Goal: Information Seeking & Learning: Learn about a topic

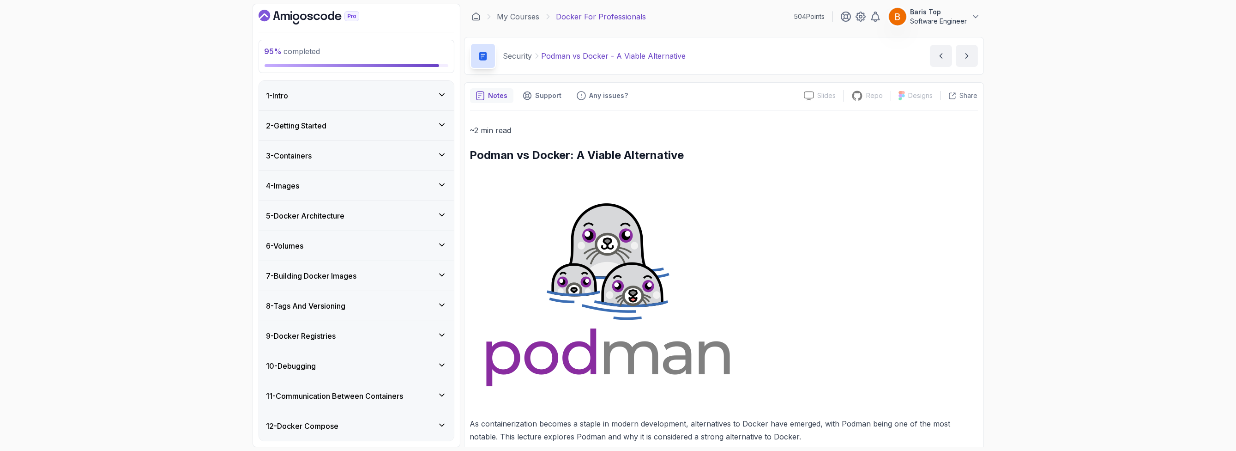
scroll to position [58, 0]
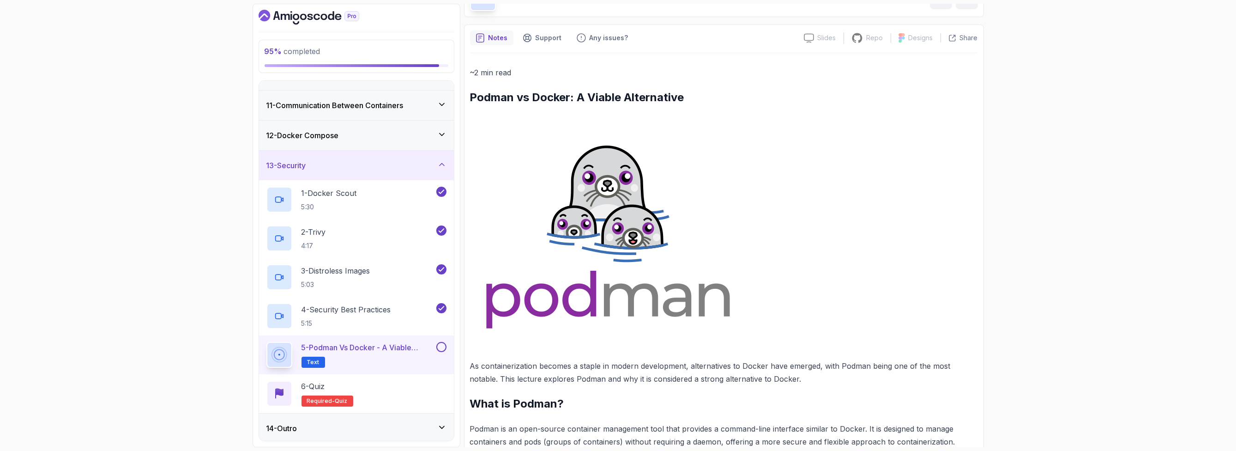
click at [543, 263] on img at bounding box center [608, 232] width 276 height 225
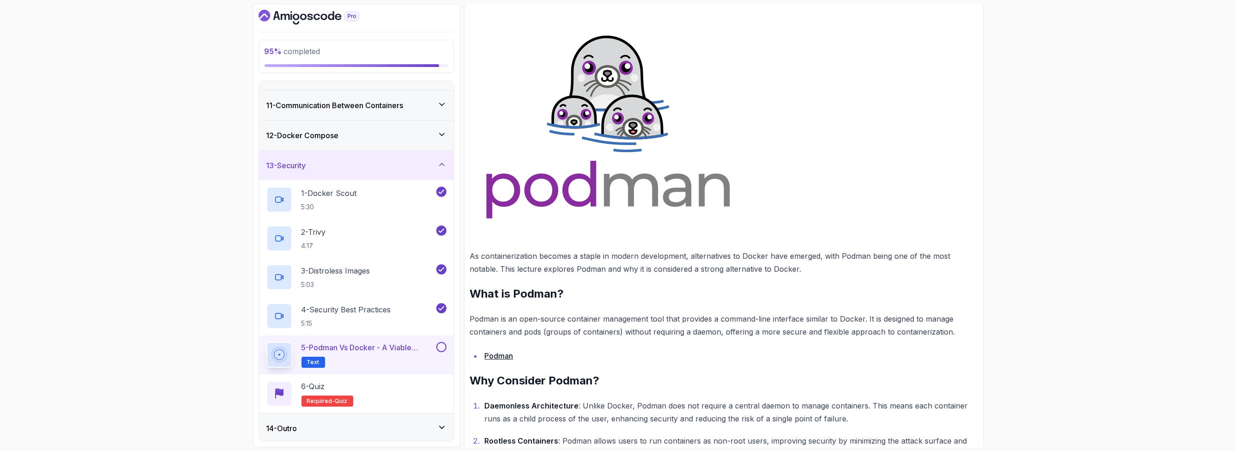
scroll to position [169, 0]
click at [545, 297] on h2 "What is Podman?" at bounding box center [724, 292] width 508 height 15
click at [643, 296] on h2 "What is Podman?" at bounding box center [724, 292] width 508 height 15
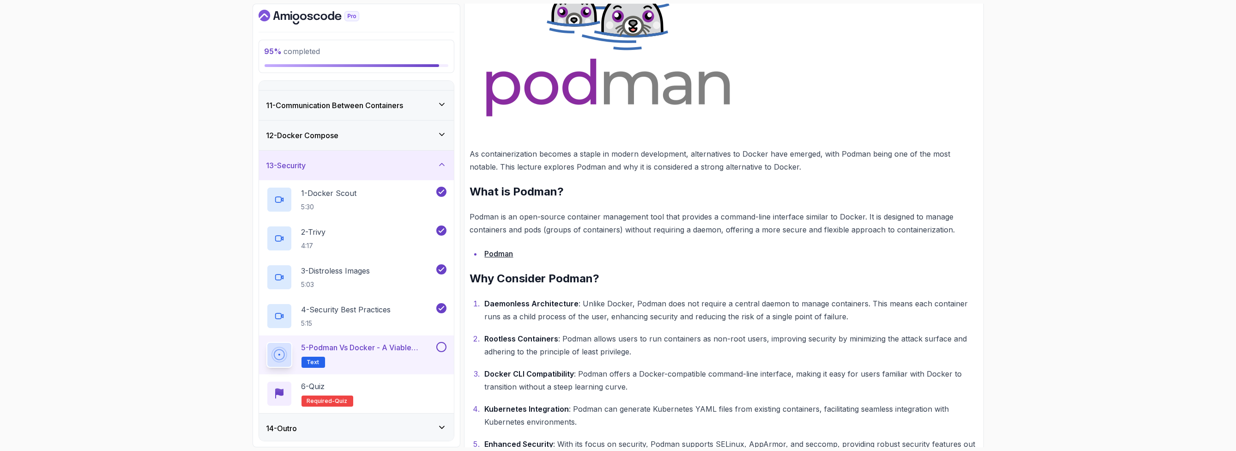
scroll to position [335, 0]
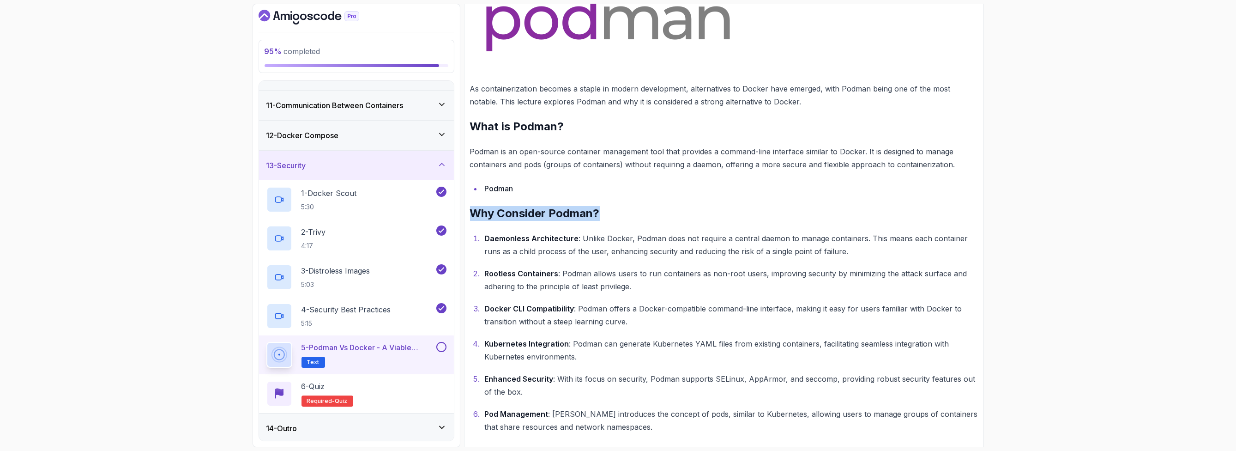
drag, startPoint x: 593, startPoint y: 214, endPoint x: 466, endPoint y: 213, distance: 126.5
click at [466, 213] on div "Notes Support Any issues? Slides Slides not available Repo Repository not avail…" at bounding box center [724, 130] width 520 height 767
drag, startPoint x: 498, startPoint y: 211, endPoint x: 612, endPoint y: 211, distance: 114.0
click at [612, 211] on div "Notes Support Any issues? Slides Slides not available Repo Repository not avail…" at bounding box center [724, 130] width 520 height 767
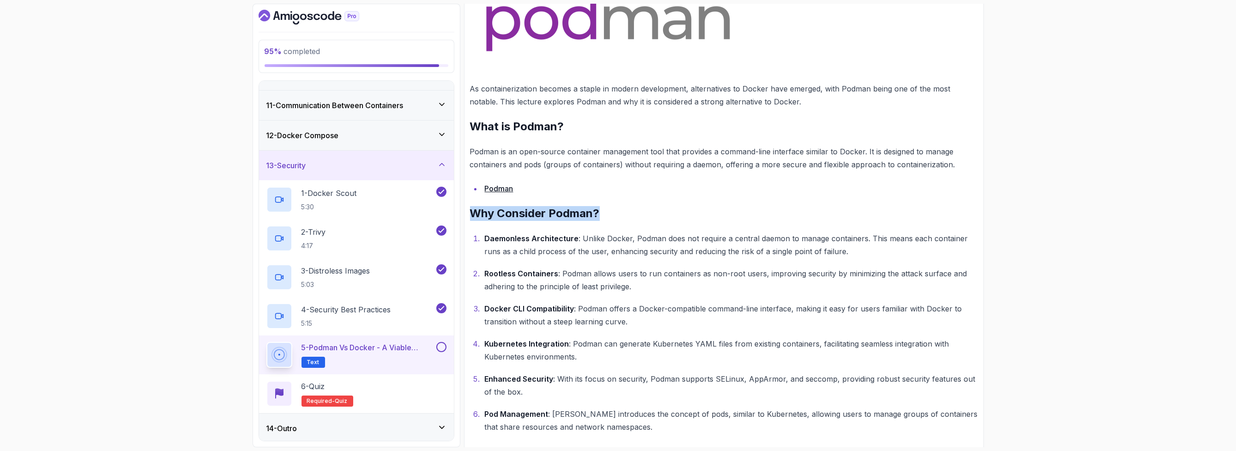
click at [612, 211] on h2 "Why Consider Podman?" at bounding box center [724, 213] width 508 height 15
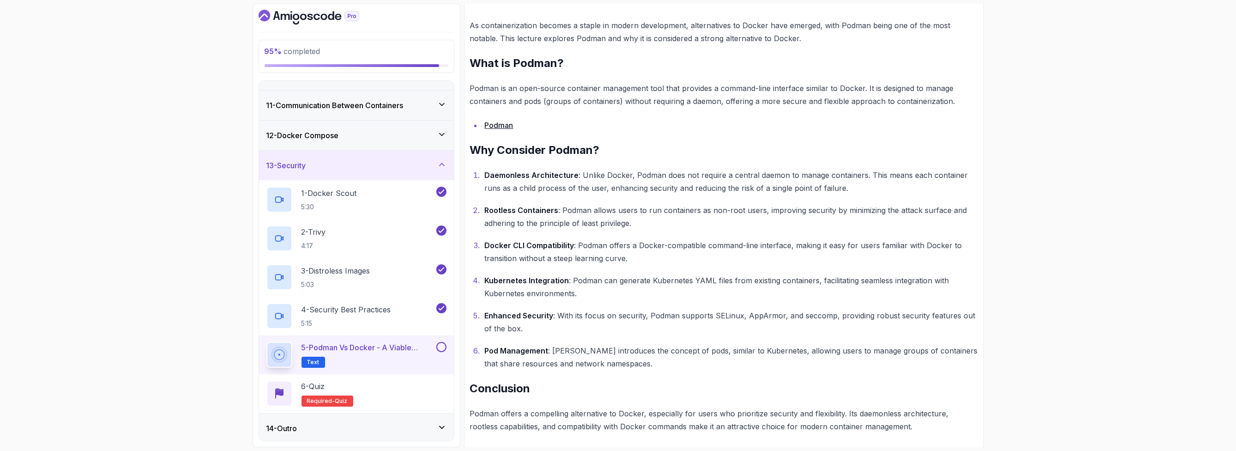
scroll to position [402, 0]
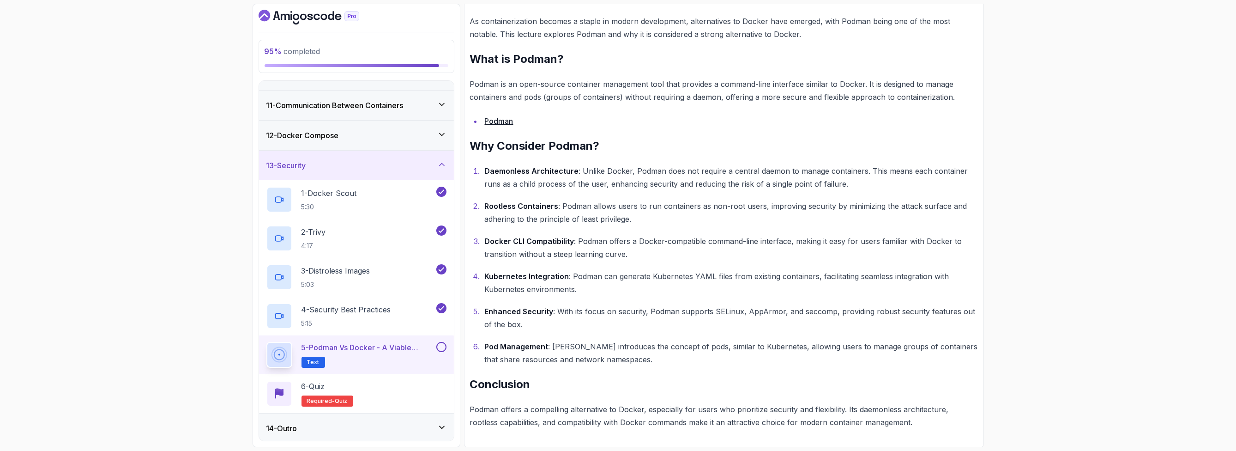
click at [443, 345] on button at bounding box center [441, 347] width 10 height 10
click at [405, 388] on div "6 - Quiz Required- quiz" at bounding box center [356, 393] width 180 height 26
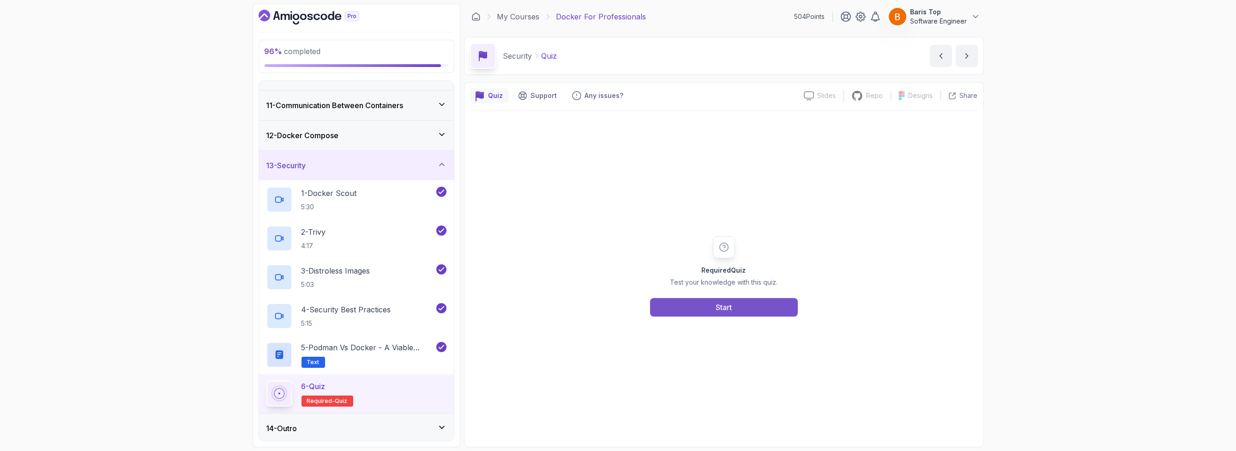
click at [713, 309] on button "Start" at bounding box center [724, 307] width 148 height 18
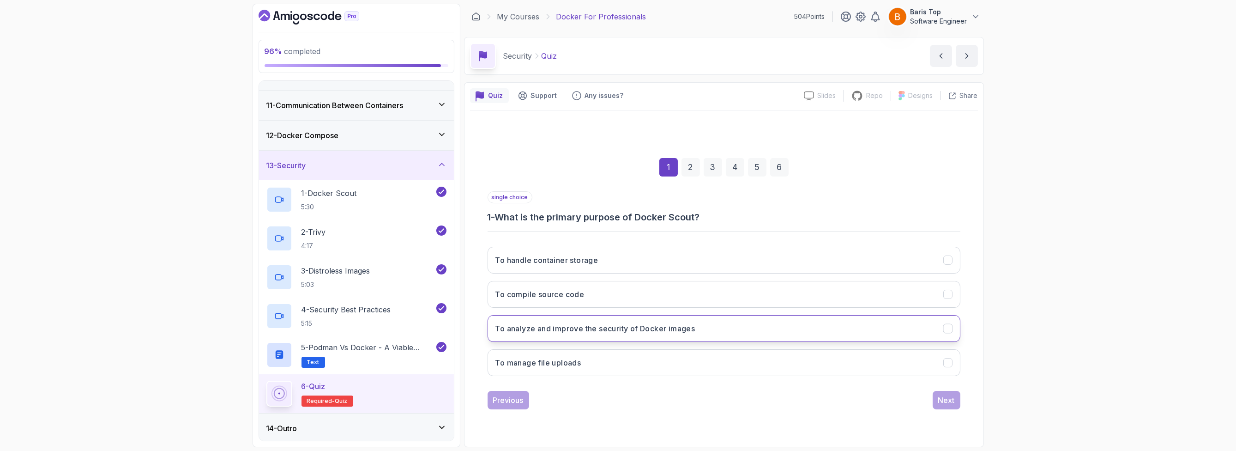
click at [726, 325] on button "To analyze and improve the security of Docker images" at bounding box center [724, 328] width 473 height 27
click at [939, 400] on div "Next" at bounding box center [946, 399] width 17 height 11
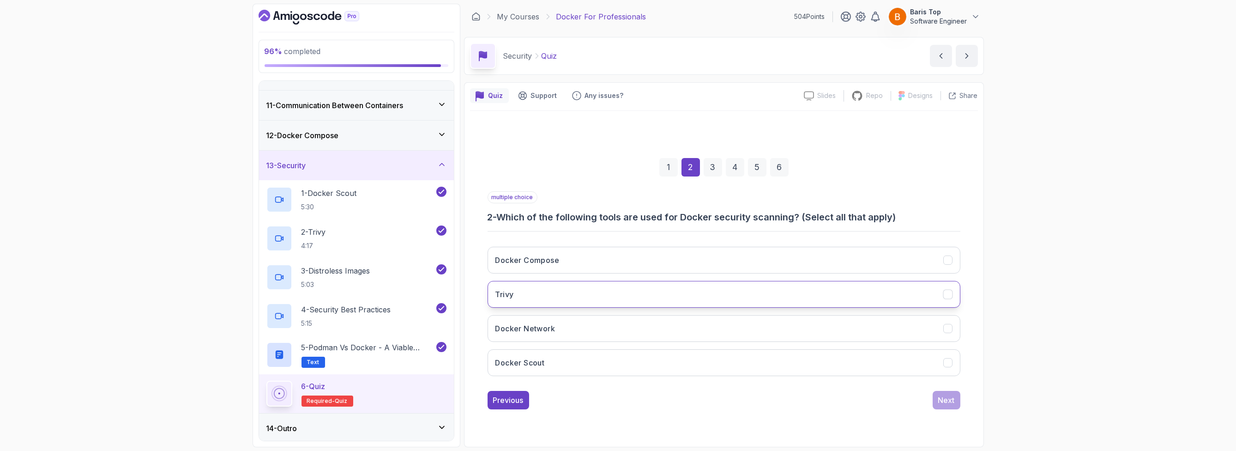
click at [596, 293] on button "Trivy" at bounding box center [724, 294] width 473 height 27
drag, startPoint x: 596, startPoint y: 367, endPoint x: 793, endPoint y: 368, distance: 196.7
click at [597, 367] on button "Docker Scout" at bounding box center [724, 362] width 473 height 27
click at [956, 405] on button "Next" at bounding box center [947, 400] width 28 height 18
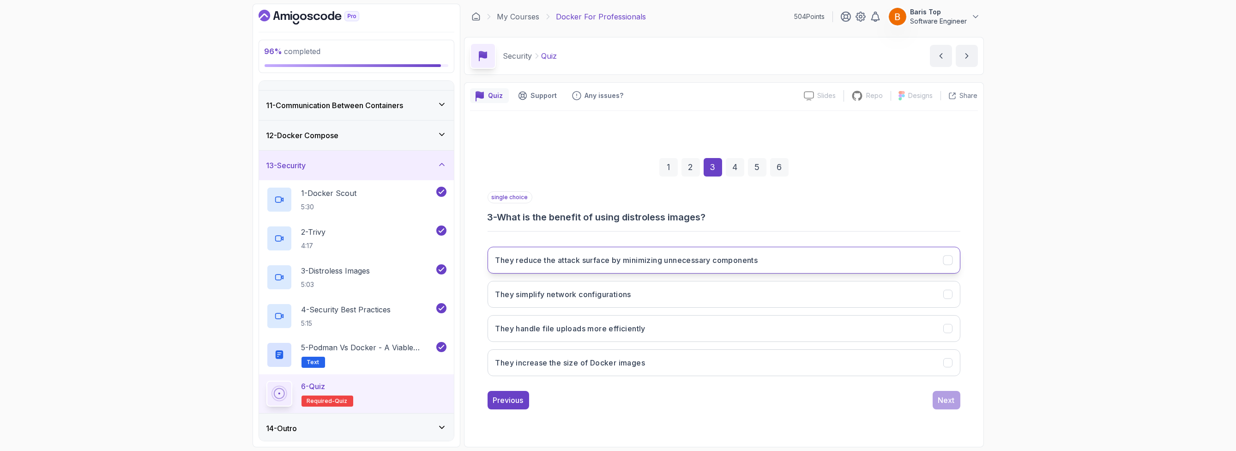
click at [747, 258] on h3 "They reduce the attack surface by minimizing unnecessary components" at bounding box center [626, 259] width 263 height 11
click at [942, 401] on div "Next" at bounding box center [946, 399] width 17 height 11
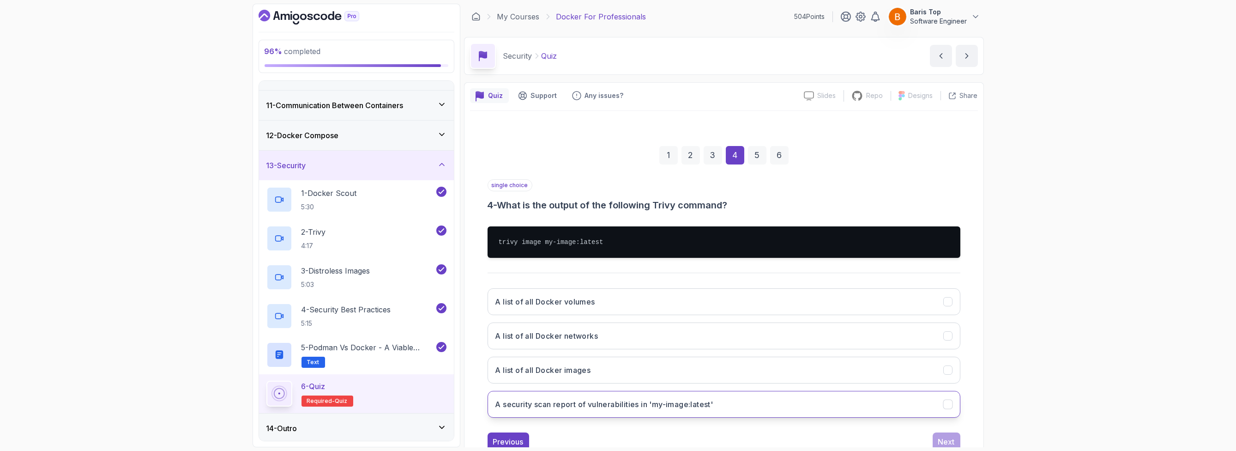
click at [618, 403] on h3 "A security scan report of vulnerabilities in 'my-image:latest'" at bounding box center [604, 403] width 218 height 11
click at [940, 440] on div "Next" at bounding box center [946, 441] width 17 height 11
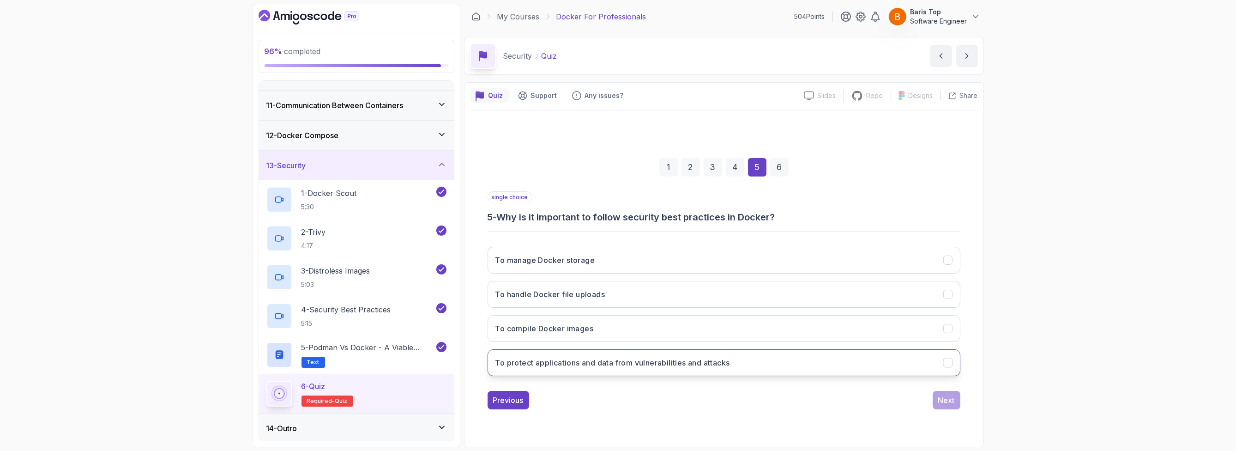
click at [771, 366] on button "To protect applications and data from vulnerabilities and attacks" at bounding box center [724, 362] width 473 height 27
click at [943, 400] on div "Next" at bounding box center [946, 399] width 17 height 11
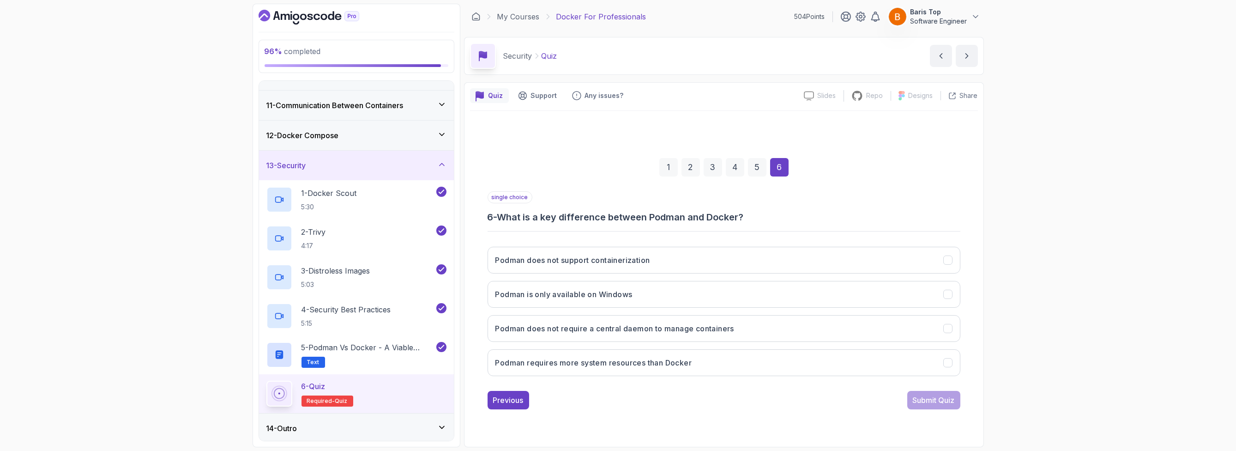
click at [606, 193] on div "single choice 6 - What is a key difference between Podman and Docker?" at bounding box center [724, 207] width 473 height 32
click at [733, 325] on h3 "Podman does not require a central daemon to manage containers" at bounding box center [614, 328] width 239 height 11
click at [913, 399] on div "Submit Quiz" at bounding box center [934, 399] width 42 height 11
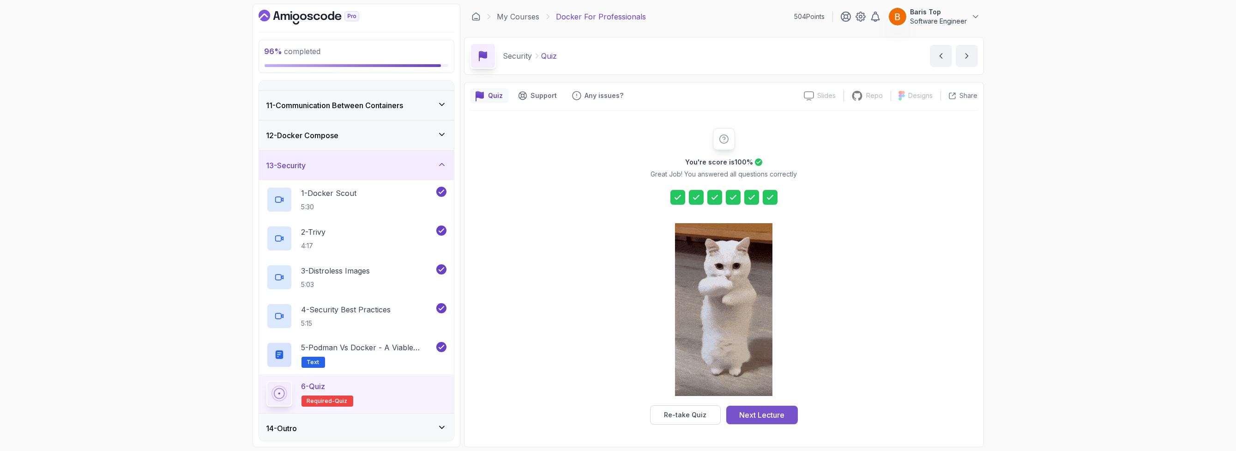
click at [760, 417] on div "Next Lecture" at bounding box center [761, 414] width 45 height 11
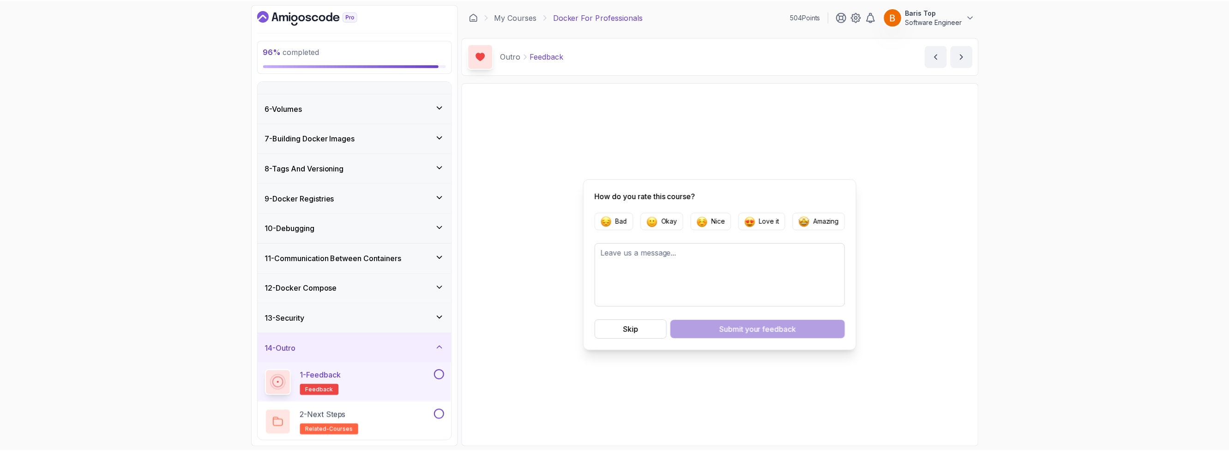
scroll to position [135, 0]
click at [444, 374] on button at bounding box center [441, 377] width 10 height 10
click at [404, 413] on div "2 - Next Steps related-courses" at bounding box center [350, 423] width 168 height 26
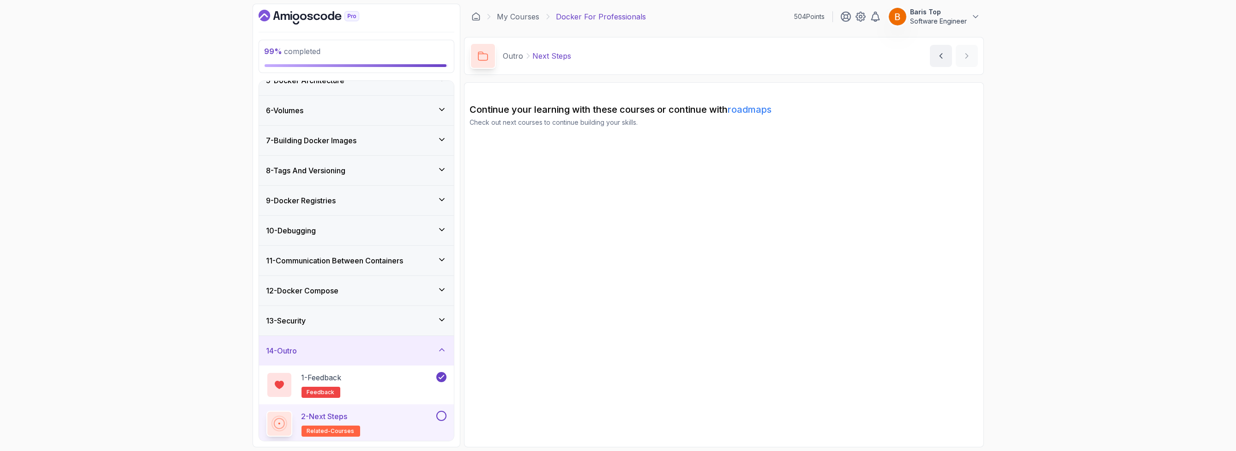
click at [440, 415] on button at bounding box center [441, 415] width 10 height 10
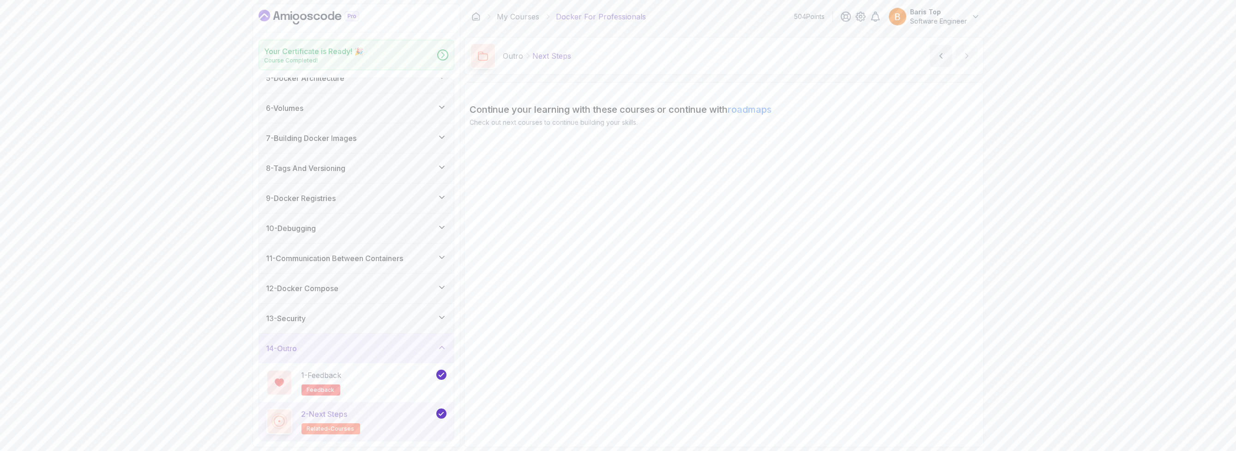
scroll to position [133, 0]
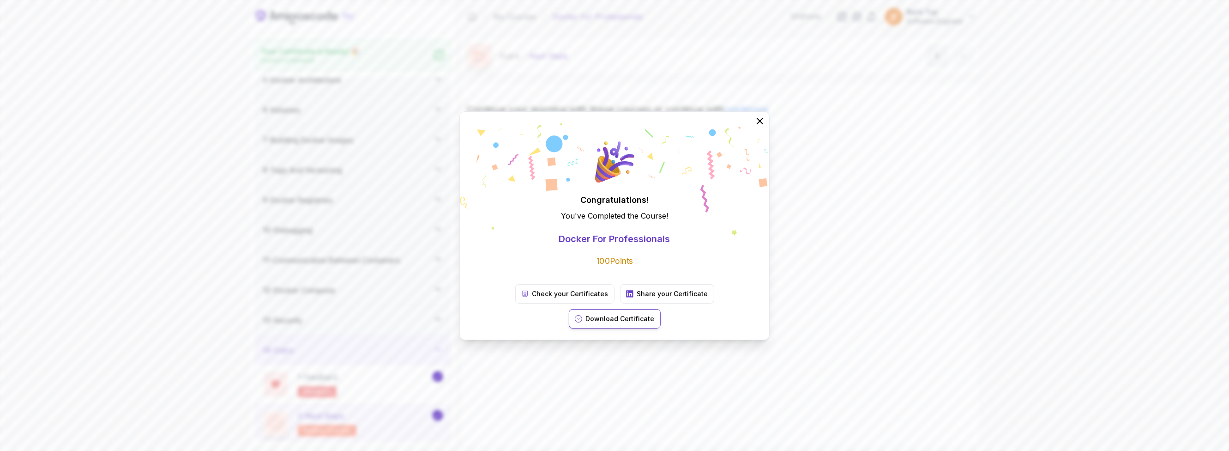
click at [655, 314] on p "Download Certificate" at bounding box center [620, 318] width 69 height 9
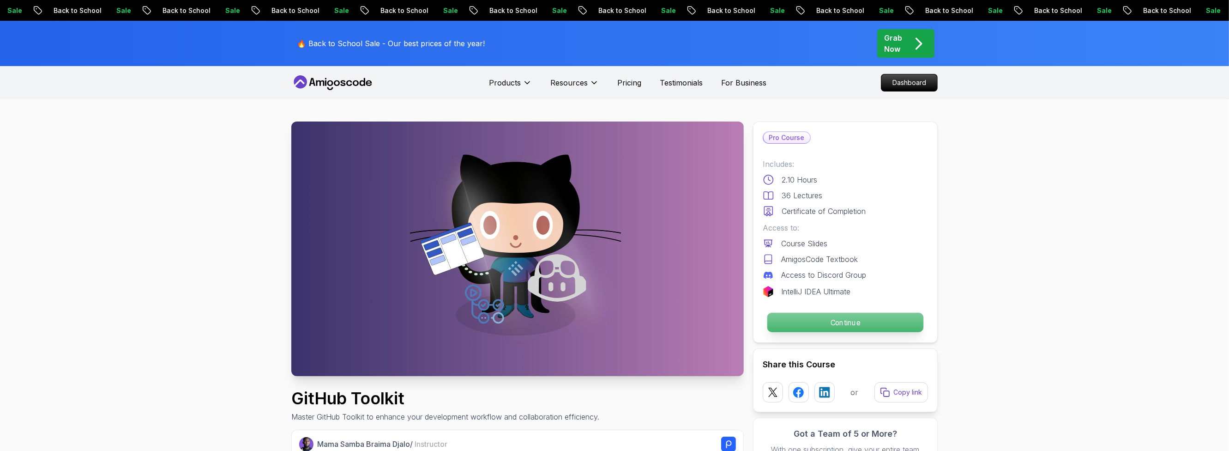
click at [810, 321] on p "Continue" at bounding box center [845, 322] width 156 height 19
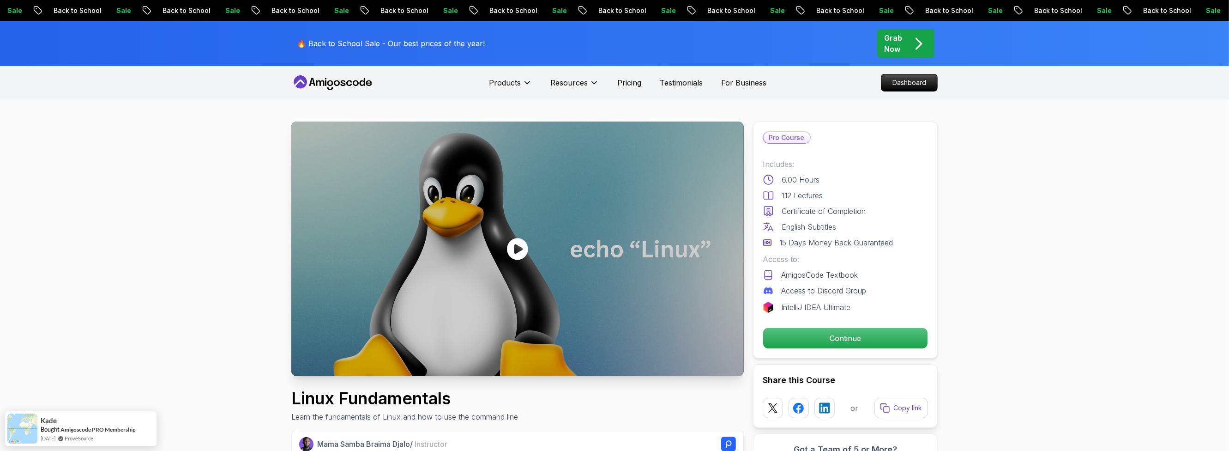
scroll to position [166, 0]
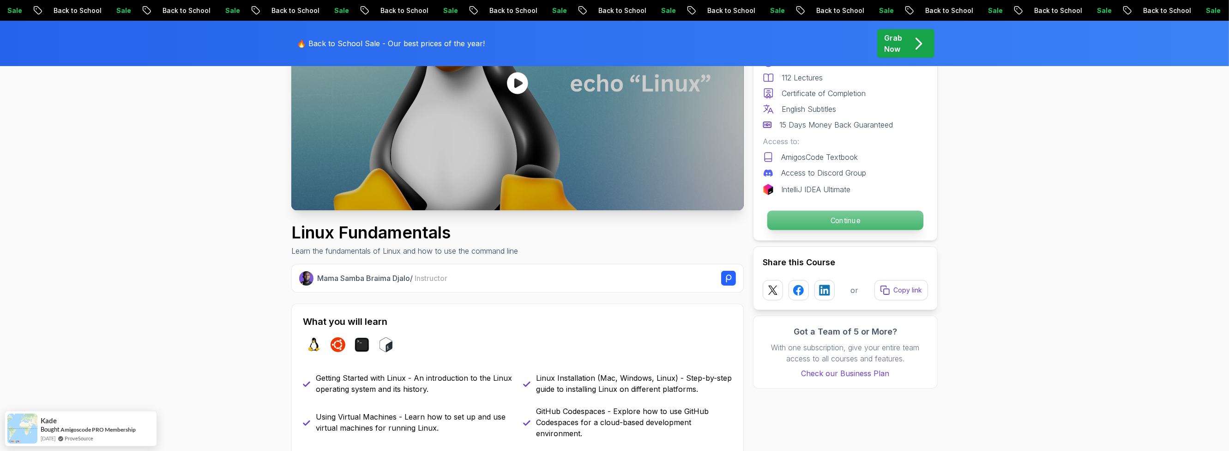
click at [786, 218] on p "Continue" at bounding box center [845, 220] width 156 height 19
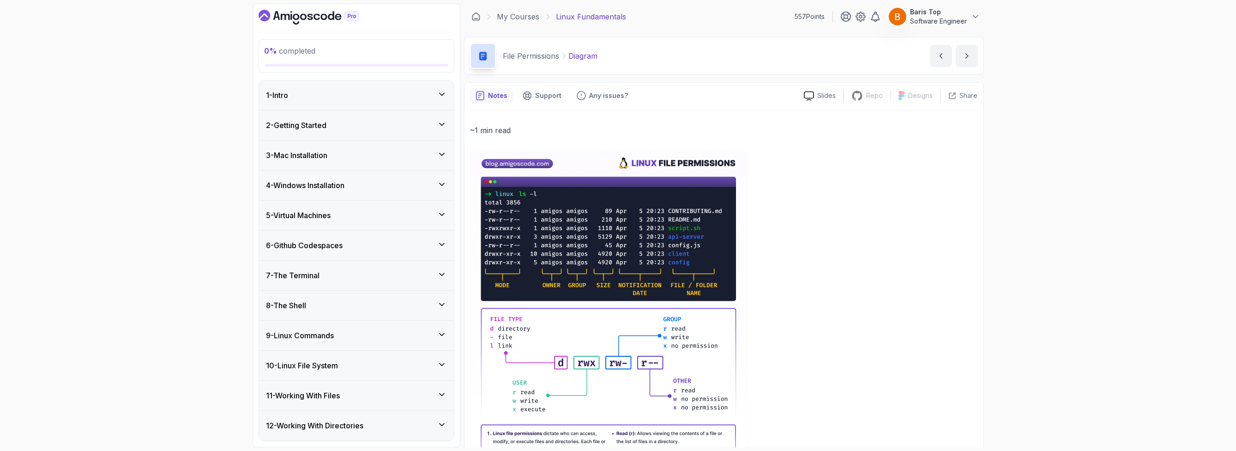
click at [393, 92] on div "1 - Intro" at bounding box center [356, 95] width 180 height 11
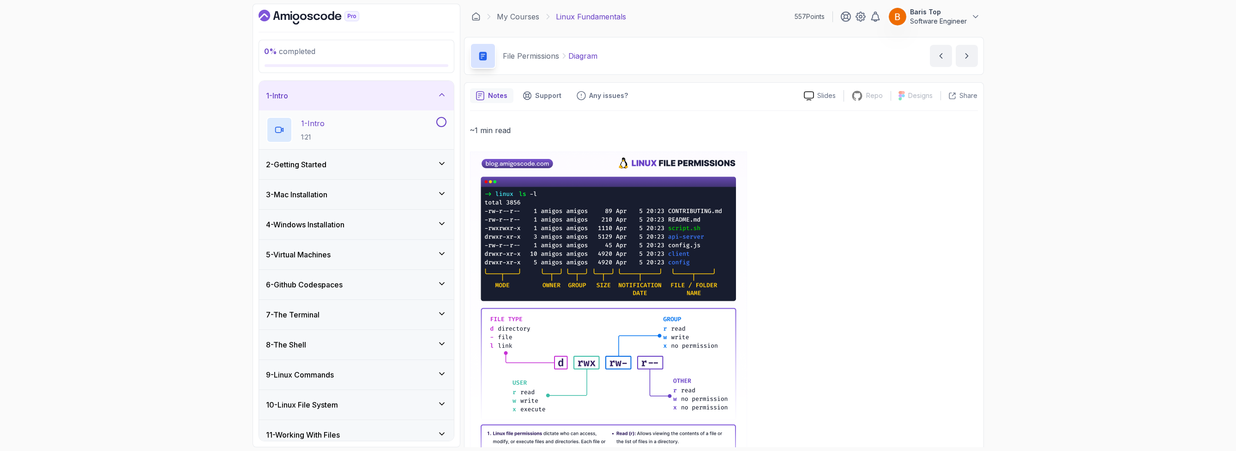
click at [415, 128] on div "1 - Intro 1:21" at bounding box center [350, 130] width 168 height 26
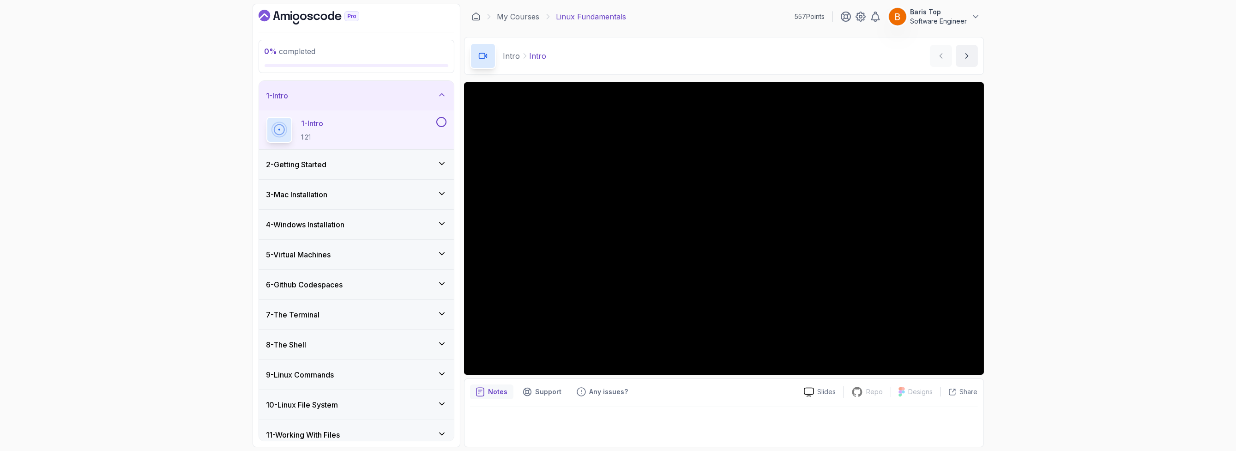
click at [440, 122] on button at bounding box center [441, 122] width 10 height 10
click at [409, 163] on div "2 - Getting Started" at bounding box center [356, 164] width 180 height 11
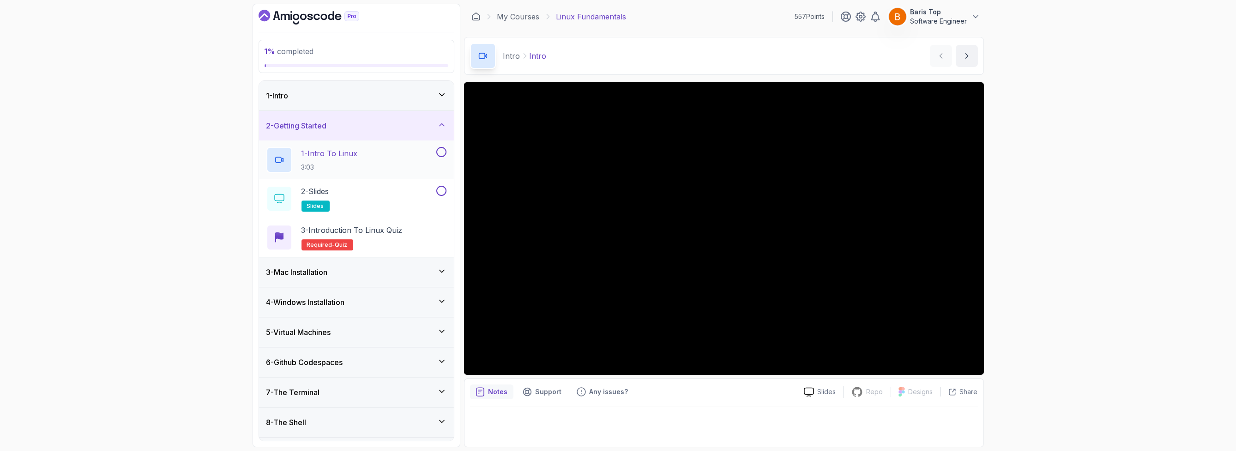
click at [410, 162] on div "1 - Intro To Linux 3:03" at bounding box center [350, 160] width 168 height 26
click at [440, 151] on button at bounding box center [441, 152] width 10 height 10
click at [445, 191] on button at bounding box center [441, 191] width 10 height 10
click at [416, 232] on div "3 - Introduction to Linux Quiz Required- quiz" at bounding box center [356, 237] width 180 height 26
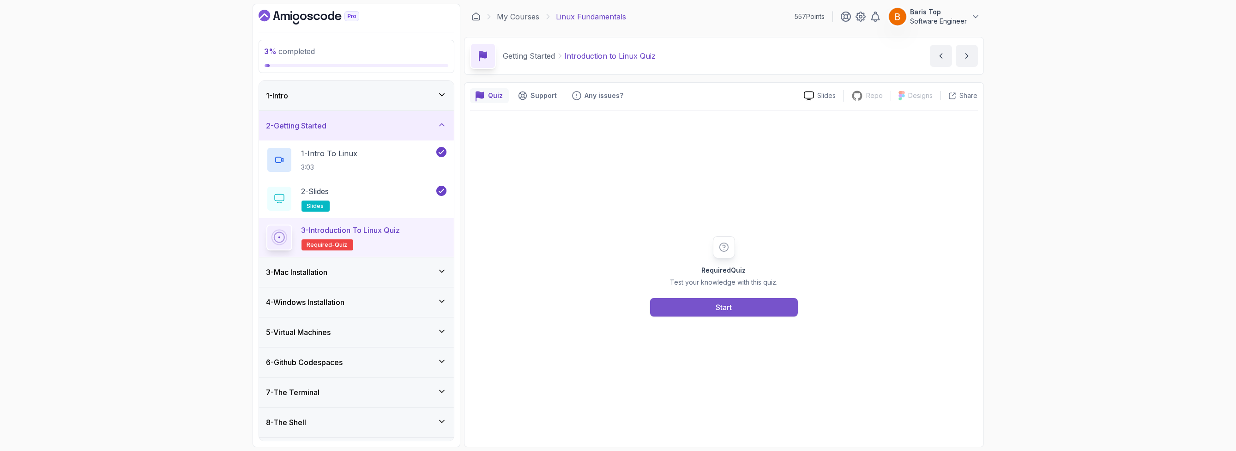
click at [688, 303] on button "Start" at bounding box center [724, 307] width 148 height 18
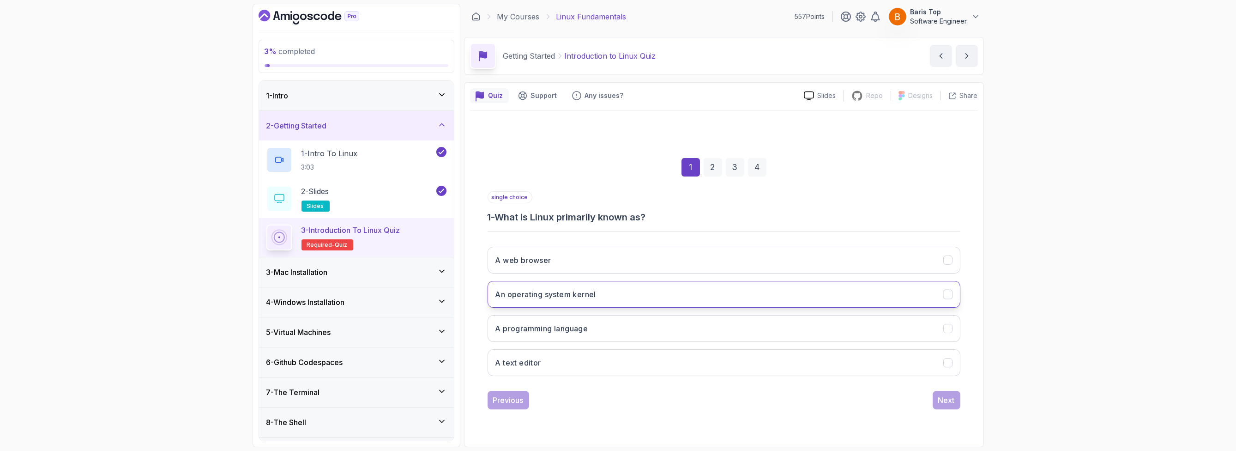
click at [632, 294] on button "An operating system kernel" at bounding box center [724, 294] width 473 height 27
click at [942, 400] on div "Next" at bounding box center [946, 399] width 17 height 11
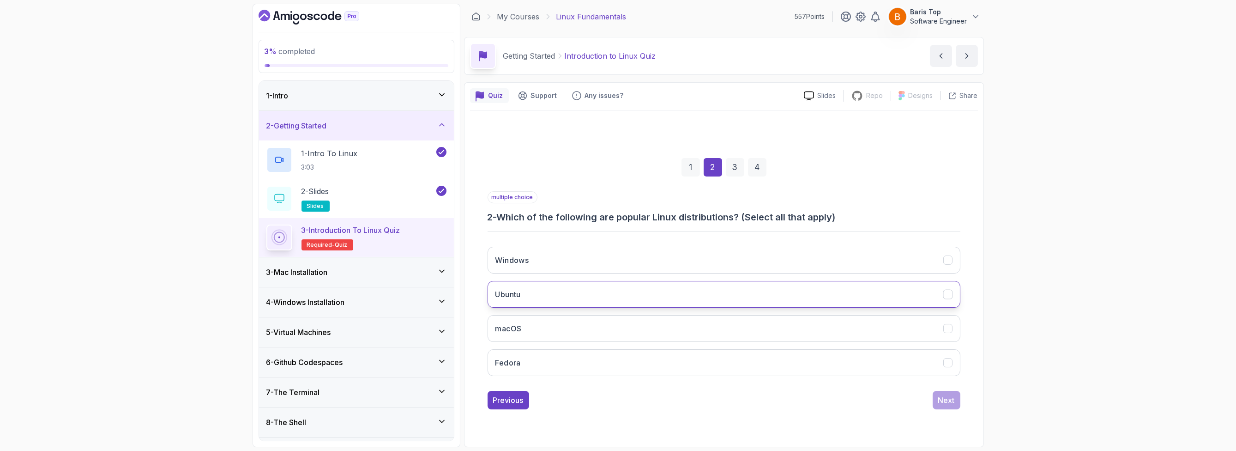
click at [562, 294] on button "Ubuntu" at bounding box center [724, 294] width 473 height 27
click at [565, 361] on button "Fedora" at bounding box center [724, 362] width 473 height 27
click at [942, 403] on div "Next" at bounding box center [946, 399] width 17 height 11
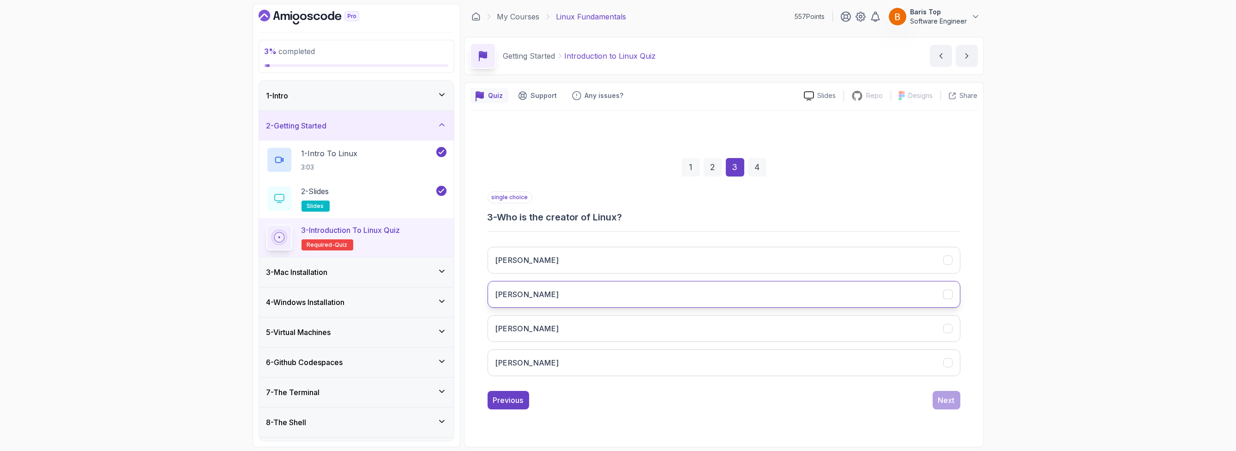
click at [599, 295] on button "Linus Torvalds" at bounding box center [724, 294] width 473 height 27
click at [940, 398] on div "Next" at bounding box center [946, 399] width 17 height 11
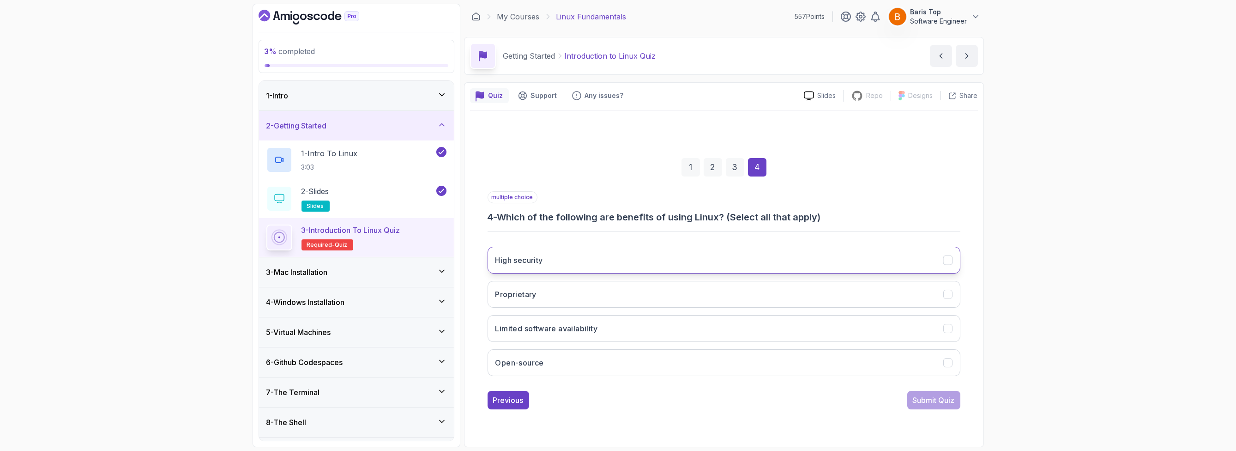
click at [594, 257] on button "High security" at bounding box center [724, 260] width 473 height 27
click at [586, 295] on button "Proprietary" at bounding box center [724, 294] width 473 height 27
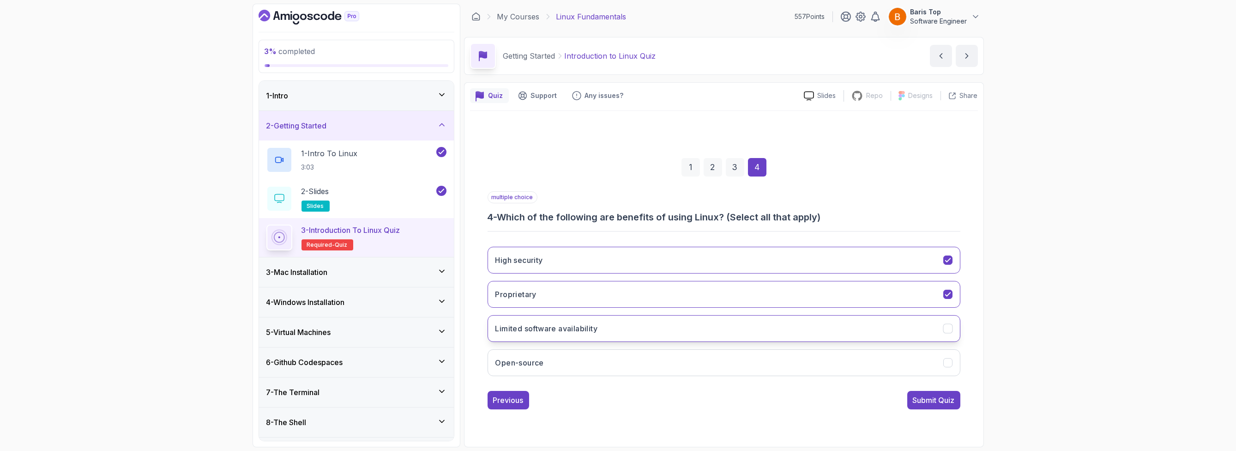
click at [618, 324] on button "Limited software availability" at bounding box center [724, 328] width 473 height 27
click at [623, 361] on button "Open-source" at bounding box center [724, 362] width 473 height 27
click at [625, 322] on button "Limited software availability" at bounding box center [724, 328] width 473 height 27
click at [922, 401] on div "Submit Quiz" at bounding box center [934, 399] width 42 height 11
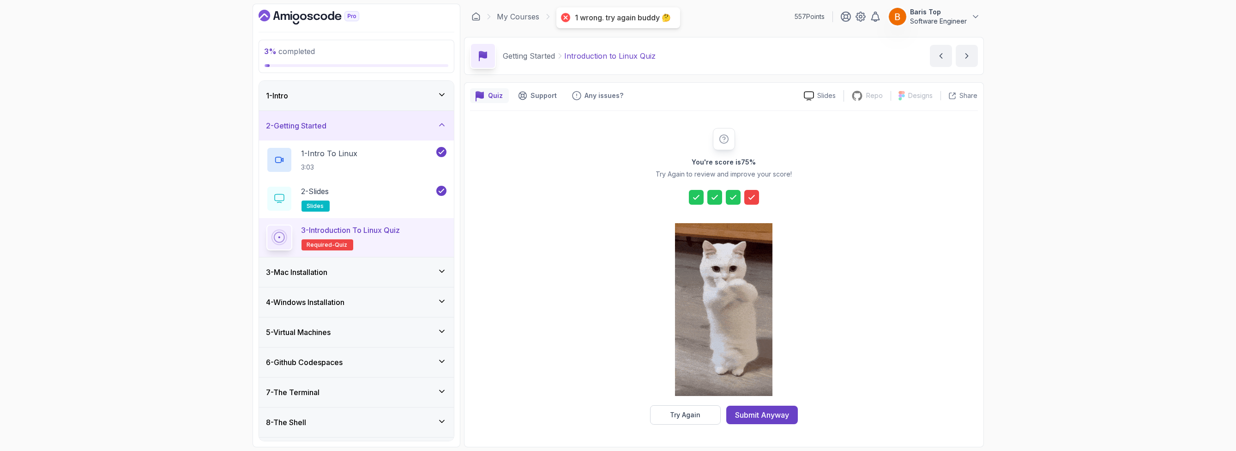
click at [750, 194] on icon at bounding box center [751, 197] width 9 height 9
click at [703, 418] on button "Try Again" at bounding box center [685, 414] width 71 height 19
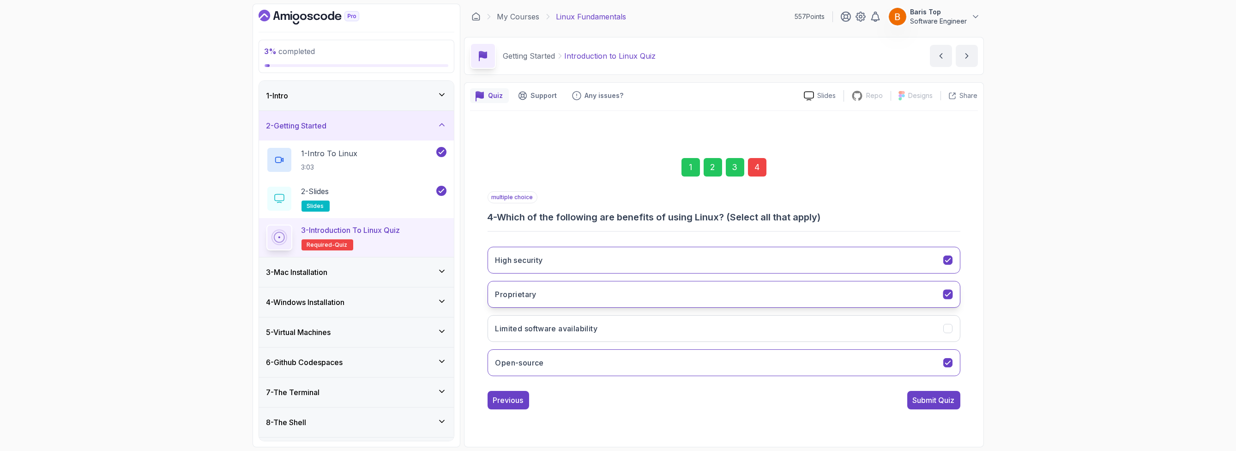
click at [545, 295] on button "Proprietary" at bounding box center [724, 294] width 473 height 27
click at [921, 398] on div "Submit Quiz" at bounding box center [934, 399] width 42 height 11
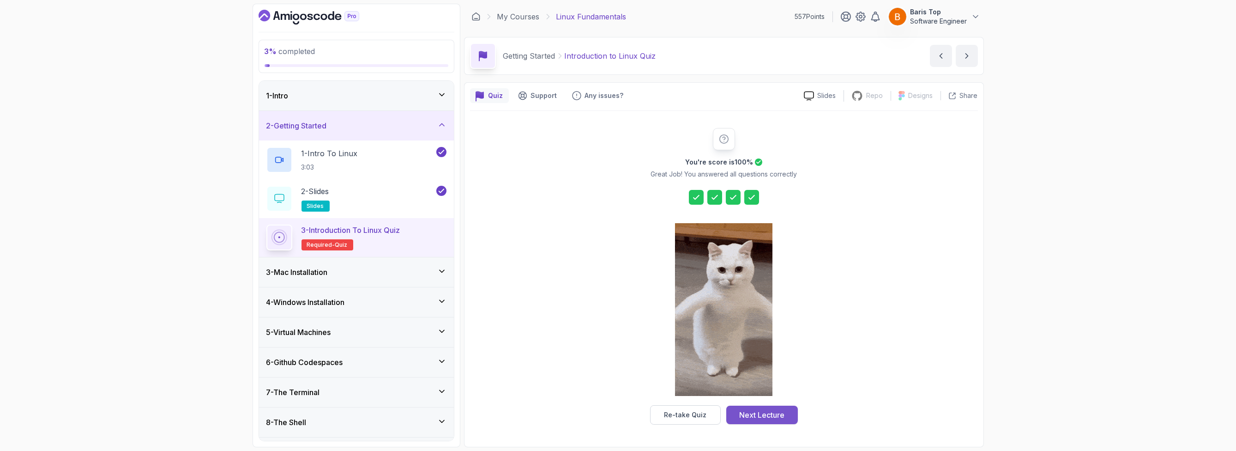
click at [746, 411] on div "Next Lecture" at bounding box center [761, 414] width 45 height 11
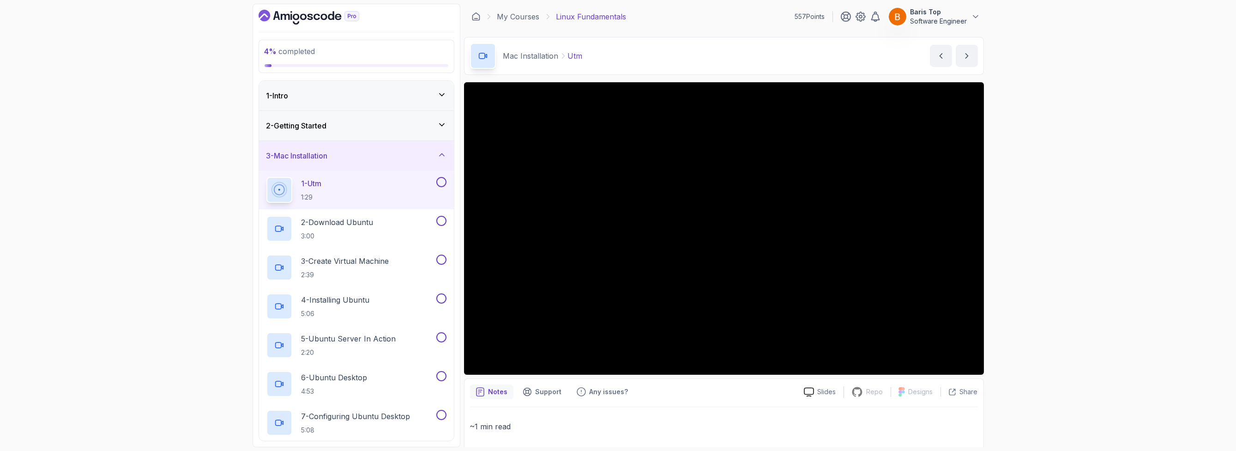
click at [442, 179] on button at bounding box center [441, 182] width 10 height 10
click at [441, 221] on button at bounding box center [441, 221] width 10 height 10
click at [440, 258] on button at bounding box center [441, 259] width 10 height 10
click at [438, 296] on button at bounding box center [441, 298] width 10 height 10
click at [441, 335] on button at bounding box center [441, 337] width 10 height 10
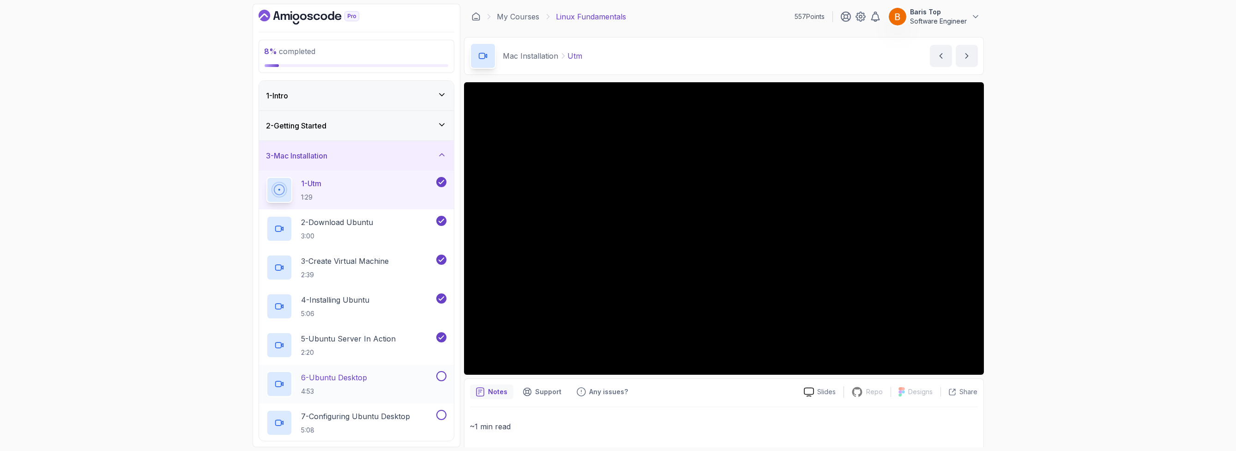
click at [440, 375] on button at bounding box center [441, 376] width 10 height 10
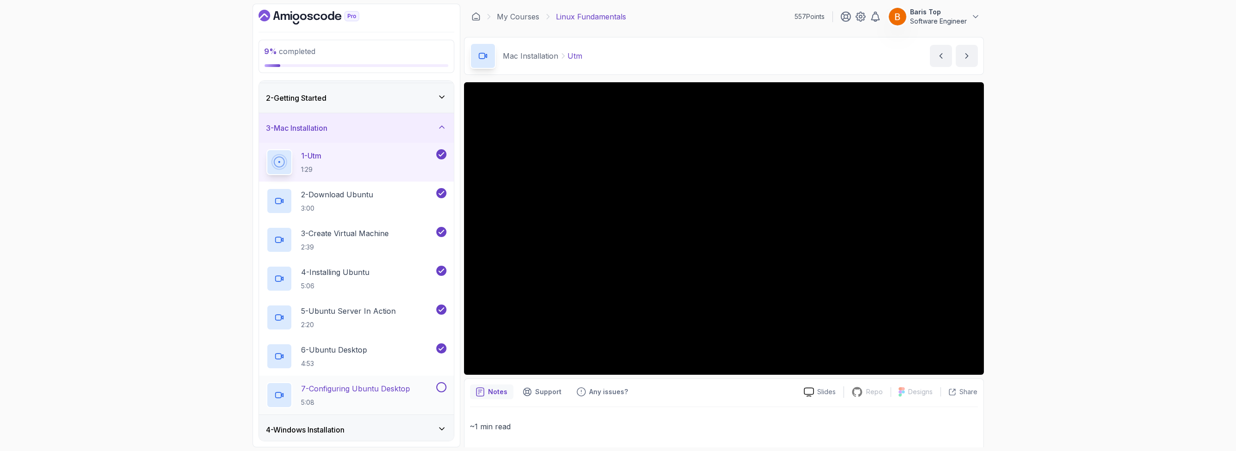
scroll to position [55, 0]
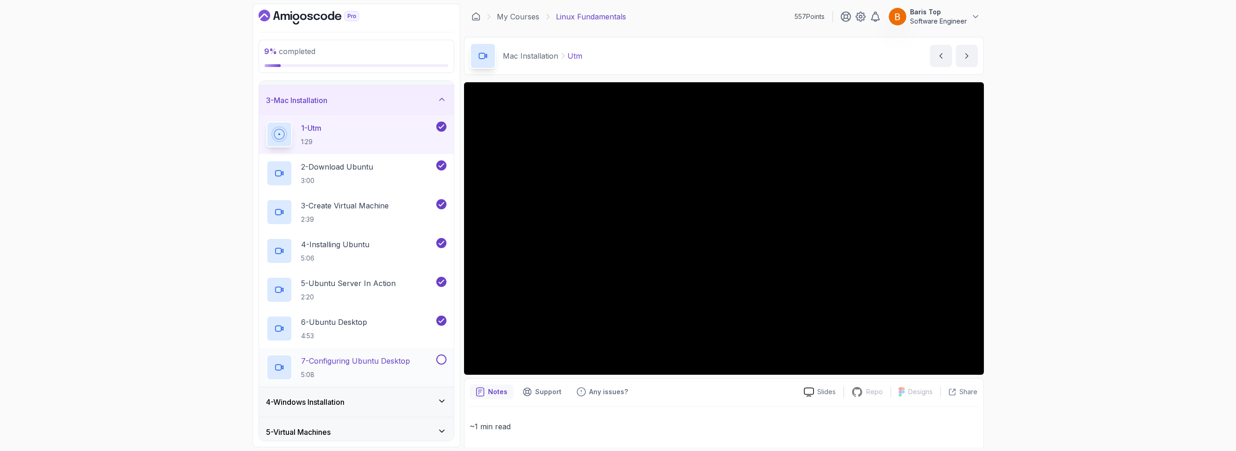
click at [441, 358] on button at bounding box center [441, 359] width 10 height 10
click at [405, 392] on div "4 - Windows Installation" at bounding box center [356, 402] width 195 height 30
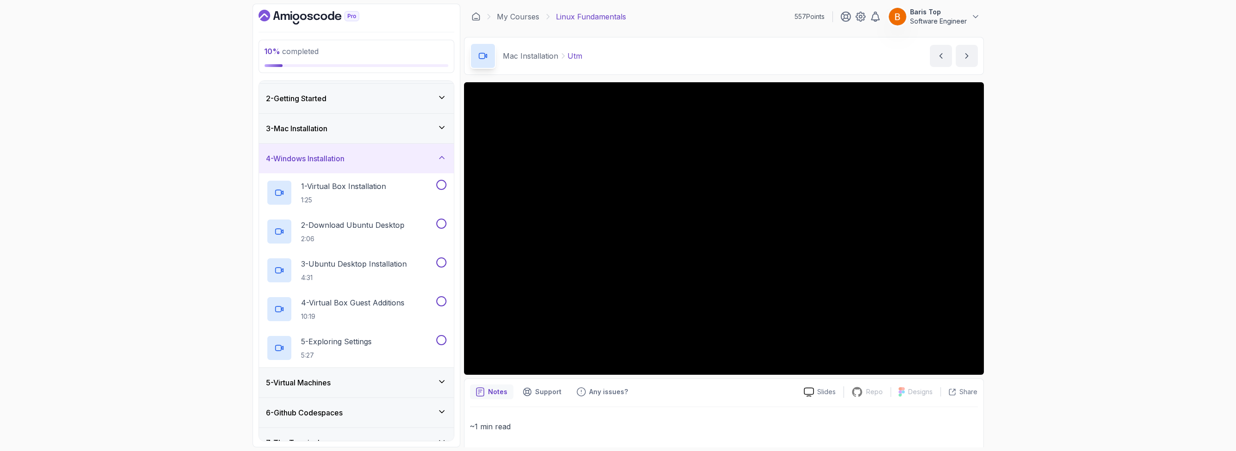
scroll to position [0, 0]
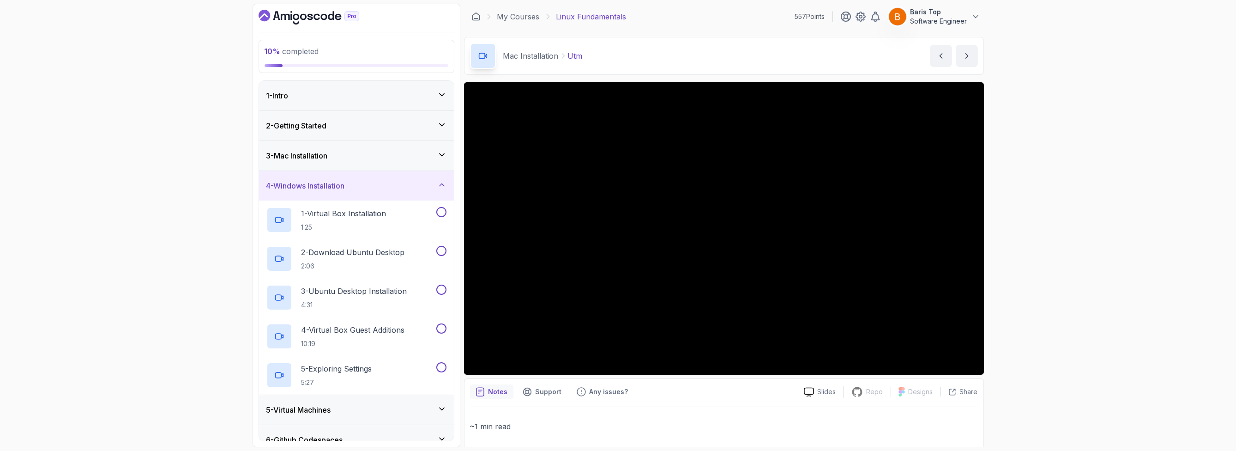
click at [388, 122] on div "2 - Getting Started" at bounding box center [356, 125] width 180 height 11
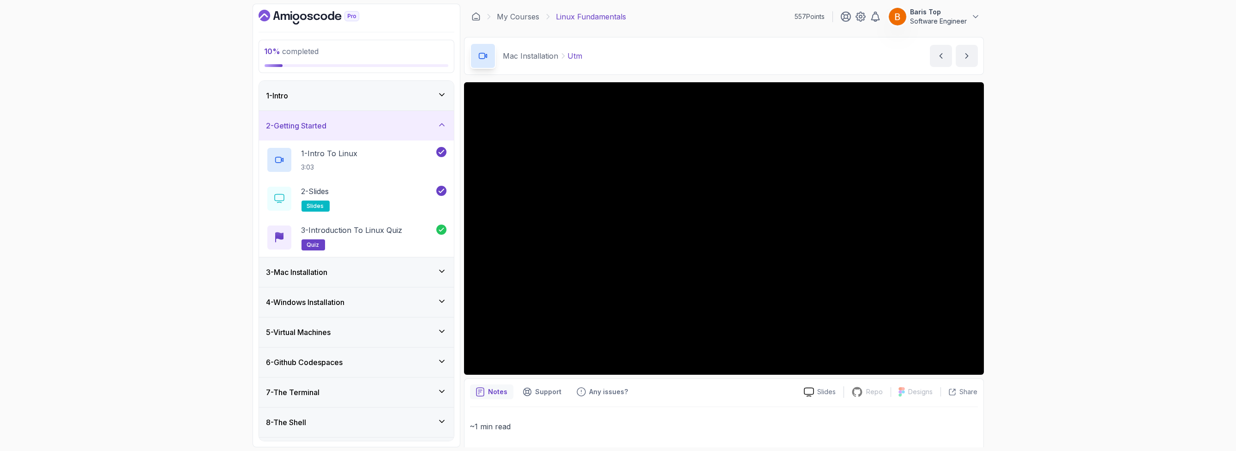
click at [380, 281] on div "3 - Mac Installation" at bounding box center [356, 272] width 195 height 30
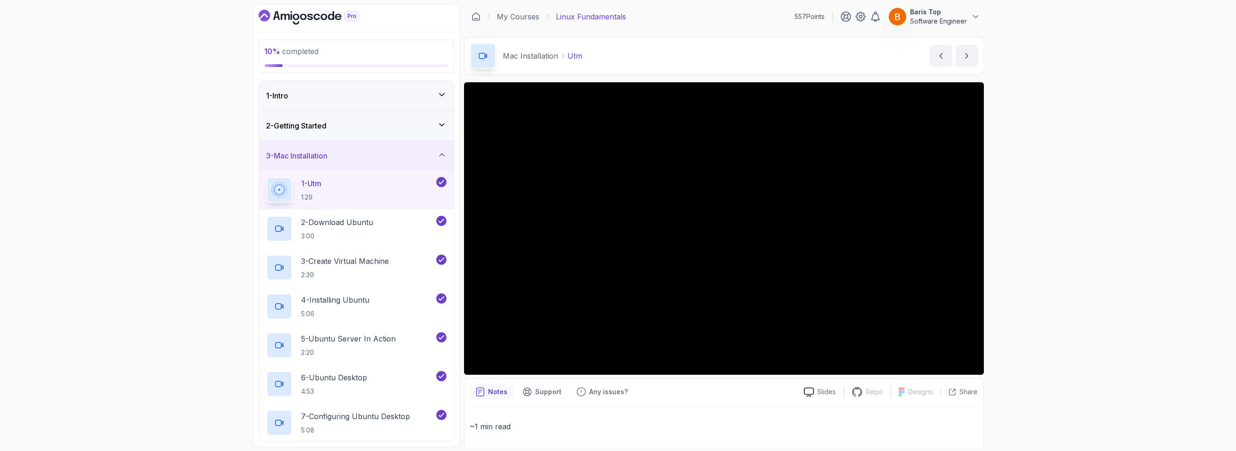
click at [398, 153] on div "3 - Mac Installation" at bounding box center [356, 155] width 180 height 11
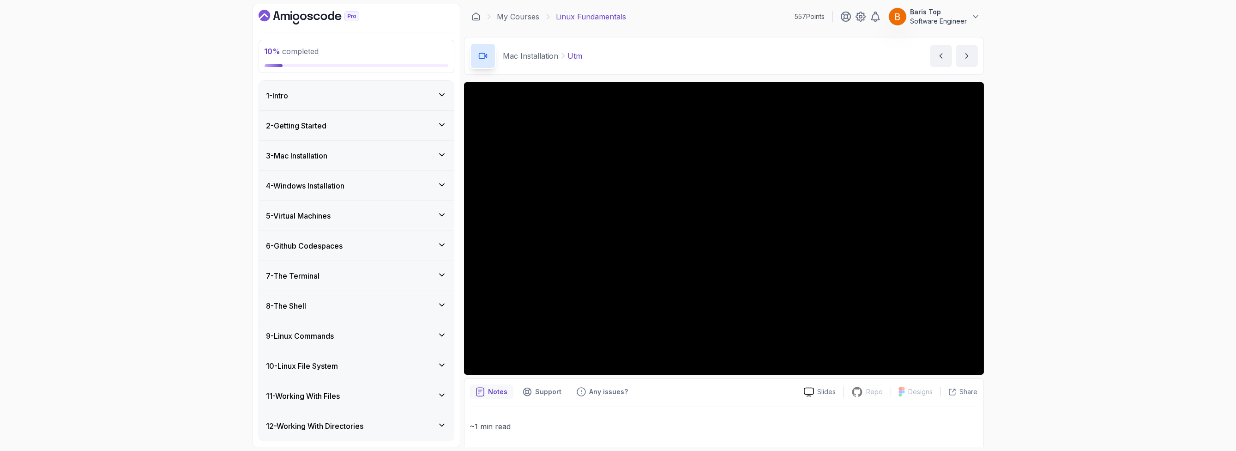
click at [398, 182] on div "4 - Windows Installation" at bounding box center [356, 185] width 180 height 11
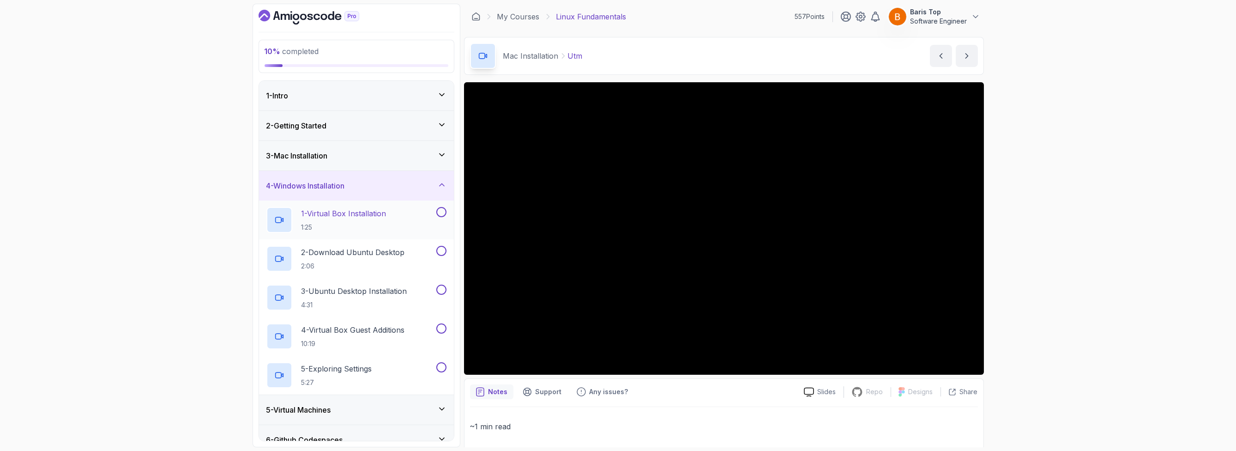
click at [441, 209] on button at bounding box center [441, 212] width 10 height 10
click at [441, 250] on button at bounding box center [441, 251] width 10 height 10
click at [445, 291] on button at bounding box center [441, 289] width 10 height 10
click at [440, 329] on button at bounding box center [441, 328] width 10 height 10
click at [442, 367] on button at bounding box center [441, 367] width 10 height 10
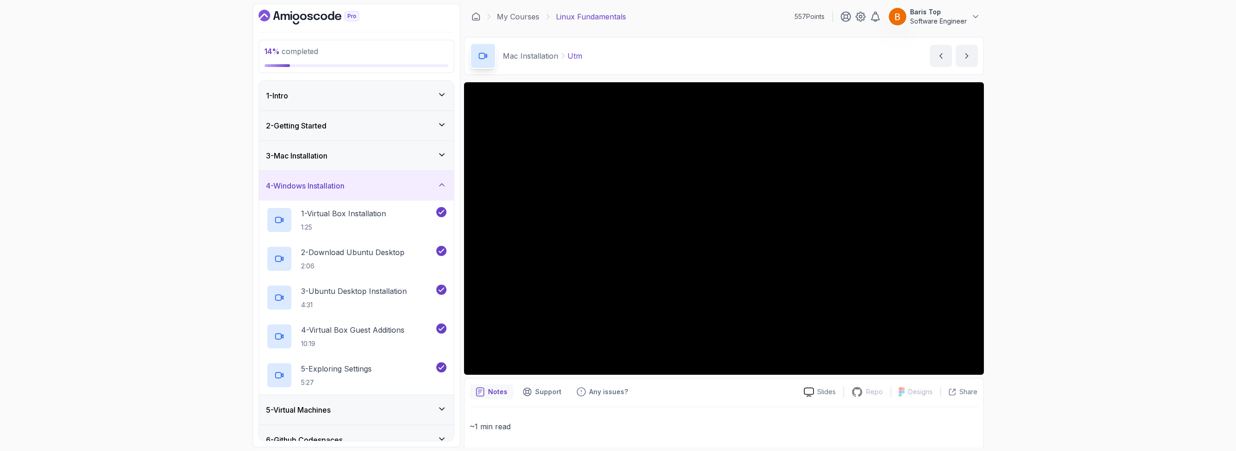
click at [392, 186] on div "4 - Windows Installation" at bounding box center [356, 185] width 180 height 11
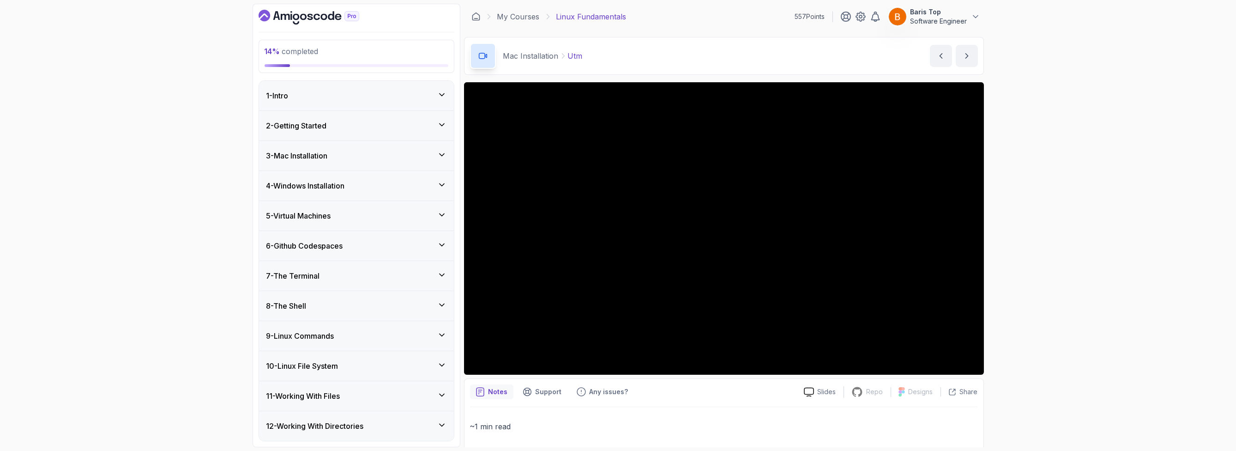
click at [387, 214] on div "5 - Virtual Machines" at bounding box center [356, 215] width 180 height 11
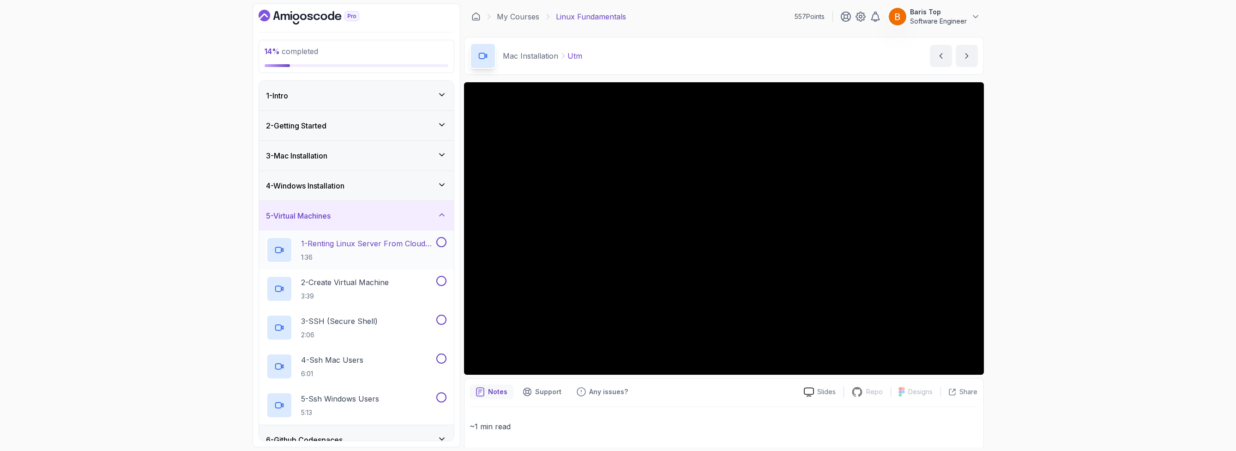
click at [440, 240] on button at bounding box center [441, 242] width 10 height 10
click at [438, 276] on button at bounding box center [441, 281] width 10 height 10
click at [440, 316] on button at bounding box center [441, 319] width 10 height 10
click at [441, 361] on button at bounding box center [441, 358] width 10 height 10
click at [440, 388] on div "5 - Ssh Windows Users 5:13" at bounding box center [356, 405] width 195 height 39
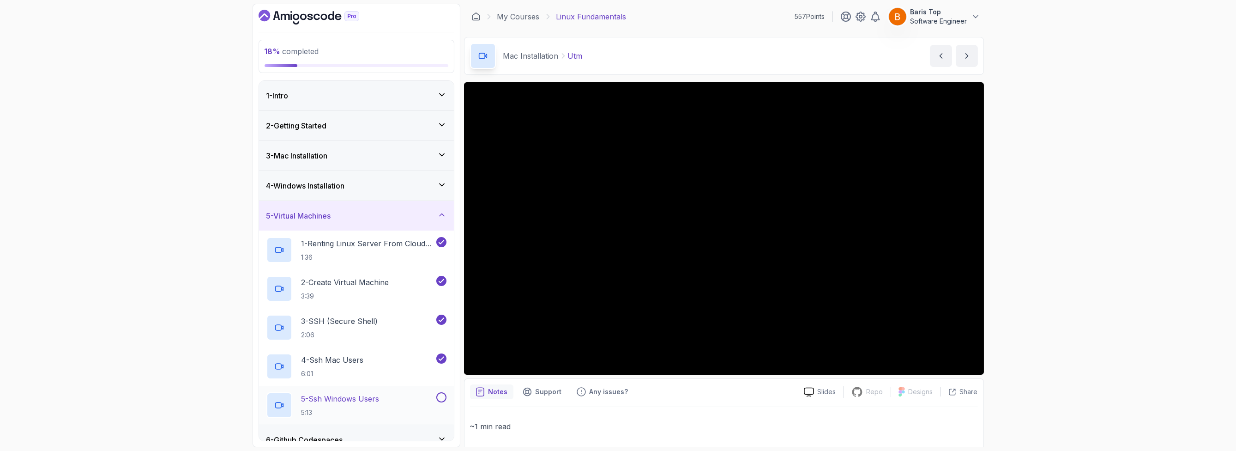
click at [441, 392] on button at bounding box center [441, 397] width 10 height 10
click at [399, 250] on h2 "1 - Renting Linux Server From Cloud Providers 1:36" at bounding box center [367, 250] width 133 height 24
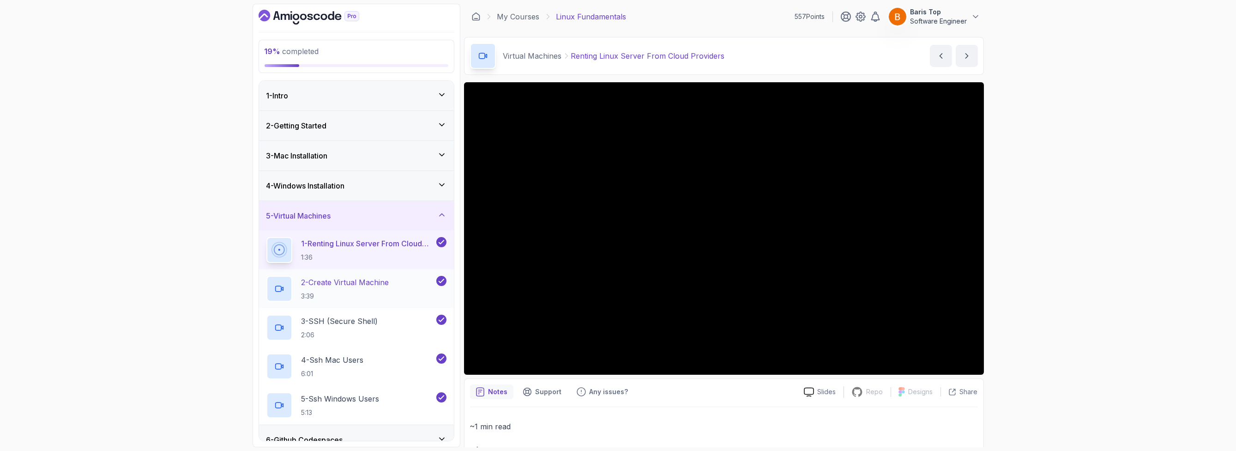
click at [389, 272] on div "2 - Create Virtual Machine 3:39" at bounding box center [356, 288] width 195 height 39
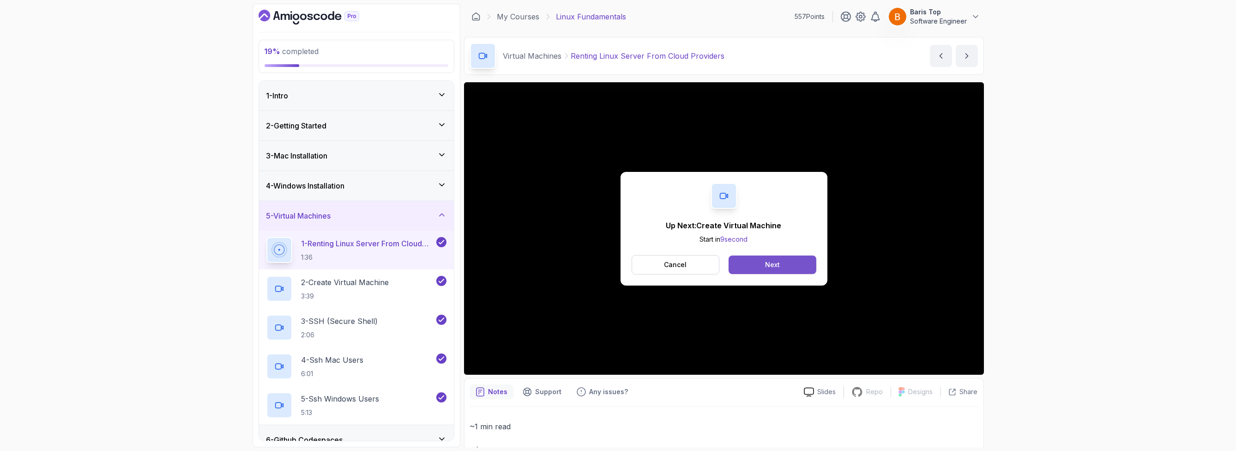
click at [794, 260] on button "Next" at bounding box center [772, 264] width 87 height 18
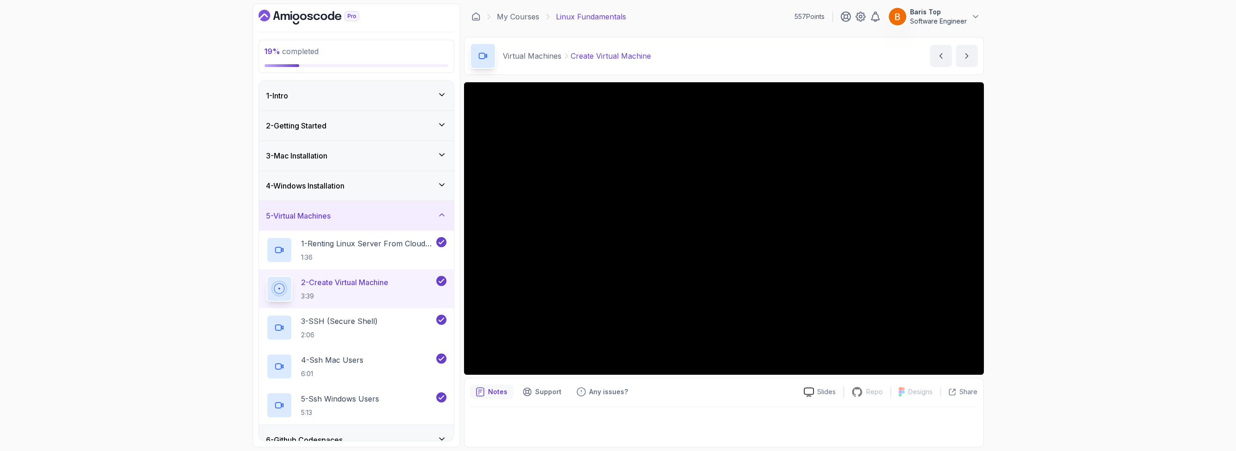
click at [667, 396] on div "Notes Support Any issues?" at bounding box center [633, 391] width 326 height 15
click at [396, 253] on p "1:36" at bounding box center [367, 257] width 133 height 9
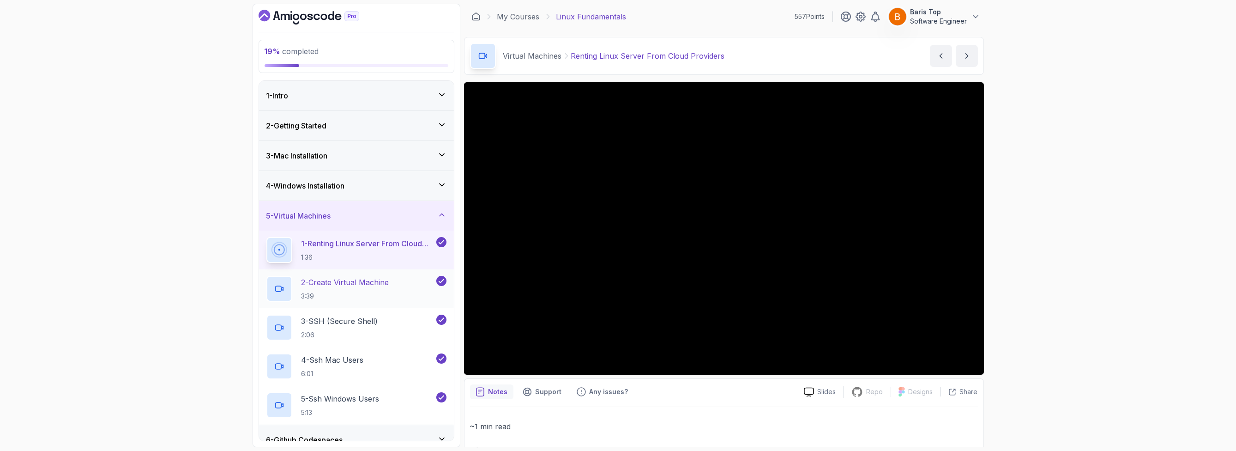
click at [409, 290] on div "2 - Create Virtual Machine 3:39" at bounding box center [350, 289] width 168 height 26
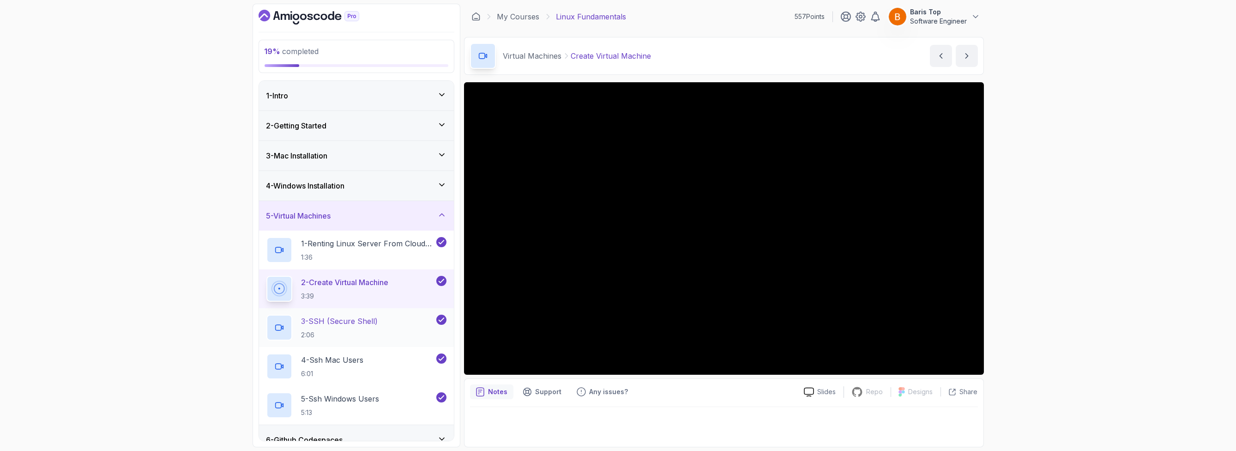
click at [374, 324] on p "3 - SSH (Secure Shell)" at bounding box center [339, 320] width 77 height 11
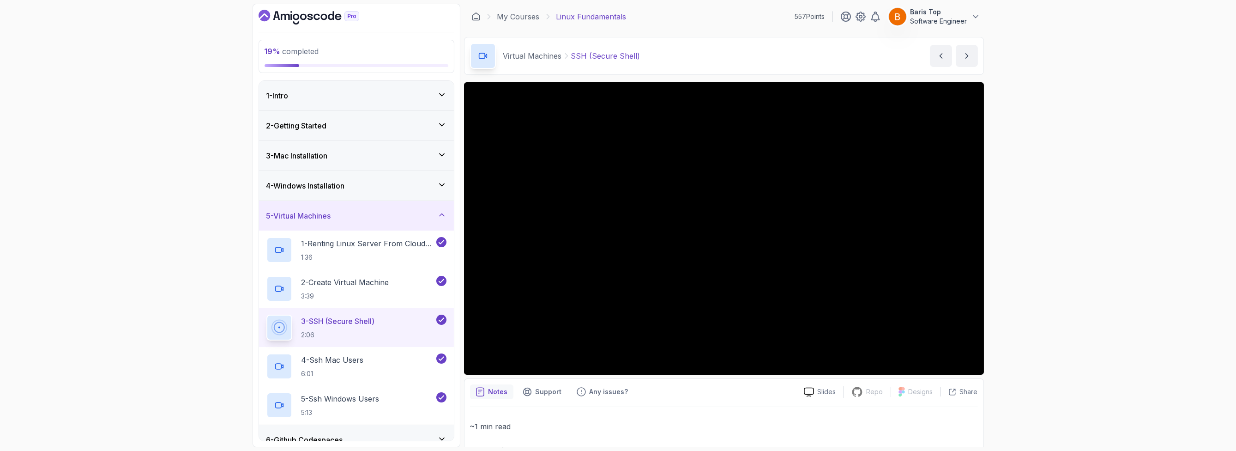
click at [379, 214] on div "5 - Virtual Machines" at bounding box center [356, 215] width 180 height 11
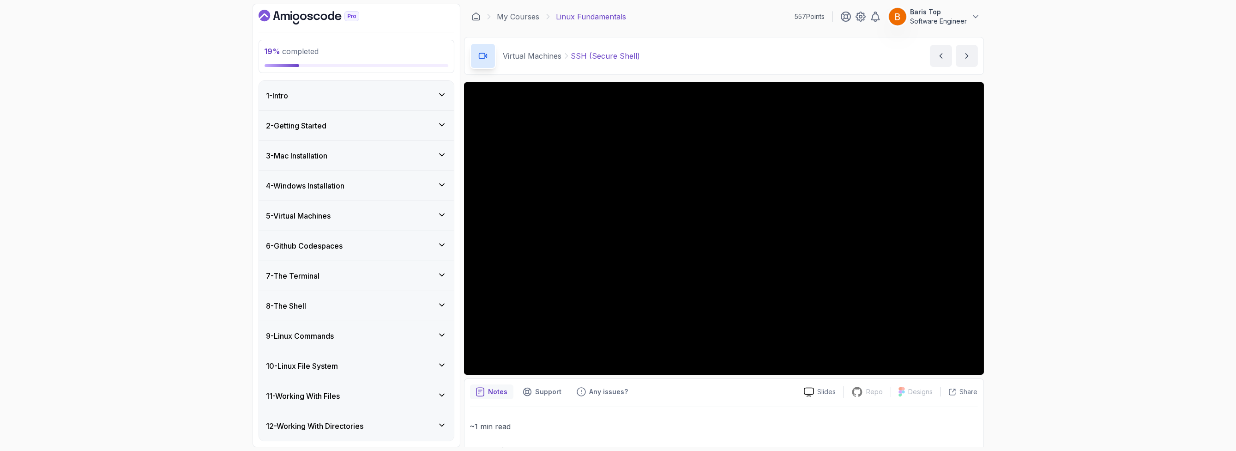
click at [379, 214] on div "5 - Virtual Machines" at bounding box center [356, 215] width 180 height 11
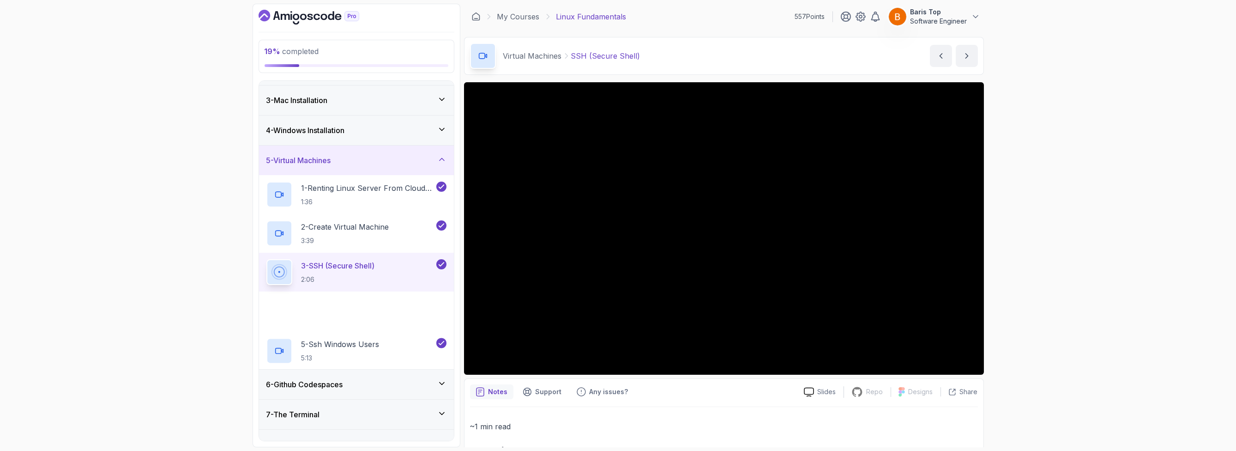
scroll to position [111, 0]
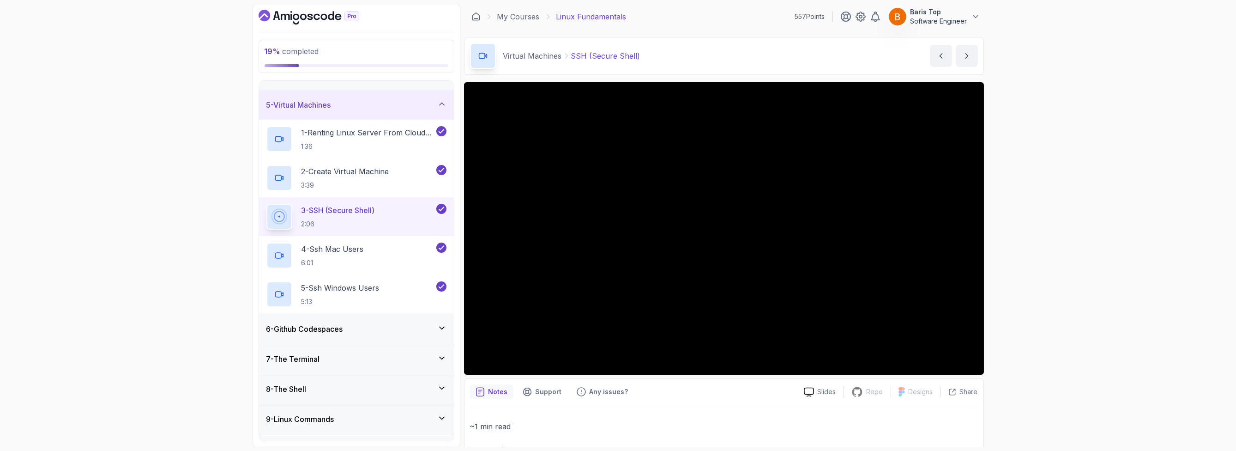
click at [379, 323] on div "6 - Github Codespaces" at bounding box center [356, 328] width 180 height 11
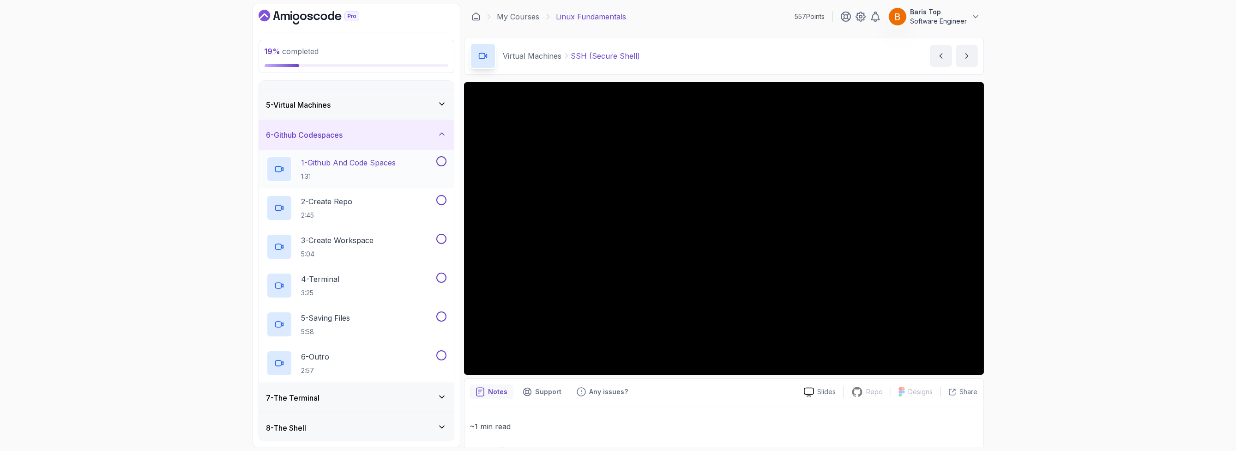
click at [396, 168] on h2 "1 - Github And Code Spaces 1:31" at bounding box center [348, 169] width 95 height 24
click at [441, 158] on button at bounding box center [441, 161] width 10 height 10
click at [388, 218] on div "2 - Create Repo 2:45" at bounding box center [350, 208] width 168 height 26
click at [438, 198] on button at bounding box center [441, 200] width 10 height 10
click at [441, 239] on button at bounding box center [441, 239] width 10 height 10
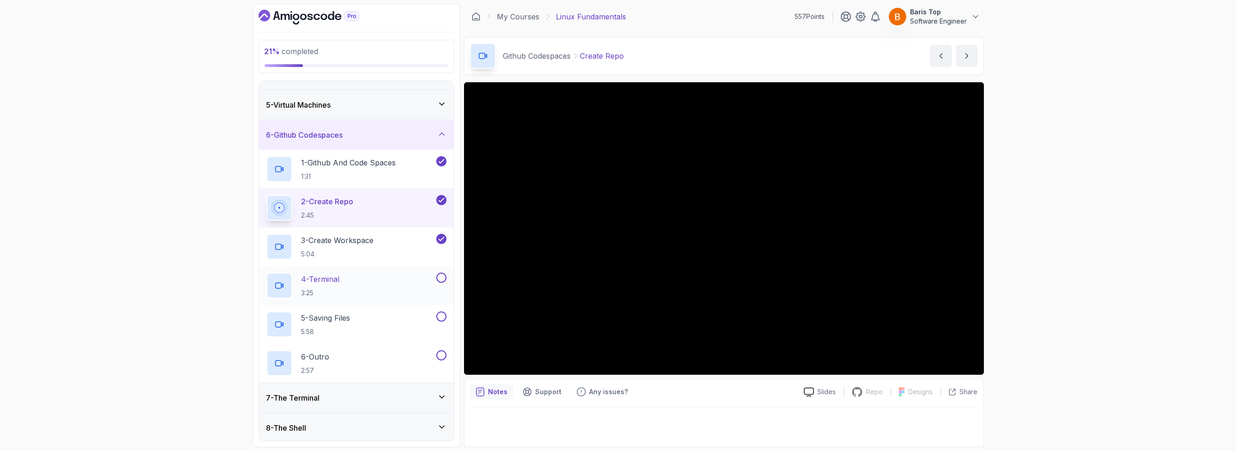
click at [441, 277] on button at bounding box center [441, 277] width 10 height 10
click at [442, 318] on button at bounding box center [441, 316] width 10 height 10
click at [441, 354] on button at bounding box center [441, 355] width 10 height 10
click at [407, 389] on div "7 - The Terminal" at bounding box center [356, 398] width 195 height 30
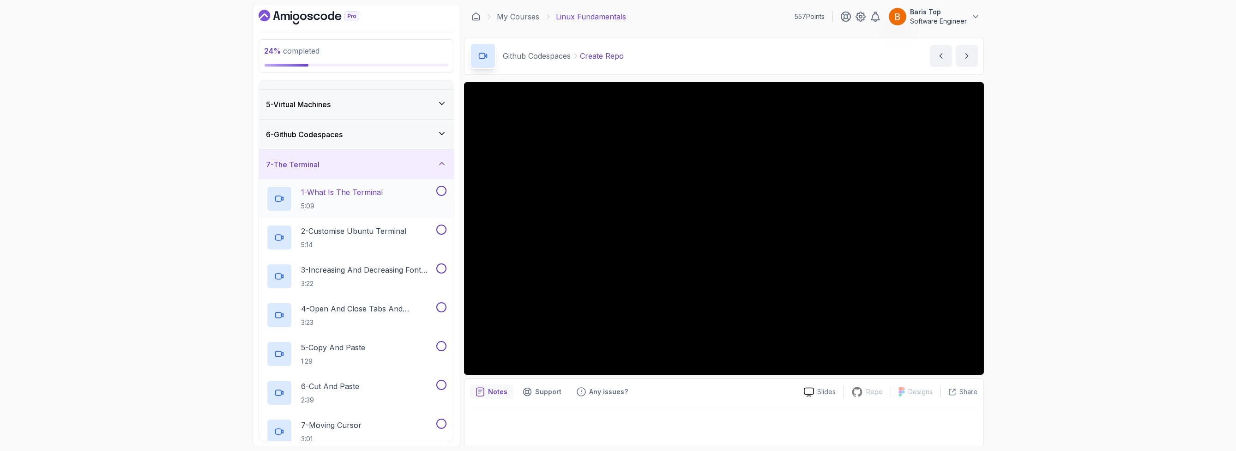
click at [401, 200] on div "1 - What Is The Terminal 5:09" at bounding box center [350, 199] width 168 height 26
click at [441, 189] on button at bounding box center [441, 191] width 10 height 10
click at [440, 230] on button at bounding box center [441, 229] width 10 height 10
click at [440, 269] on button at bounding box center [441, 268] width 10 height 10
click at [441, 307] on button at bounding box center [441, 307] width 10 height 10
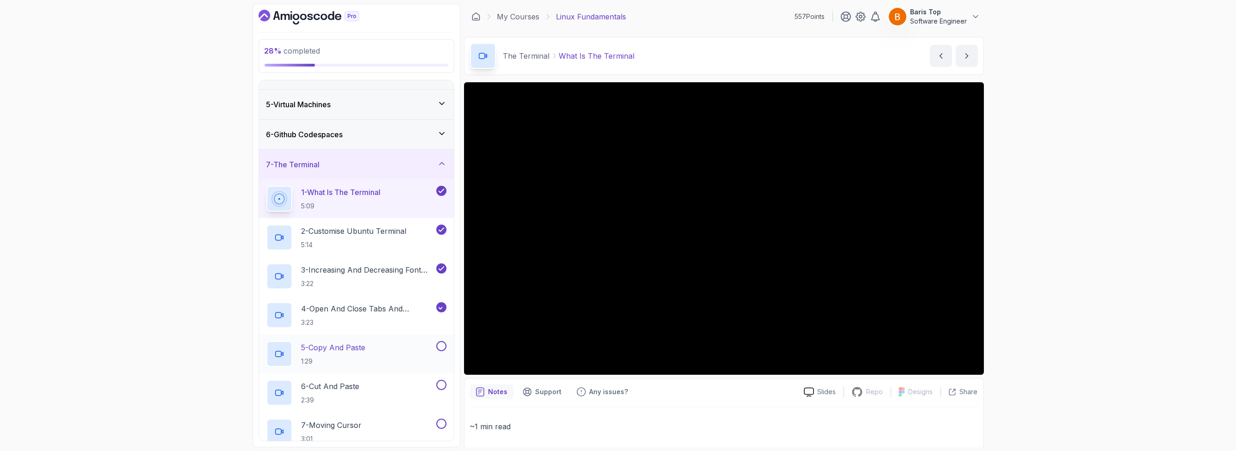
click at [443, 349] on button at bounding box center [441, 346] width 10 height 10
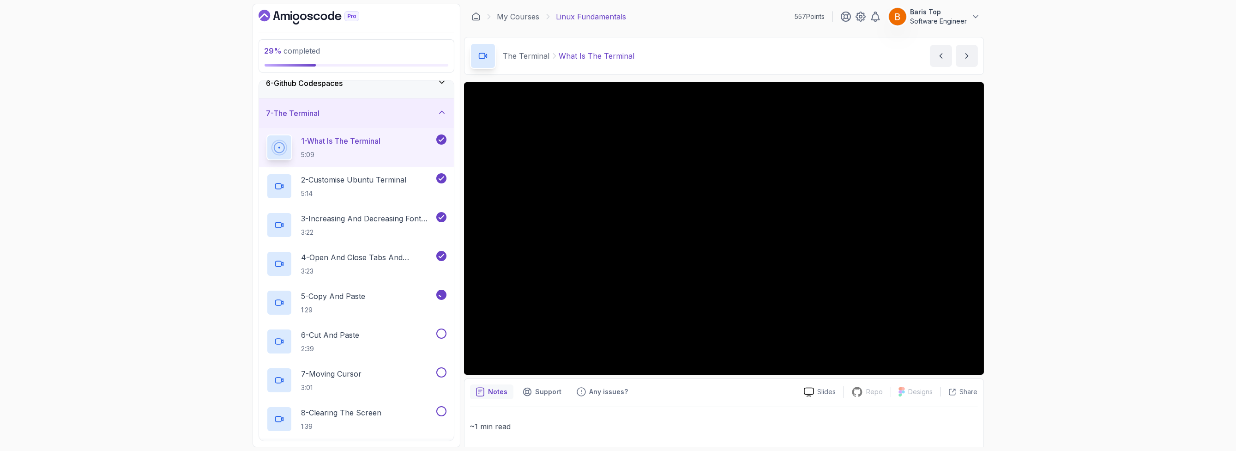
scroll to position [277, 0]
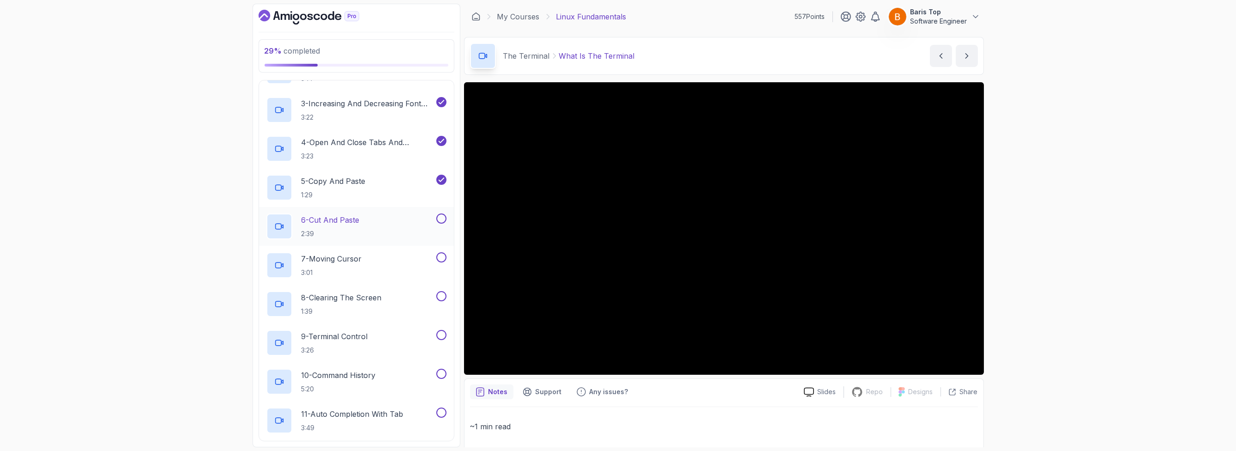
click at [439, 219] on button at bounding box center [441, 218] width 10 height 10
click at [443, 257] on button at bounding box center [441, 257] width 10 height 10
click at [441, 295] on button at bounding box center [441, 296] width 10 height 10
click at [440, 335] on button at bounding box center [441, 335] width 10 height 10
click at [440, 372] on button at bounding box center [441, 373] width 10 height 10
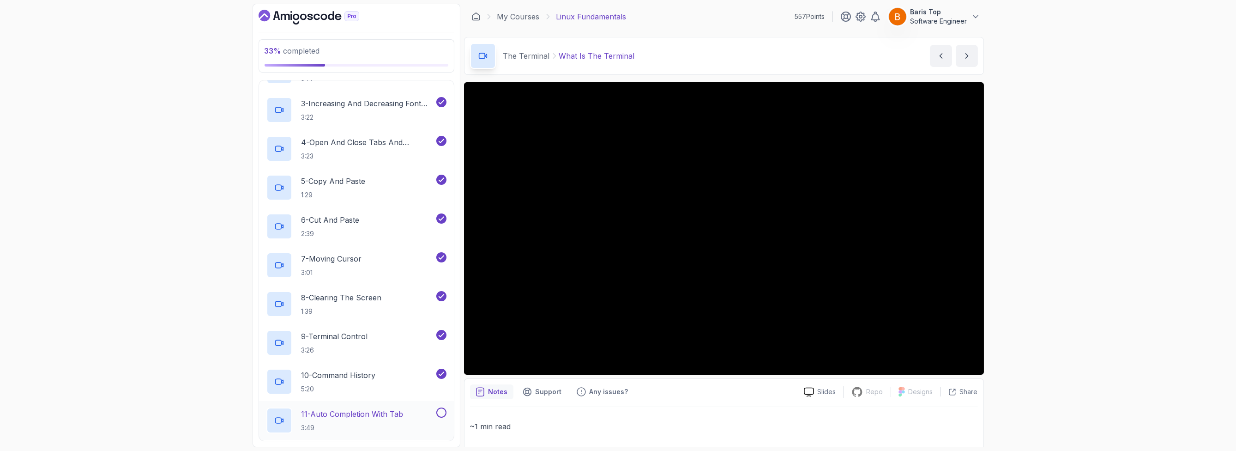
click at [441, 414] on button at bounding box center [441, 412] width 10 height 10
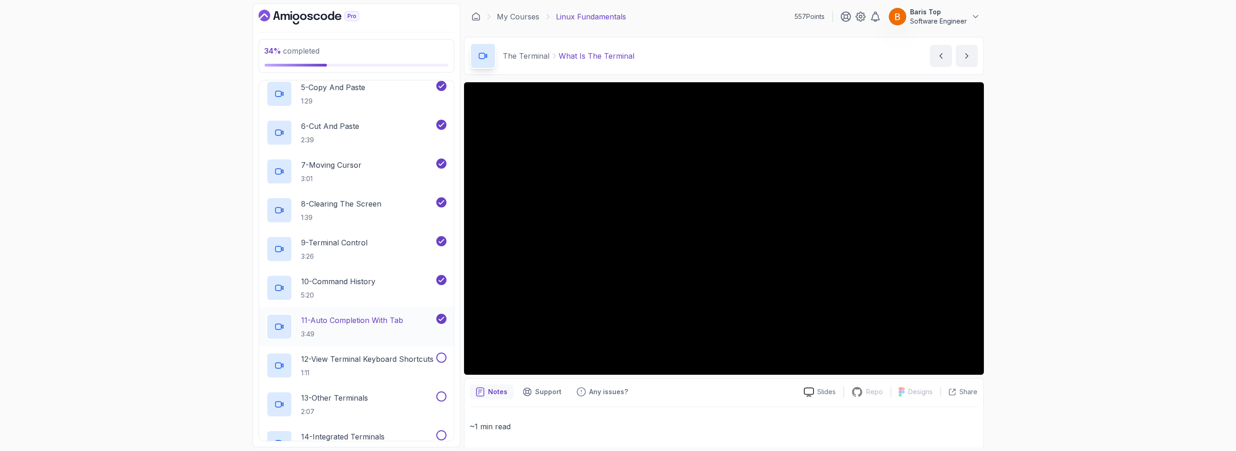
scroll to position [443, 0]
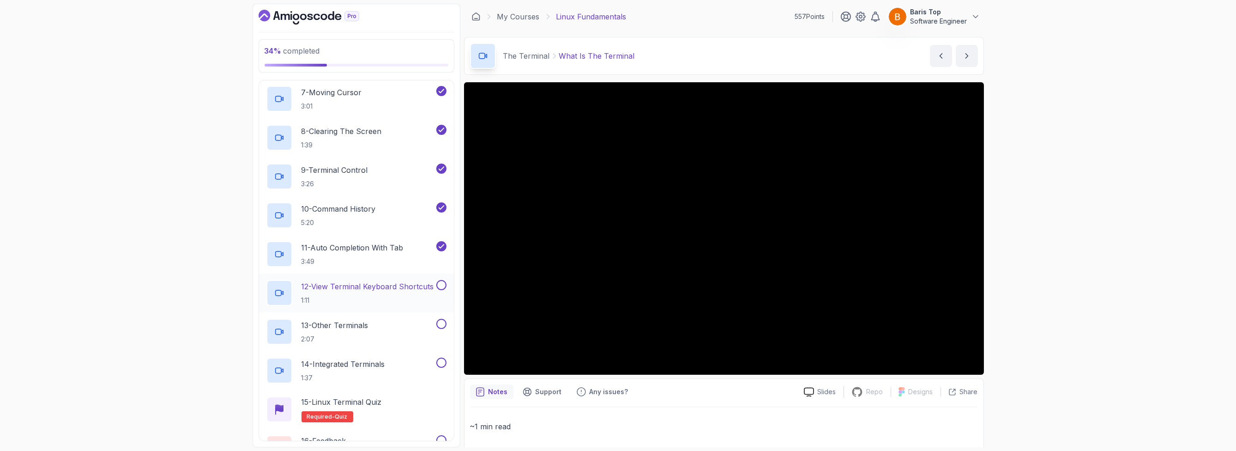
click at [442, 284] on button at bounding box center [441, 285] width 10 height 10
click at [440, 316] on div "13 - Other Terminals 2:07" at bounding box center [356, 331] width 195 height 39
click at [441, 355] on div "14 - Integrated Terminals 1:37" at bounding box center [356, 370] width 195 height 39
click at [444, 323] on button at bounding box center [441, 324] width 10 height 10
click at [442, 362] on button at bounding box center [441, 362] width 10 height 10
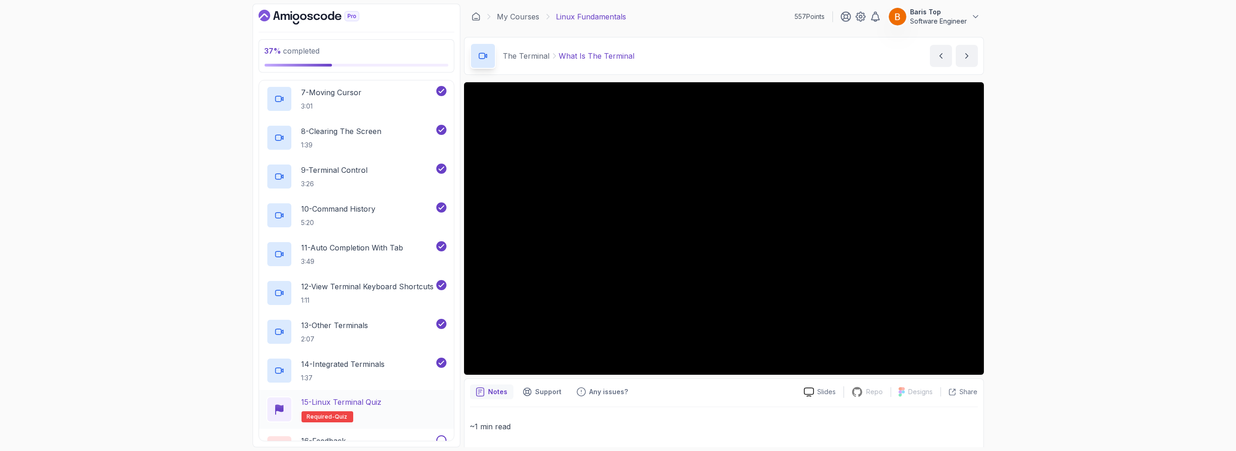
click at [398, 401] on div "15 - Linux Terminal Quiz Required- quiz" at bounding box center [356, 409] width 180 height 26
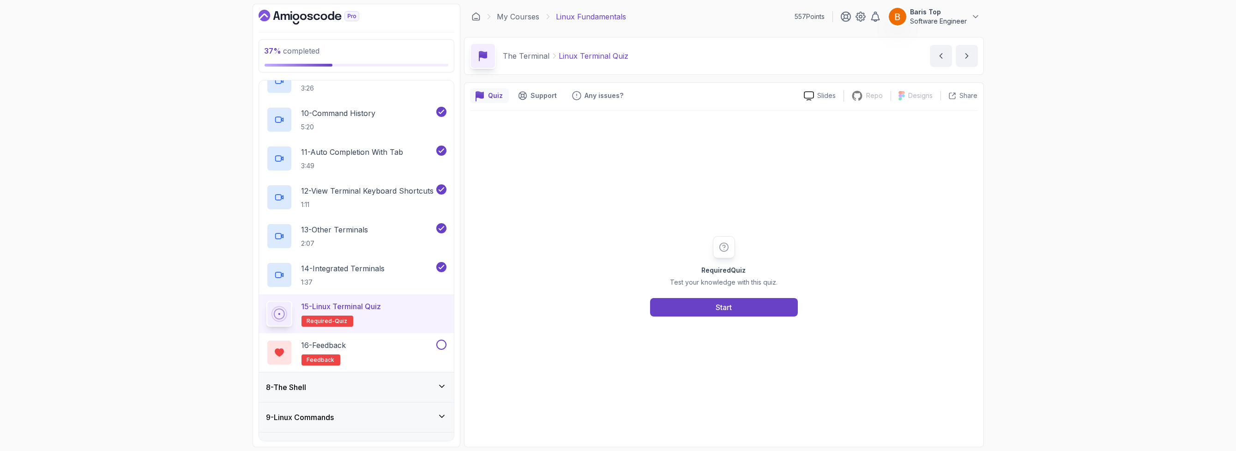
scroll to position [554, 0]
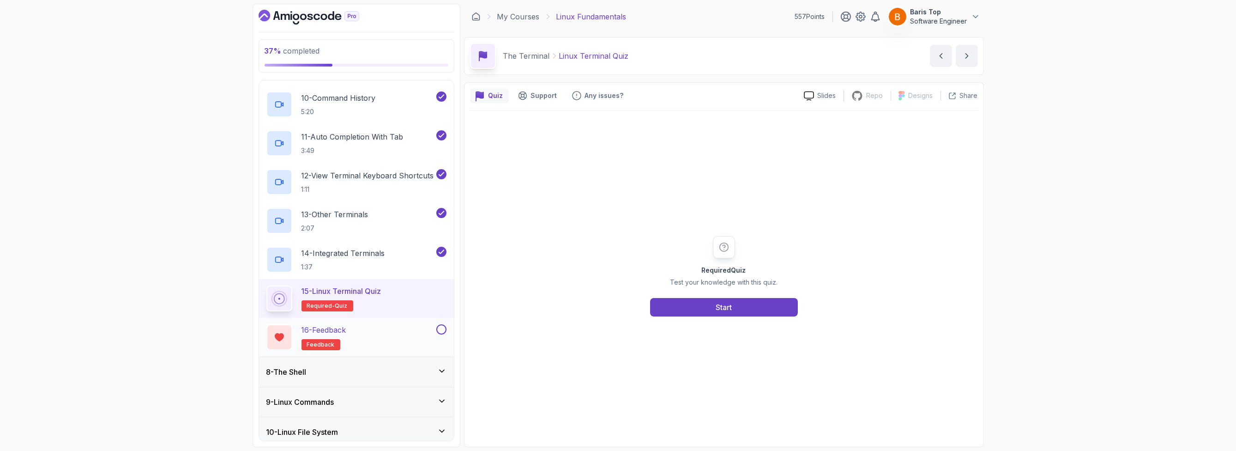
click at [404, 329] on div "16 - Feedback feedback" at bounding box center [350, 337] width 168 height 26
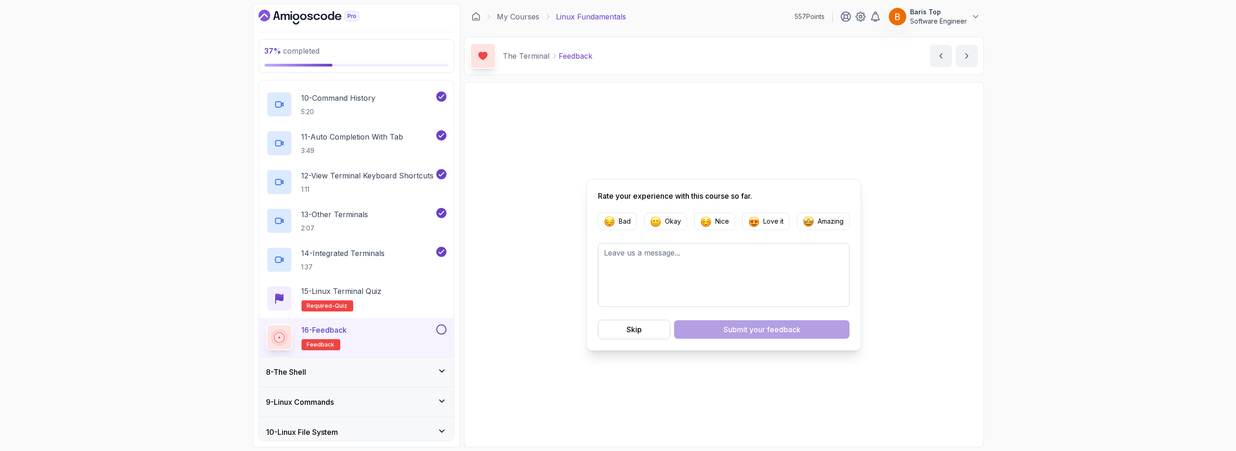
click at [441, 328] on button at bounding box center [441, 329] width 10 height 10
click at [417, 302] on div "15 - Linux Terminal Quiz Required- quiz" at bounding box center [356, 298] width 180 height 26
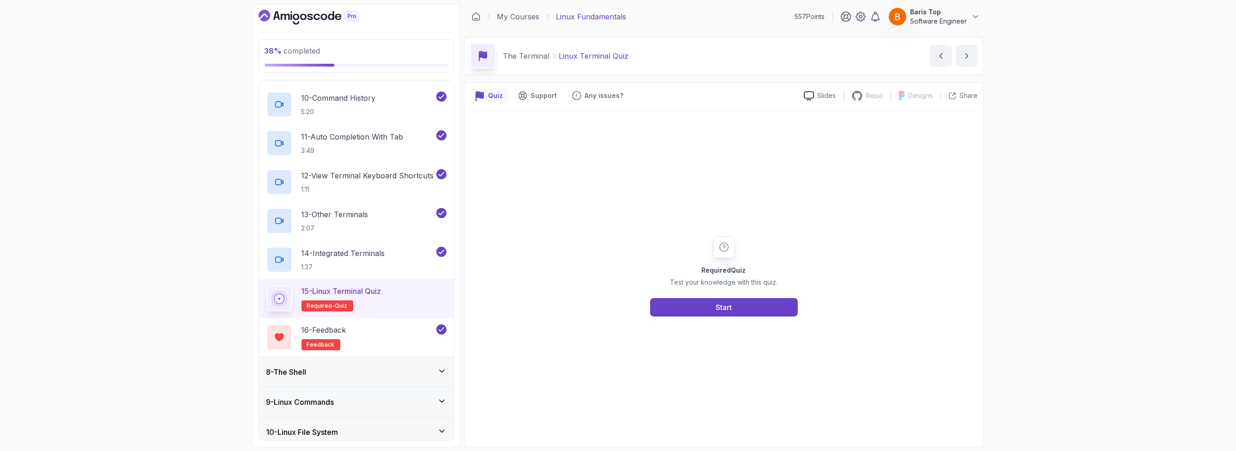
click at [411, 293] on div "15 - Linux Terminal Quiz Required- quiz" at bounding box center [356, 298] width 180 height 26
click at [695, 306] on button "Start" at bounding box center [724, 307] width 148 height 18
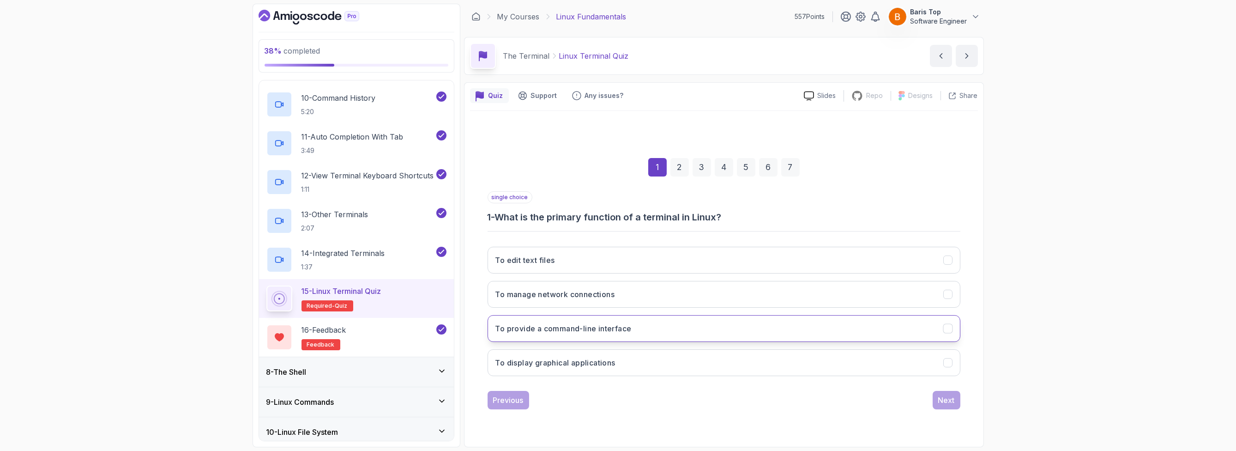
click at [673, 324] on button "To provide a command-line interface" at bounding box center [724, 328] width 473 height 27
click at [938, 397] on div "Next" at bounding box center [946, 399] width 17 height 11
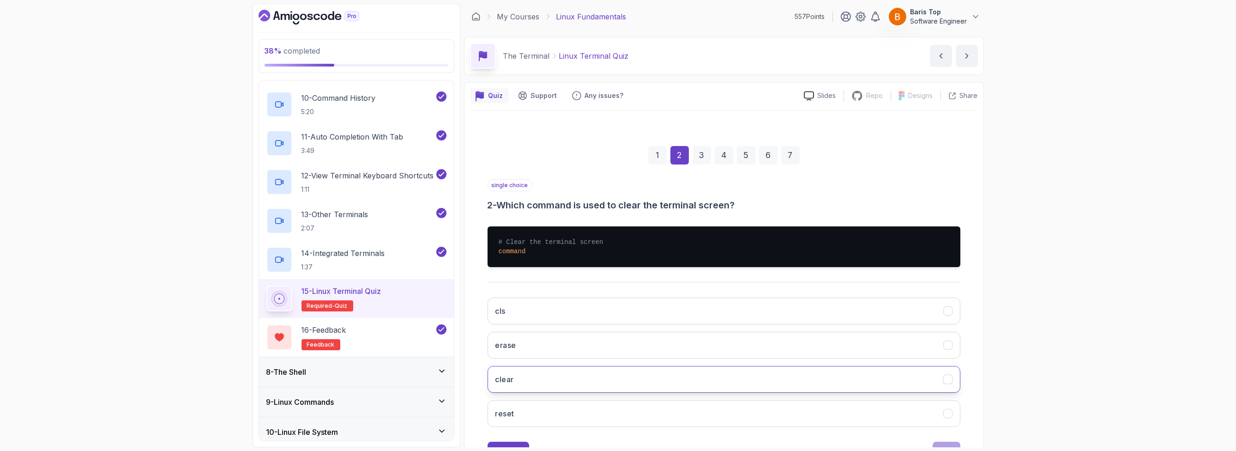
click at [548, 380] on button "clear" at bounding box center [724, 379] width 473 height 27
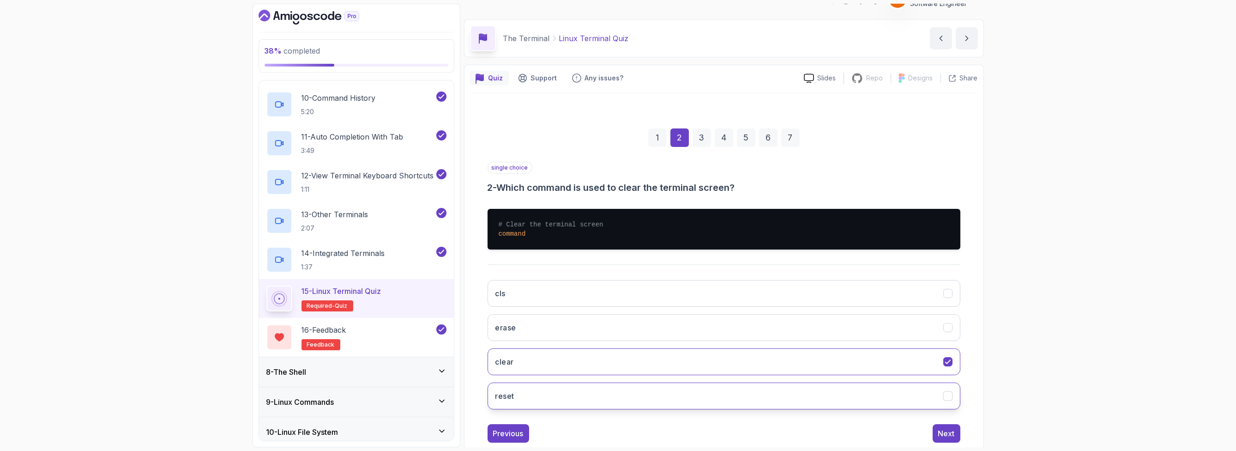
scroll to position [37, 0]
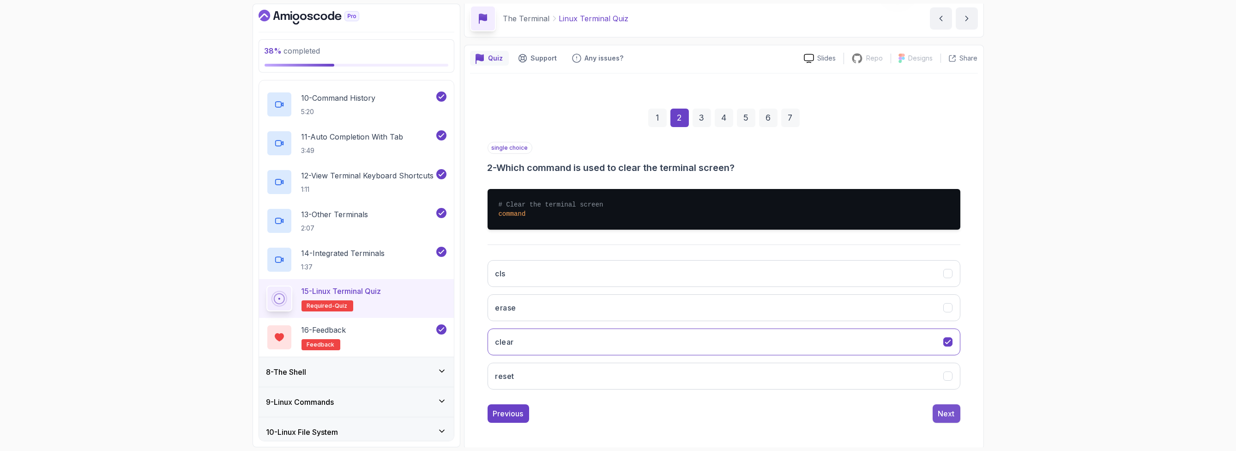
click at [937, 407] on button "Next" at bounding box center [947, 413] width 28 height 18
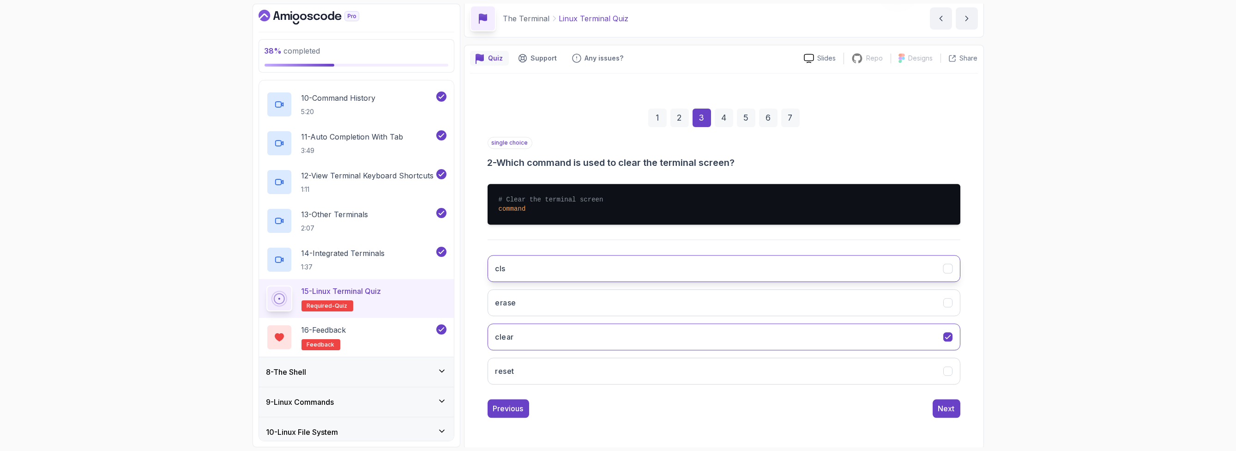
scroll to position [0, 0]
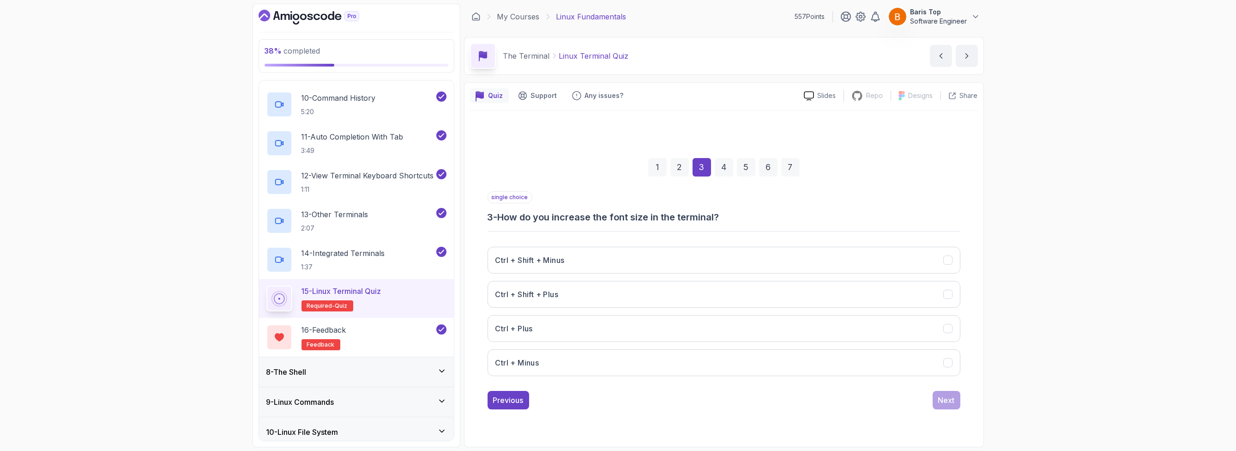
click at [583, 206] on div "single choice 3 - How do you increase the font size in the terminal?" at bounding box center [724, 207] width 473 height 32
click at [610, 337] on button "Ctrl + Plus" at bounding box center [724, 328] width 473 height 27
click at [943, 404] on div "Next" at bounding box center [946, 399] width 17 height 11
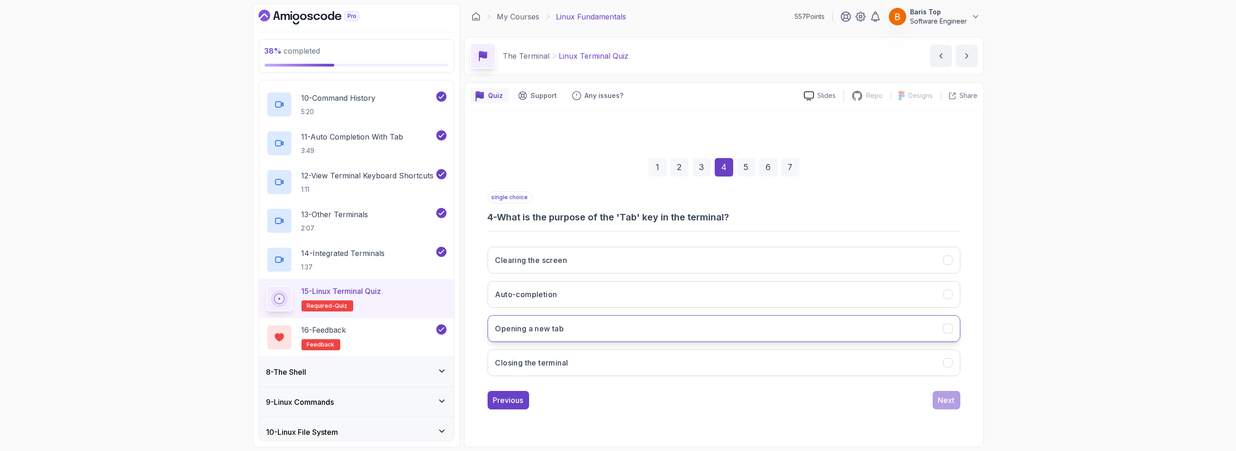
click at [604, 325] on button "Opening a new tab" at bounding box center [724, 328] width 473 height 27
drag, startPoint x: 629, startPoint y: 257, endPoint x: 619, endPoint y: 286, distance: 30.4
click at [628, 257] on button "Clearing the screen" at bounding box center [724, 260] width 473 height 27
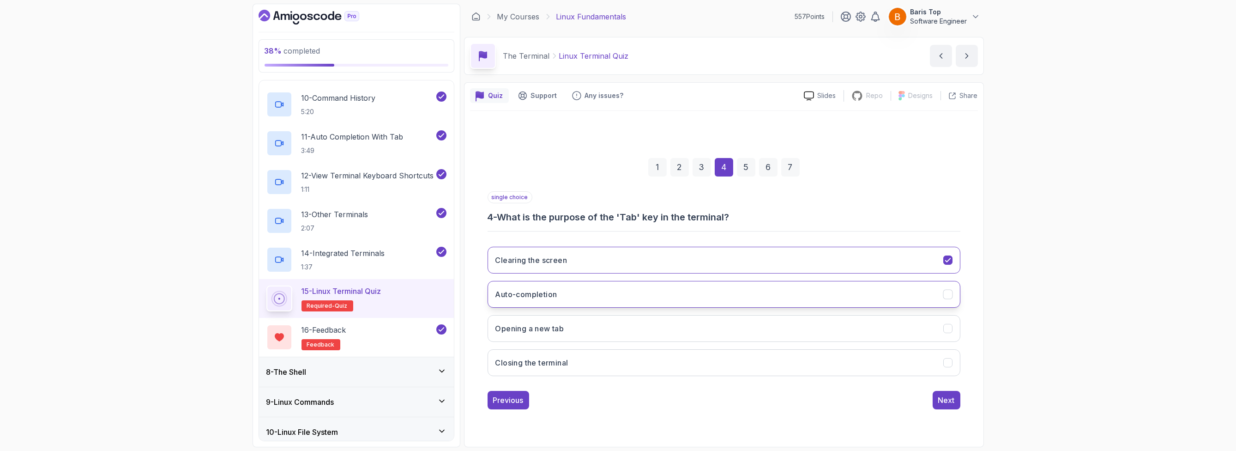
click at [613, 295] on button "Auto-completion" at bounding box center [724, 294] width 473 height 27
click at [939, 398] on div "Next" at bounding box center [946, 399] width 17 height 11
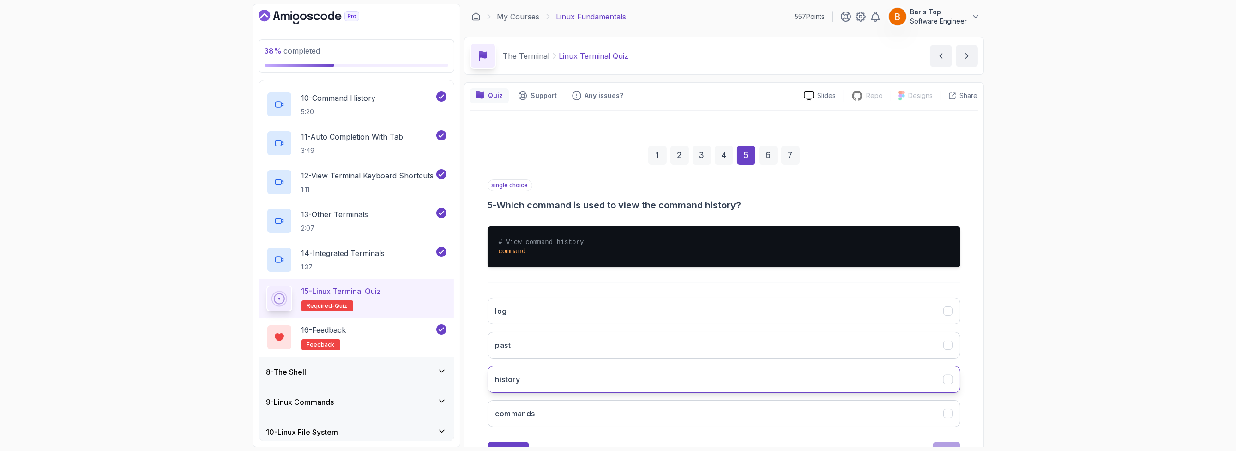
click at [602, 375] on button "history" at bounding box center [724, 379] width 473 height 27
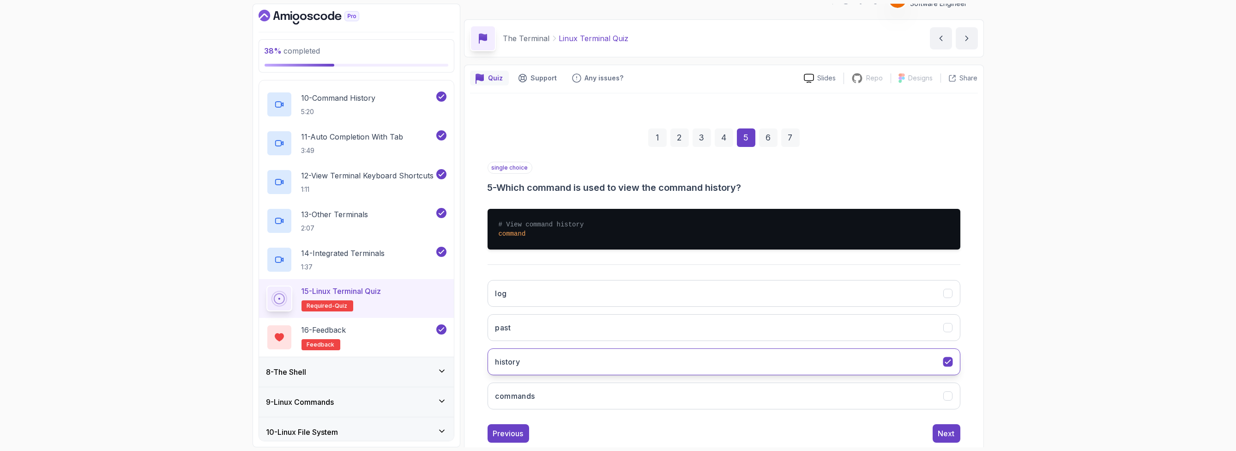
scroll to position [37, 0]
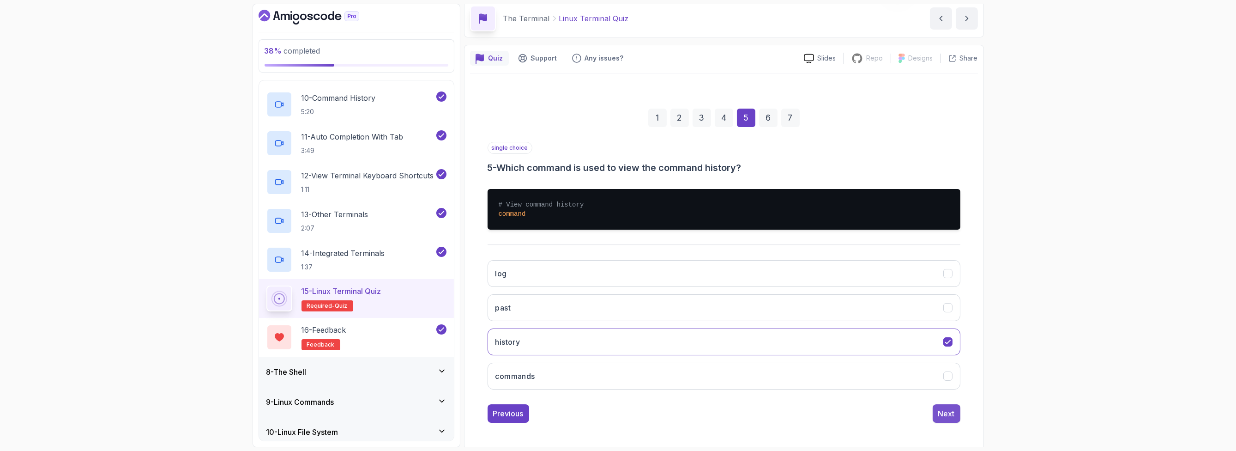
click at [942, 404] on button "Next" at bounding box center [947, 413] width 28 height 18
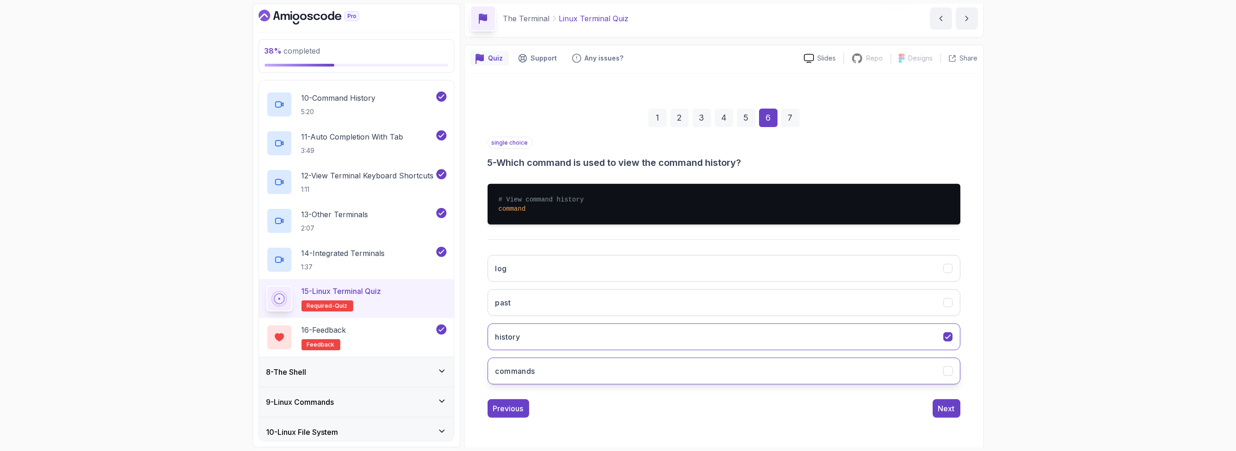
scroll to position [0, 0]
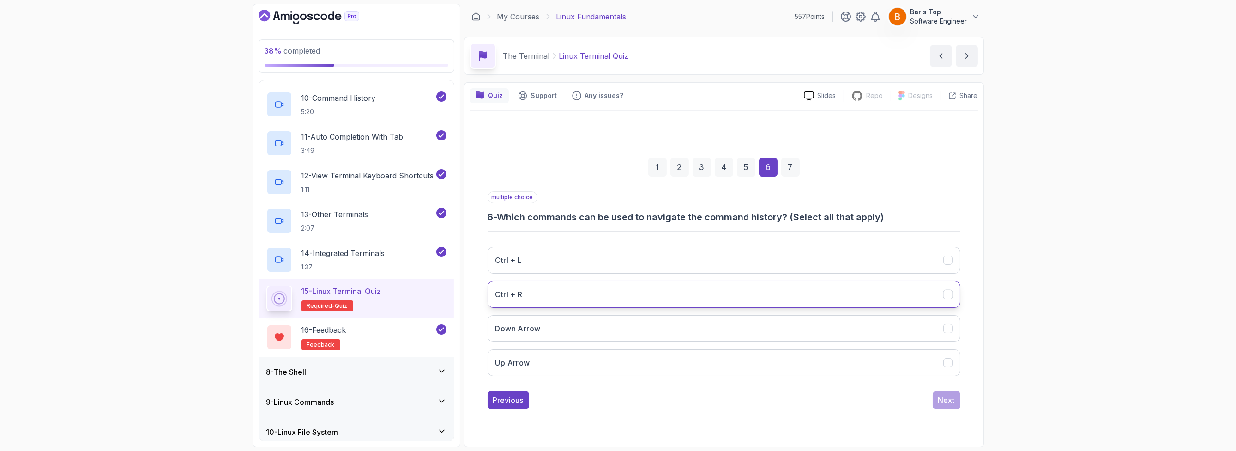
click at [671, 303] on button "Ctrl + R" at bounding box center [724, 294] width 473 height 27
click at [941, 401] on div "Next" at bounding box center [946, 399] width 17 height 11
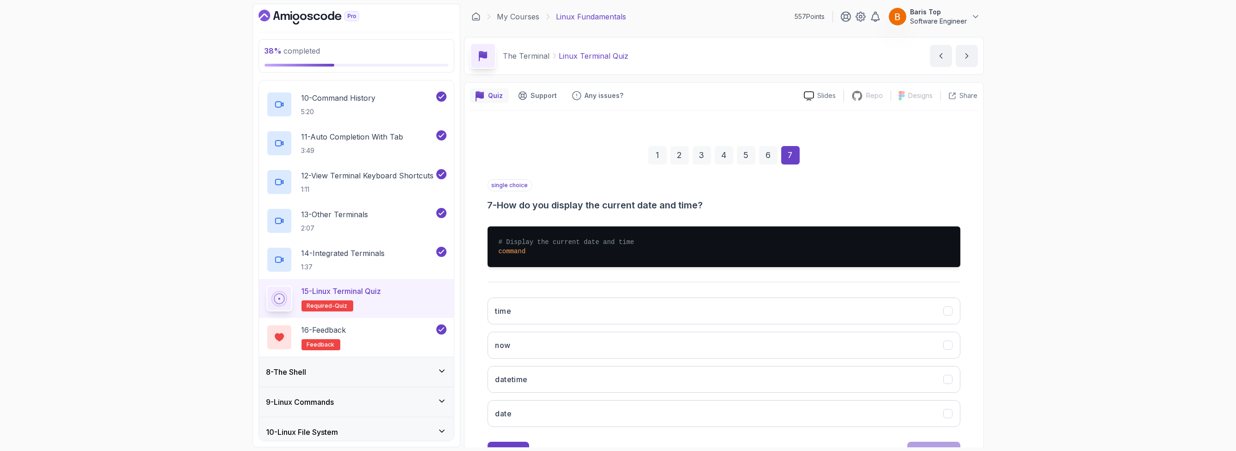
click at [646, 189] on div "single choice 7 - How do you display the current date and time?" at bounding box center [724, 195] width 473 height 32
click at [600, 413] on button "date" at bounding box center [724, 413] width 473 height 27
click at [932, 445] on div "Submit Quiz" at bounding box center [934, 450] width 42 height 11
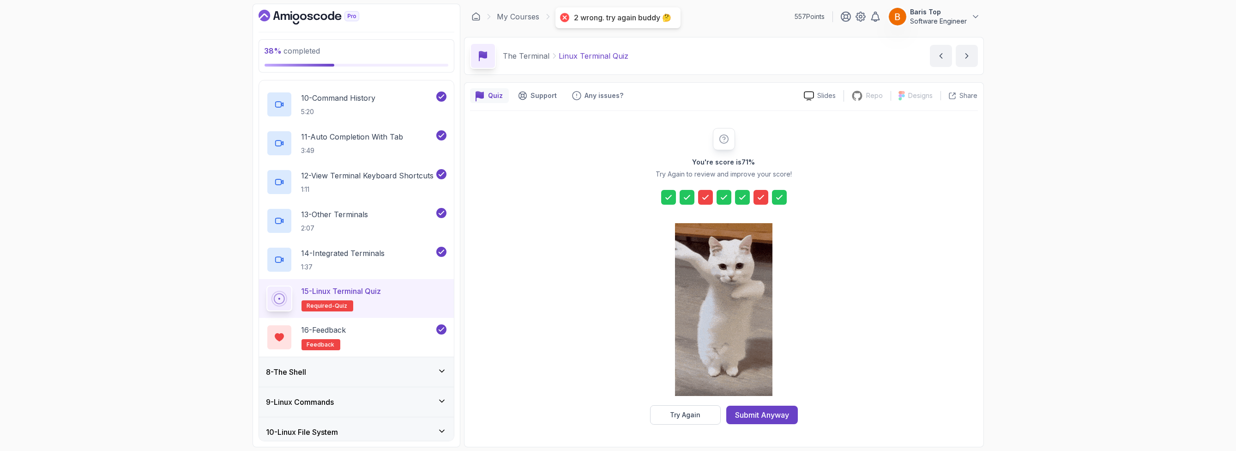
click at [699, 196] on div at bounding box center [705, 197] width 15 height 15
click at [687, 410] on div "Try Again" at bounding box center [685, 414] width 30 height 9
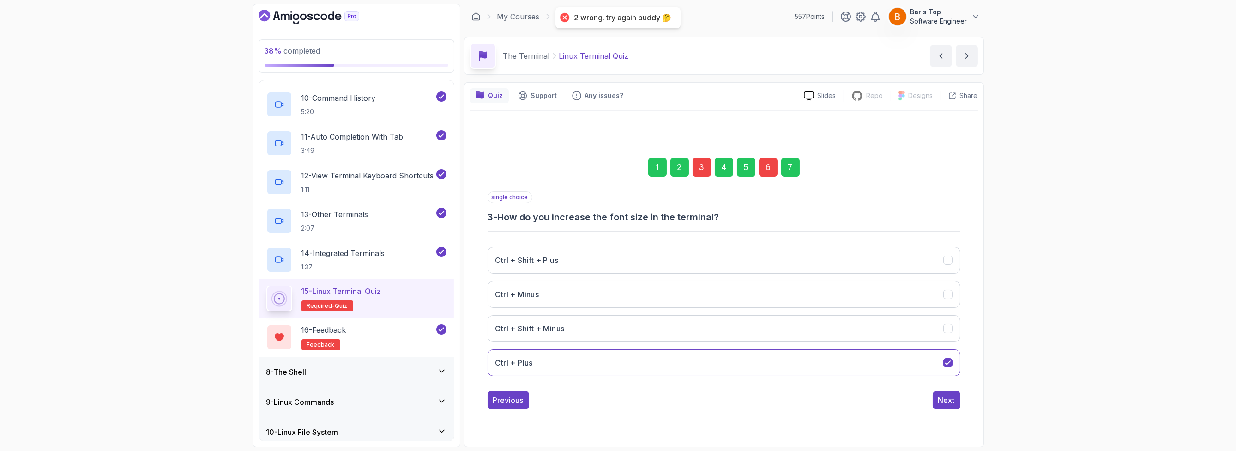
click at [702, 165] on div "3" at bounding box center [702, 167] width 18 height 18
click at [682, 259] on button "Ctrl + Shift + Plus" at bounding box center [724, 260] width 473 height 27
click at [946, 398] on div "Next" at bounding box center [946, 399] width 17 height 11
click at [770, 165] on div "6" at bounding box center [768, 167] width 18 height 18
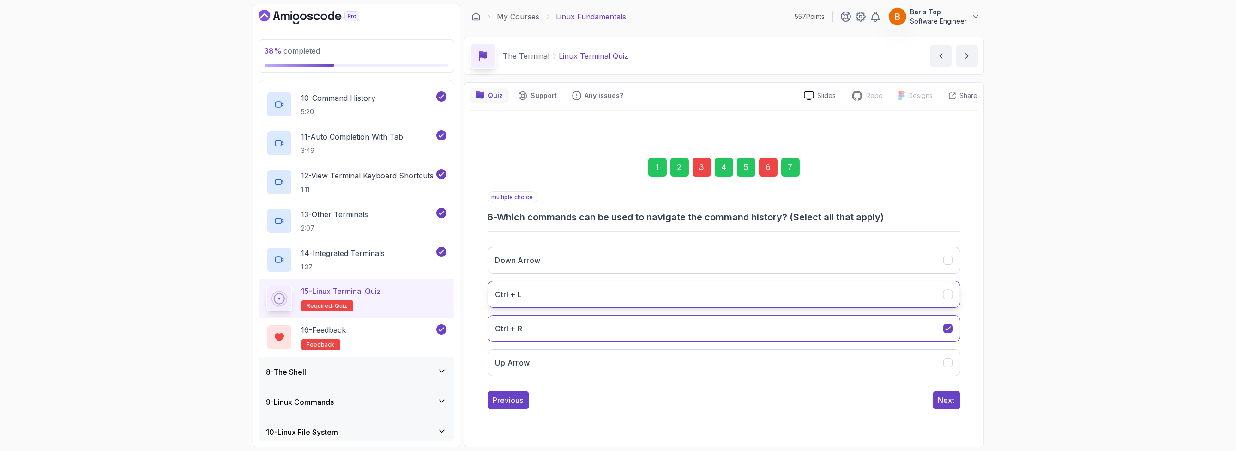
click at [705, 288] on button "Ctrl + L" at bounding box center [724, 294] width 473 height 27
click at [897, 260] on button "Down Arrow" at bounding box center [724, 260] width 473 height 27
click at [891, 259] on button "Down Arrow" at bounding box center [724, 260] width 473 height 27
click at [901, 330] on button "Ctrl + R" at bounding box center [724, 328] width 473 height 27
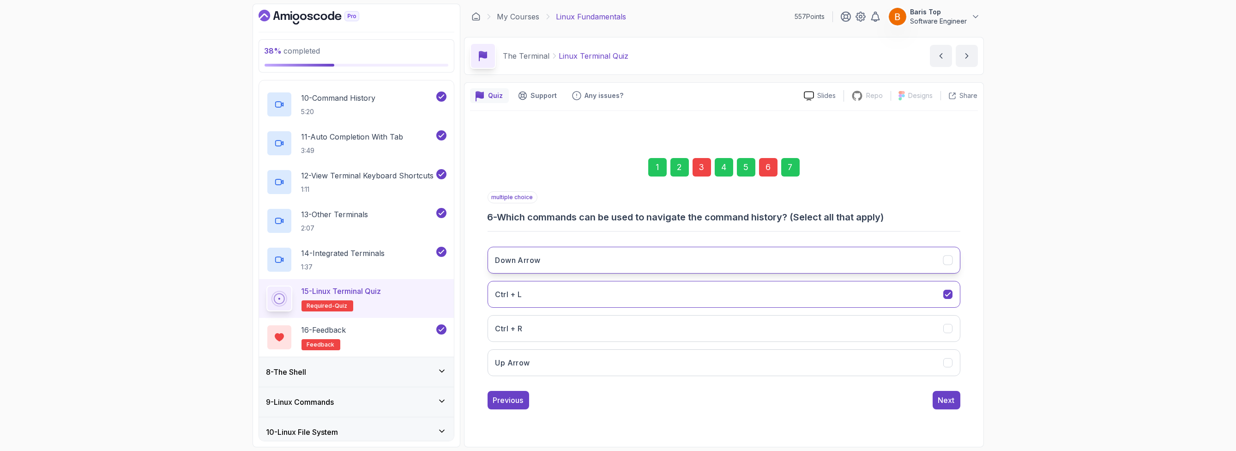
click at [824, 260] on button "Down Arrow" at bounding box center [724, 260] width 473 height 27
click at [729, 326] on button "Ctrl + R" at bounding box center [724, 328] width 473 height 27
click at [741, 247] on button "Down Arrow" at bounding box center [724, 260] width 473 height 27
click at [947, 402] on div "Next" at bounding box center [946, 399] width 17 height 11
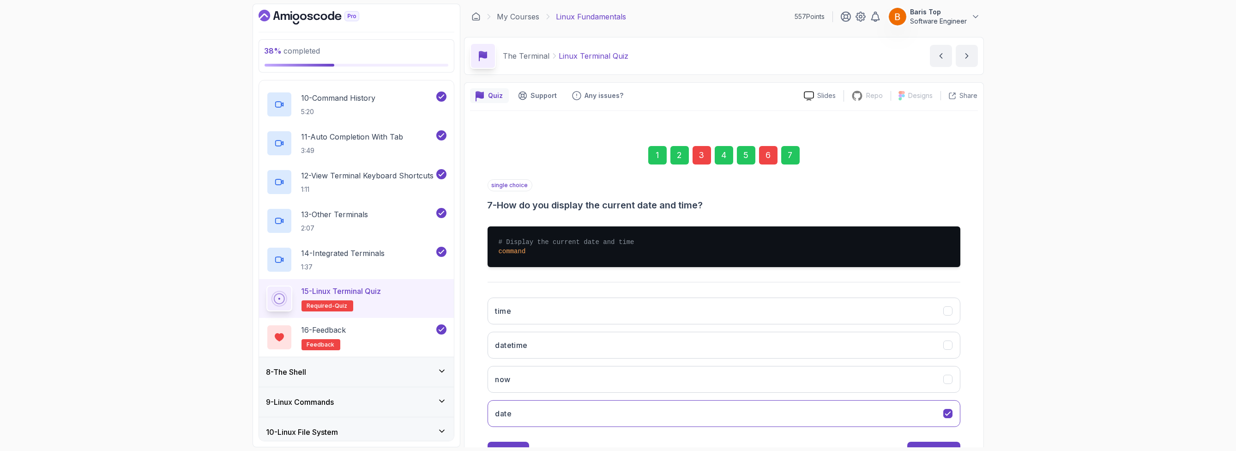
scroll to position [37, 0]
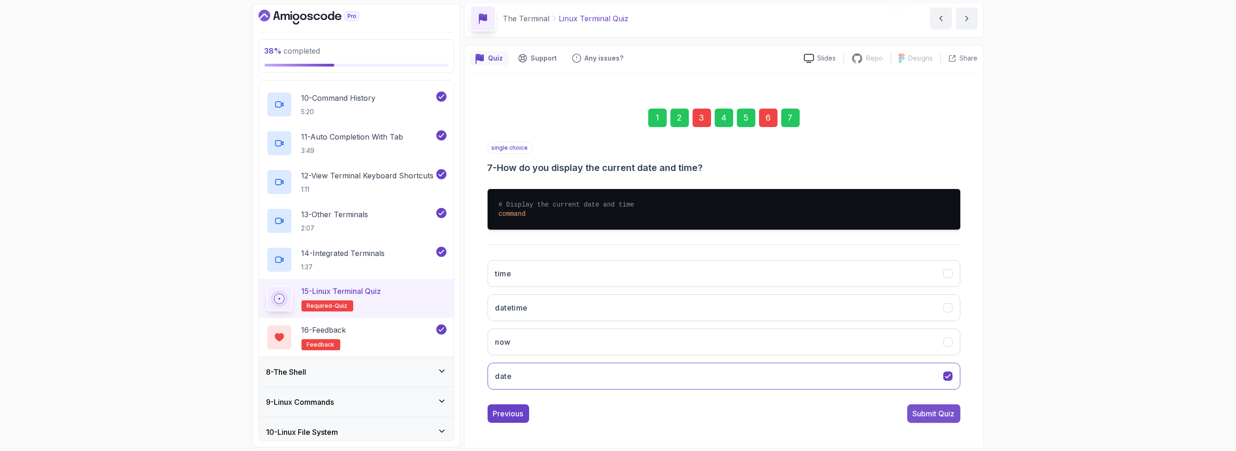
click at [926, 410] on div "Submit Quiz" at bounding box center [934, 413] width 42 height 11
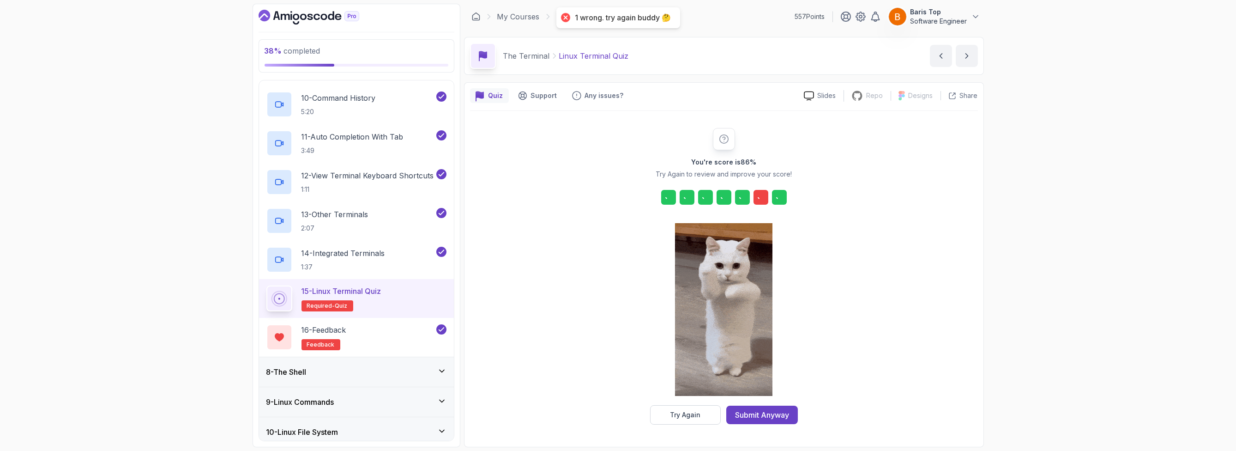
scroll to position [0, 0]
click at [761, 195] on icon at bounding box center [760, 197] width 9 height 9
click at [673, 420] on button "Try Again" at bounding box center [685, 414] width 71 height 19
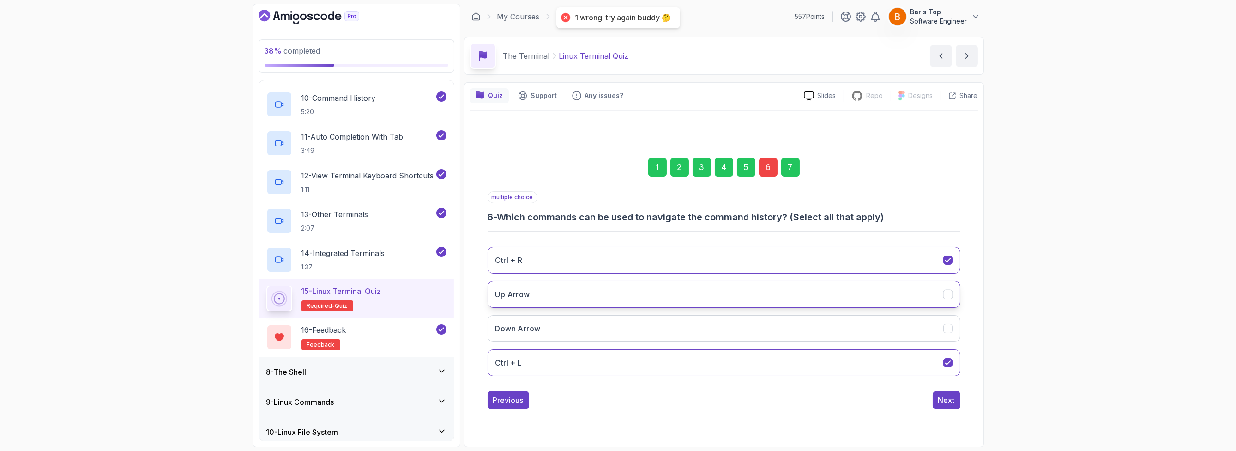
click at [712, 295] on button "Up Arrow" at bounding box center [724, 294] width 473 height 27
click at [696, 334] on button "Down Arrow" at bounding box center [724, 328] width 473 height 27
click at [693, 366] on button "Ctrl + L" at bounding box center [724, 362] width 473 height 27
click at [940, 398] on div "Next" at bounding box center [946, 399] width 17 height 11
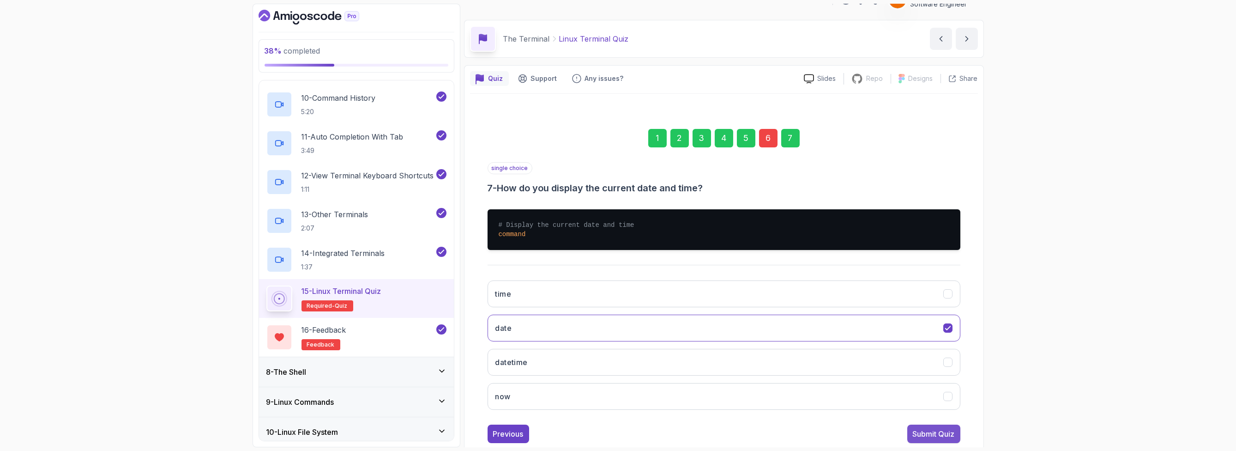
scroll to position [37, 0]
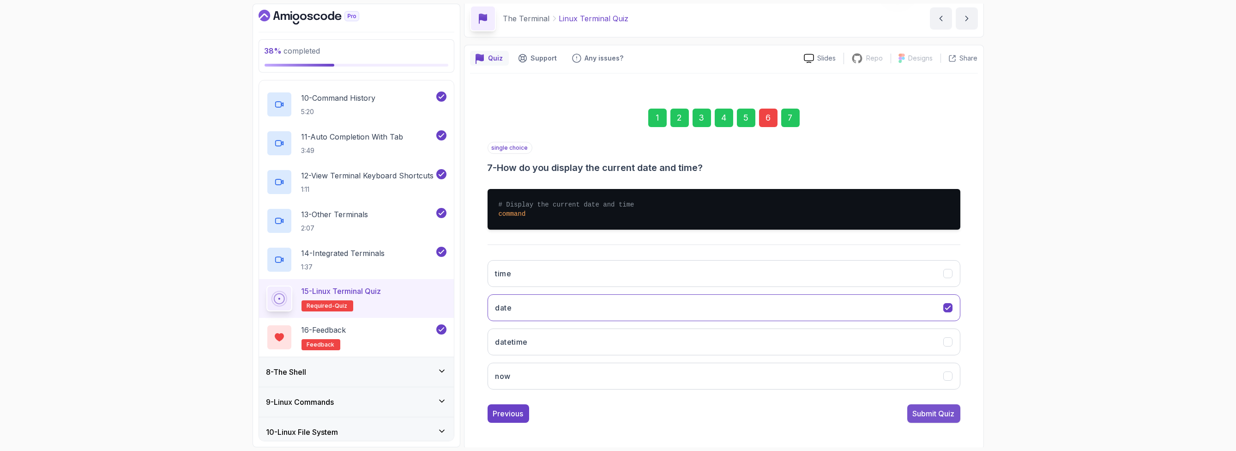
click at [939, 410] on div "Submit Quiz" at bounding box center [934, 413] width 42 height 11
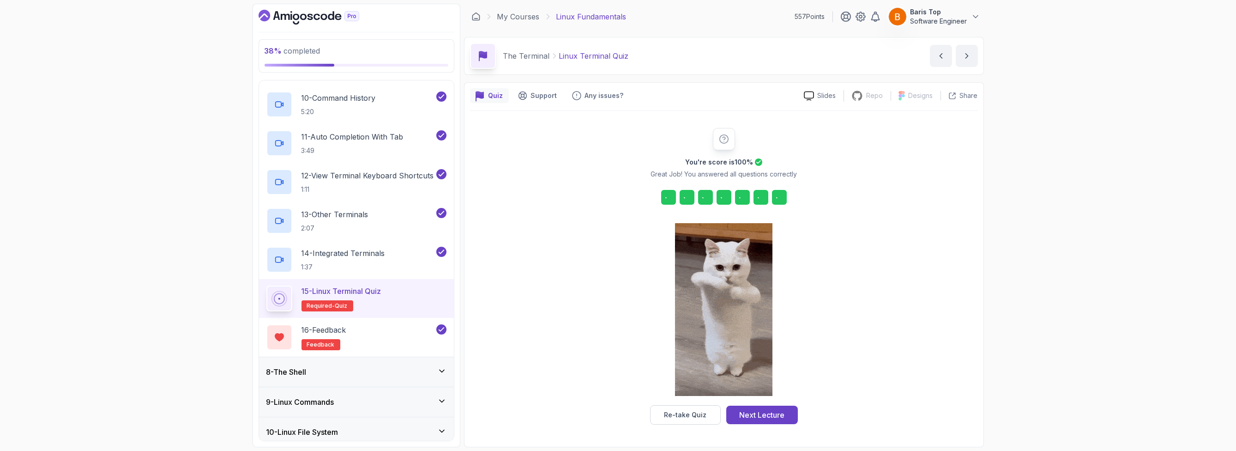
scroll to position [0, 0]
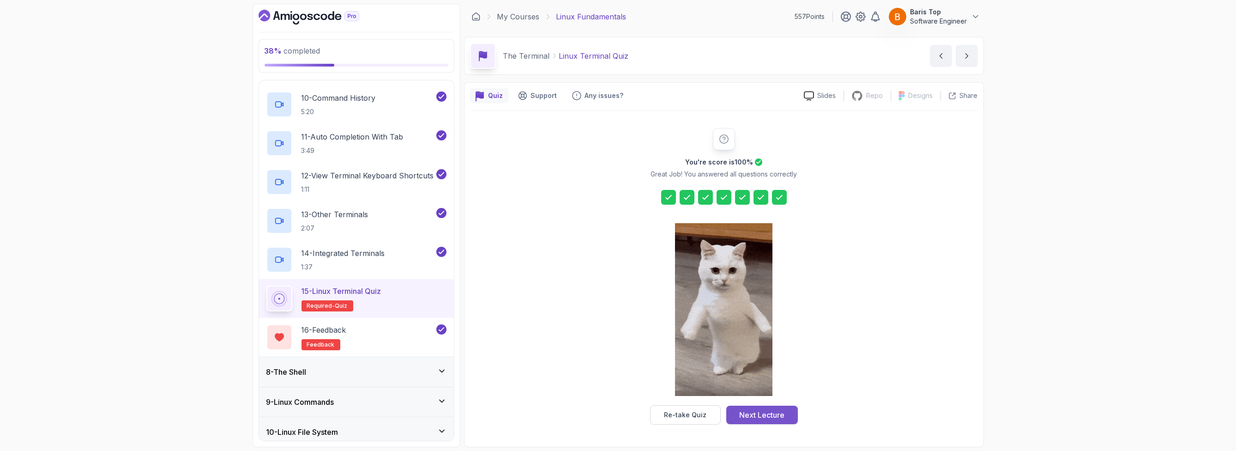
click at [769, 413] on div "Next Lecture" at bounding box center [761, 414] width 45 height 11
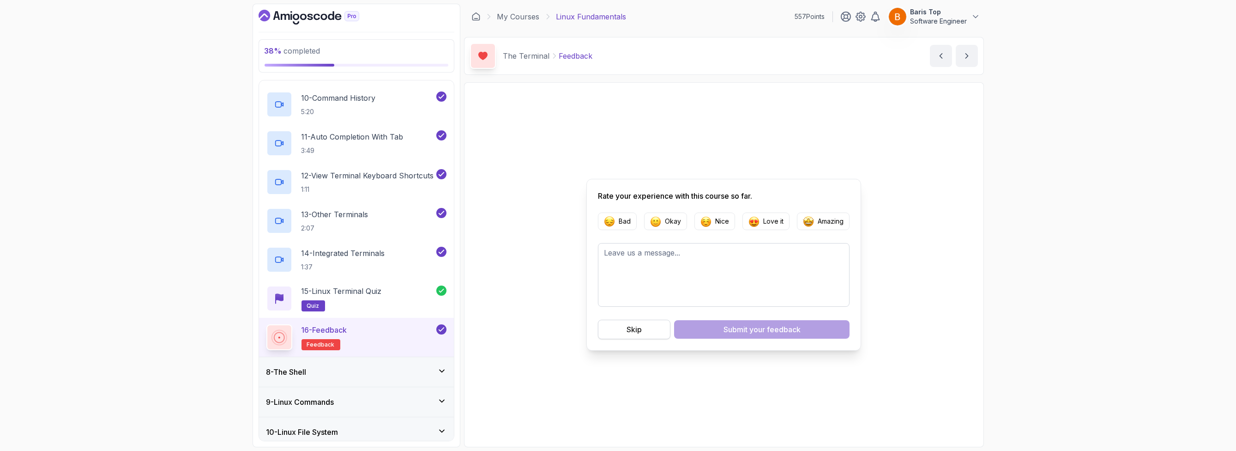
click at [627, 331] on div "Skip" at bounding box center [633, 329] width 15 height 11
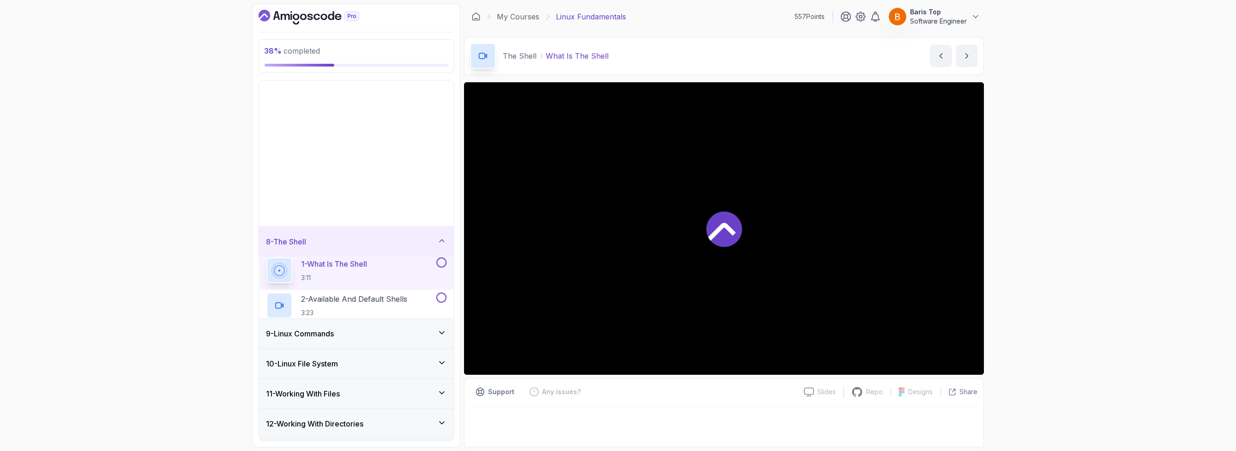
scroll to position [88, 0]
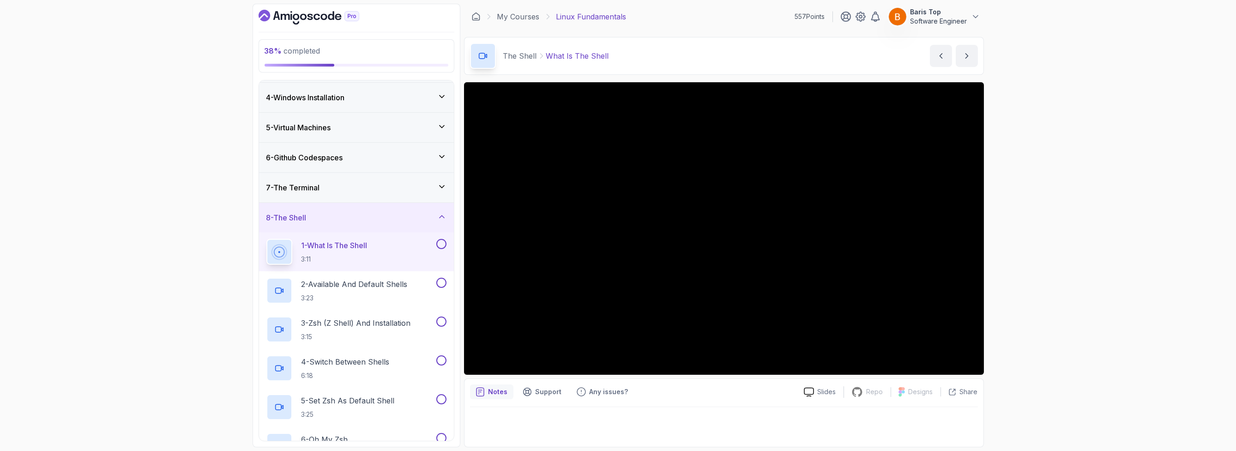
click at [391, 182] on div "7 - The Terminal" at bounding box center [356, 187] width 180 height 11
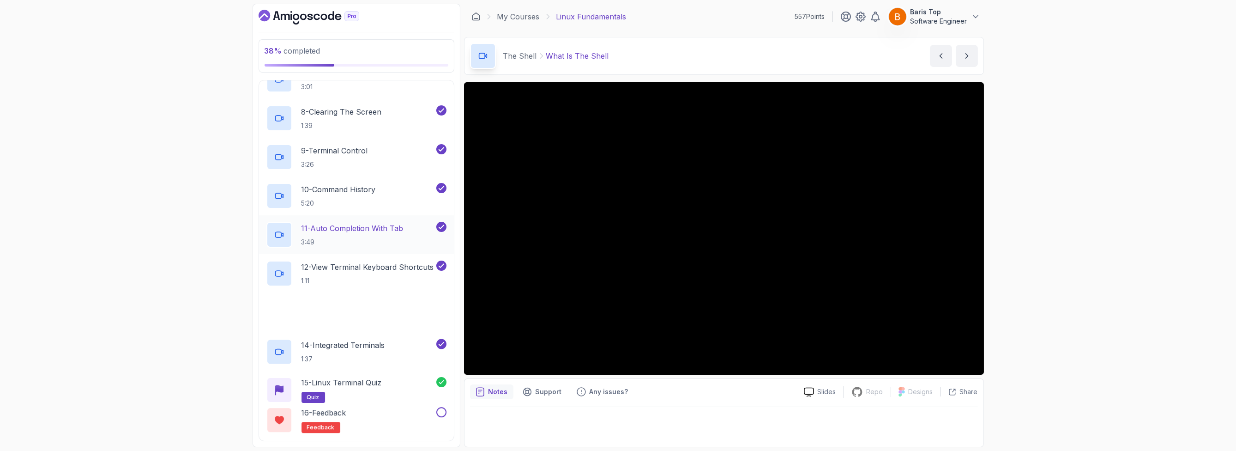
scroll to position [586, 0]
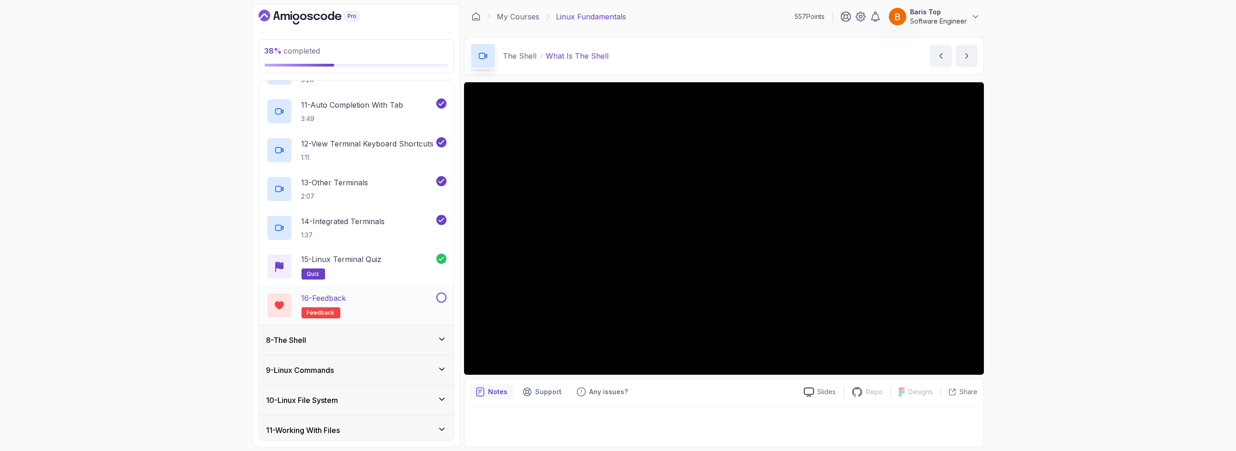
click at [440, 296] on button at bounding box center [441, 297] width 10 height 10
click at [404, 335] on div "8 - The Shell" at bounding box center [356, 339] width 180 height 11
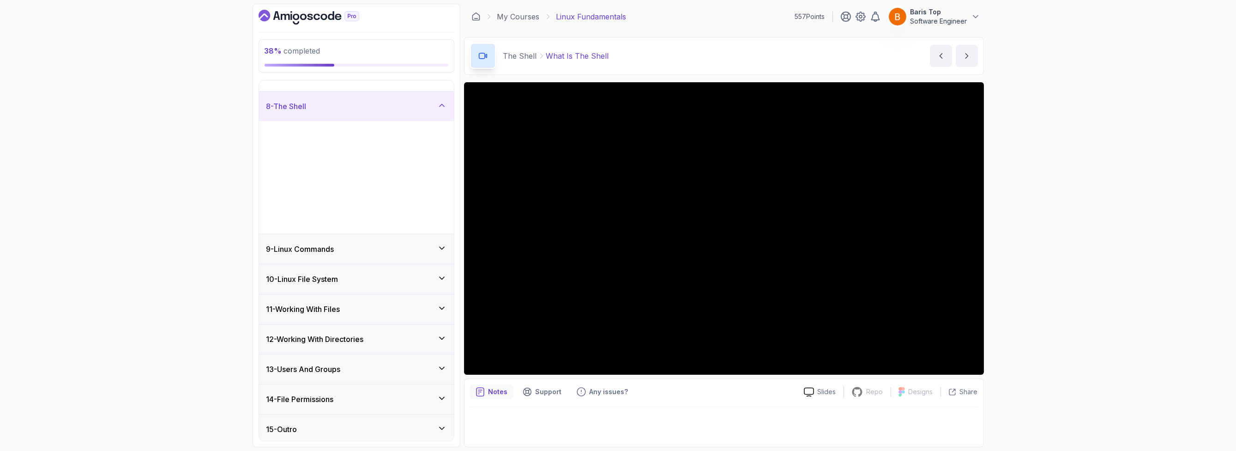
scroll to position [88, 0]
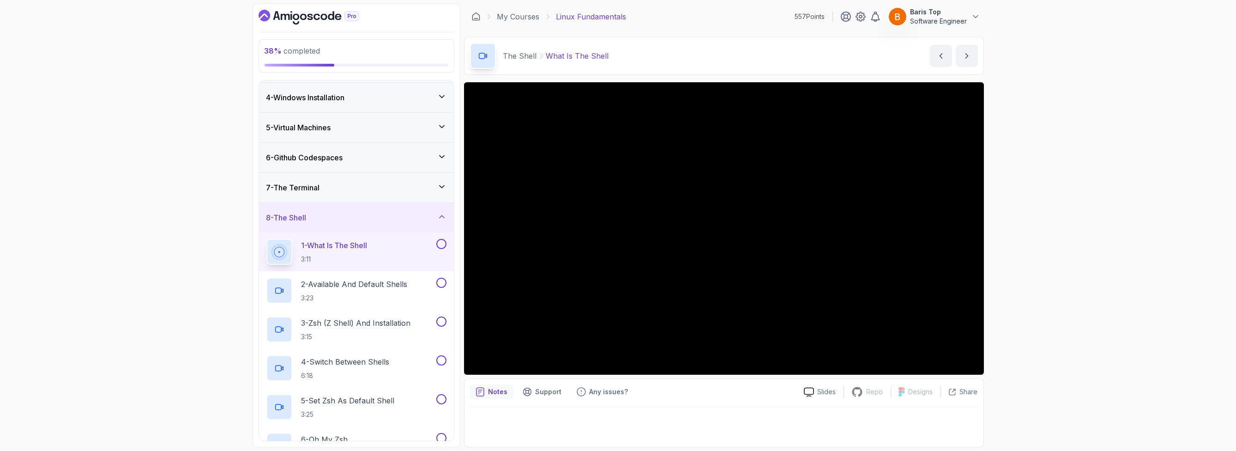
click at [437, 241] on button at bounding box center [441, 244] width 10 height 10
click at [412, 291] on div "2 - Available And Default Shells 3:23" at bounding box center [350, 290] width 168 height 26
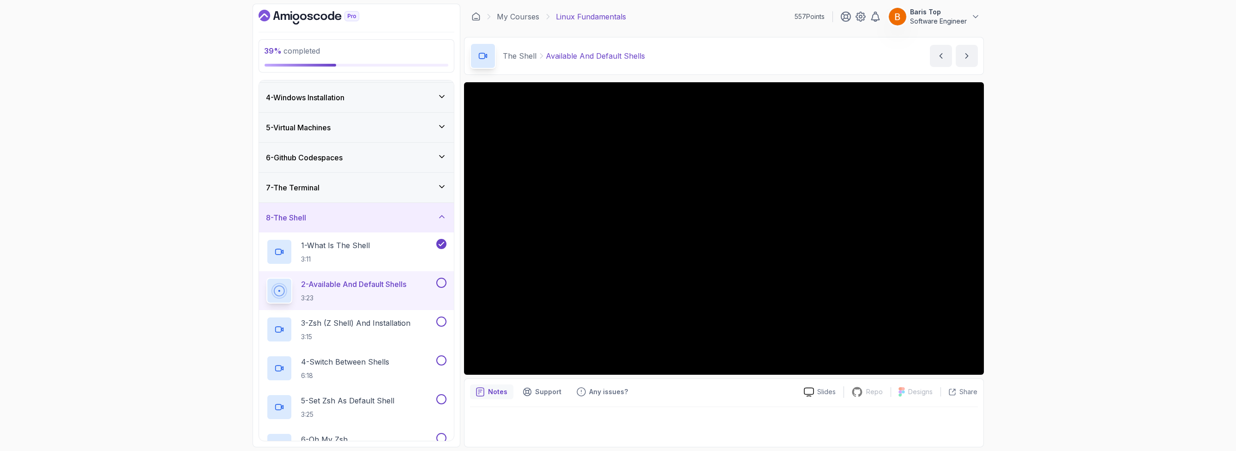
click at [440, 282] on button at bounding box center [441, 282] width 10 height 10
click at [440, 321] on button at bounding box center [441, 321] width 10 height 10
click at [444, 357] on button at bounding box center [441, 360] width 10 height 10
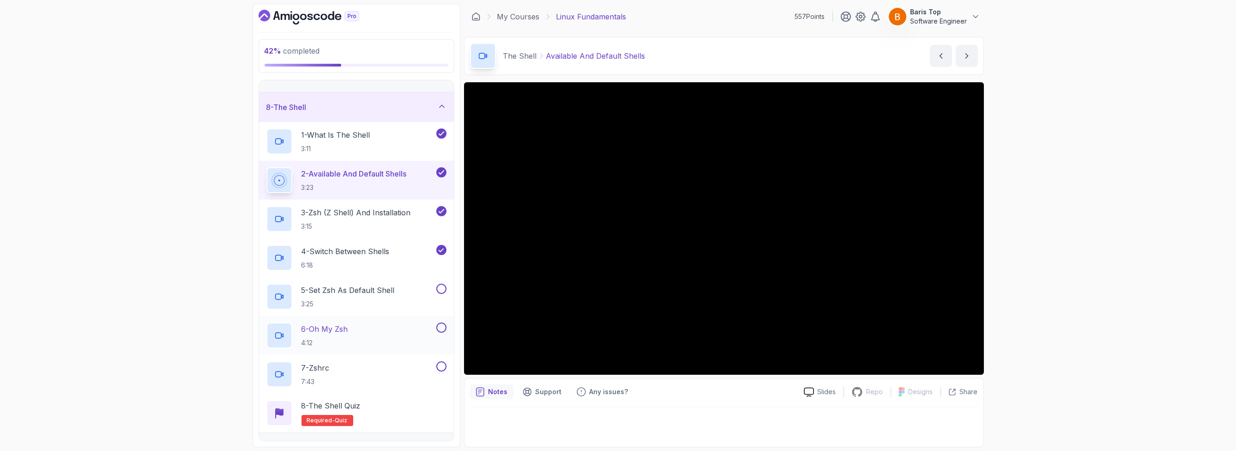
scroll to position [199, 0]
click at [438, 283] on button at bounding box center [441, 288] width 10 height 10
click at [442, 325] on button at bounding box center [441, 327] width 10 height 10
click at [442, 364] on button at bounding box center [441, 366] width 10 height 10
click at [411, 402] on div "8 - The Shell Quiz Required- quiz" at bounding box center [356, 412] width 180 height 26
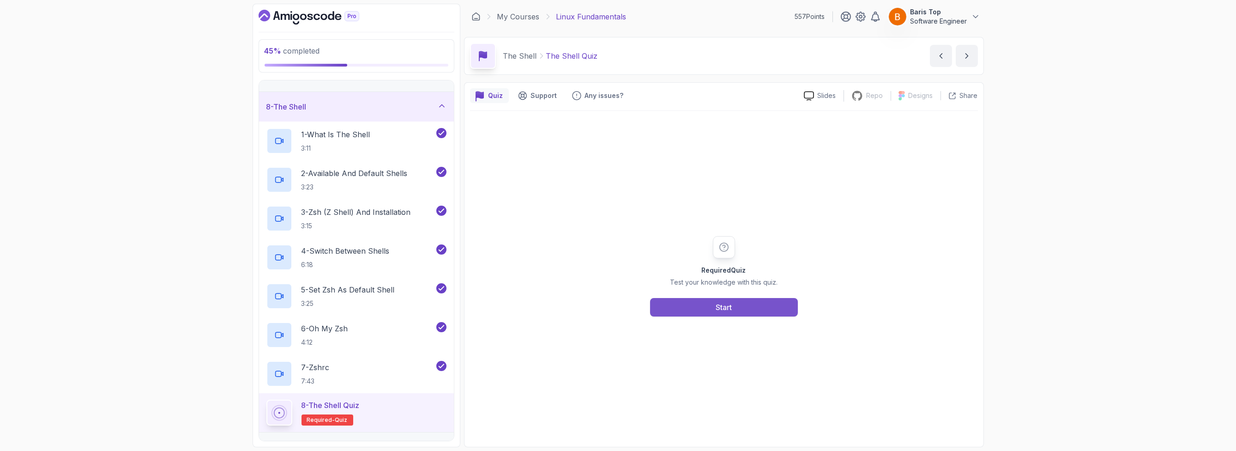
click at [721, 305] on div "Start" at bounding box center [724, 306] width 16 height 11
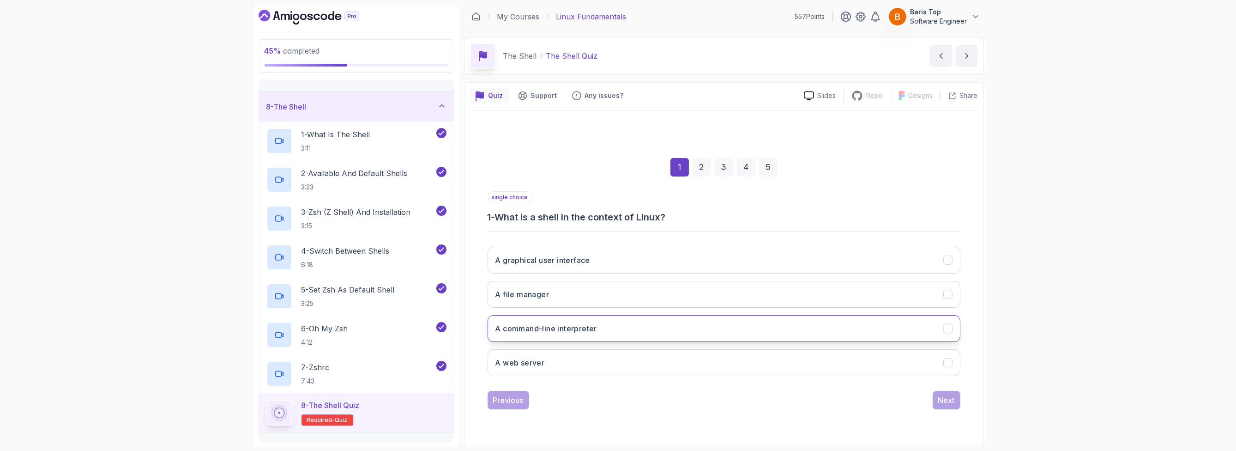
click at [643, 325] on button "A command-line interpreter" at bounding box center [724, 328] width 473 height 27
click at [941, 400] on div "Next" at bounding box center [946, 399] width 17 height 11
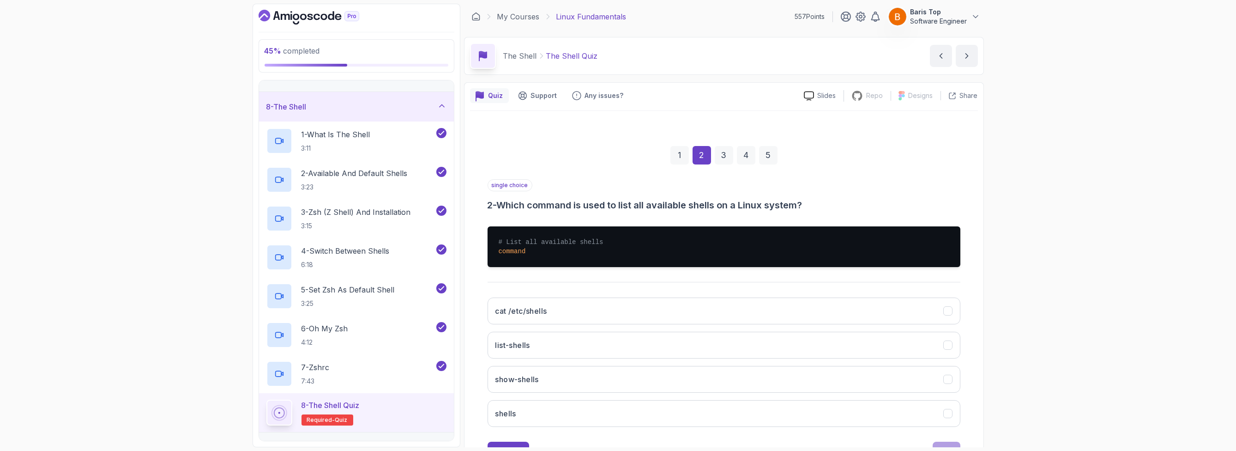
click at [634, 192] on div "single choice 2 - Which command is used to list all available shells on a Linux…" at bounding box center [724, 195] width 473 height 32
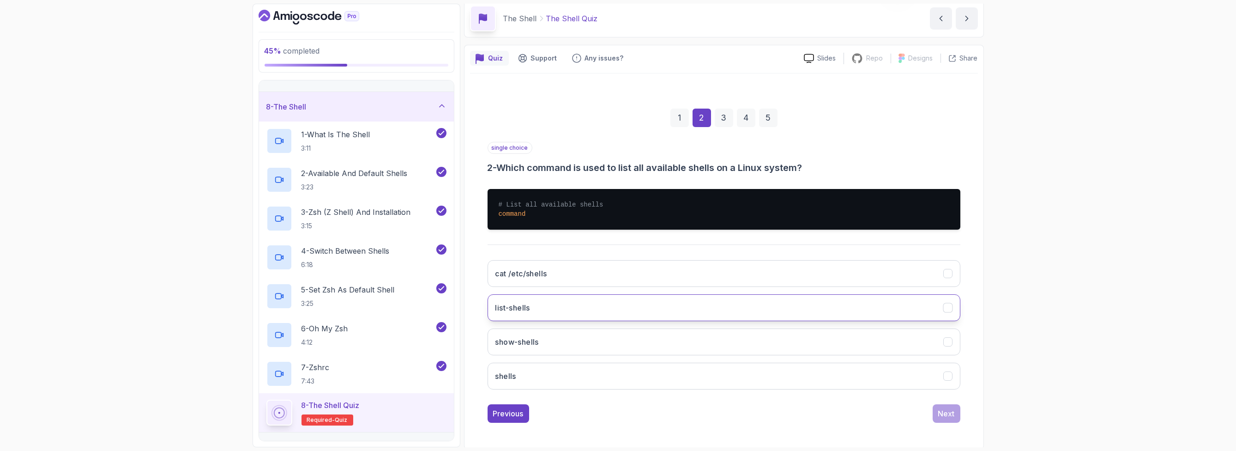
click at [598, 306] on button "list-shells" at bounding box center [724, 307] width 473 height 27
click at [497, 268] on h3 "cat /etc/shells" at bounding box center [521, 273] width 52 height 11
drag, startPoint x: 491, startPoint y: 271, endPoint x: 553, endPoint y: 273, distance: 61.9
click at [553, 273] on button "cat /etc/shells" at bounding box center [724, 273] width 473 height 27
drag, startPoint x: 480, startPoint y: 275, endPoint x: 547, endPoint y: 272, distance: 66.6
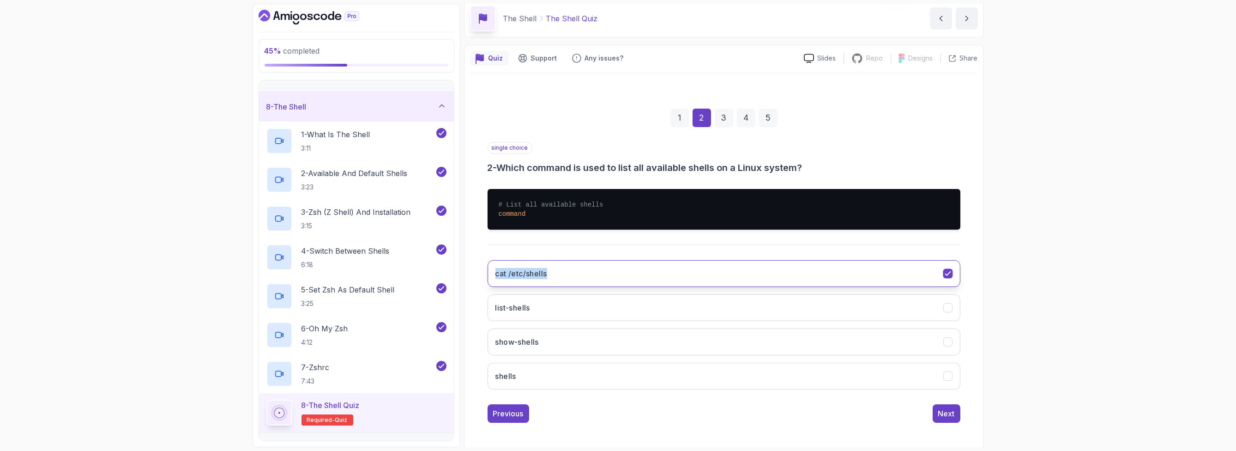
click at [547, 272] on div "1 2 3 4 5 single choice 2 - Which command is used to list all available shells …" at bounding box center [724, 257] width 508 height 343
copy h3 "cat /etc/shells"
click at [666, 265] on button "cat /etc/shells" at bounding box center [724, 273] width 473 height 27
click at [936, 410] on button "Next" at bounding box center [947, 413] width 28 height 18
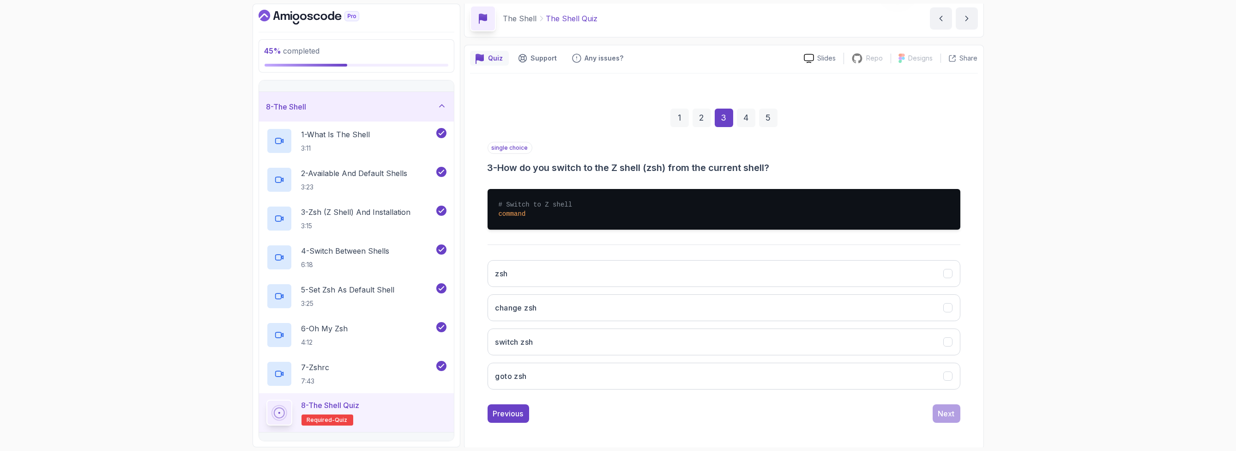
click at [617, 211] on pre "# Switch to Z shell command" at bounding box center [724, 209] width 473 height 41
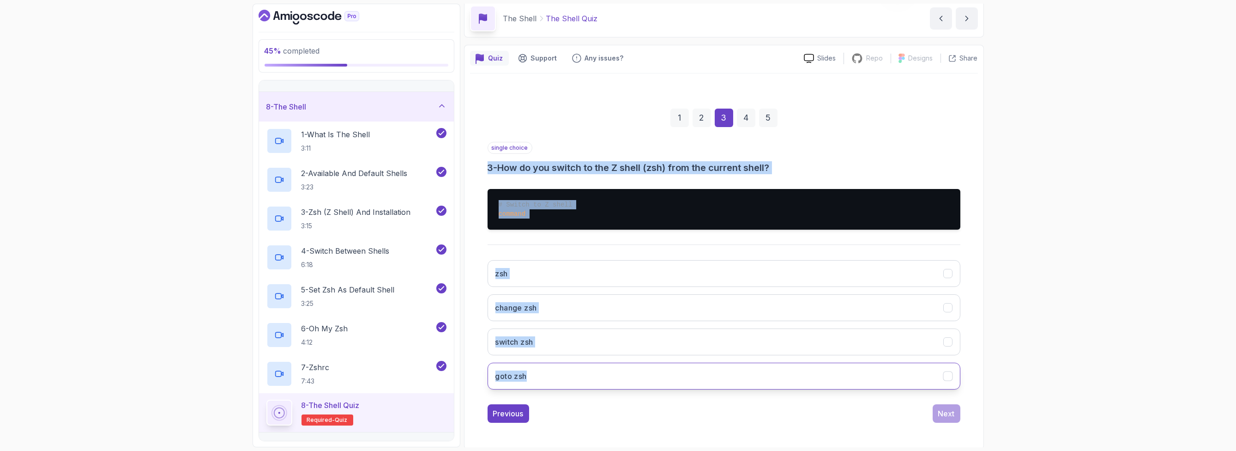
drag, startPoint x: 490, startPoint y: 170, endPoint x: 575, endPoint y: 375, distance: 222.3
click at [575, 375] on div "single choice 3 - How do you switch to the Z shell (zsh) from the current shell…" at bounding box center [724, 269] width 473 height 255
copy div "3 - How do you switch to the Z shell (zsh) from the current shell? # Switch to …"
click at [541, 341] on button "switch zsh" at bounding box center [724, 341] width 473 height 27
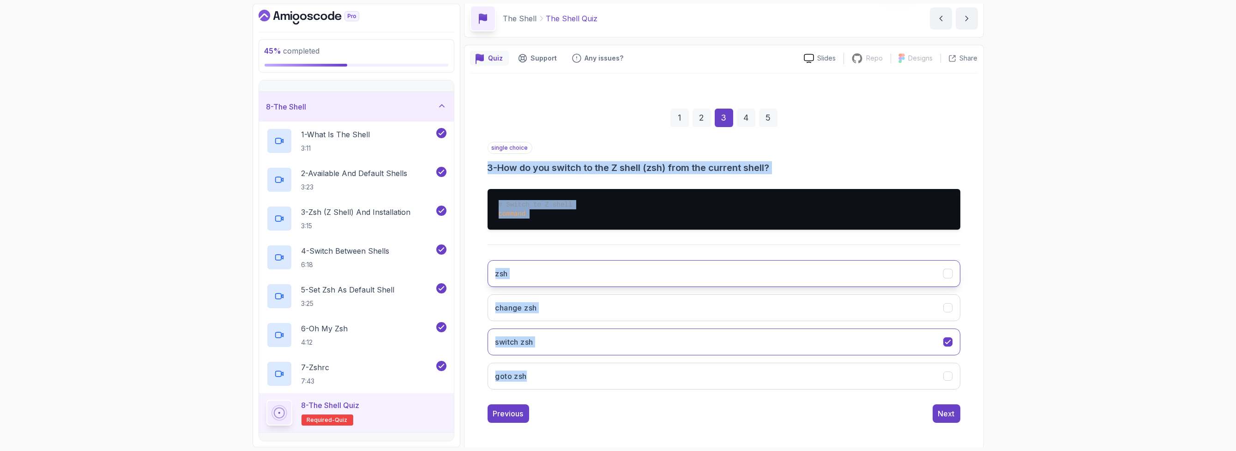
click at [521, 278] on button "zsh" at bounding box center [724, 273] width 473 height 27
click at [479, 301] on div "1 2 3 4 5 single choice 3 - How do you switch to the Z shell (zsh) from the cur…" at bounding box center [724, 257] width 508 height 343
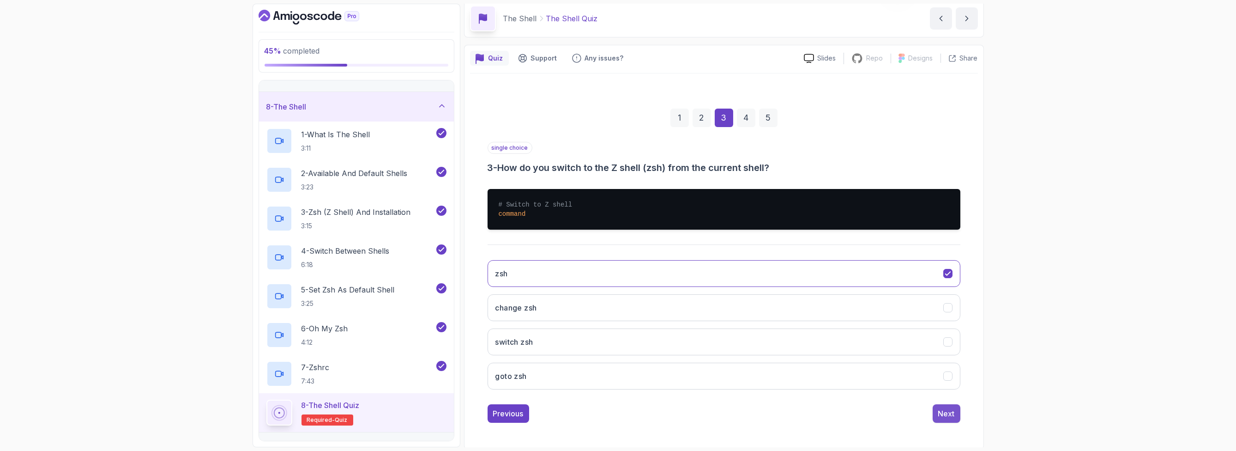
click at [937, 407] on button "Next" at bounding box center [947, 413] width 28 height 18
click at [579, 273] on button "chsh zsh" at bounding box center [724, 273] width 473 height 27
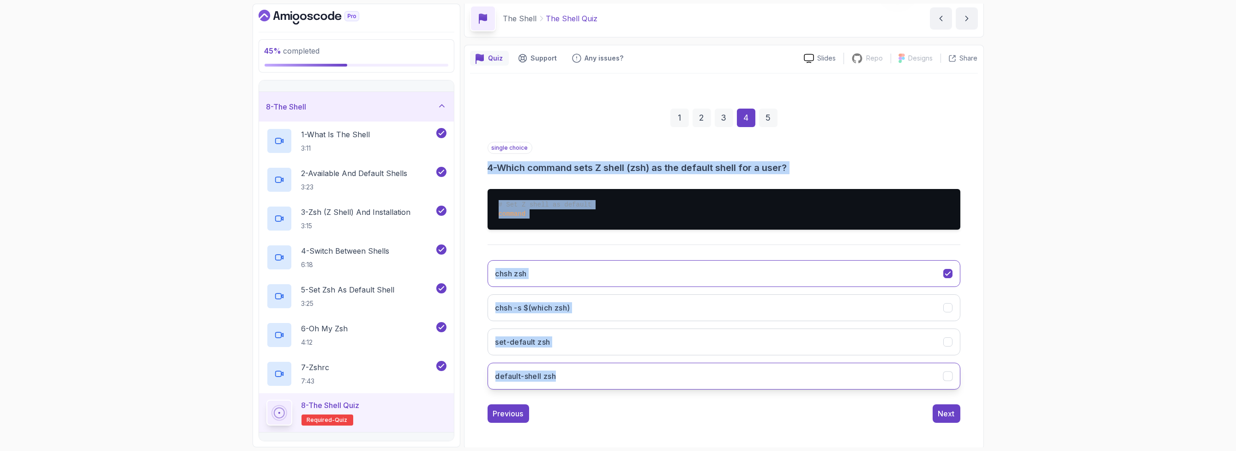
drag, startPoint x: 482, startPoint y: 165, endPoint x: 592, endPoint y: 371, distance: 233.8
click at [592, 371] on div "1 2 3 4 5 single choice 4 - Which command sets Z shell (zsh) as the default she…" at bounding box center [724, 257] width 508 height 343
copy div "4 - Which command sets Z shell (zsh) as the default shell for a user? # Set Z s…"
click at [485, 322] on div "1 2 3 4 5 single choice 4 - Which command sets Z shell (zsh) as the default she…" at bounding box center [724, 257] width 508 height 343
click at [584, 306] on button "chsh -s $(which zsh)" at bounding box center [724, 307] width 473 height 27
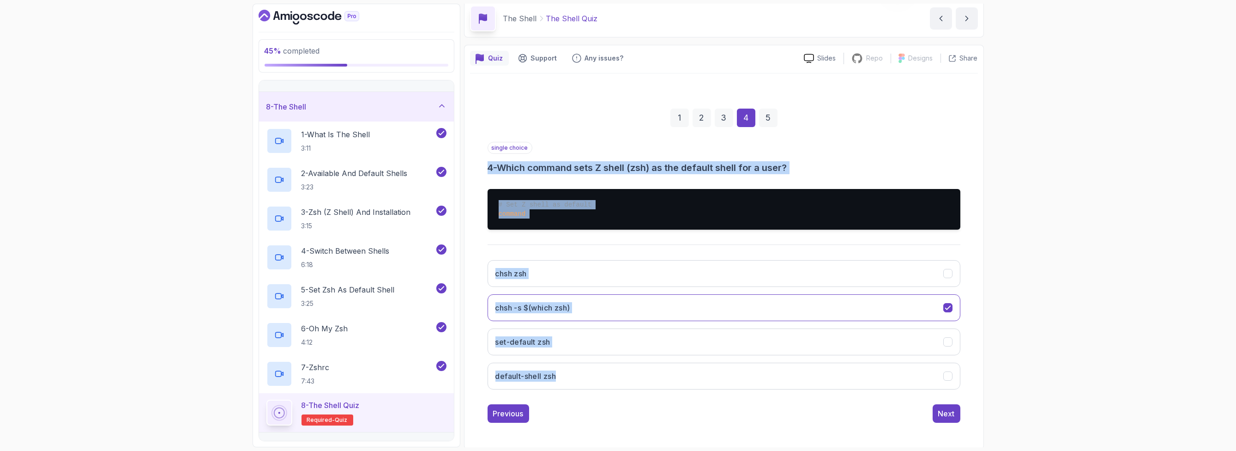
click at [994, 303] on div "45 % completed 1 - Intro 2 - Getting Started 3 - Mac Installation 4 - Windows I…" at bounding box center [618, 225] width 1236 height 451
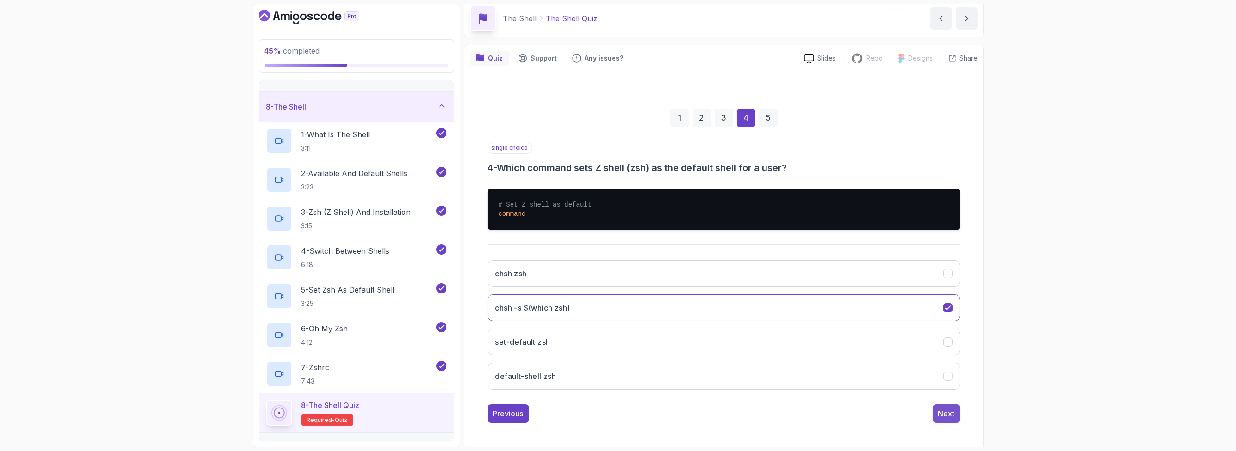
click at [953, 409] on div "Next" at bounding box center [946, 413] width 17 height 11
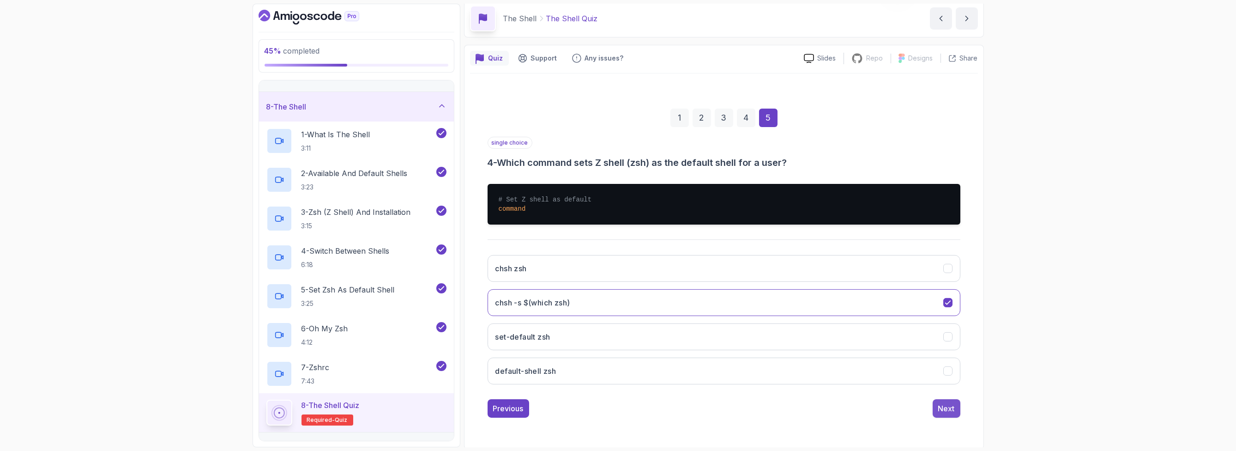
scroll to position [0, 0]
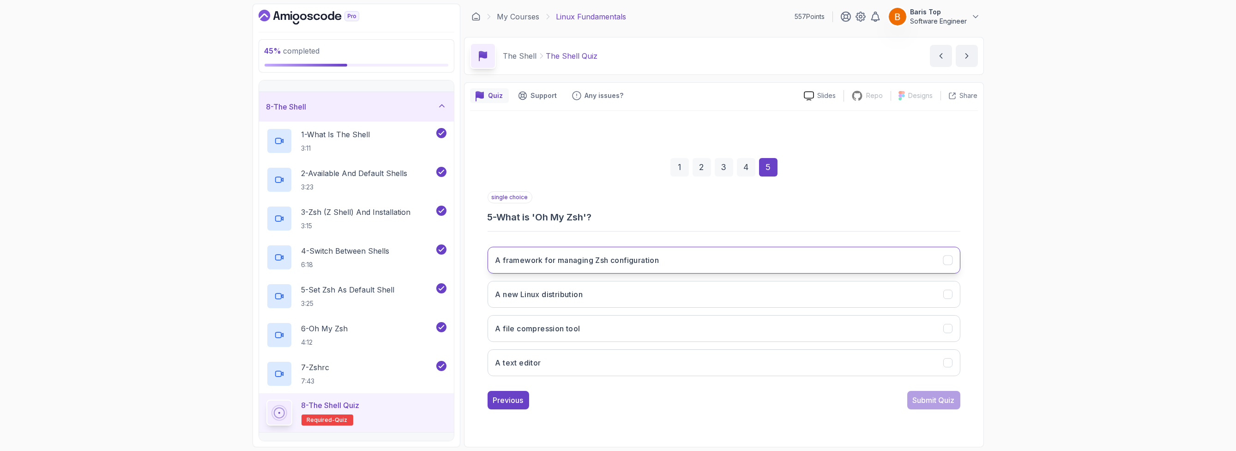
click at [626, 251] on button "A framework for managing Zsh configuration" at bounding box center [724, 260] width 473 height 27
click at [929, 397] on div "Submit Quiz" at bounding box center [934, 399] width 42 height 11
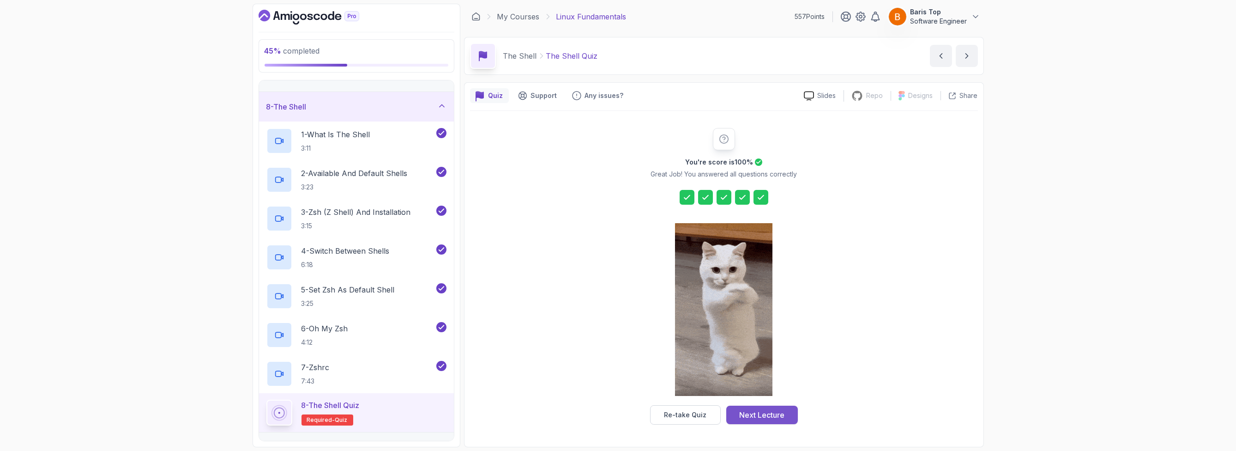
click at [762, 410] on div "Next Lecture" at bounding box center [761, 414] width 45 height 11
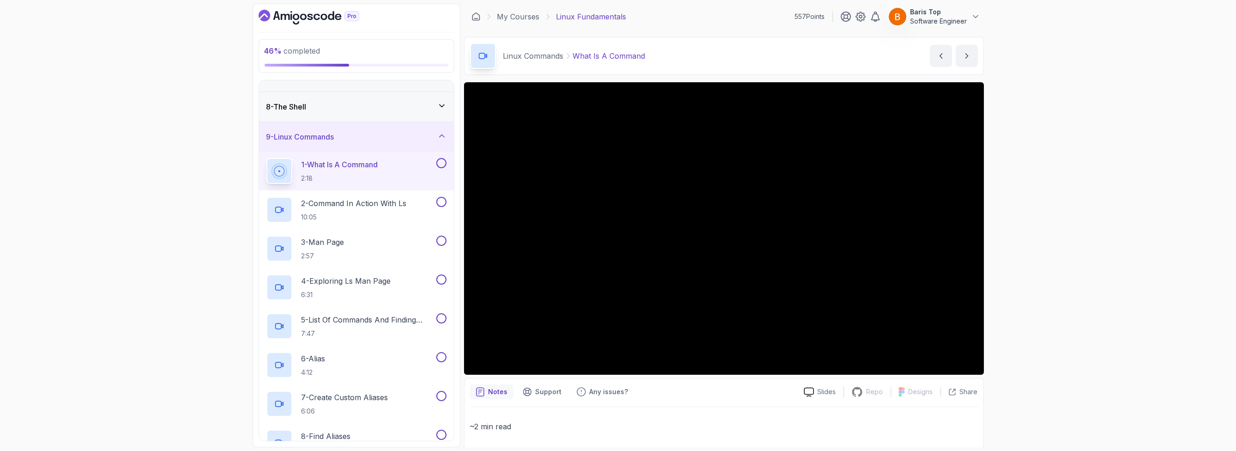
drag, startPoint x: 440, startPoint y: 160, endPoint x: 441, endPoint y: 181, distance: 20.8
click at [441, 160] on button at bounding box center [441, 163] width 10 height 10
click at [441, 199] on button at bounding box center [441, 202] width 10 height 10
click at [440, 241] on button at bounding box center [441, 240] width 10 height 10
click at [444, 280] on button at bounding box center [441, 279] width 10 height 10
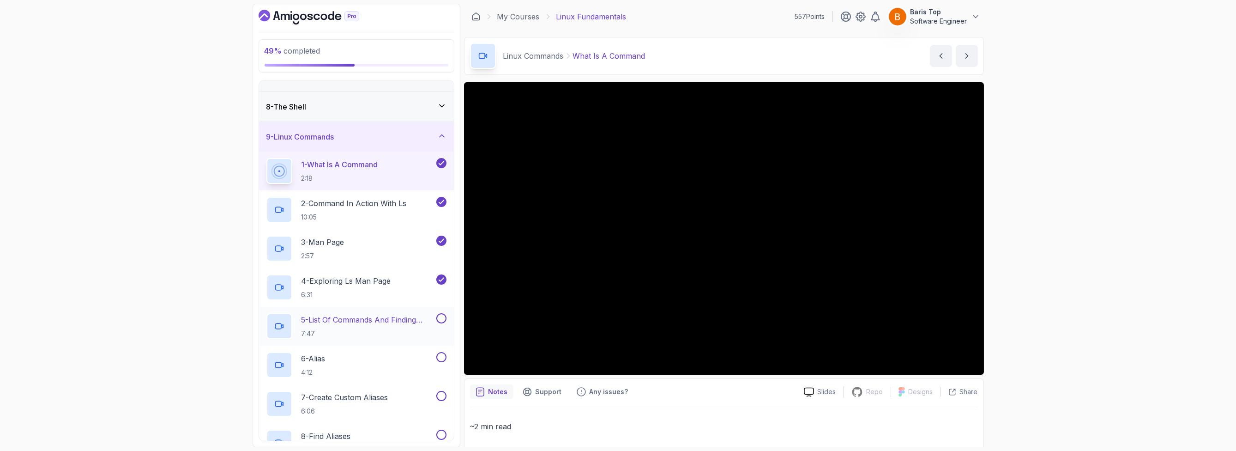
click at [407, 326] on h2 "5 - List Of Commands And Finding Help 7:47" at bounding box center [367, 326] width 133 height 24
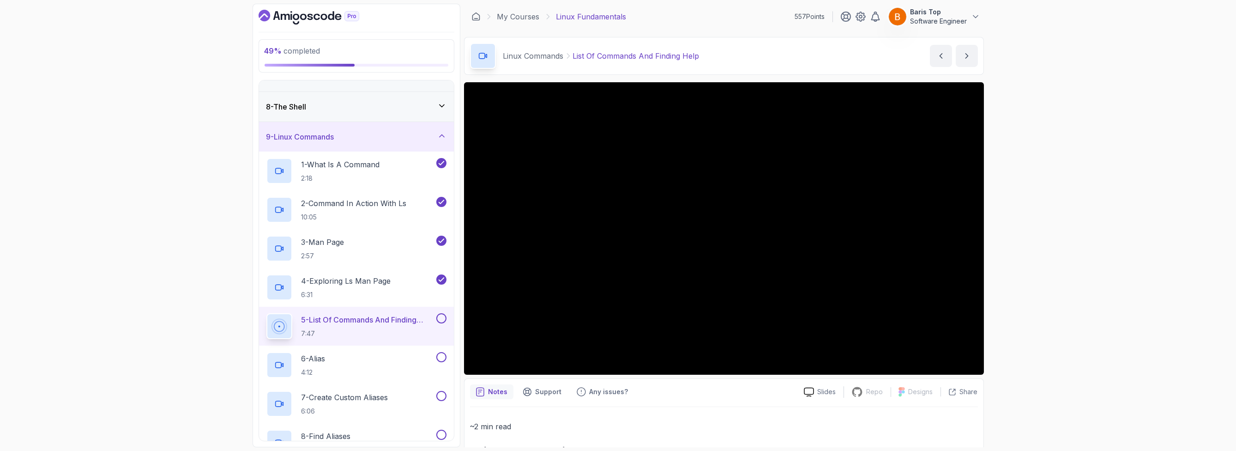
click at [444, 318] on button at bounding box center [441, 318] width 10 height 10
click at [442, 353] on button at bounding box center [441, 357] width 10 height 10
click at [444, 391] on button at bounding box center [441, 396] width 10 height 10
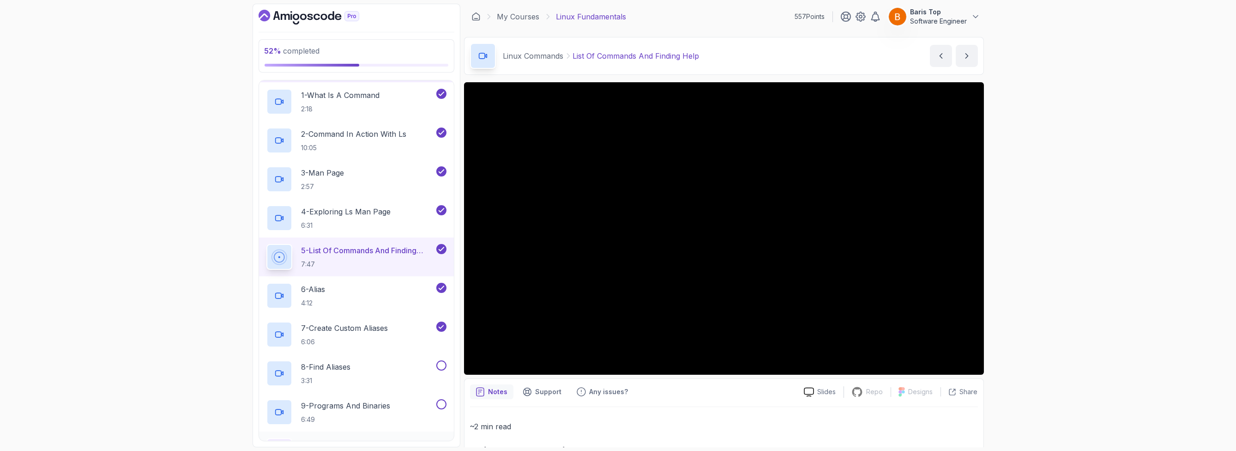
scroll to position [365, 0]
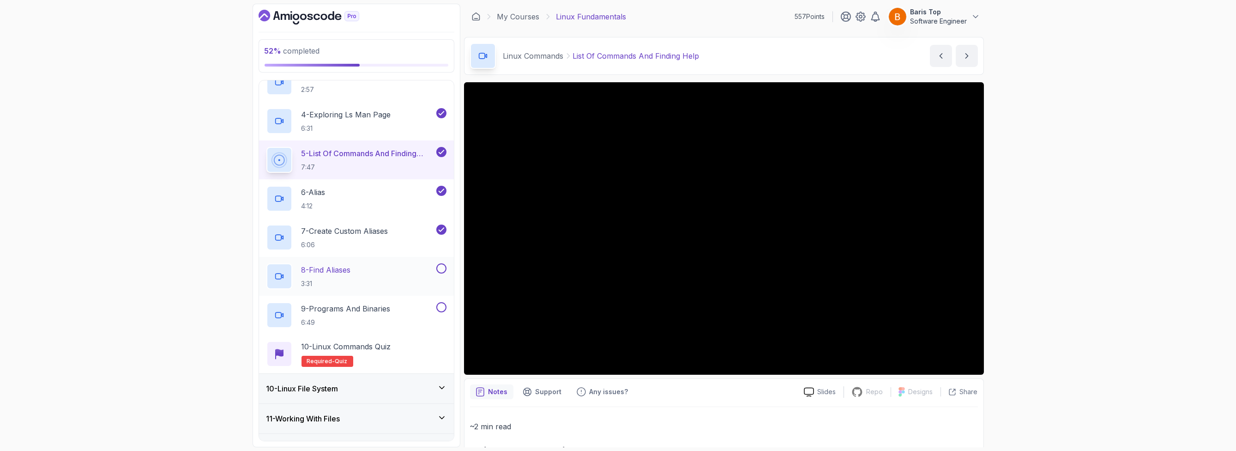
click at [442, 264] on button at bounding box center [441, 268] width 10 height 10
click at [440, 302] on button at bounding box center [441, 307] width 10 height 10
click at [411, 346] on div "10 - Linux Commands Quiz Required- quiz" at bounding box center [356, 354] width 180 height 26
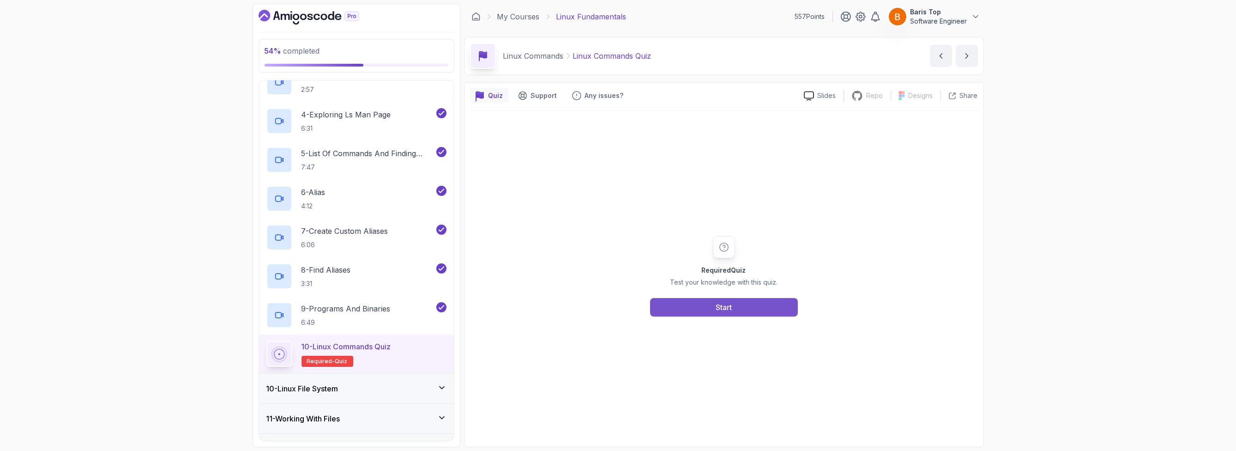
click at [715, 300] on button "Start" at bounding box center [724, 307] width 148 height 18
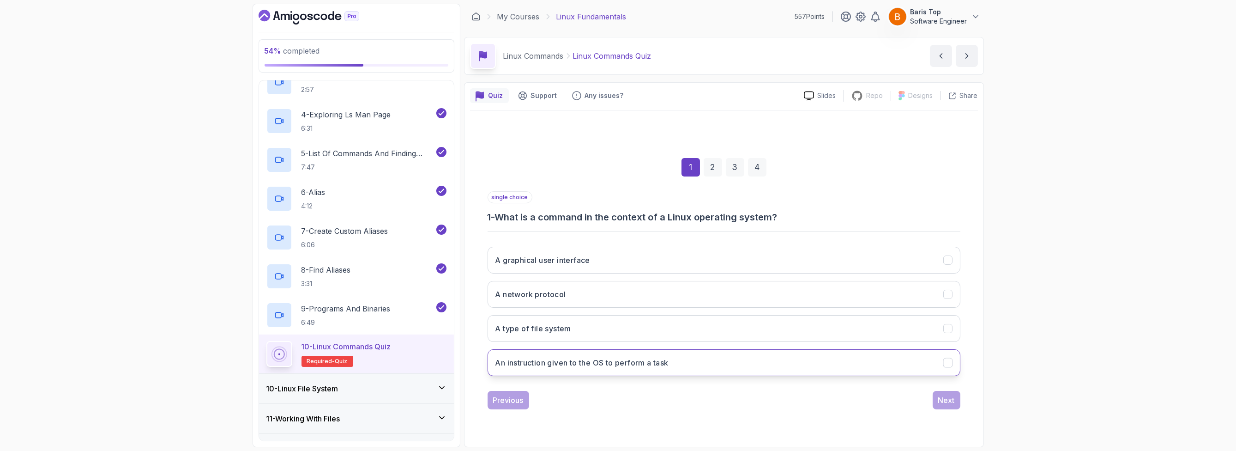
drag, startPoint x: 631, startPoint y: 368, endPoint x: 661, endPoint y: 368, distance: 30.0
click at [631, 368] on button "An instruction given to the OS to perform a task" at bounding box center [724, 362] width 473 height 27
click at [945, 398] on div "Next" at bounding box center [946, 399] width 17 height 11
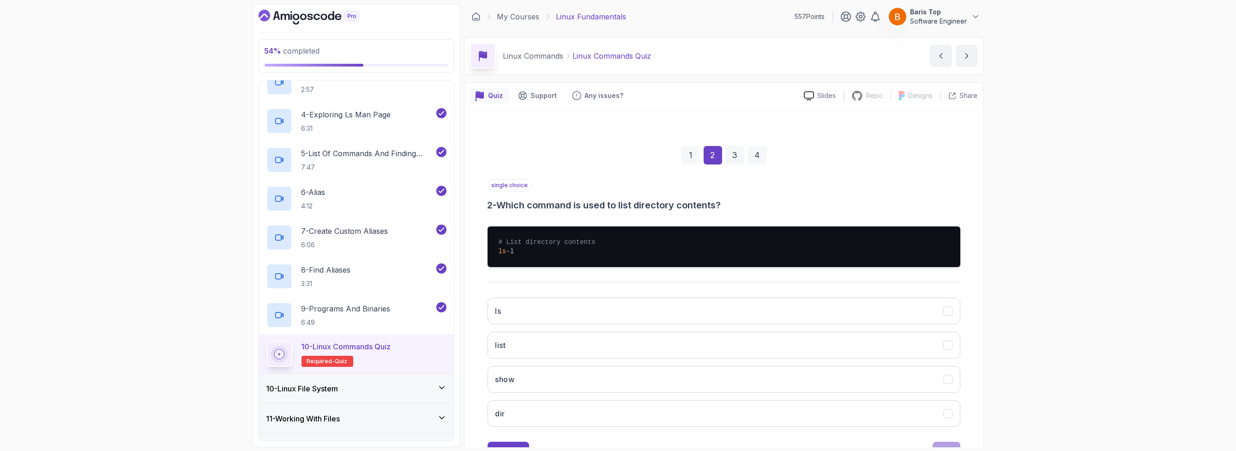
click at [697, 158] on div "1" at bounding box center [690, 155] width 18 height 18
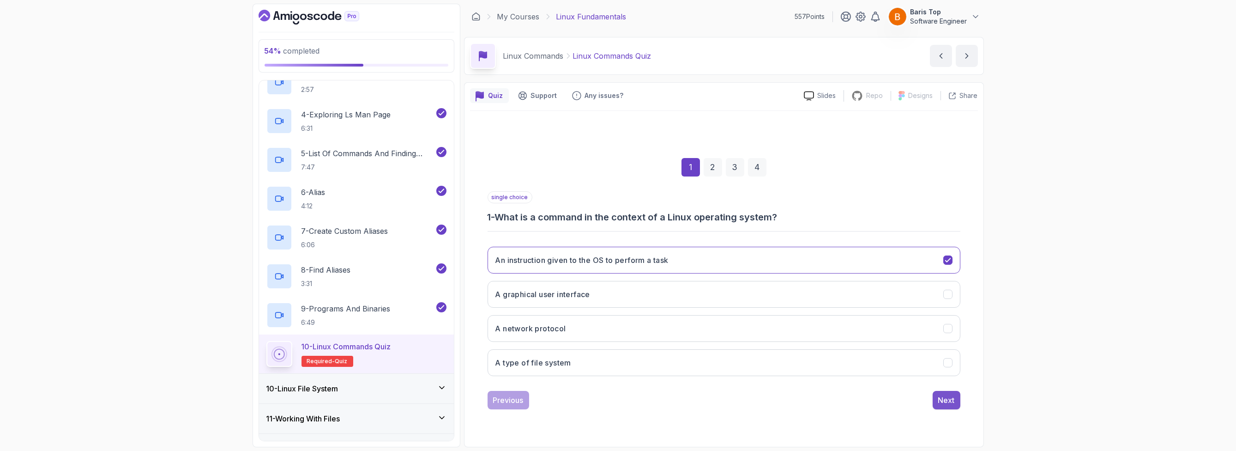
click at [944, 404] on button "Next" at bounding box center [947, 400] width 28 height 18
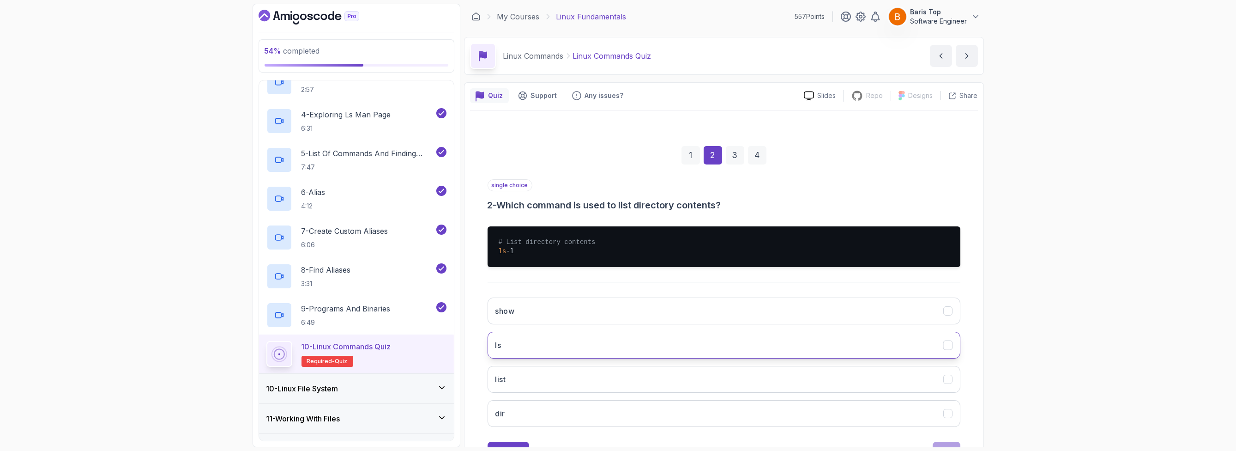
click at [596, 343] on button "ls" at bounding box center [724, 344] width 473 height 27
click at [944, 441] on button "Next" at bounding box center [947, 450] width 28 height 18
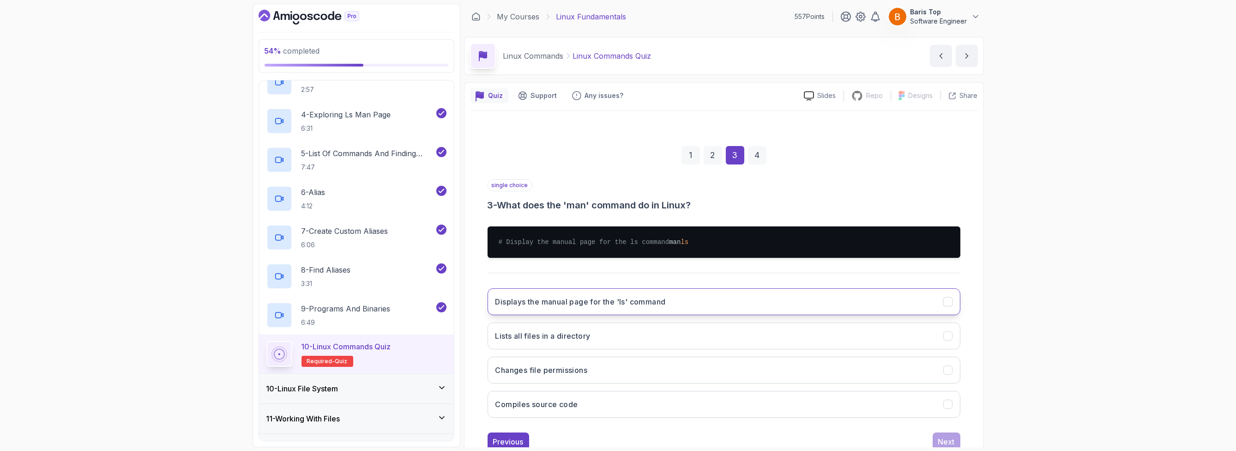
click at [669, 310] on button "Displays the manual page for the 'ls' command" at bounding box center [724, 301] width 473 height 27
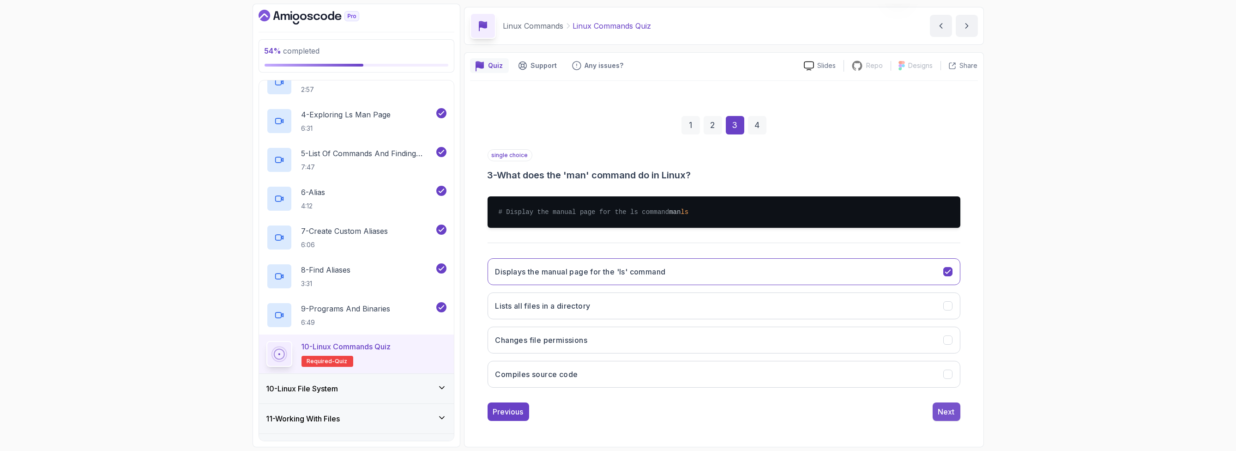
scroll to position [37, 0]
click at [950, 413] on div "Next" at bounding box center [946, 411] width 17 height 11
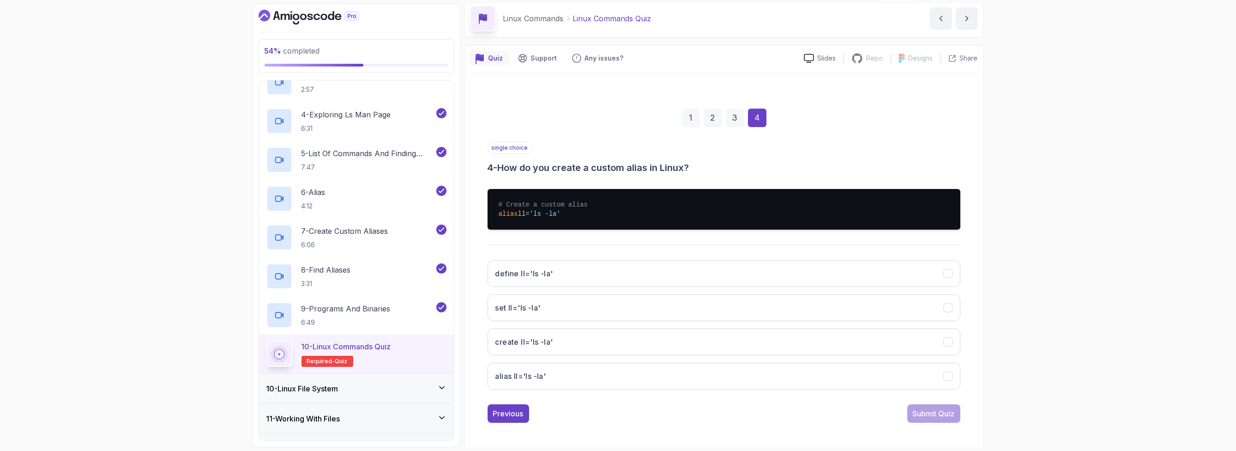
click at [625, 162] on h3 "4 - How do you create a custom alias in Linux?" at bounding box center [724, 167] width 473 height 13
click at [590, 374] on button "alias ll='ls -la'" at bounding box center [724, 375] width 473 height 27
click at [925, 409] on div "Submit Quiz" at bounding box center [934, 413] width 42 height 11
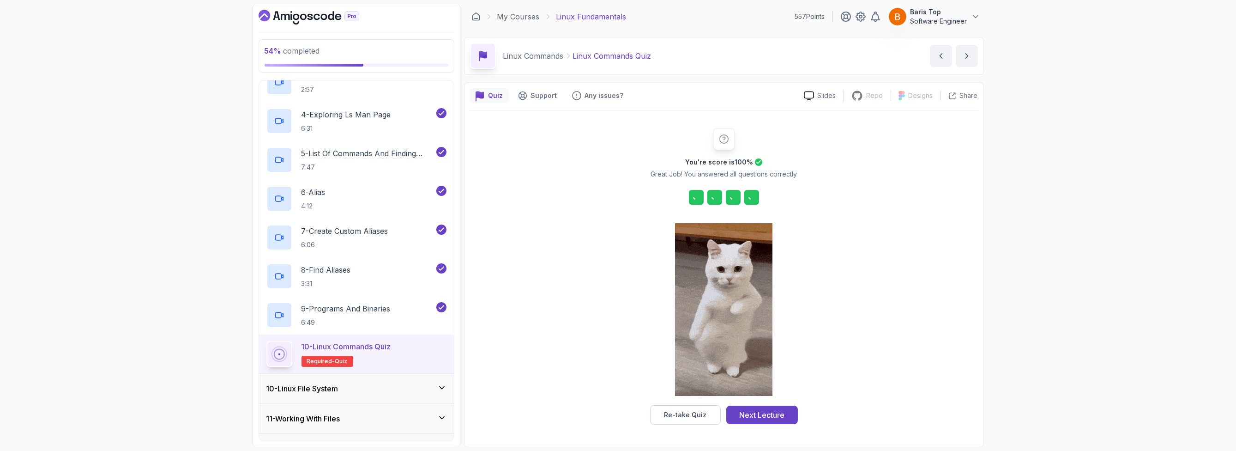
scroll to position [0, 0]
click at [765, 415] on div "Next Lecture" at bounding box center [761, 414] width 45 height 11
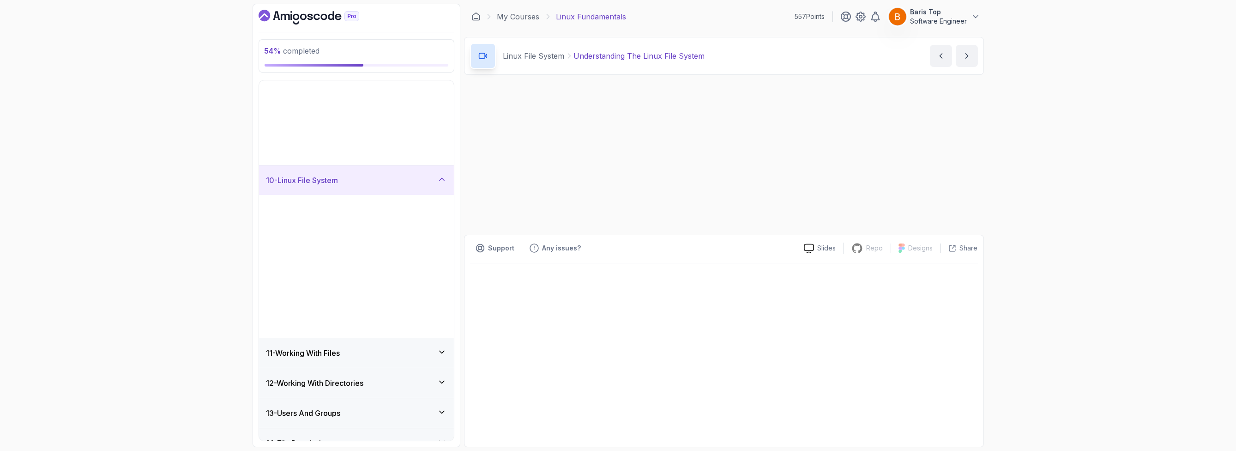
scroll to position [88, 0]
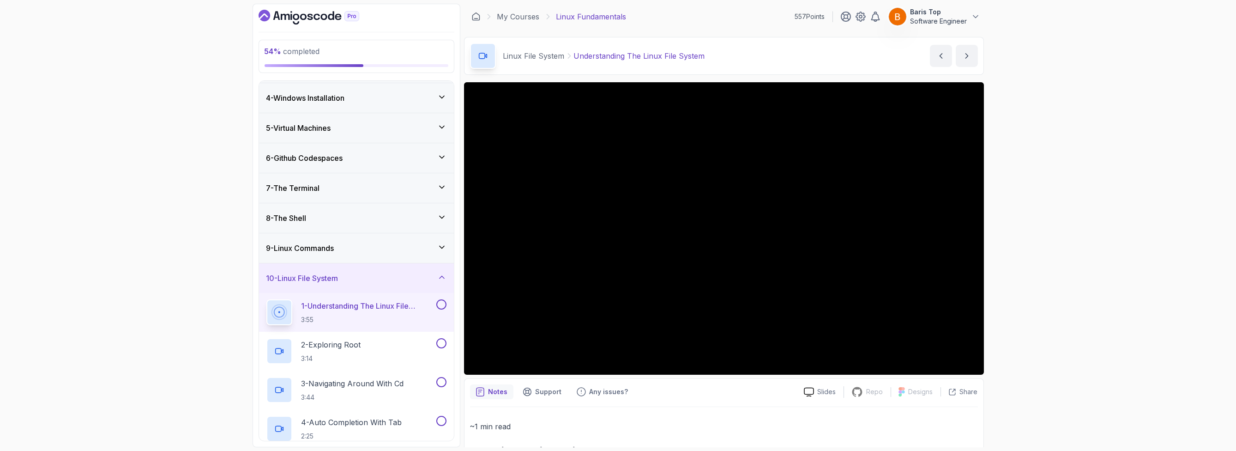
click at [445, 299] on button at bounding box center [441, 304] width 10 height 10
click at [443, 340] on button at bounding box center [441, 343] width 10 height 10
click at [442, 382] on button at bounding box center [441, 382] width 10 height 10
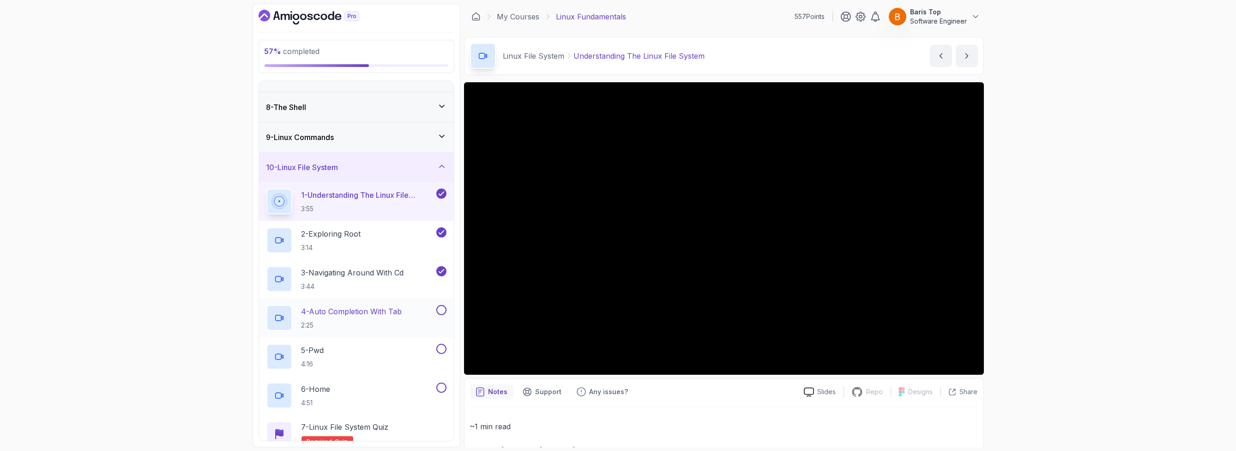
click at [440, 307] on button at bounding box center [441, 310] width 10 height 10
click at [443, 348] on button at bounding box center [441, 348] width 10 height 10
click at [443, 376] on div "6 - Home 4:51" at bounding box center [356, 395] width 195 height 39
click at [441, 385] on button at bounding box center [441, 387] width 10 height 10
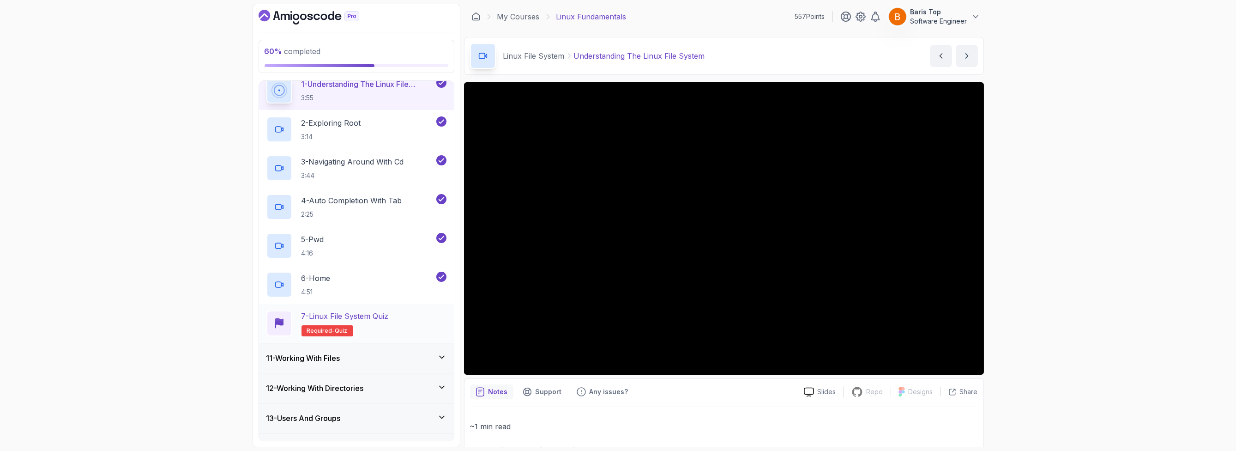
click at [415, 335] on div "7 - Linux File System Quiz Required- quiz" at bounding box center [356, 323] width 195 height 39
click at [415, 316] on div "7 - Linux File System Quiz Required- quiz" at bounding box center [356, 323] width 180 height 26
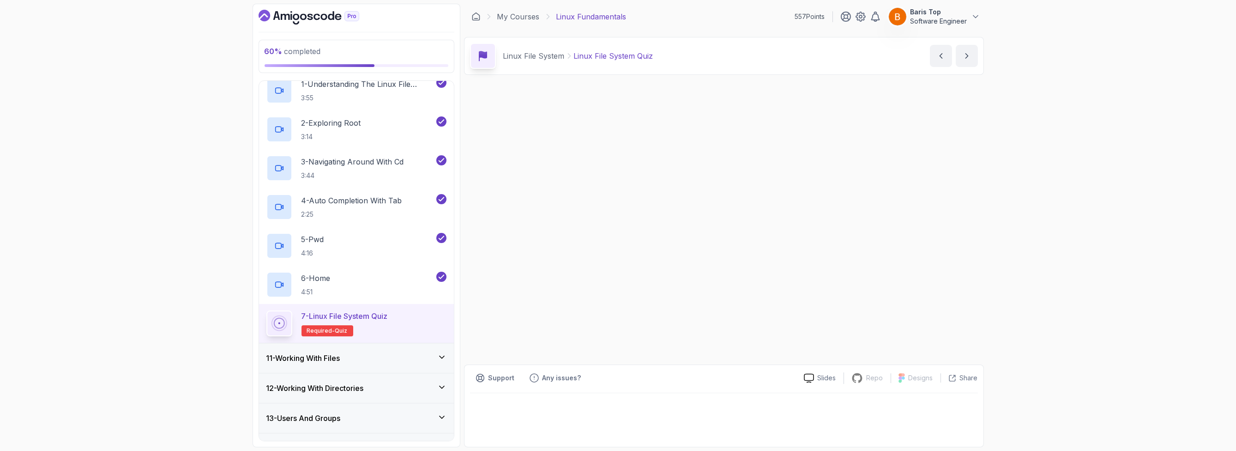
scroll to position [315, 0]
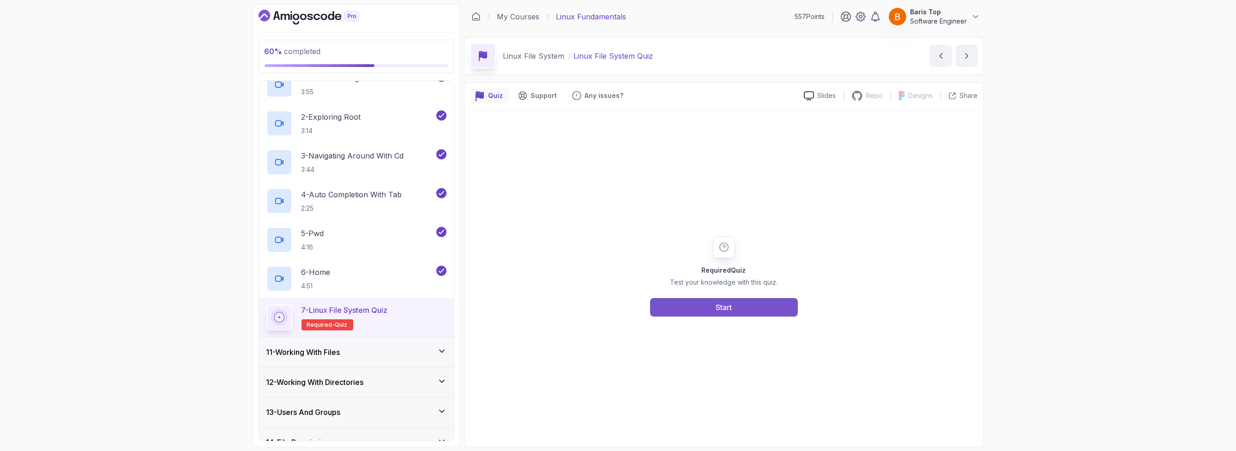
click at [688, 304] on button "Start" at bounding box center [724, 307] width 148 height 18
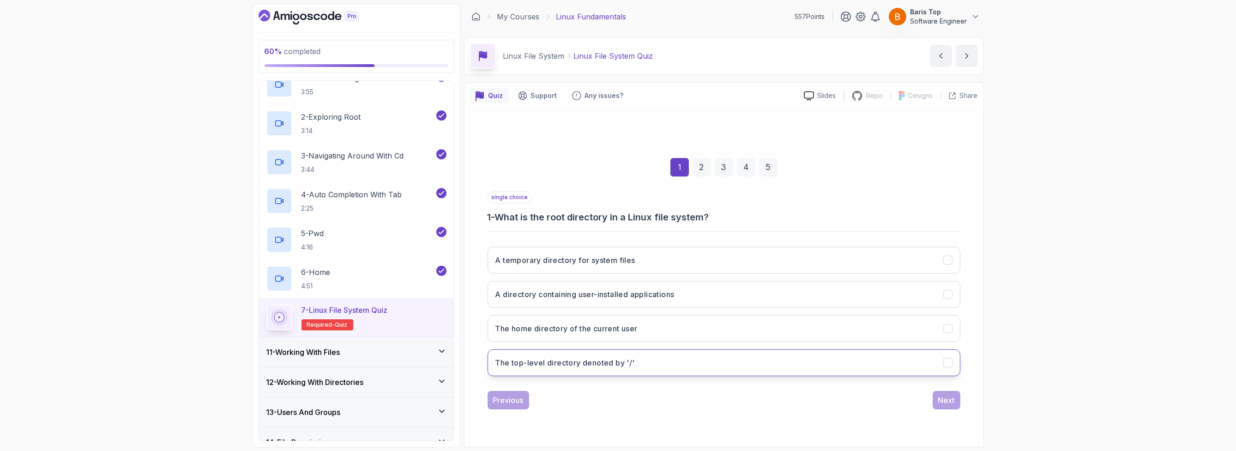
click at [675, 360] on button "The top-level directory denoted by '/'" at bounding box center [724, 362] width 473 height 27
click at [948, 399] on div "Next" at bounding box center [946, 399] width 17 height 11
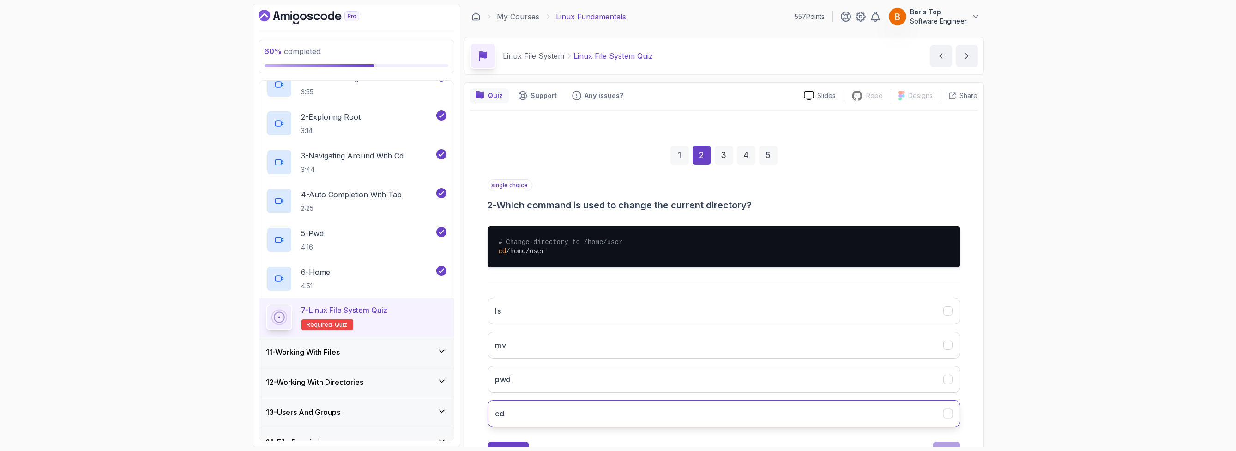
click at [589, 412] on button "cd" at bounding box center [724, 413] width 473 height 27
click at [950, 440] on div "single choice 2 - Which command is used to change the current directory? # Chan…" at bounding box center [724, 319] width 473 height 281
click at [951, 442] on button "Next" at bounding box center [947, 450] width 28 height 18
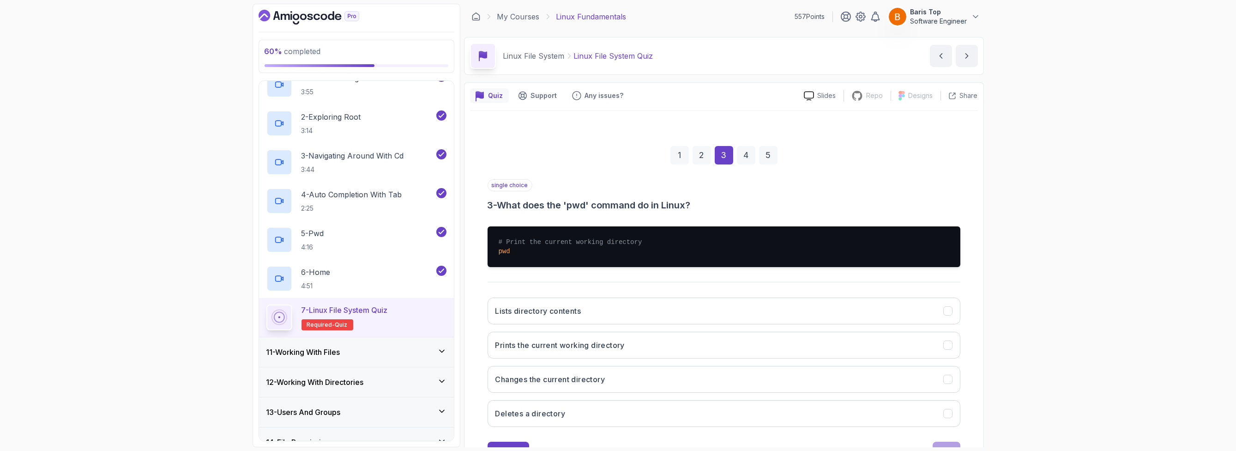
scroll to position [37, 0]
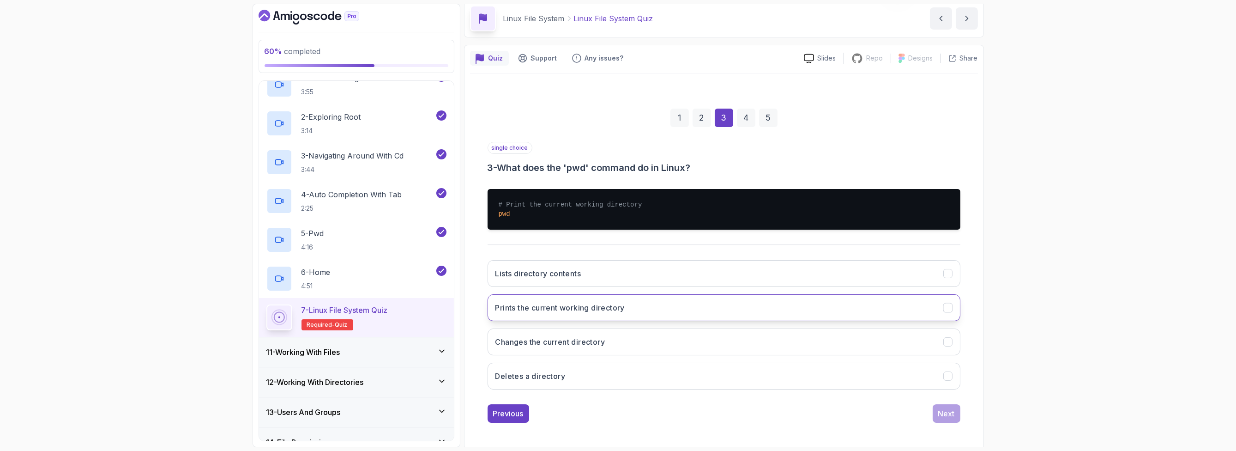
click at [640, 309] on button "Prints the current working directory" at bounding box center [724, 307] width 473 height 27
click at [943, 408] on div "Next" at bounding box center [946, 413] width 17 height 11
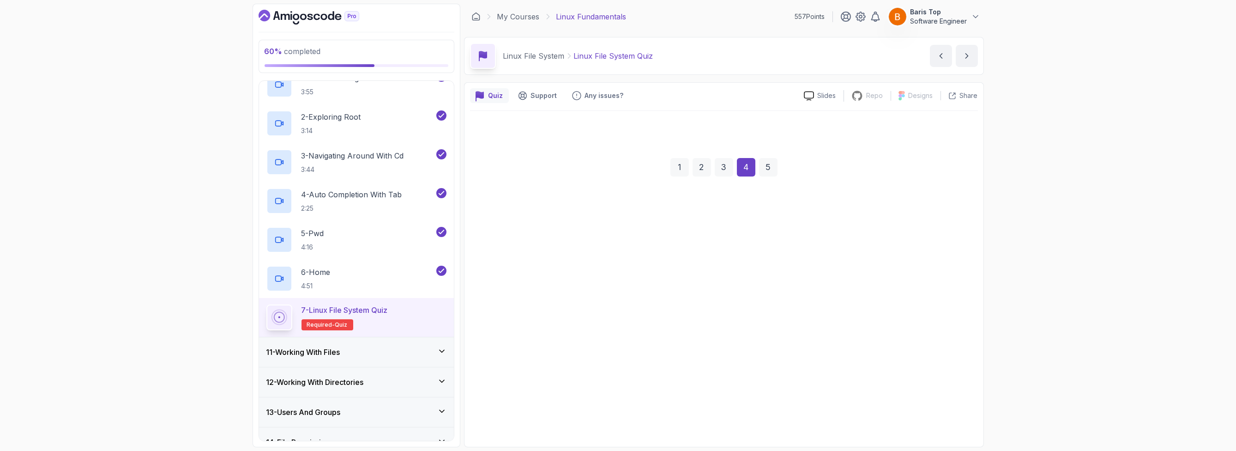
scroll to position [0, 0]
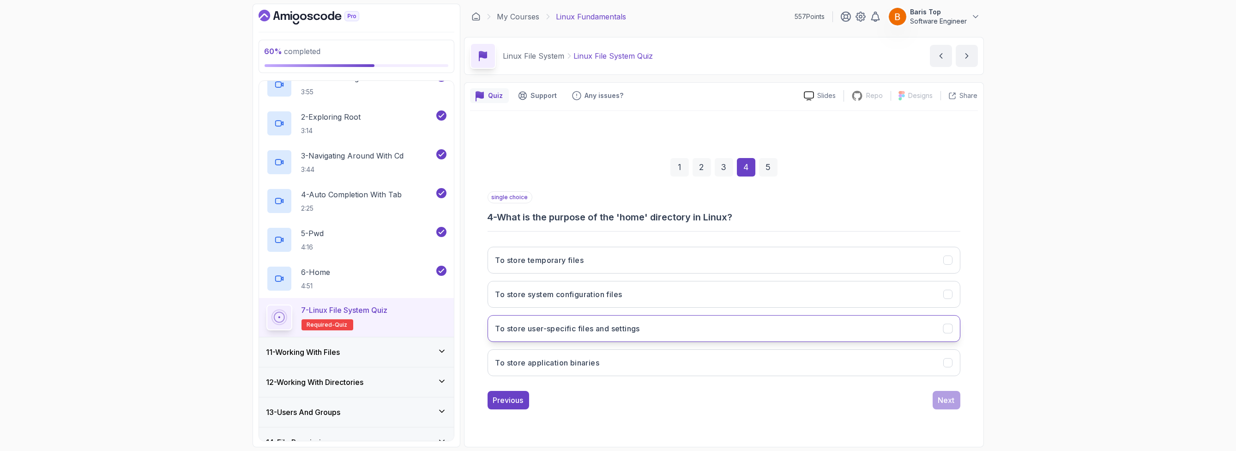
click at [661, 326] on button "To store user-specific files and settings" at bounding box center [724, 328] width 473 height 27
click at [949, 400] on div "Next" at bounding box center [946, 399] width 17 height 11
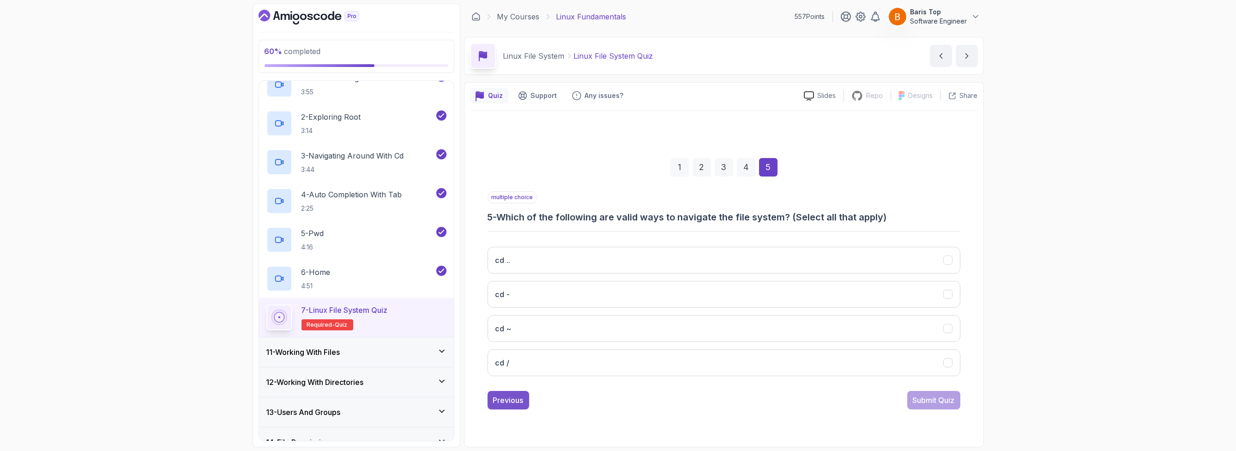
click at [521, 401] on div "Previous" at bounding box center [508, 399] width 30 height 11
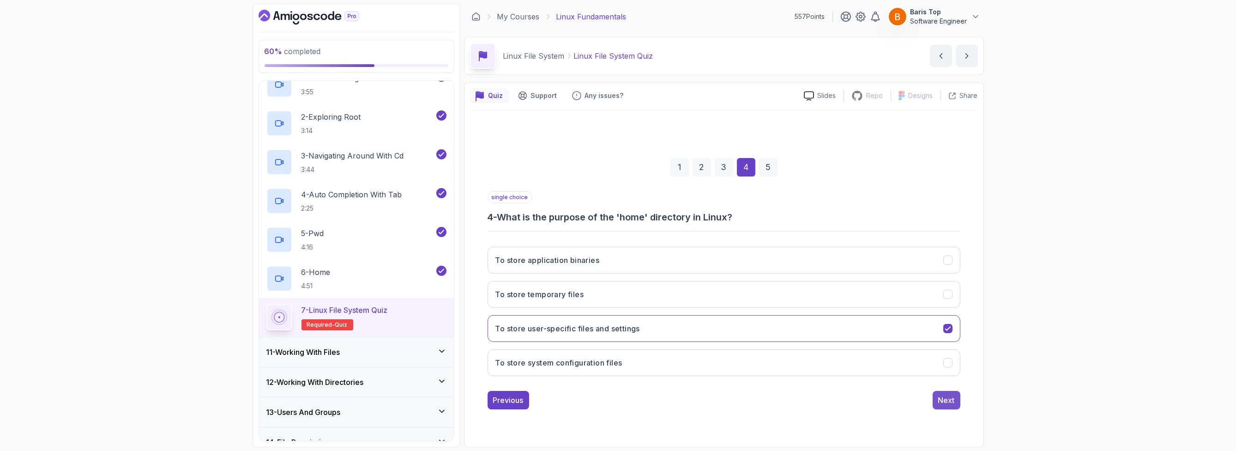
click at [940, 401] on div "Next" at bounding box center [946, 399] width 17 height 11
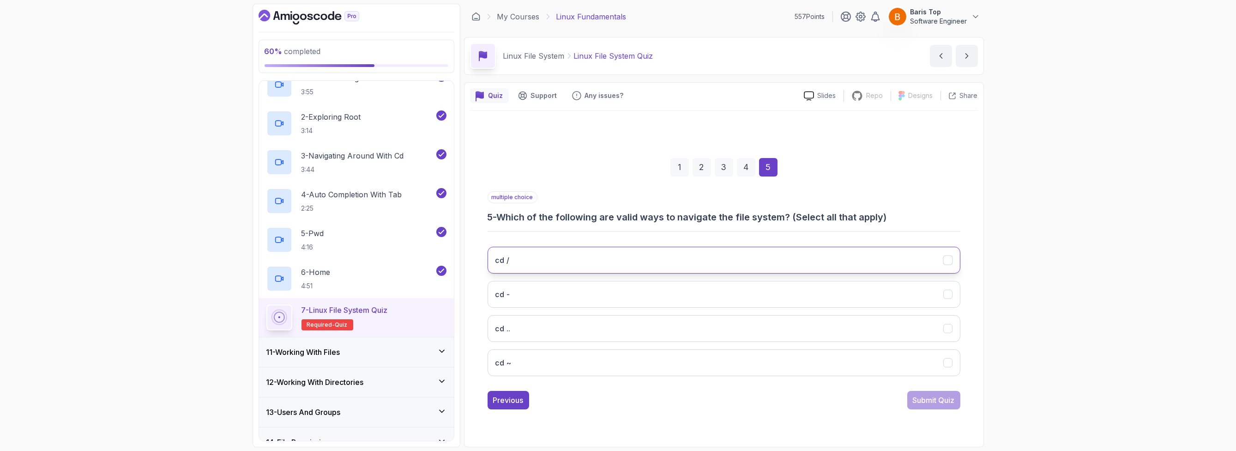
click at [598, 257] on button "cd /" at bounding box center [724, 260] width 473 height 27
click at [576, 331] on button "cd .." at bounding box center [724, 328] width 473 height 27
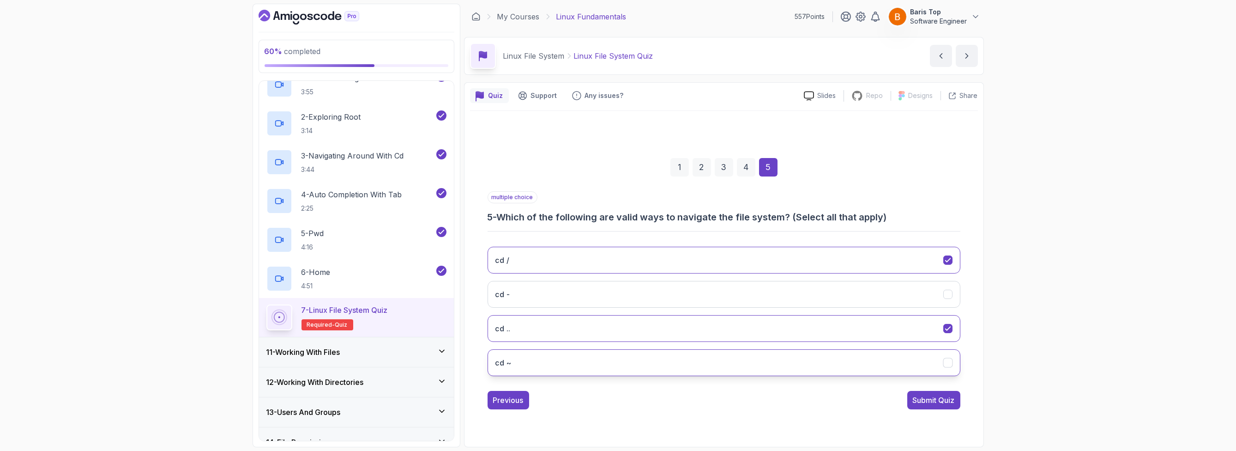
click at [576, 368] on button "cd ~" at bounding box center [724, 362] width 473 height 27
click at [923, 395] on div "Submit Quiz" at bounding box center [934, 399] width 42 height 11
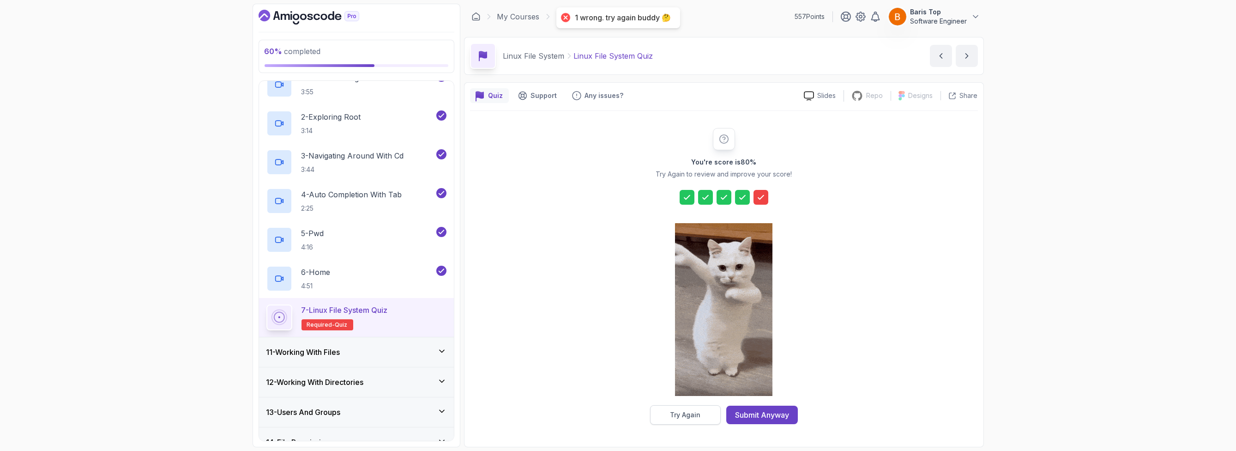
click at [687, 414] on div "Try Again" at bounding box center [685, 414] width 30 height 9
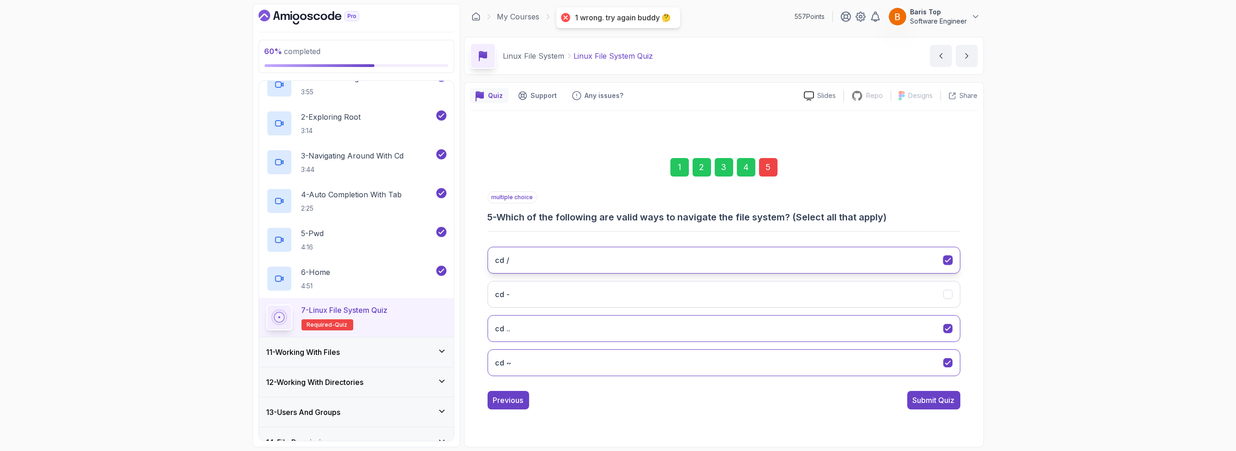
click at [609, 259] on button "cd /" at bounding box center [724, 260] width 473 height 27
click at [917, 394] on div "Submit Quiz" at bounding box center [934, 399] width 42 height 11
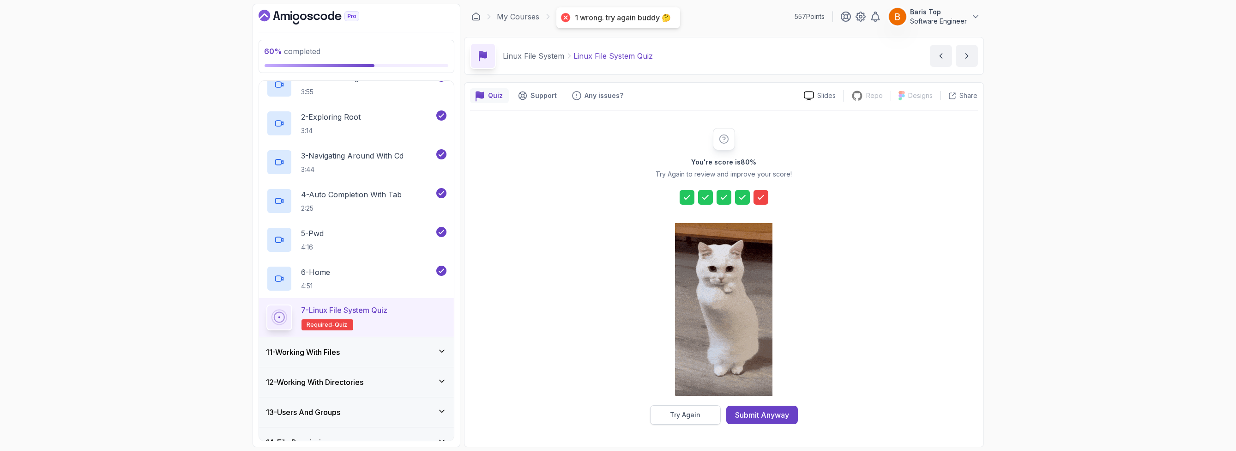
click at [674, 416] on div "Try Again" at bounding box center [685, 414] width 30 height 9
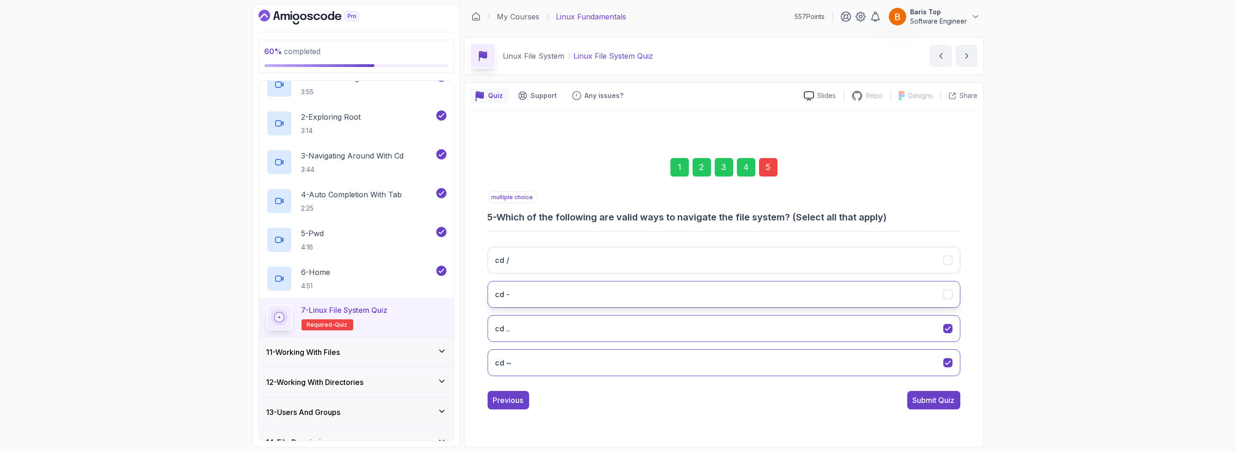
click at [572, 305] on button "cd -" at bounding box center [724, 294] width 473 height 27
click at [574, 262] on button "cd /" at bounding box center [724, 260] width 473 height 27
click at [916, 405] on button "Submit Quiz" at bounding box center [933, 400] width 53 height 18
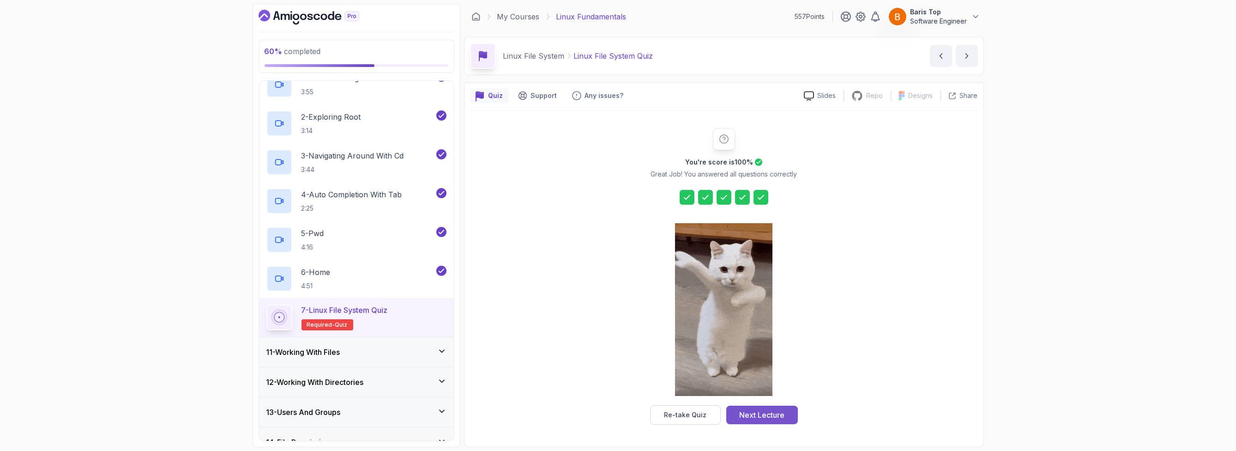
click at [761, 415] on div "Next Lecture" at bounding box center [761, 414] width 45 height 11
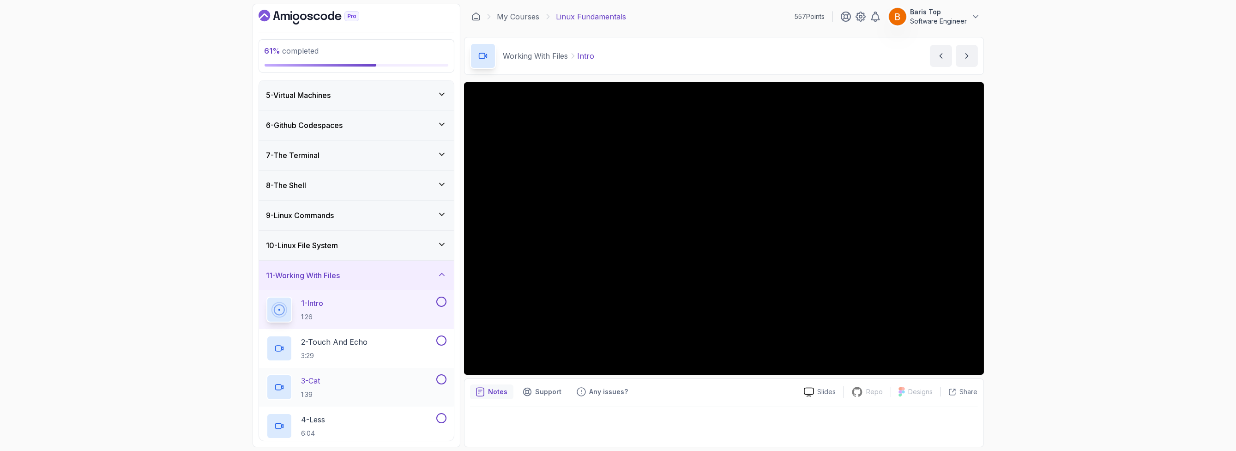
scroll to position [199, 0]
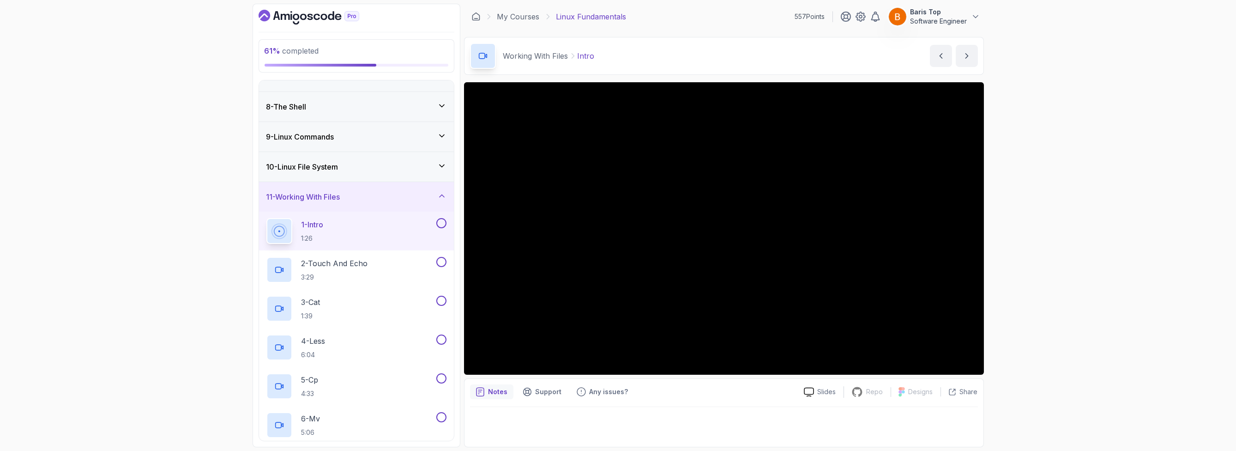
click at [441, 223] on button at bounding box center [441, 223] width 10 height 10
click at [441, 263] on button at bounding box center [441, 262] width 10 height 10
click at [443, 301] on button at bounding box center [441, 300] width 10 height 10
click at [442, 337] on button at bounding box center [441, 339] width 10 height 10
click at [442, 378] on button at bounding box center [441, 378] width 10 height 10
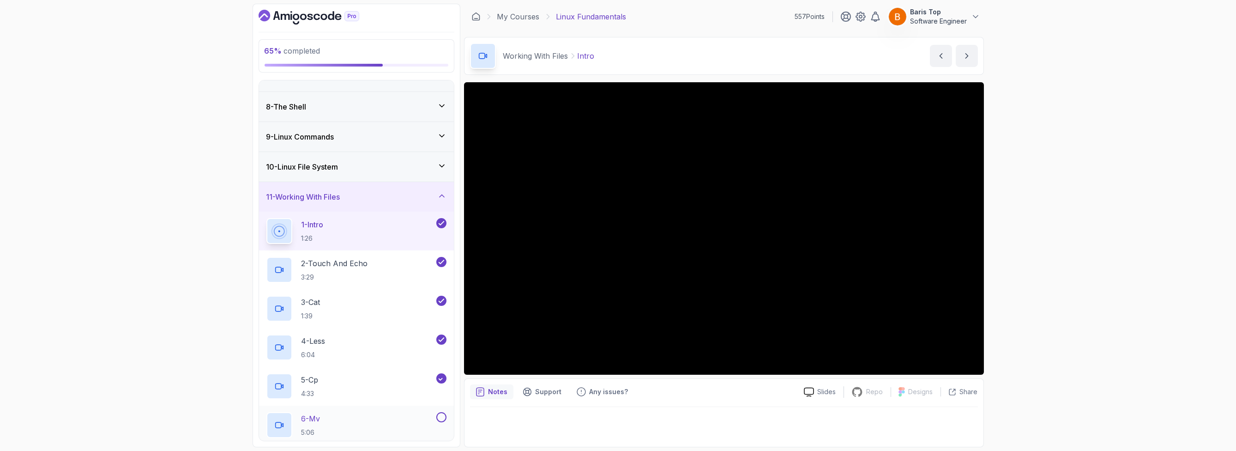
click at [441, 412] on button at bounding box center [441, 417] width 10 height 10
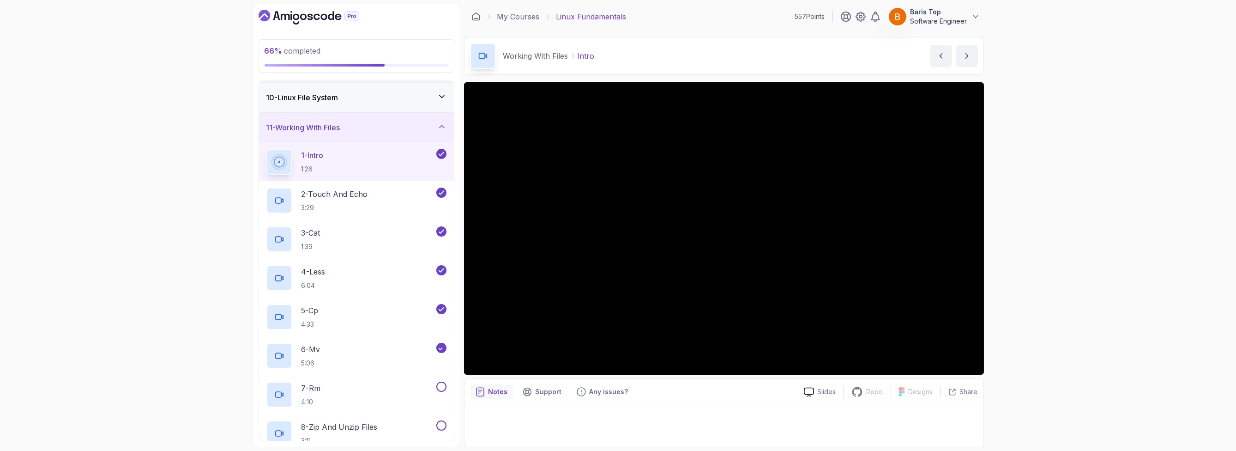
scroll to position [365, 0]
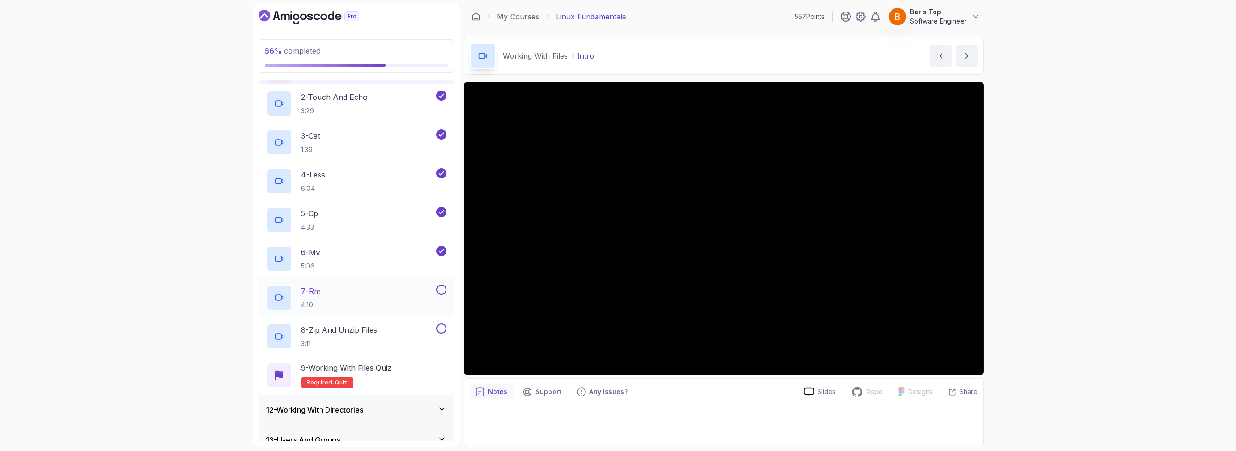
click at [437, 291] on div at bounding box center [440, 289] width 12 height 10
click at [440, 325] on button at bounding box center [441, 328] width 10 height 10
click at [440, 288] on button at bounding box center [441, 289] width 10 height 10
click at [416, 360] on div "9 - Working with Files Quiz Required- quiz" at bounding box center [356, 374] width 195 height 39
click at [410, 373] on div "9 - Working with Files Quiz Required- quiz" at bounding box center [356, 375] width 180 height 26
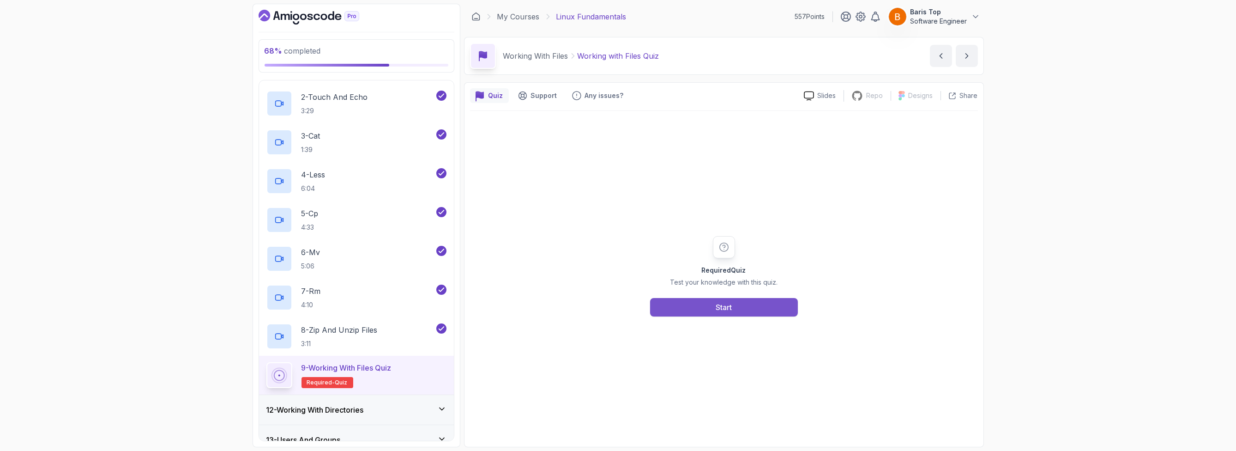
click at [715, 304] on button "Start" at bounding box center [724, 307] width 148 height 18
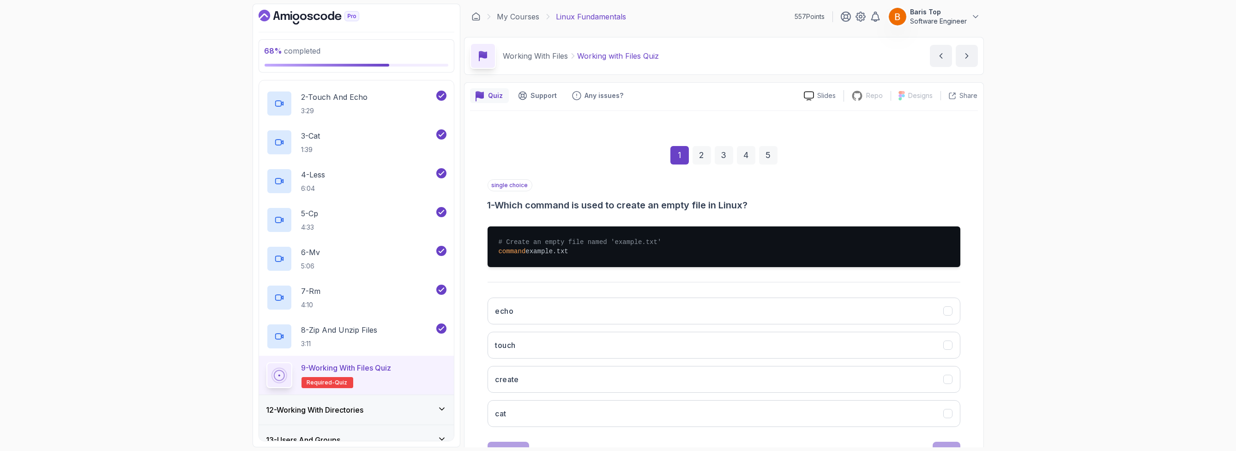
click at [733, 207] on h3 "1 - Which command is used to create an empty file in Linux?" at bounding box center [724, 205] width 473 height 13
click at [771, 209] on h3 "1 - Which command is used to create an empty file in Linux?" at bounding box center [724, 205] width 473 height 13
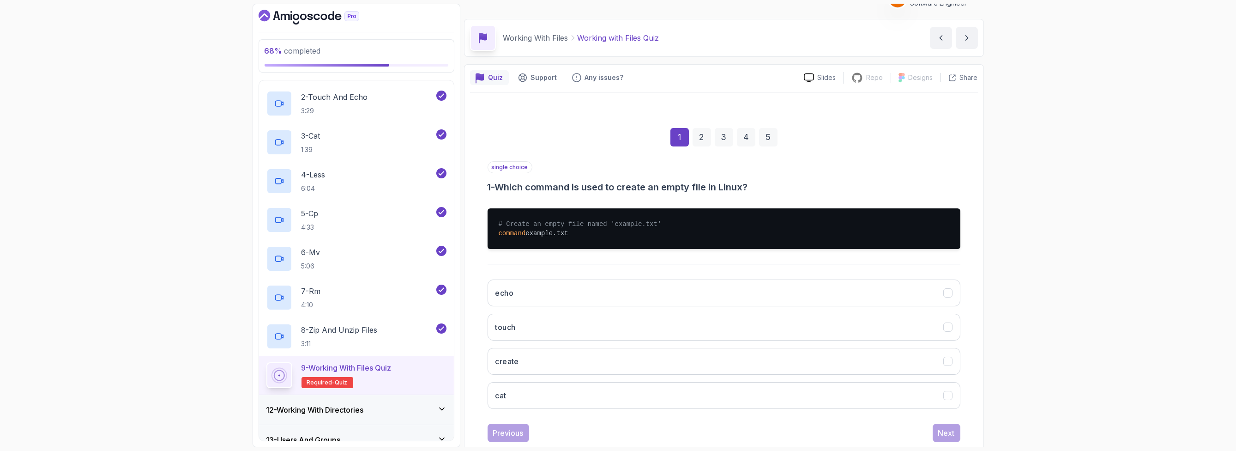
scroll to position [37, 0]
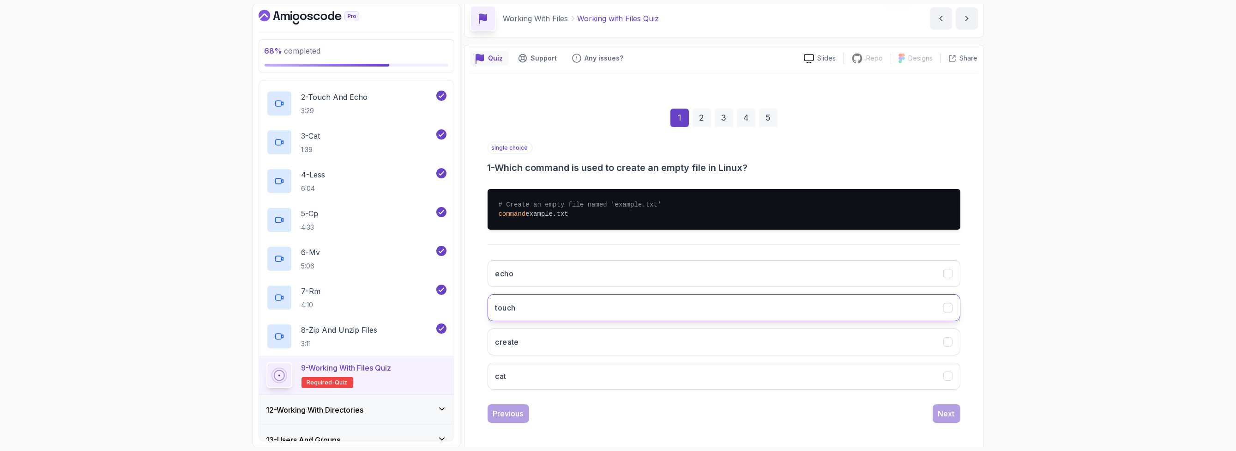
click at [600, 311] on button "touch" at bounding box center [724, 307] width 473 height 27
click at [945, 415] on div "Next" at bounding box center [946, 413] width 17 height 11
click at [623, 148] on div "single choice 2 - What does the 'cat' command do in Linux?" at bounding box center [724, 158] width 473 height 32
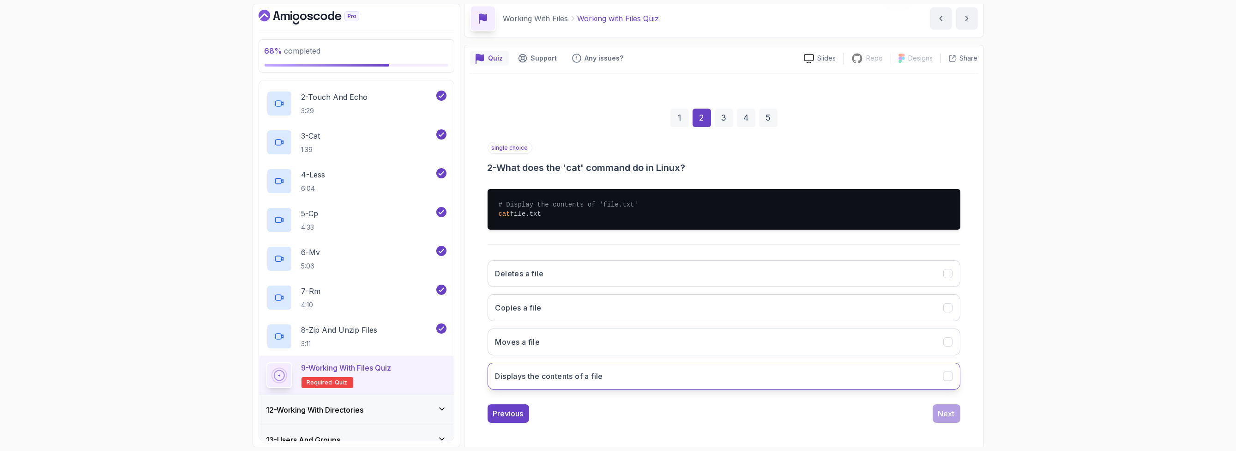
click at [616, 376] on button "Displays the contents of a file" at bounding box center [724, 375] width 473 height 27
click at [945, 408] on div "Next" at bounding box center [946, 413] width 17 height 11
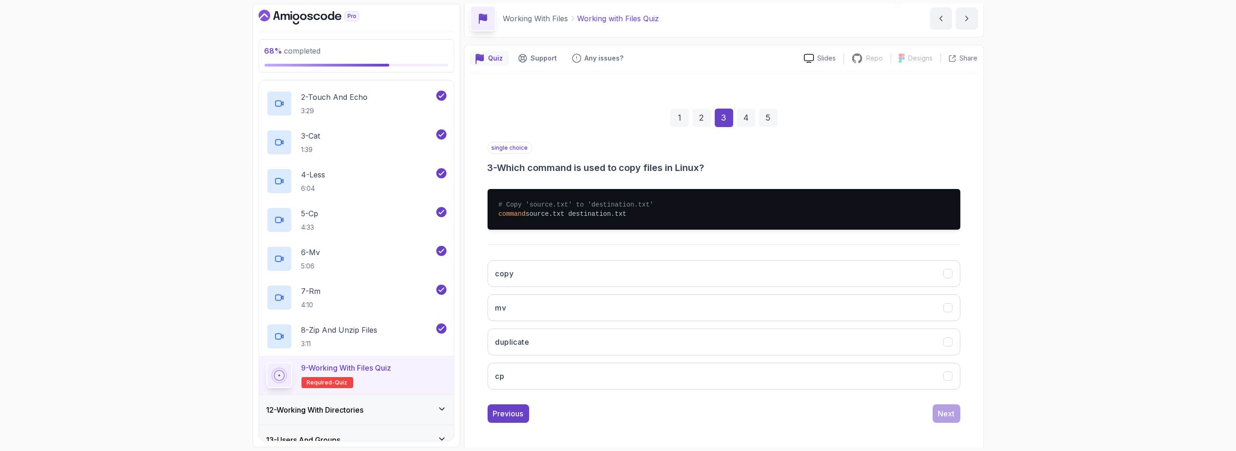
click at [632, 145] on div "single choice 3 - Which command is used to copy files in Linux?" at bounding box center [724, 158] width 473 height 32
click at [549, 317] on button "mv" at bounding box center [724, 307] width 473 height 27
click at [617, 378] on button "cp" at bounding box center [724, 375] width 473 height 27
click at [946, 410] on div "Next" at bounding box center [946, 413] width 17 height 11
click at [589, 313] on button "move" at bounding box center [724, 307] width 473 height 27
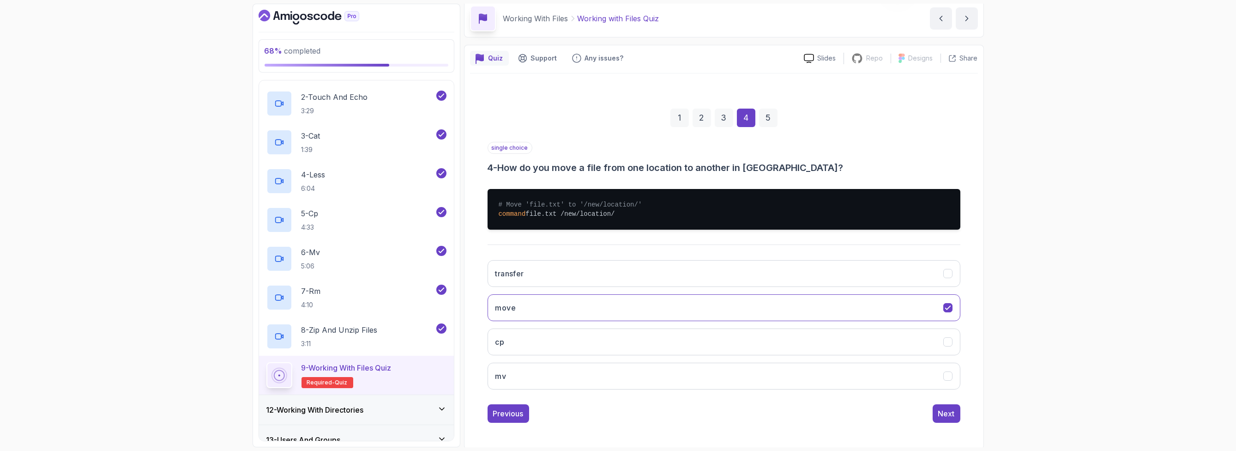
drag, startPoint x: 956, startPoint y: 409, endPoint x: 654, endPoint y: 404, distance: 302.5
click at [655, 404] on div "Previous Next" at bounding box center [724, 413] width 473 height 18
click at [648, 376] on button "mv" at bounding box center [724, 375] width 473 height 27
click at [947, 413] on div "Next" at bounding box center [946, 413] width 17 height 11
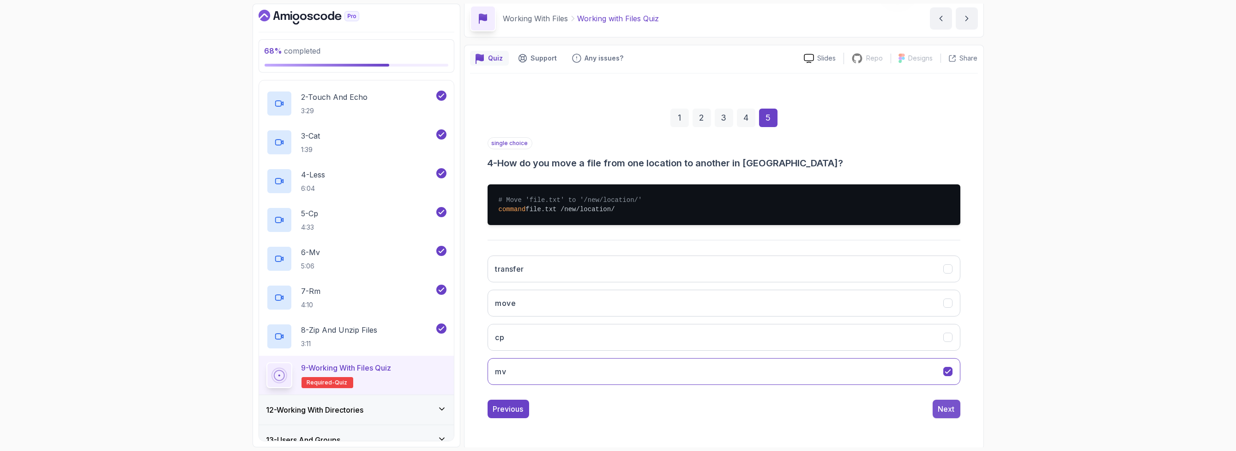
scroll to position [0, 0]
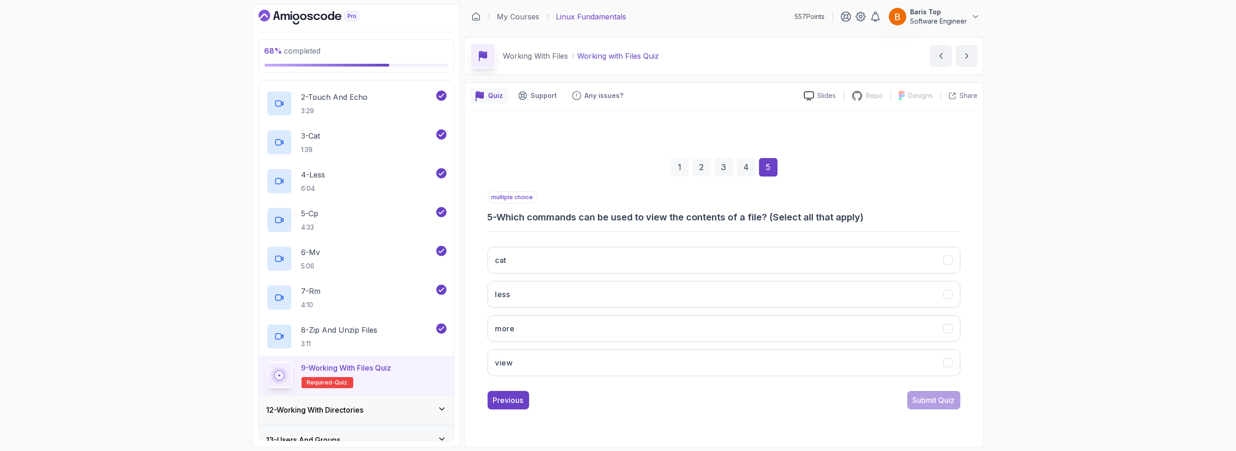
click at [625, 199] on div "multiple choice 5 - Which commands can be used to view the contents of a file? …" at bounding box center [724, 207] width 473 height 32
click at [593, 260] on button "cat" at bounding box center [724, 260] width 473 height 27
click at [591, 326] on button "more" at bounding box center [724, 328] width 473 height 27
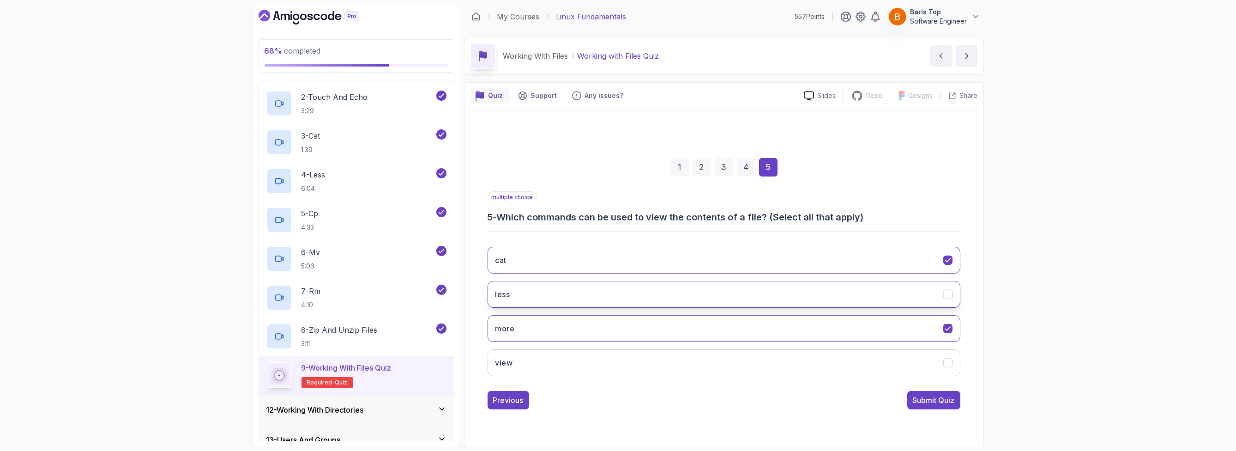
click at [871, 287] on button "less" at bounding box center [724, 294] width 473 height 27
click at [940, 398] on div "Submit Quiz" at bounding box center [934, 399] width 42 height 11
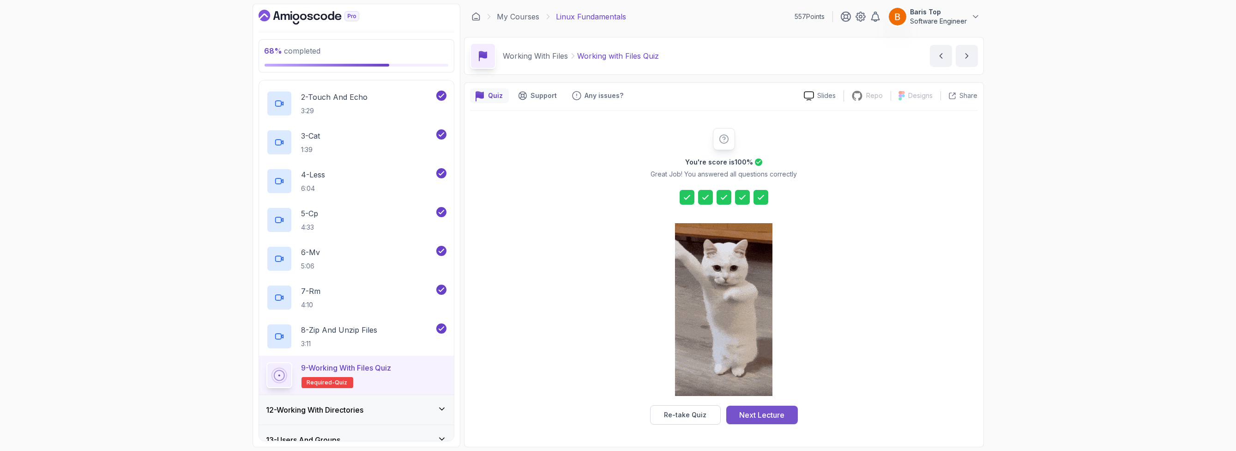
click at [773, 411] on div "Next Lecture" at bounding box center [761, 414] width 45 height 11
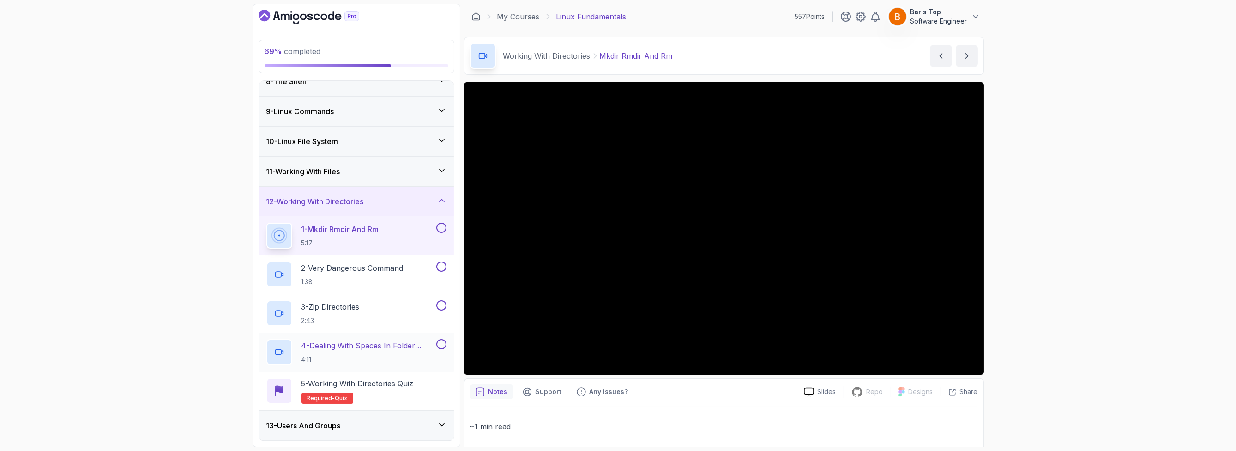
scroll to position [254, 0]
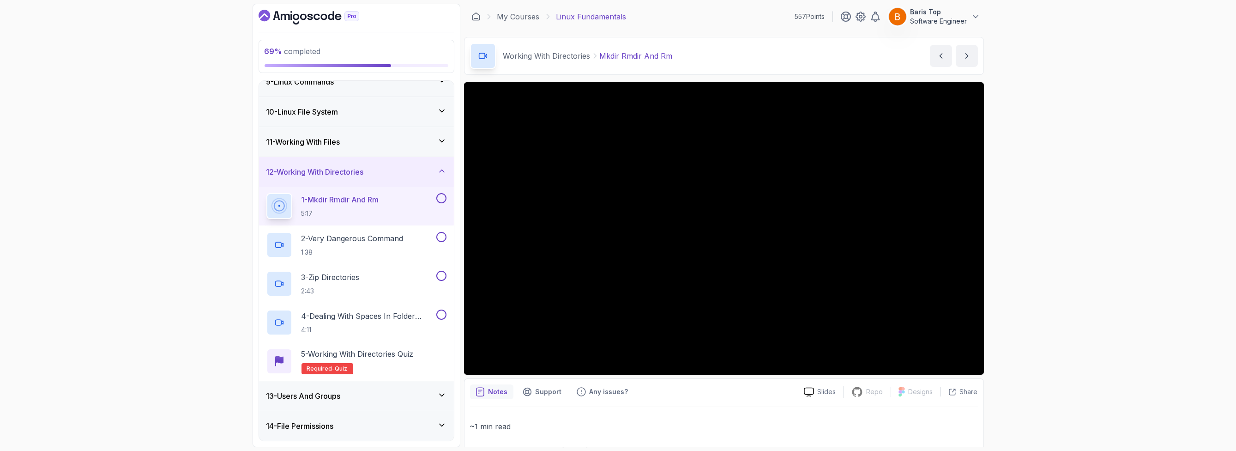
drag, startPoint x: 440, startPoint y: 195, endPoint x: 443, endPoint y: 207, distance: 12.0
click at [440, 195] on button at bounding box center [441, 198] width 10 height 10
click at [419, 239] on div "2 - Very Dangerous Command 1:38" at bounding box center [350, 245] width 168 height 26
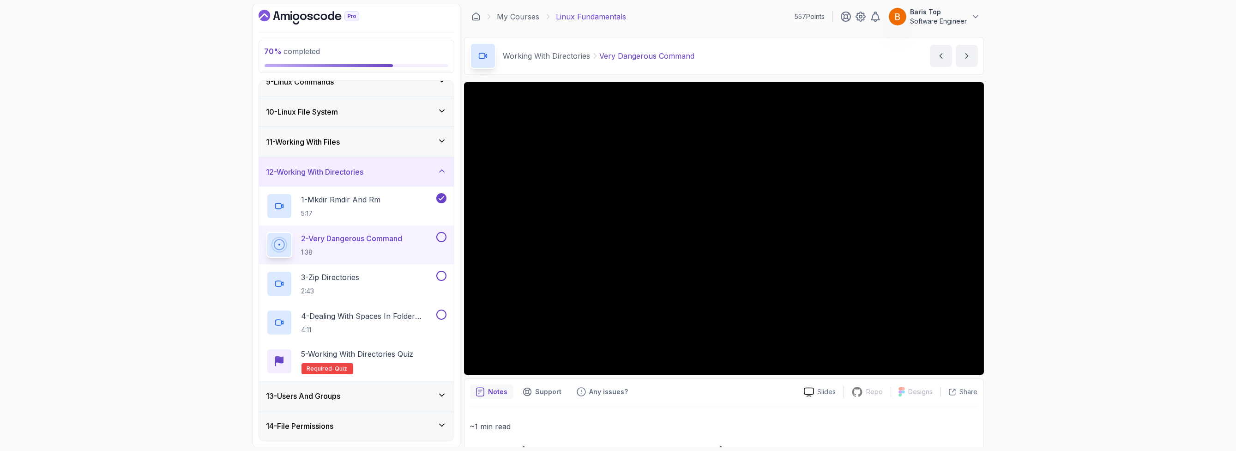
click at [440, 235] on button at bounding box center [441, 237] width 10 height 10
click at [440, 275] on button at bounding box center [441, 276] width 10 height 10
click at [443, 312] on button at bounding box center [441, 314] width 10 height 10
click at [413, 350] on p "5 - Working with Directories Quiz" at bounding box center [357, 353] width 112 height 11
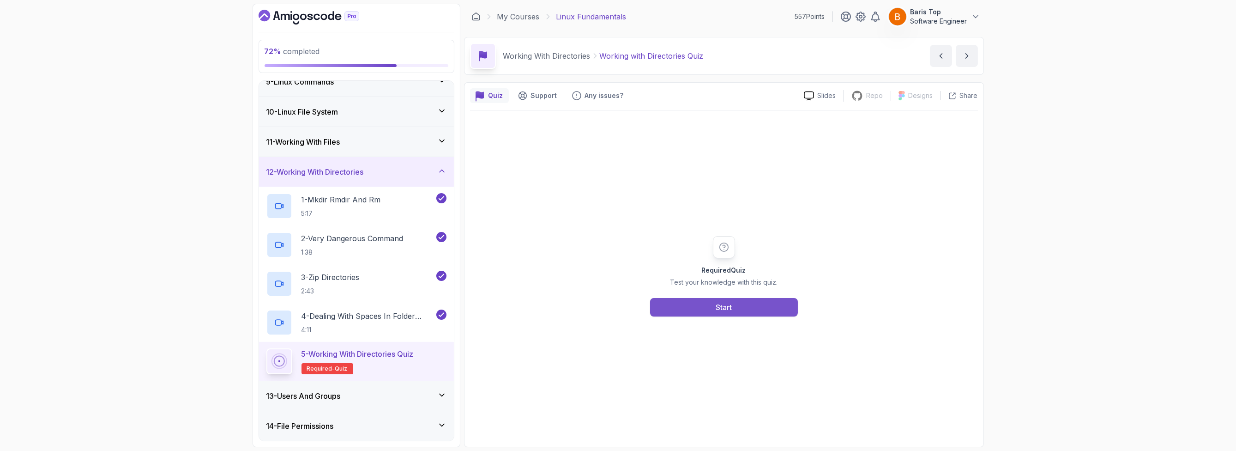
click at [716, 302] on div "Start" at bounding box center [724, 306] width 16 height 11
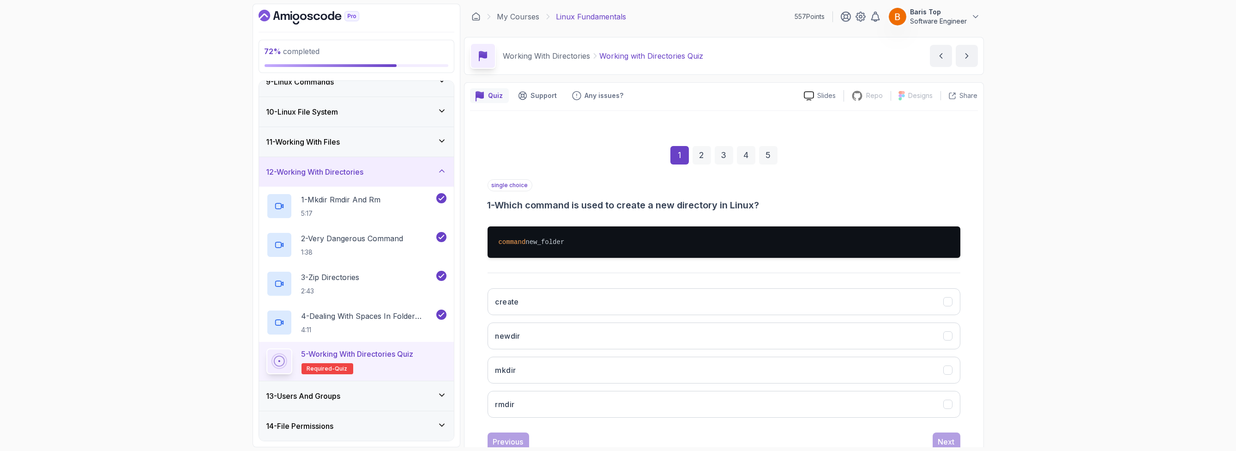
click at [677, 247] on pre "command new_folder" at bounding box center [724, 241] width 473 height 31
click at [593, 387] on div "create newdir mkdir rmdir" at bounding box center [724, 353] width 473 height 144
click at [599, 374] on button "mkdir" at bounding box center [724, 369] width 473 height 27
click at [945, 437] on div "Next" at bounding box center [946, 441] width 17 height 11
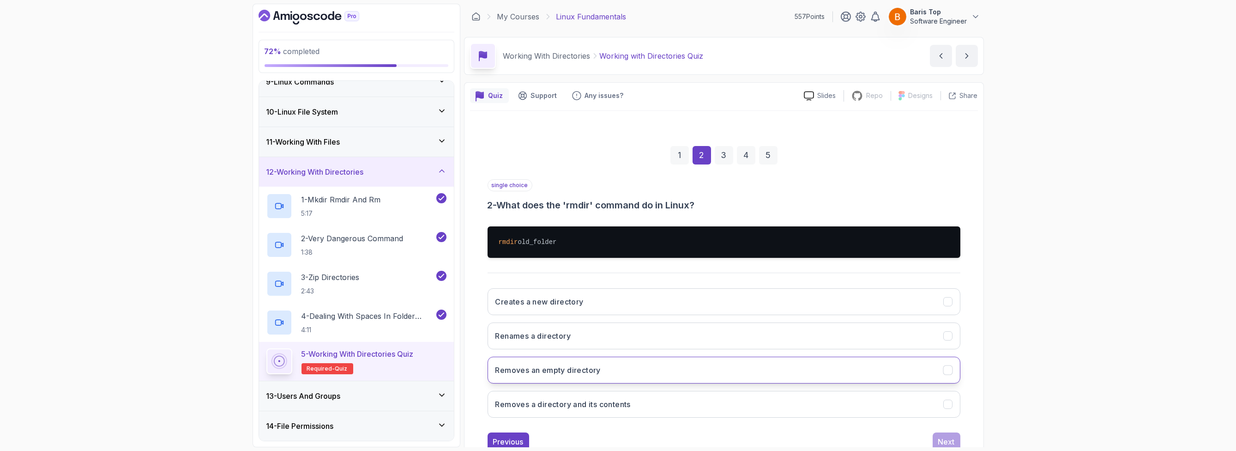
click at [621, 375] on button "Removes an empty directory" at bounding box center [724, 369] width 473 height 27
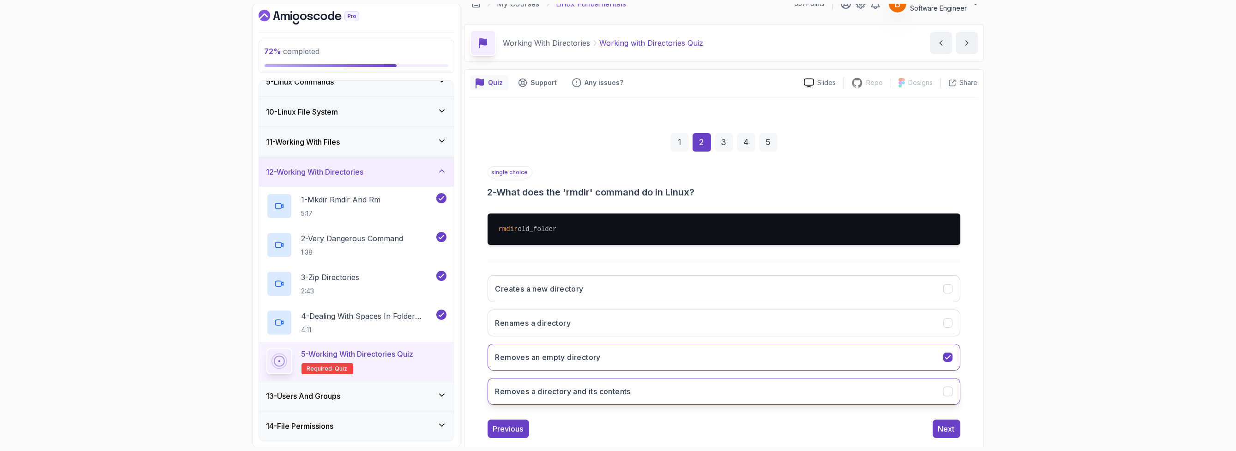
scroll to position [28, 0]
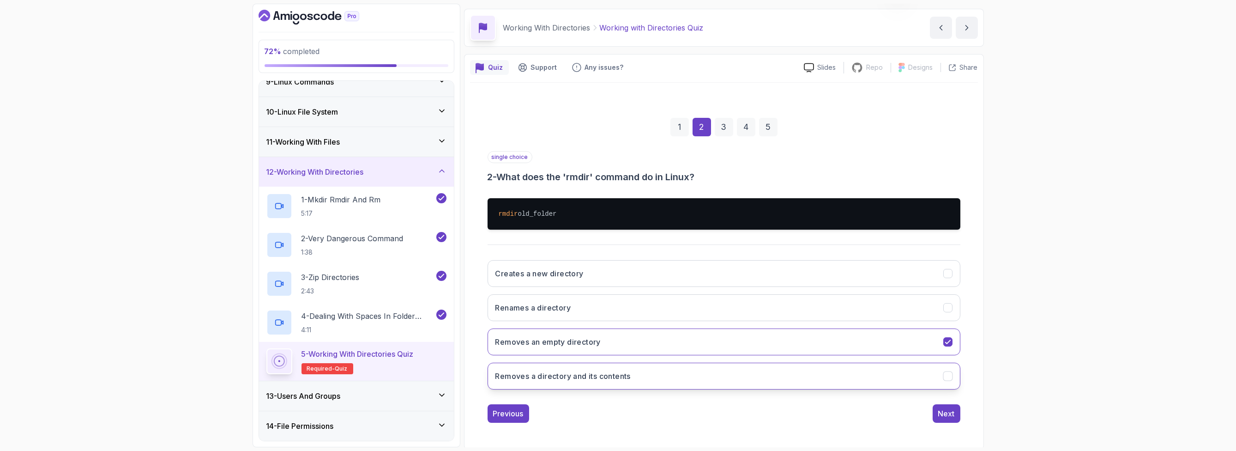
click at [655, 372] on button "Removes a directory and its contents" at bounding box center [724, 375] width 473 height 27
click at [944, 410] on div "Next" at bounding box center [946, 413] width 17 height 11
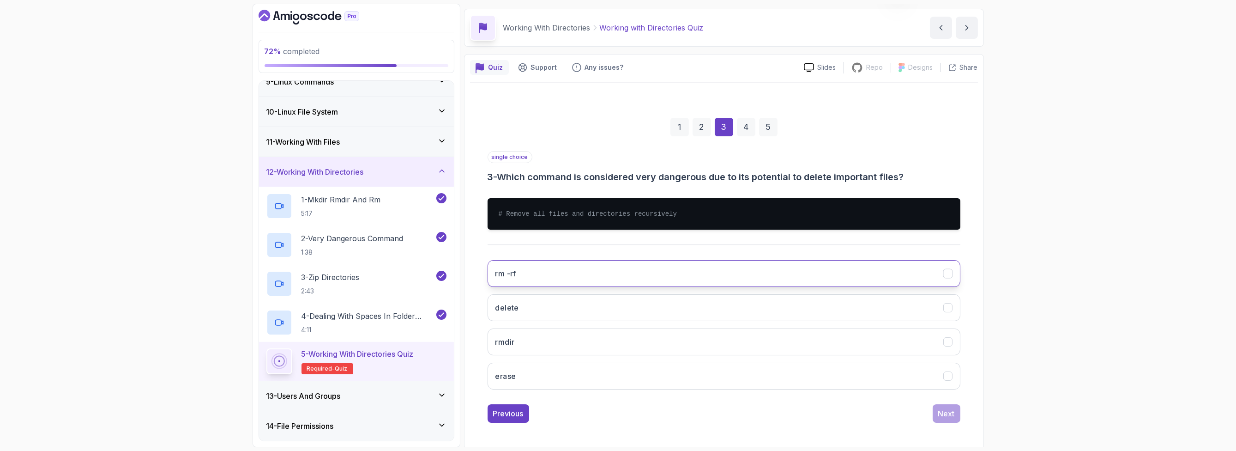
click at [641, 269] on button "rm -rf" at bounding box center [724, 273] width 473 height 27
click at [941, 411] on div "Next" at bounding box center [946, 413] width 17 height 11
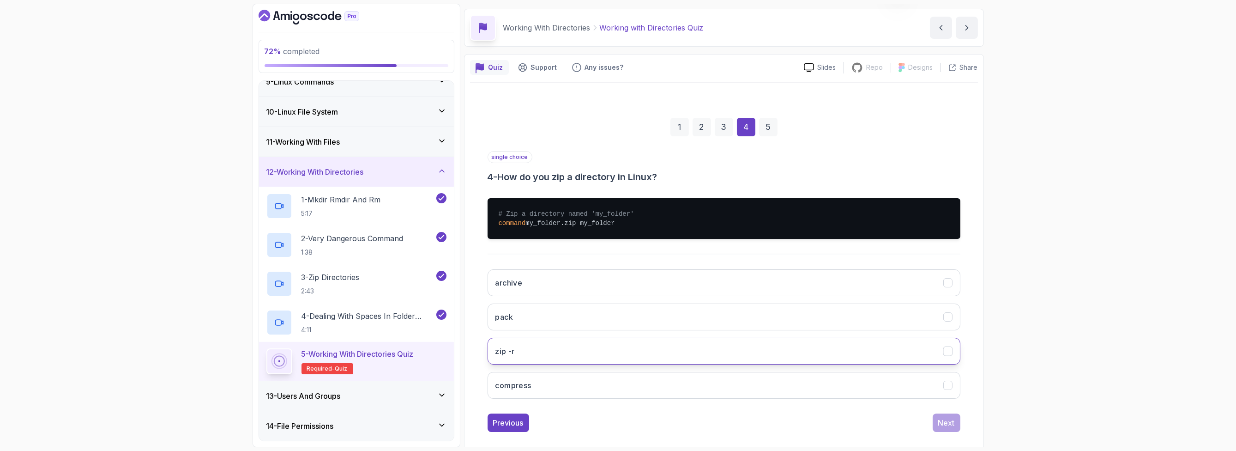
click at [643, 349] on button "zip -r" at bounding box center [724, 350] width 473 height 27
click at [942, 419] on div "Next" at bounding box center [946, 422] width 17 height 11
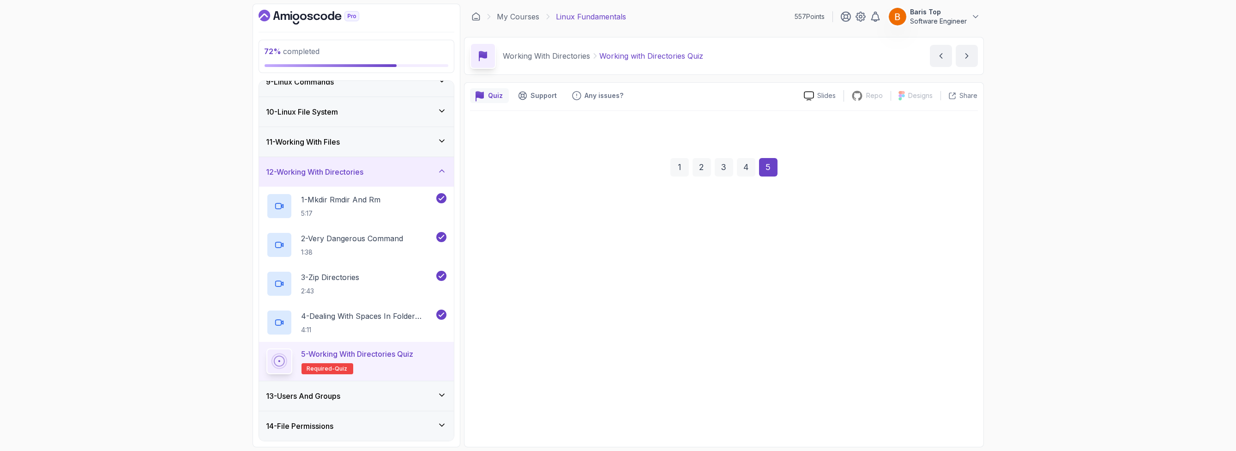
scroll to position [0, 0]
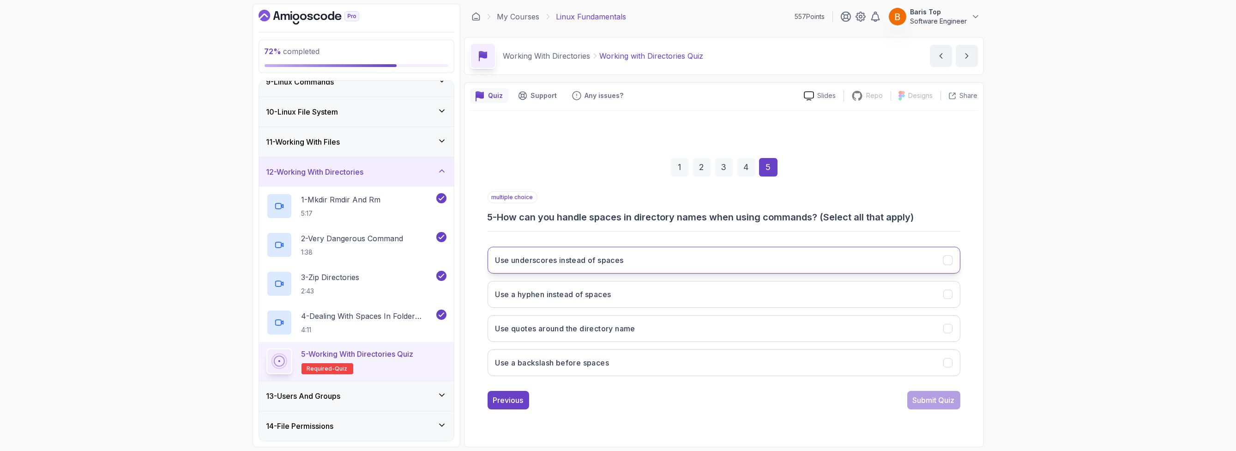
click at [658, 259] on button "Use underscores instead of spaces" at bounding box center [724, 260] width 473 height 27
click at [654, 297] on button "Use a hyphen instead of spaces" at bounding box center [724, 294] width 473 height 27
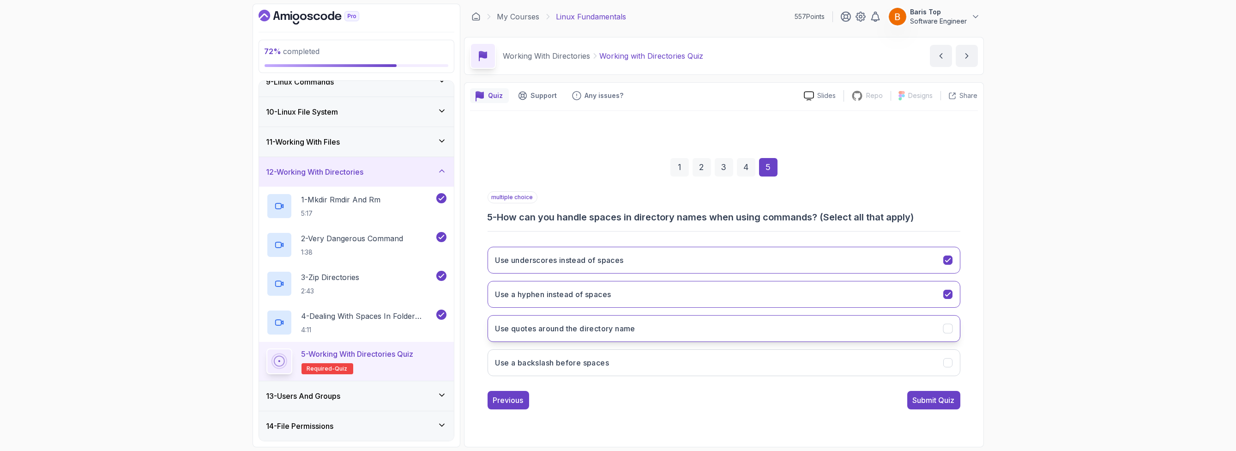
click at [650, 325] on button "Use quotes around the directory name" at bounding box center [724, 328] width 473 height 27
click at [651, 357] on button "Use a backslash before spaces" at bounding box center [724, 362] width 473 height 27
click at [948, 401] on div "Submit Quiz" at bounding box center [934, 399] width 42 height 11
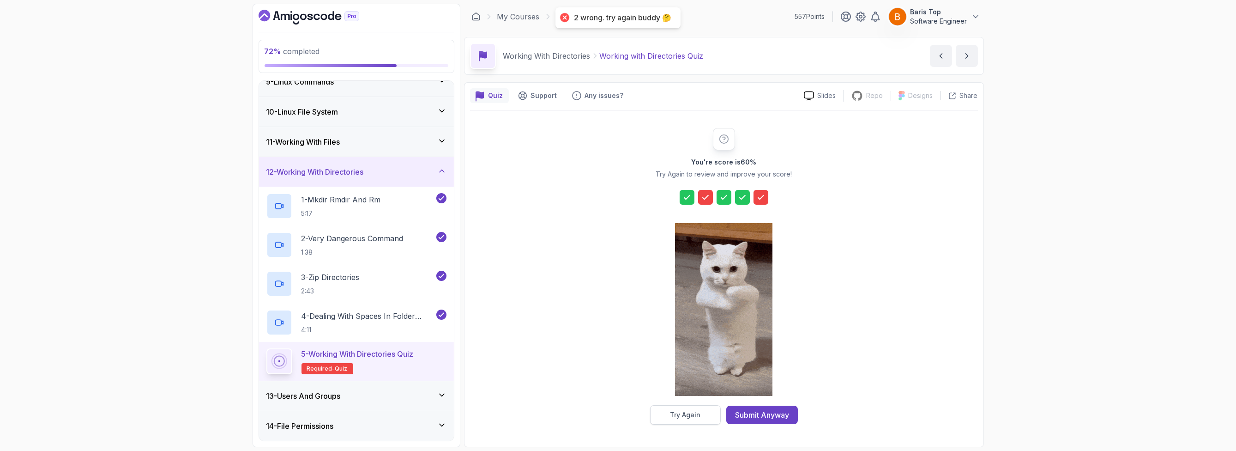
click at [687, 419] on button "Try Again" at bounding box center [685, 414] width 71 height 19
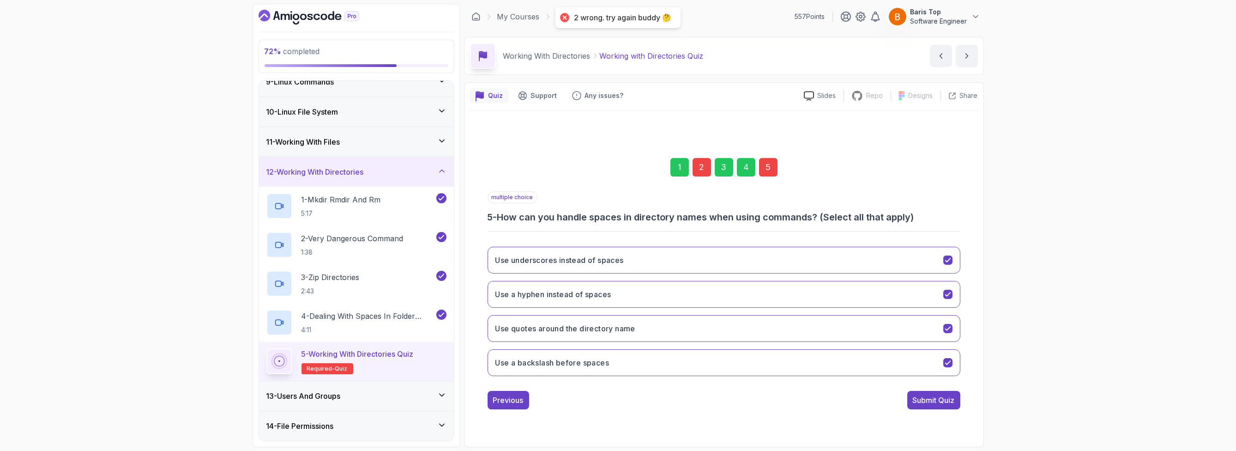
click at [703, 170] on div "2" at bounding box center [702, 167] width 18 height 18
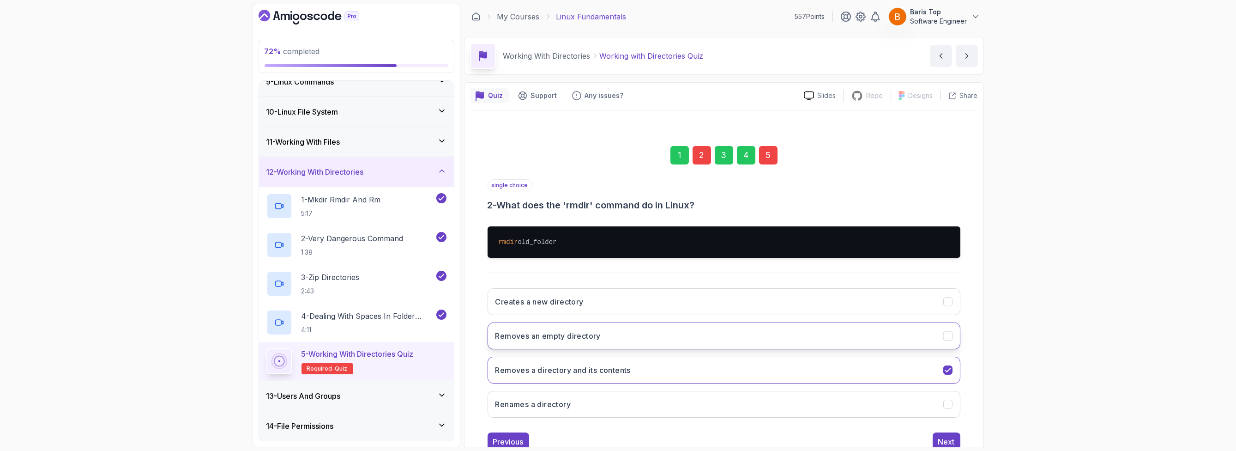
click at [655, 329] on button "Removes an empty directory" at bounding box center [724, 335] width 473 height 27
click at [765, 155] on div "5" at bounding box center [768, 155] width 18 height 18
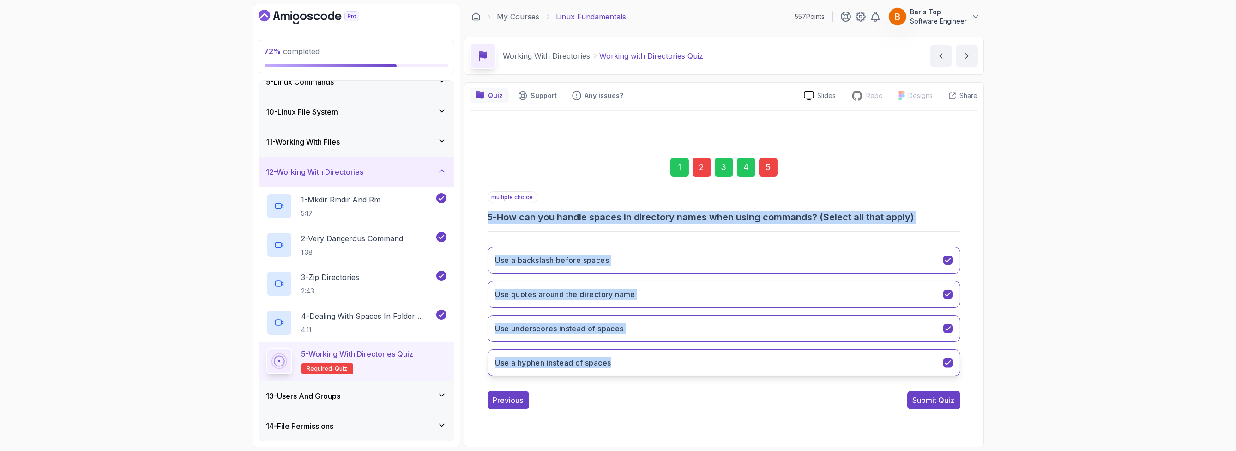
drag, startPoint x: 485, startPoint y: 212, endPoint x: 575, endPoint y: 360, distance: 173.0
click at [636, 362] on div "1 2 3 4 5 multiple choice 5 - How can you handle spaces in directory names when…" at bounding box center [724, 276] width 508 height 281
copy div "5 - How can you handle spaces in directory names when using commands? (Select a…"
click at [655, 380] on div "Use a backslash before spaces Use quotes around the directory name Use undersco…" at bounding box center [724, 311] width 473 height 144
click at [613, 370] on button "Use a hyphen instead of spaces" at bounding box center [724, 362] width 473 height 27
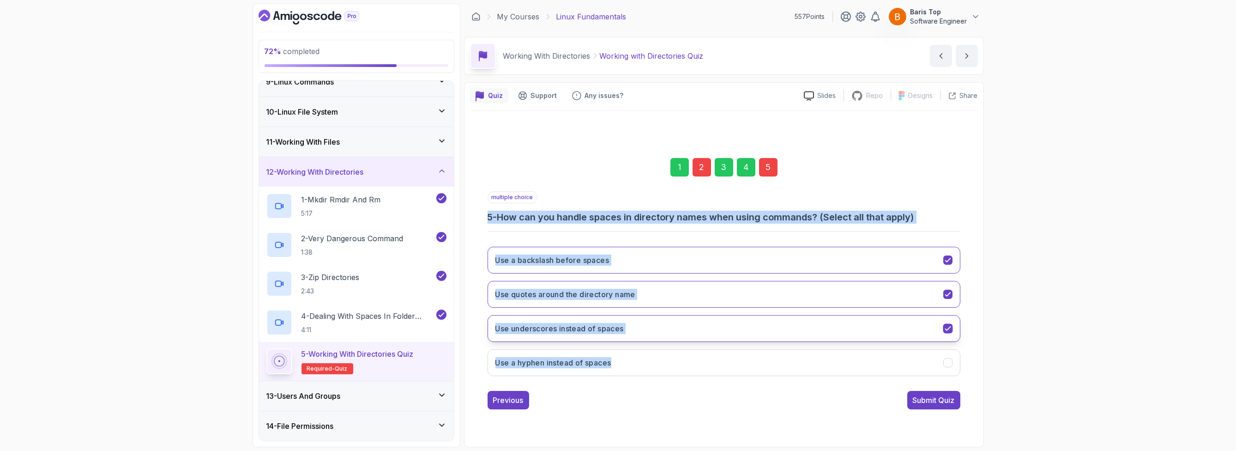
click at [623, 341] on div "Use a backslash before spaces Use quotes around the directory name Use undersco…" at bounding box center [724, 311] width 473 height 144
click at [635, 302] on button "Use quotes around the directory name" at bounding box center [724, 294] width 473 height 27
drag, startPoint x: 639, startPoint y: 266, endPoint x: 635, endPoint y: 226, distance: 40.8
click at [639, 266] on button "Use a backslash before spaces" at bounding box center [724, 260] width 473 height 27
click at [635, 213] on h3 "5 - How can you handle spaces in directory names when using commands? (Select a…" at bounding box center [724, 217] width 473 height 13
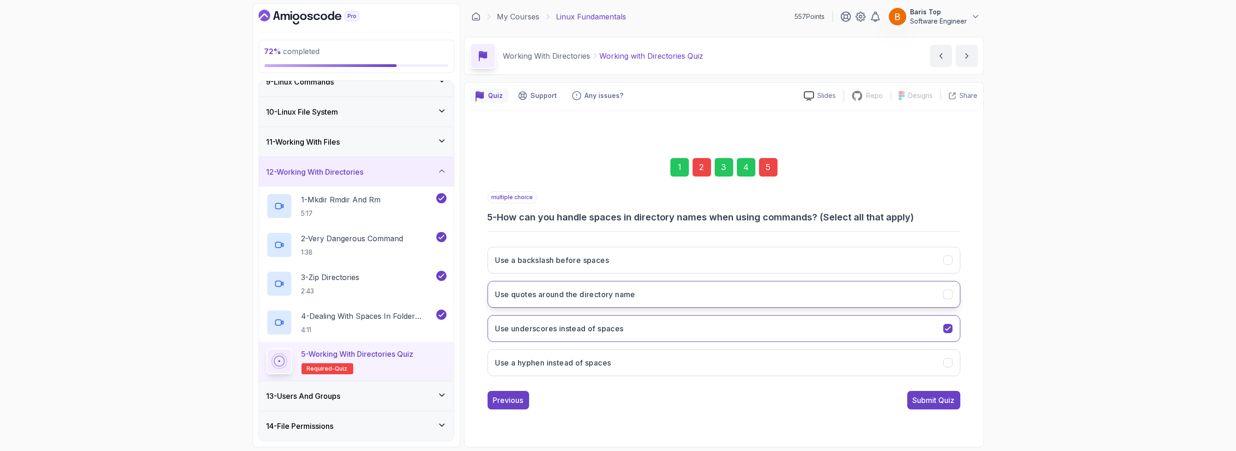
click at [632, 287] on button "Use quotes around the directory name" at bounding box center [724, 294] width 473 height 27
click at [614, 260] on button "Use a backslash before spaces" at bounding box center [724, 260] width 473 height 27
click at [913, 336] on button "Use underscores instead of spaces" at bounding box center [724, 328] width 473 height 27
click at [928, 400] on div "Submit Quiz" at bounding box center [934, 399] width 42 height 11
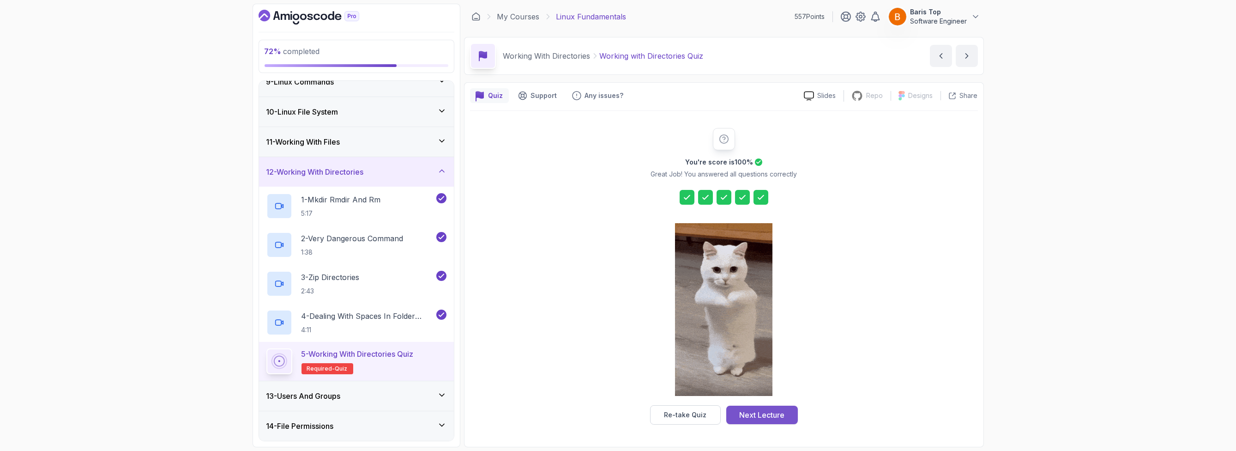
click at [769, 409] on div "Next Lecture" at bounding box center [761, 414] width 45 height 11
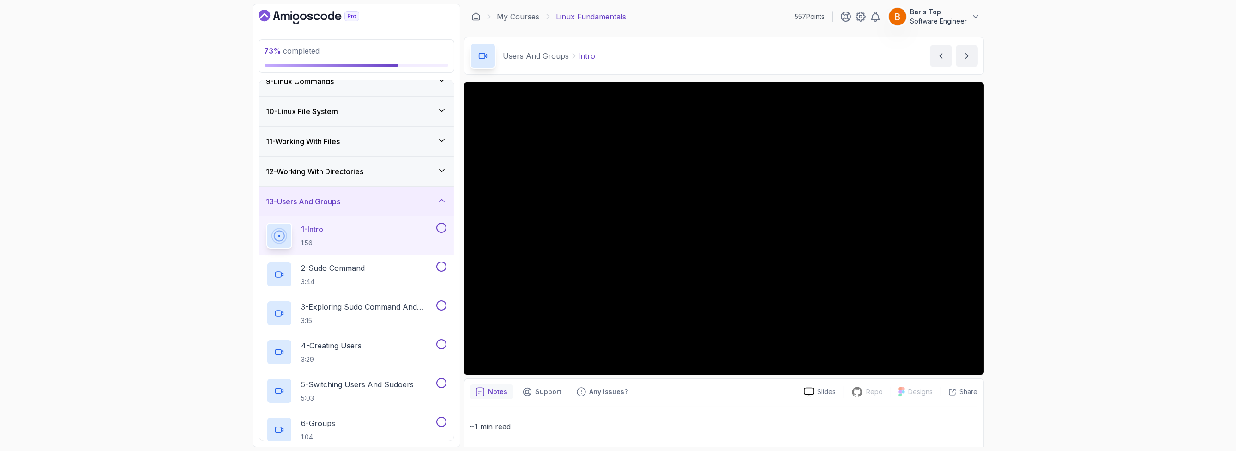
click at [440, 223] on button at bounding box center [441, 228] width 10 height 10
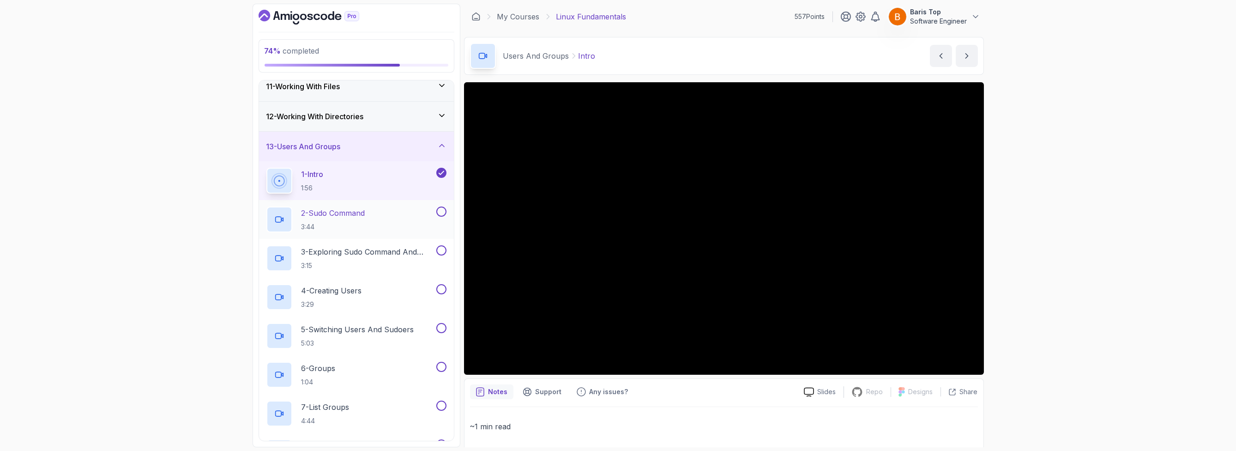
scroll to position [309, 0]
click at [441, 208] on button at bounding box center [441, 211] width 10 height 10
click at [441, 249] on button at bounding box center [441, 250] width 10 height 10
click at [397, 287] on div "4 - Creating Users 3:29" at bounding box center [350, 296] width 168 height 26
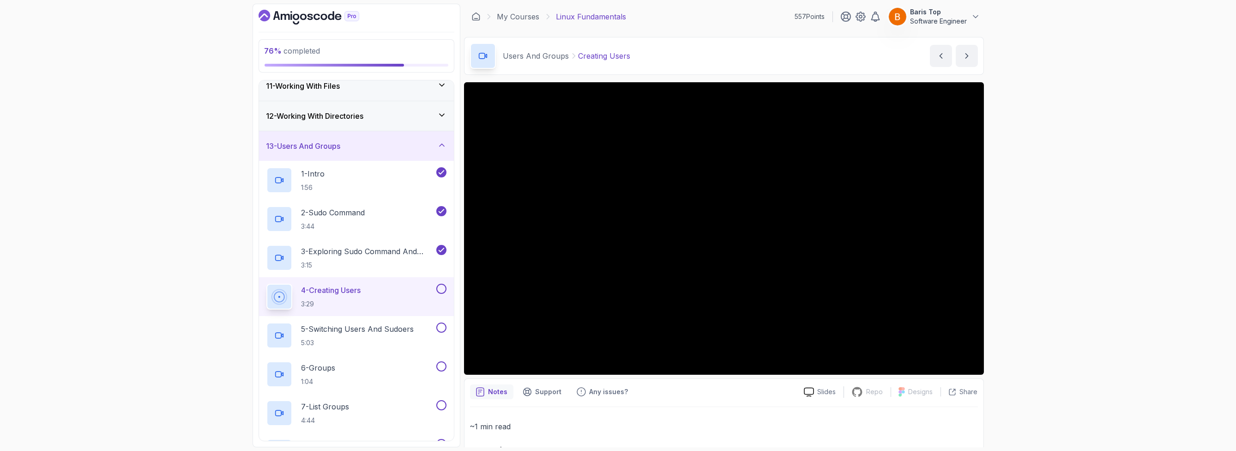
click at [448, 283] on div "4 - Creating Users 3:29" at bounding box center [356, 296] width 195 height 39
click at [444, 324] on button at bounding box center [441, 327] width 10 height 10
click at [436, 361] on div at bounding box center [440, 366] width 12 height 10
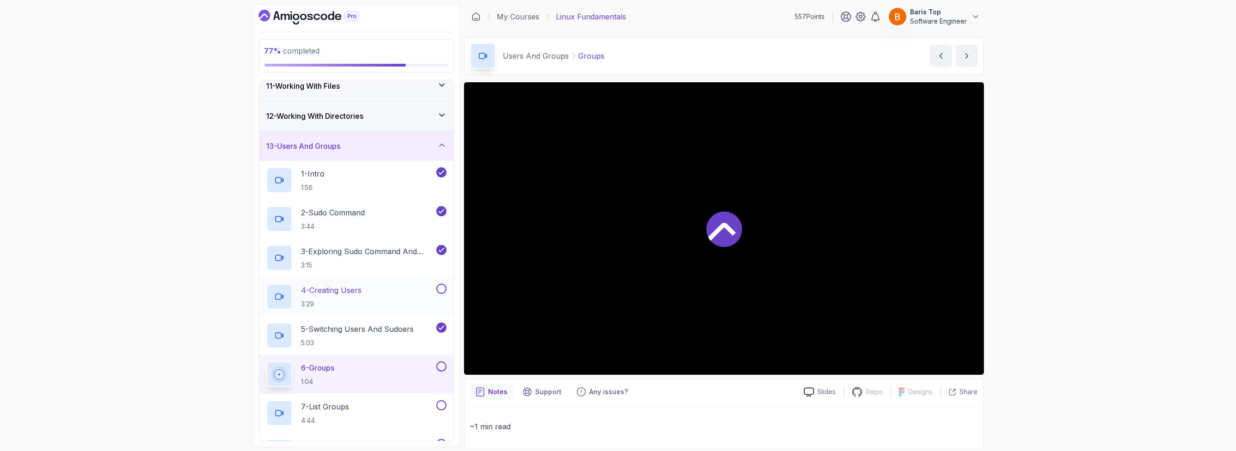
click at [440, 288] on button at bounding box center [441, 288] width 10 height 10
click at [440, 404] on button at bounding box center [441, 405] width 10 height 10
click at [443, 367] on button at bounding box center [441, 366] width 10 height 10
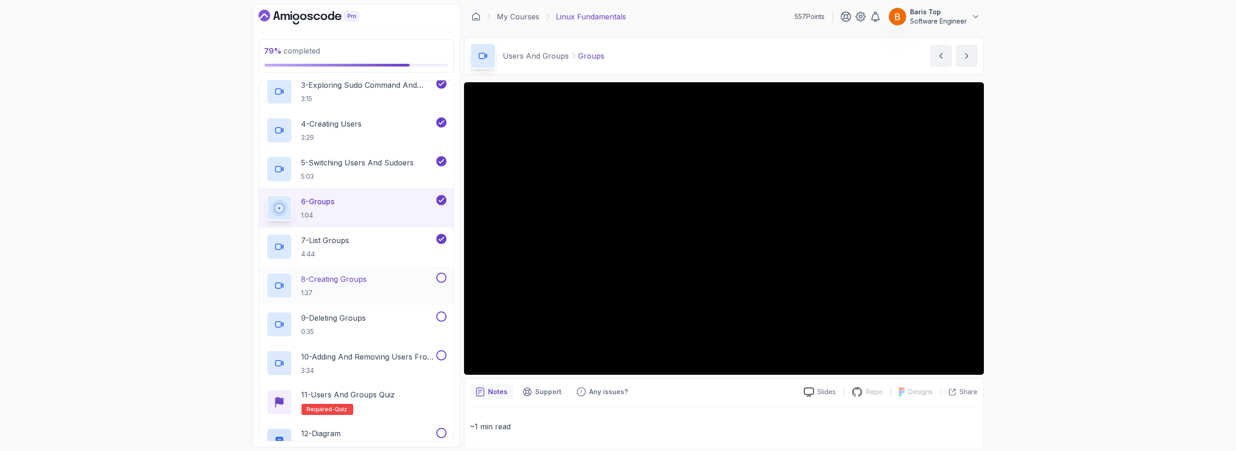
click at [440, 273] on button at bounding box center [441, 277] width 10 height 10
click at [441, 313] on button at bounding box center [441, 316] width 10 height 10
click at [440, 344] on div "10 - Adding And Removing Users From Groups 3:34" at bounding box center [356, 362] width 195 height 39
click at [440, 354] on button at bounding box center [441, 355] width 10 height 10
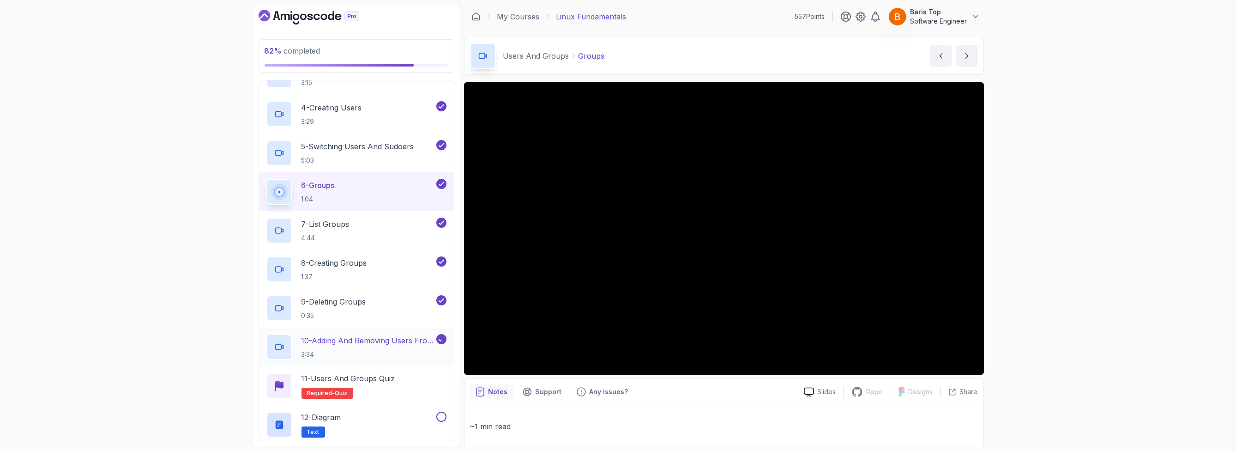
scroll to position [553, 0]
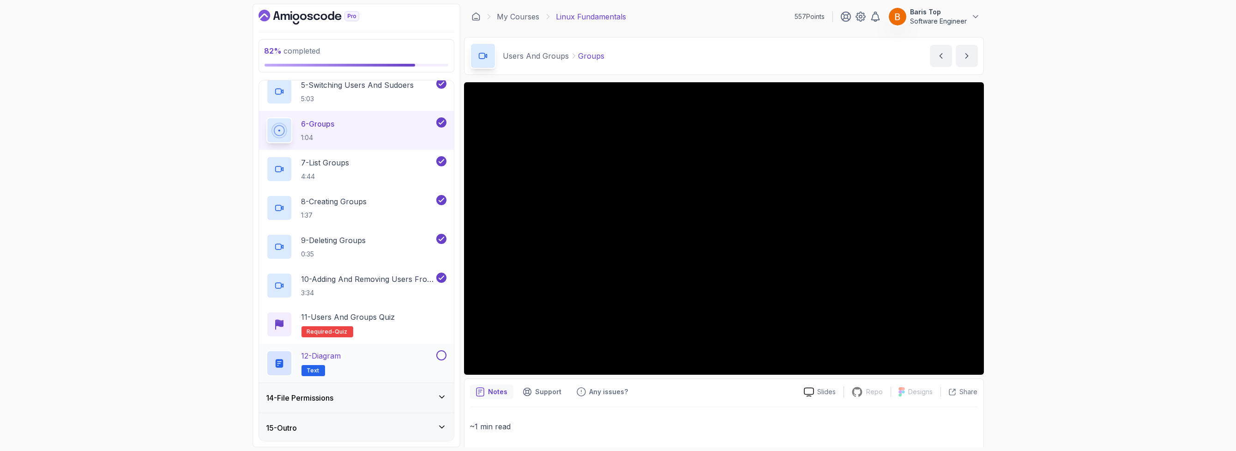
click at [410, 357] on div "12 - Diagram Text" at bounding box center [350, 363] width 168 height 26
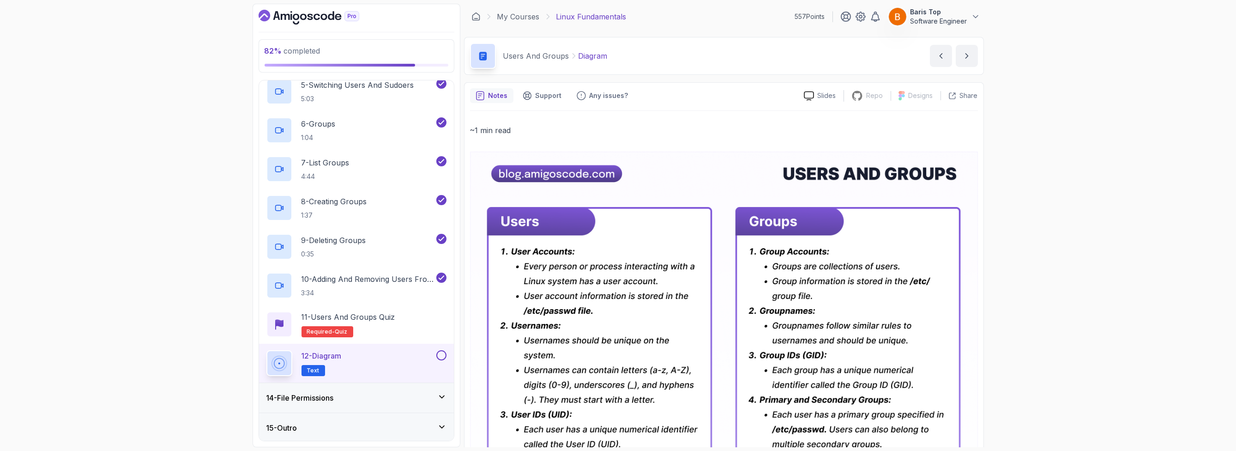
click at [442, 354] on button at bounding box center [441, 355] width 10 height 10
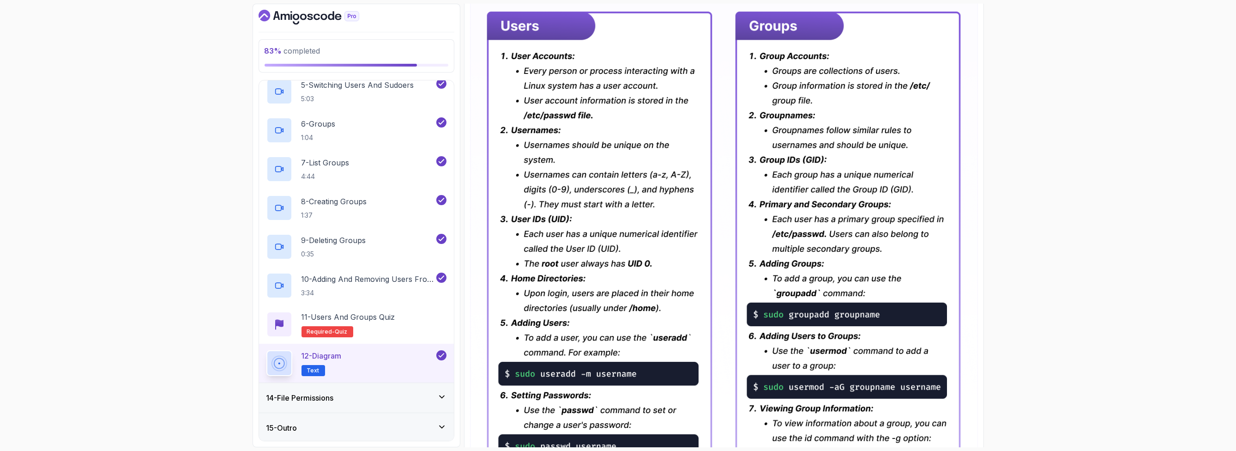
scroll to position [111, 0]
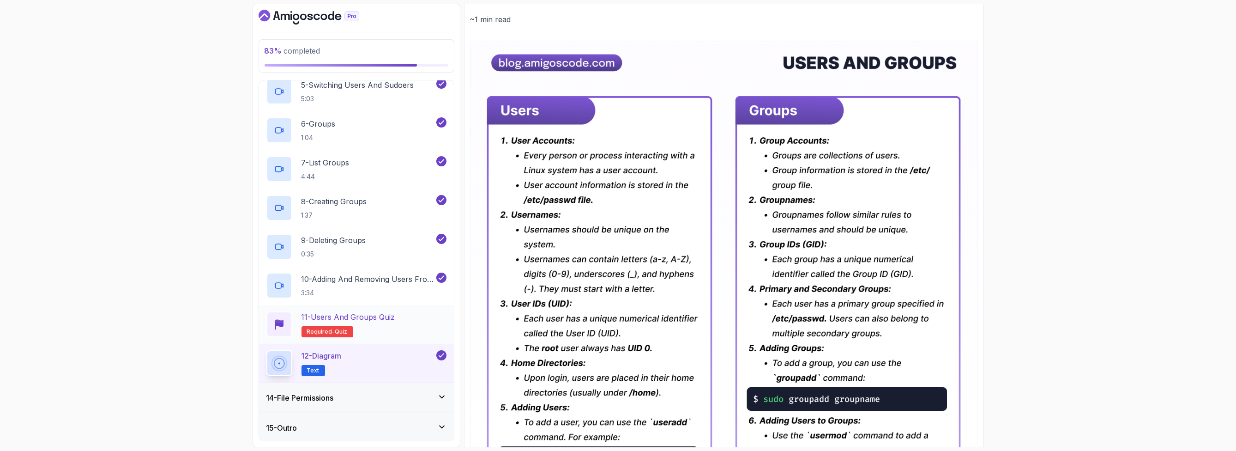
click at [430, 326] on div "11 - Users and Groups Quiz Required- quiz" at bounding box center [356, 324] width 180 height 26
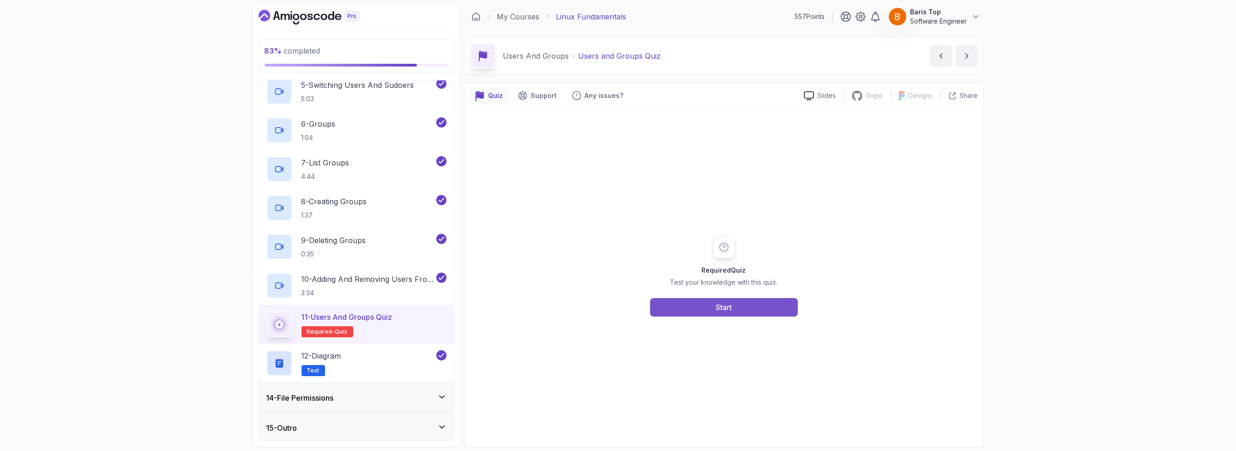
click at [670, 304] on button "Start" at bounding box center [724, 307] width 148 height 18
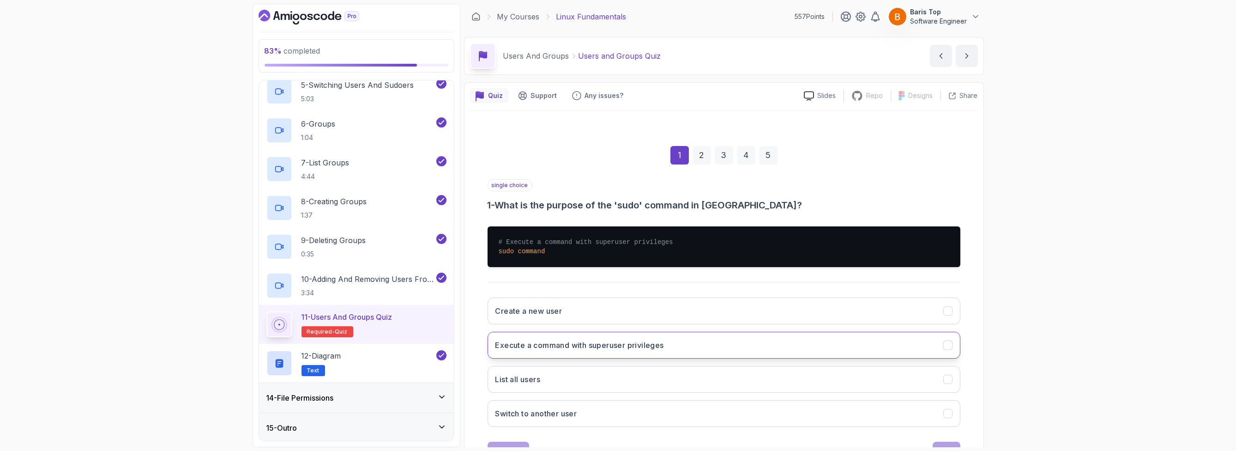
click at [676, 341] on button "Execute a command with superuser privileges" at bounding box center [724, 344] width 473 height 27
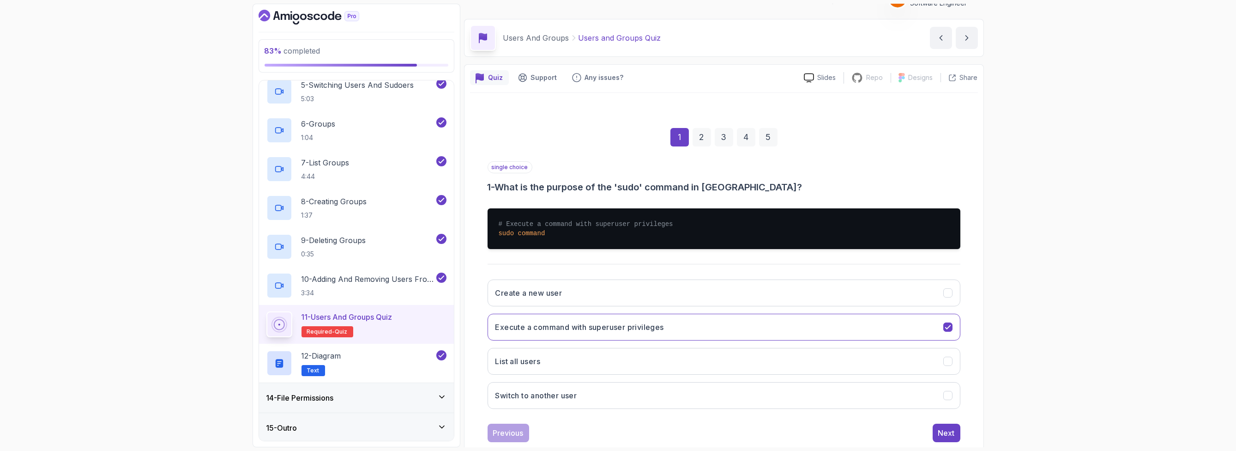
scroll to position [37, 0]
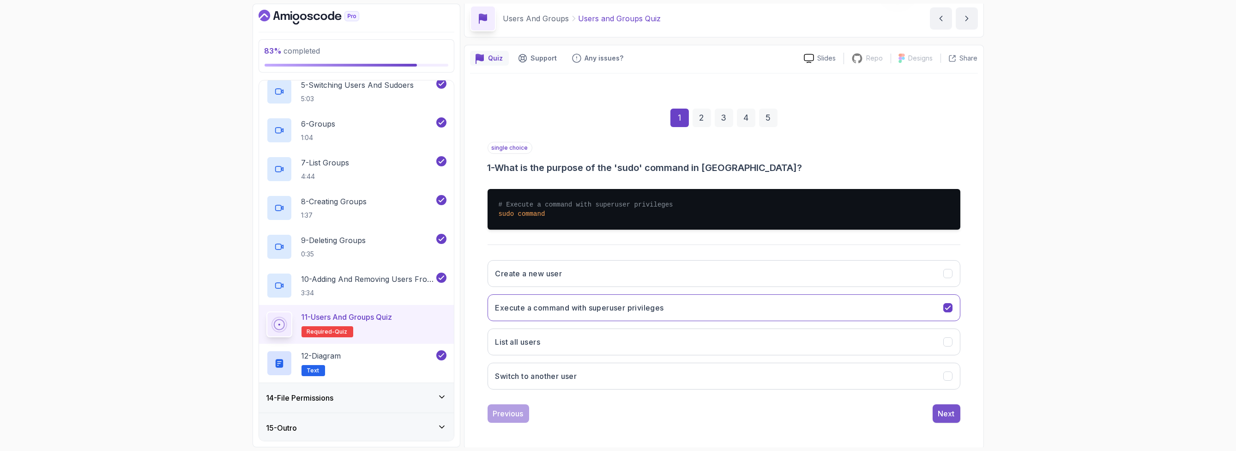
click at [941, 409] on div "Next" at bounding box center [946, 413] width 17 height 11
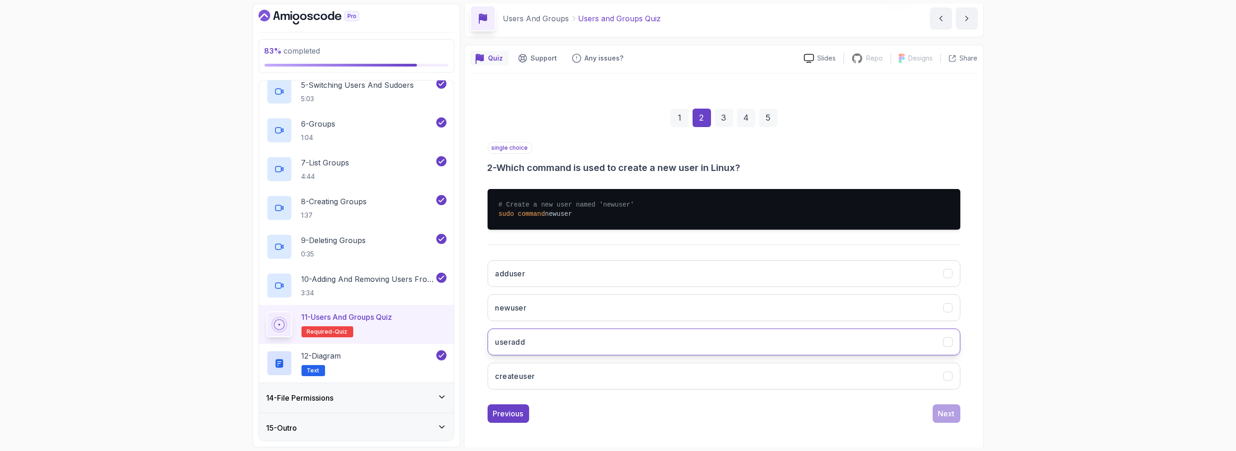
click at [569, 349] on button "useradd" at bounding box center [724, 341] width 473 height 27
click at [953, 413] on div "Next" at bounding box center [946, 413] width 17 height 11
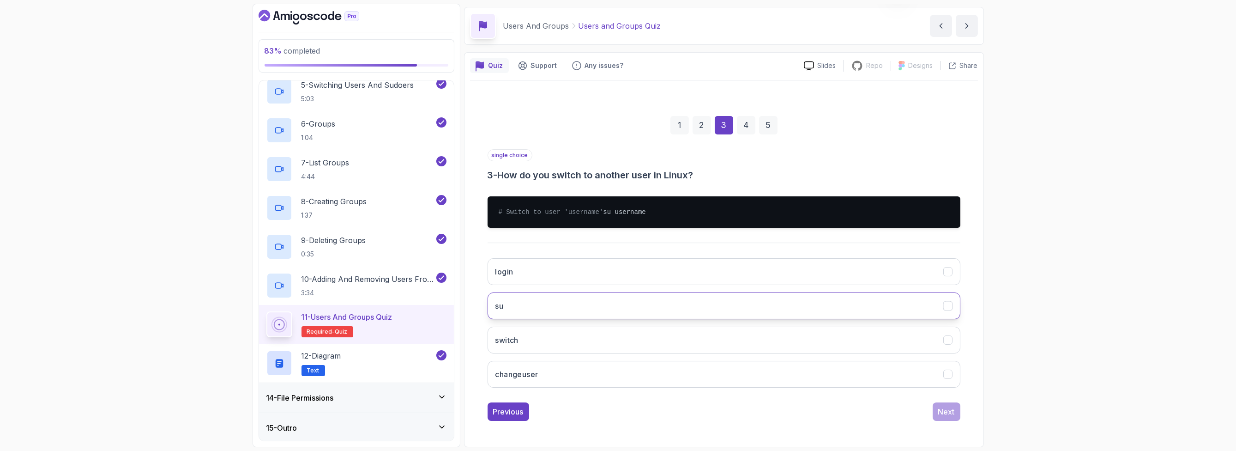
click at [561, 301] on button "su" at bounding box center [724, 305] width 473 height 27
click at [945, 415] on div "Next" at bounding box center [946, 411] width 17 height 11
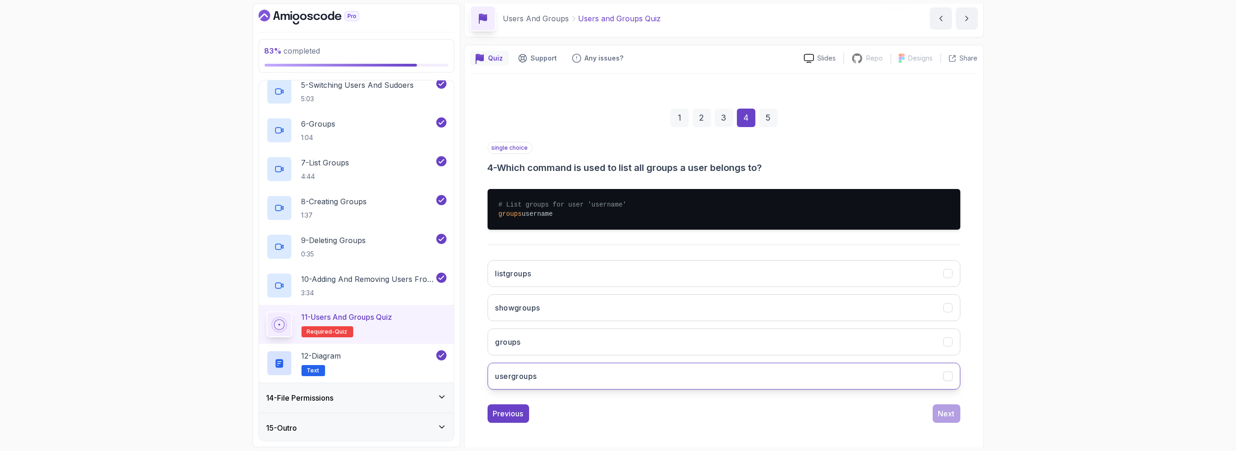
click at [562, 371] on button "usergroups" at bounding box center [724, 375] width 473 height 27
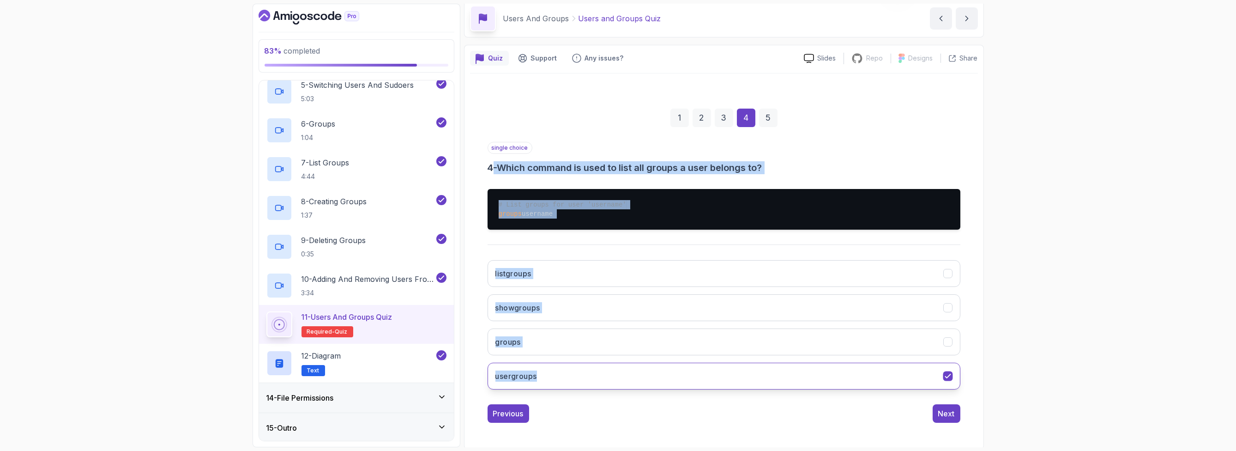
drag, startPoint x: 518, startPoint y: 244, endPoint x: 555, endPoint y: 375, distance: 136.2
click at [555, 375] on div "single choice 4 - Which command is used to list all groups a user belongs to? #…" at bounding box center [724, 269] width 473 height 255
copy div "- Which command is used to list all groups a user belongs to? # List groups for…"
click at [627, 236] on div "single choice 4 - Which command is used to list all groups a user belongs to? #…" at bounding box center [724, 269] width 473 height 255
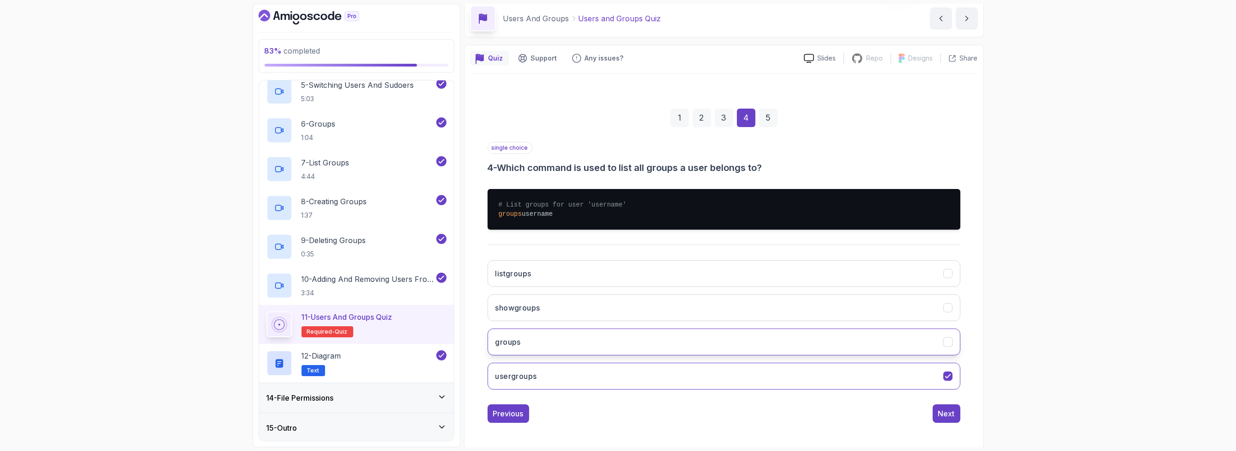
click at [571, 337] on button "groups" at bounding box center [724, 341] width 473 height 27
click at [950, 413] on div "Next" at bounding box center [946, 413] width 17 height 11
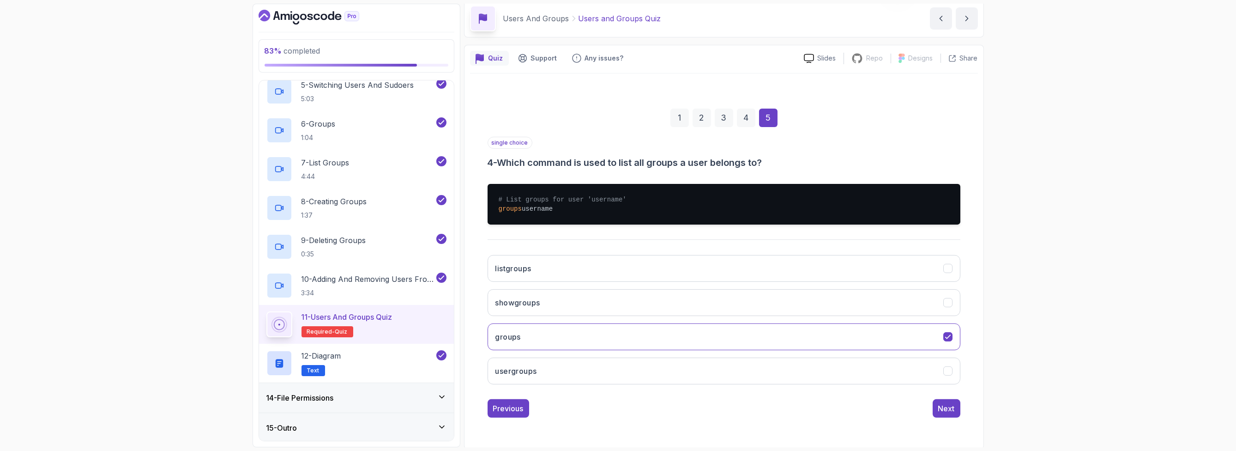
scroll to position [0, 0]
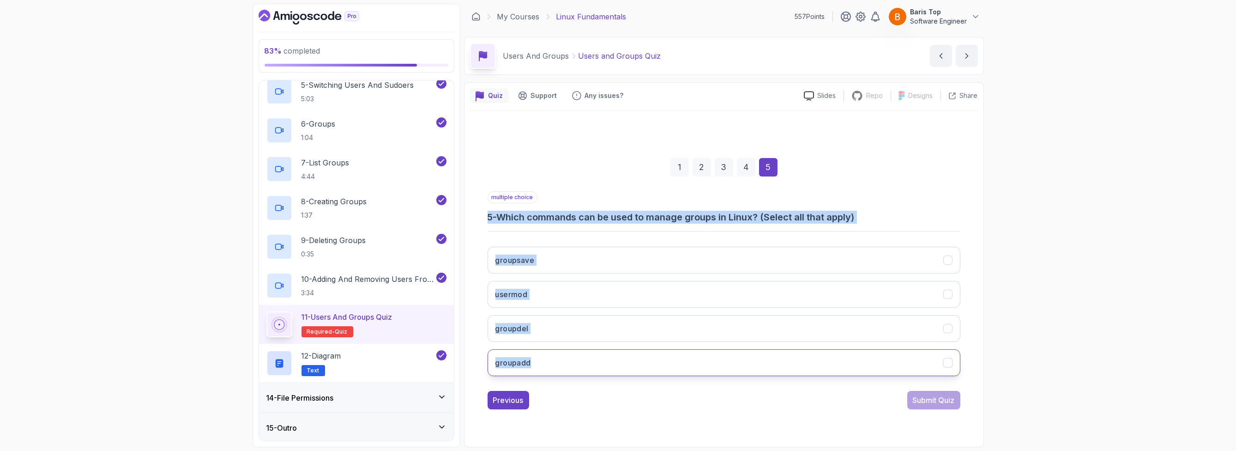
drag, startPoint x: 485, startPoint y: 211, endPoint x: 566, endPoint y: 360, distance: 169.6
click at [566, 360] on div "1 2 3 4 5 multiple choice 5 - Which commands can be used to manage groups in Li…" at bounding box center [724, 276] width 508 height 281
copy div "5 - Which commands can be used to manage groups in Linux? (Select all that appl…"
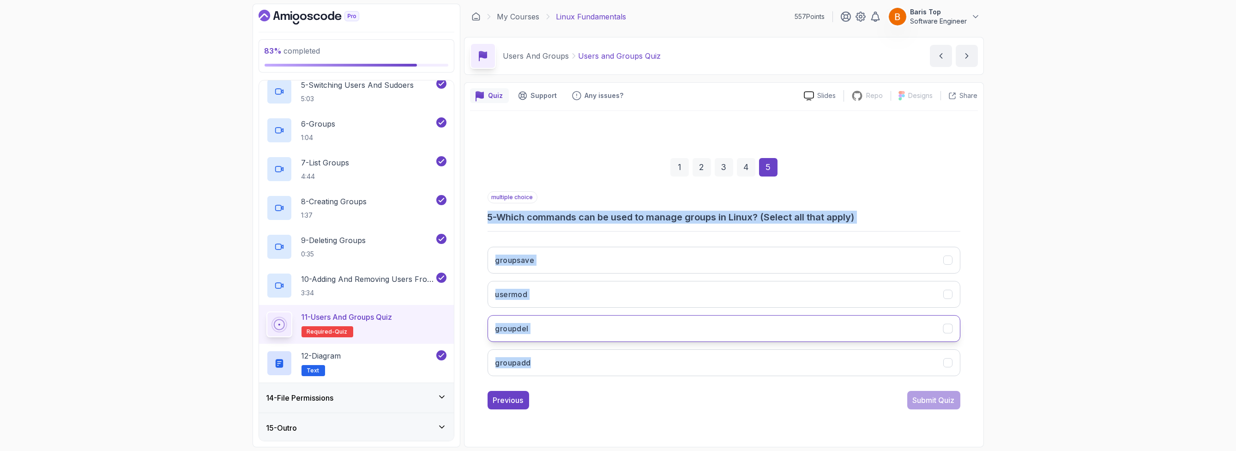
drag, startPoint x: 476, startPoint y: 343, endPoint x: 489, endPoint y: 331, distance: 18.3
click at [476, 344] on div "1 2 3 4 5 multiple choice 5 - Which commands can be used to manage groups in Li…" at bounding box center [724, 276] width 508 height 281
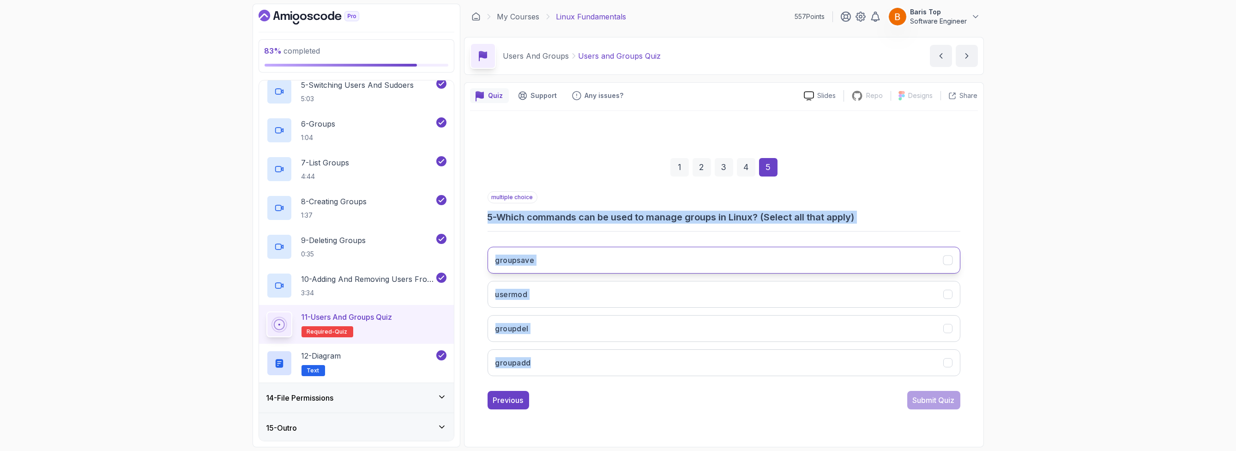
click at [542, 261] on button "groupsave" at bounding box center [724, 260] width 473 height 27
click at [529, 326] on button "groupdel" at bounding box center [724, 328] width 473 height 27
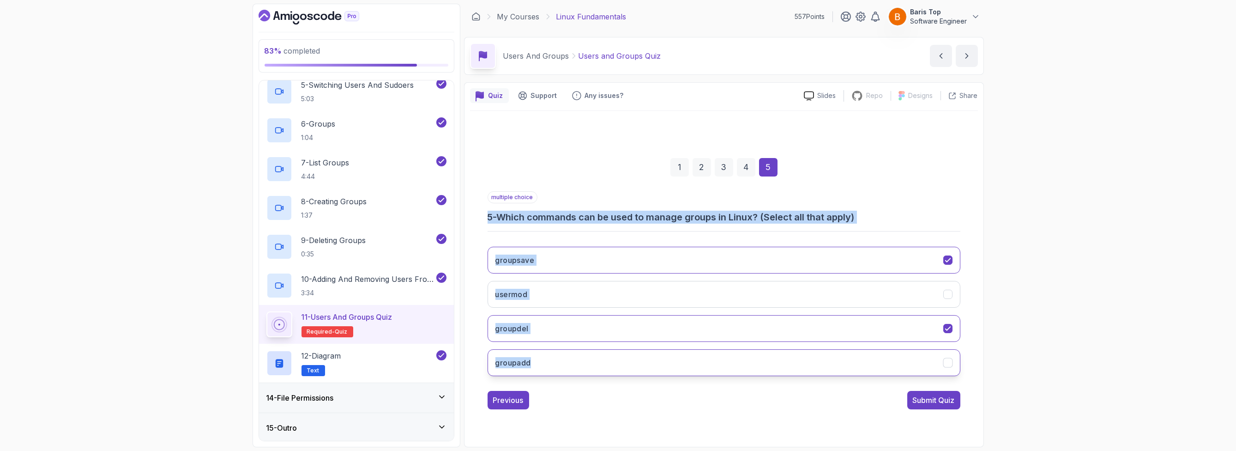
click at [525, 360] on h3 "groupadd" at bounding box center [513, 362] width 36 height 11
click at [478, 339] on div "1 2 3 4 5 multiple choice 5 - Which commands can be used to manage groups in Li…" at bounding box center [724, 276] width 508 height 281
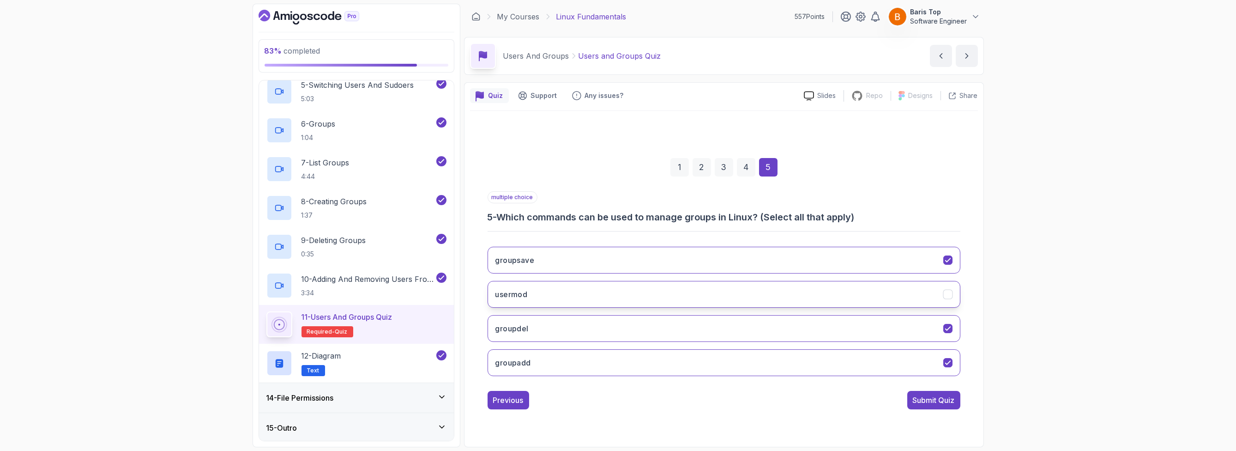
click at [551, 291] on button "usermod" at bounding box center [724, 294] width 473 height 27
click at [562, 264] on button "groupsave" at bounding box center [724, 260] width 473 height 27
click at [928, 403] on div "Submit Quiz" at bounding box center [934, 399] width 42 height 11
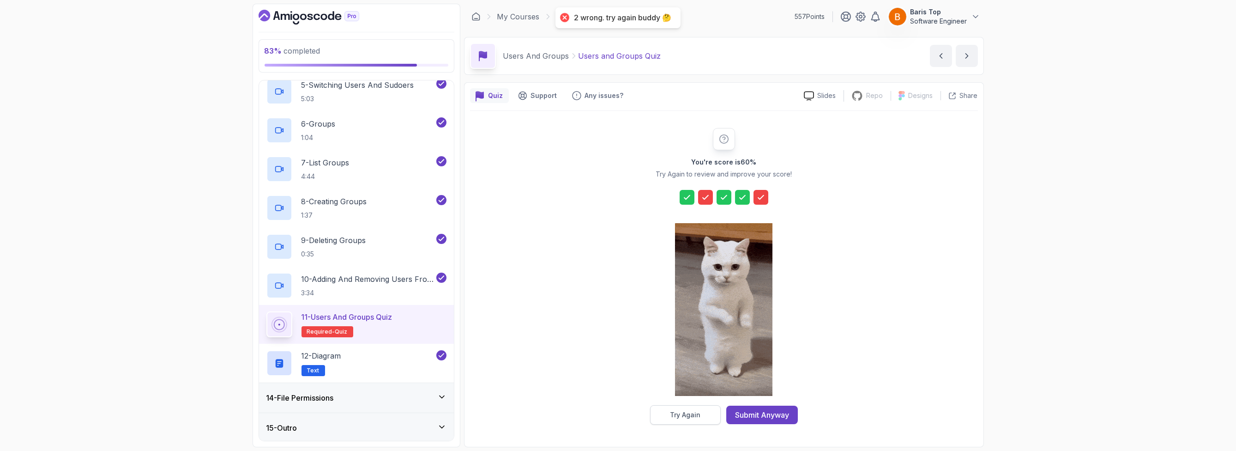
click at [689, 415] on div "Try Again" at bounding box center [685, 414] width 30 height 9
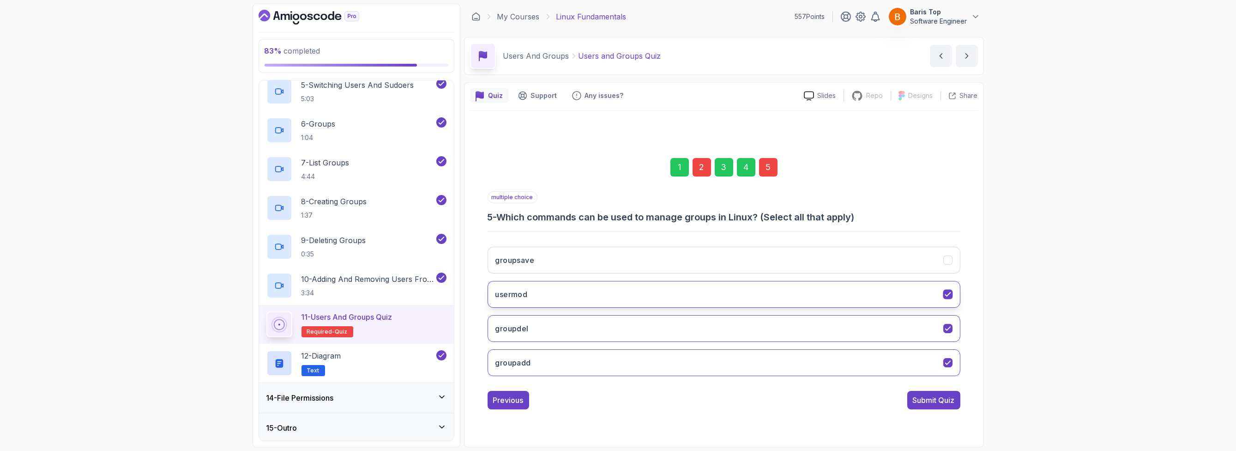
click at [582, 296] on button "usermod" at bounding box center [724, 294] width 473 height 27
click at [925, 394] on div "Submit Quiz" at bounding box center [934, 399] width 42 height 11
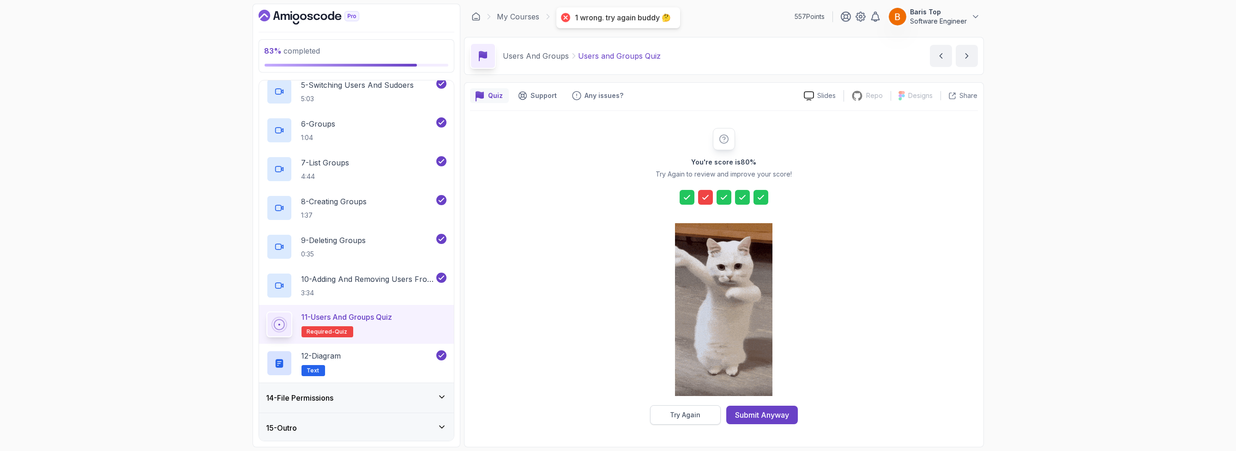
click at [689, 413] on div "Try Again" at bounding box center [685, 414] width 30 height 9
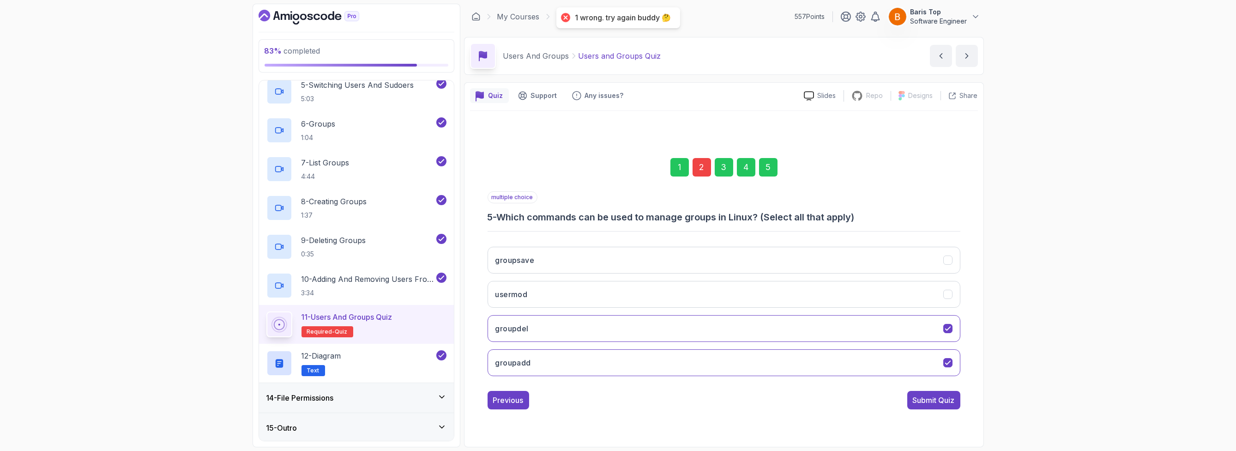
click at [701, 165] on div "2" at bounding box center [702, 167] width 18 height 18
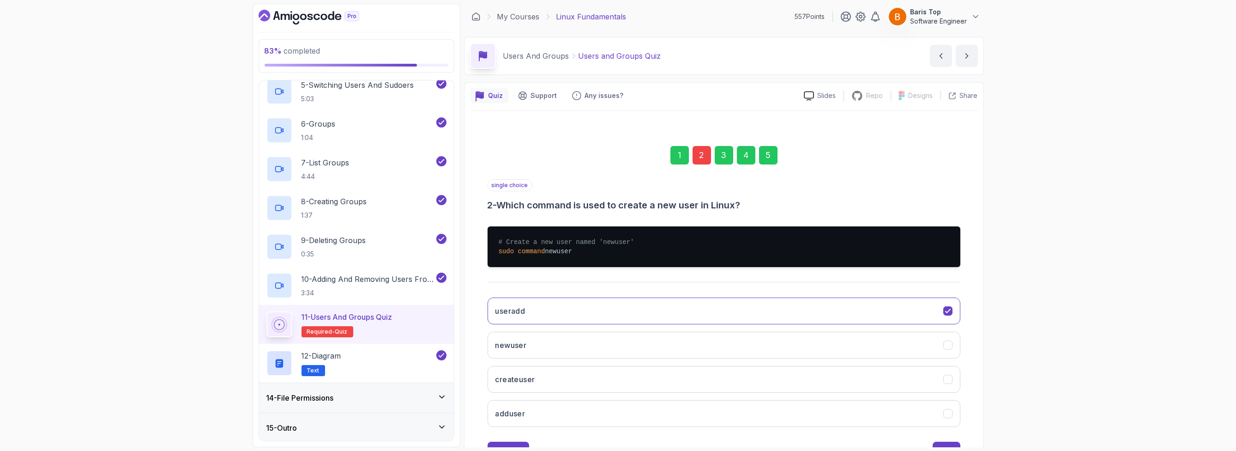
scroll to position [37, 0]
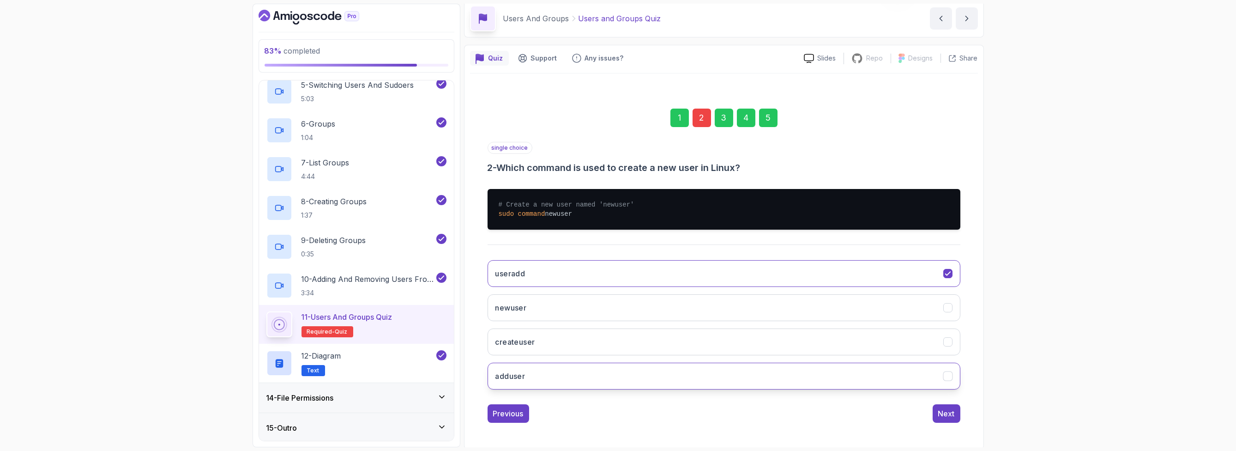
click at [554, 362] on button "adduser" at bounding box center [724, 375] width 473 height 27
click at [771, 118] on div "5" at bounding box center [768, 117] width 18 height 18
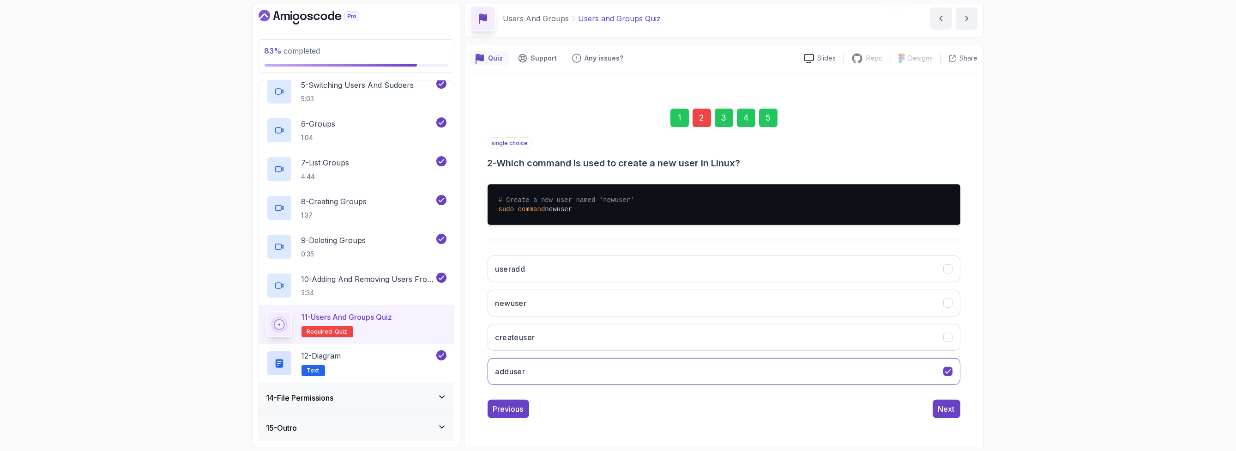
scroll to position [0, 0]
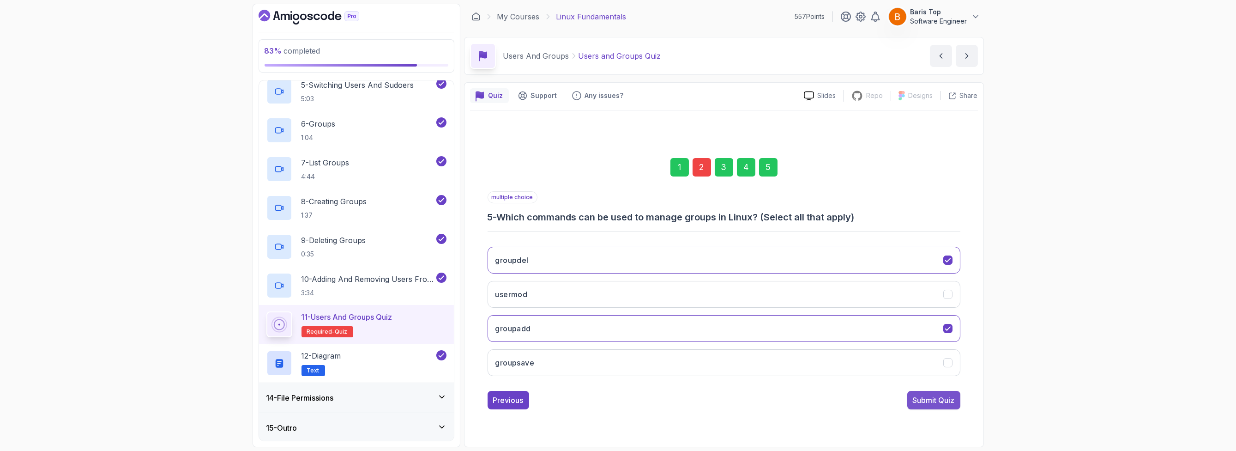
click at [927, 399] on div "Submit Quiz" at bounding box center [934, 399] width 42 height 11
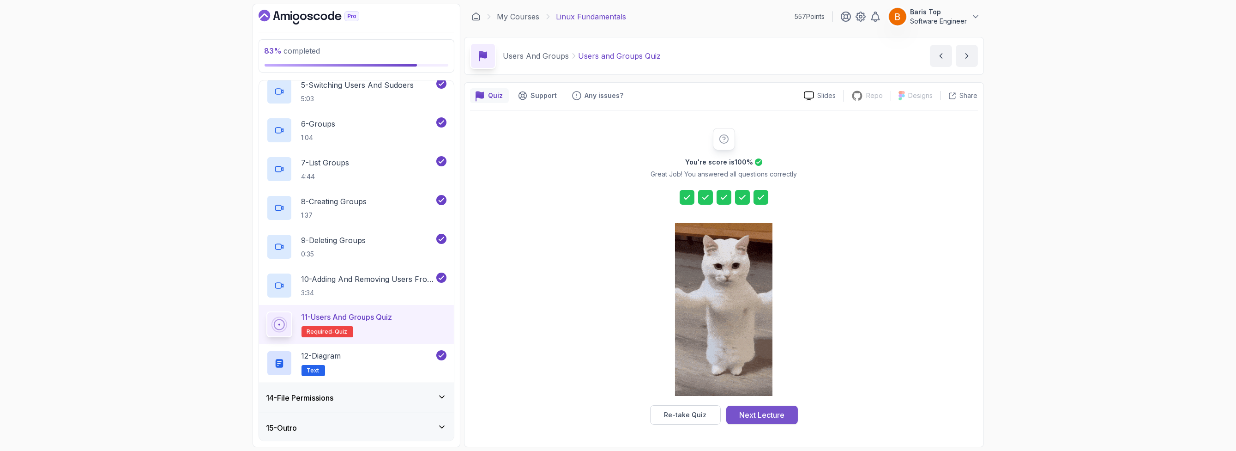
click at [766, 415] on div "Next Lecture" at bounding box center [761, 414] width 45 height 11
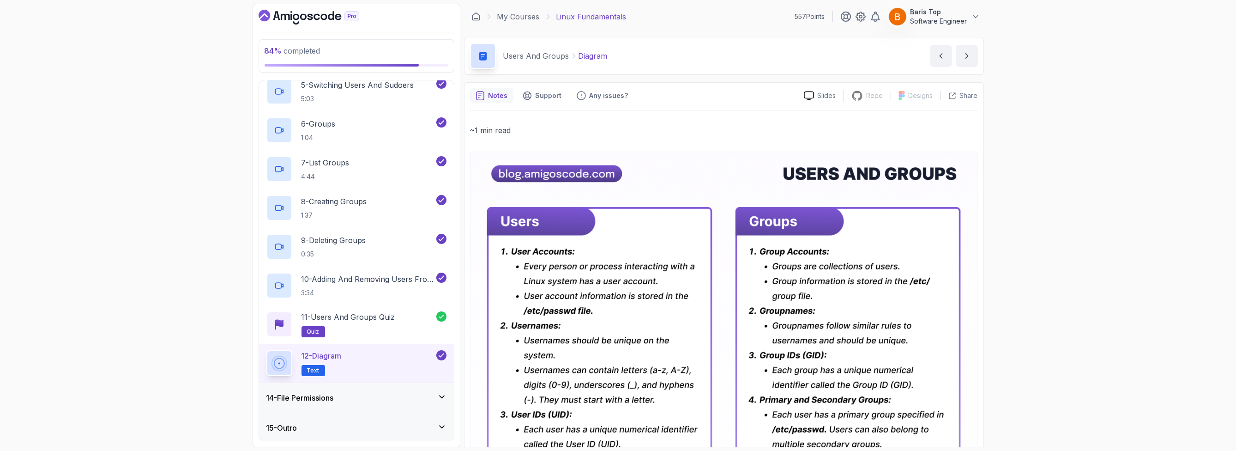
click at [372, 395] on div "14 - File Permissions" at bounding box center [356, 397] width 180 height 11
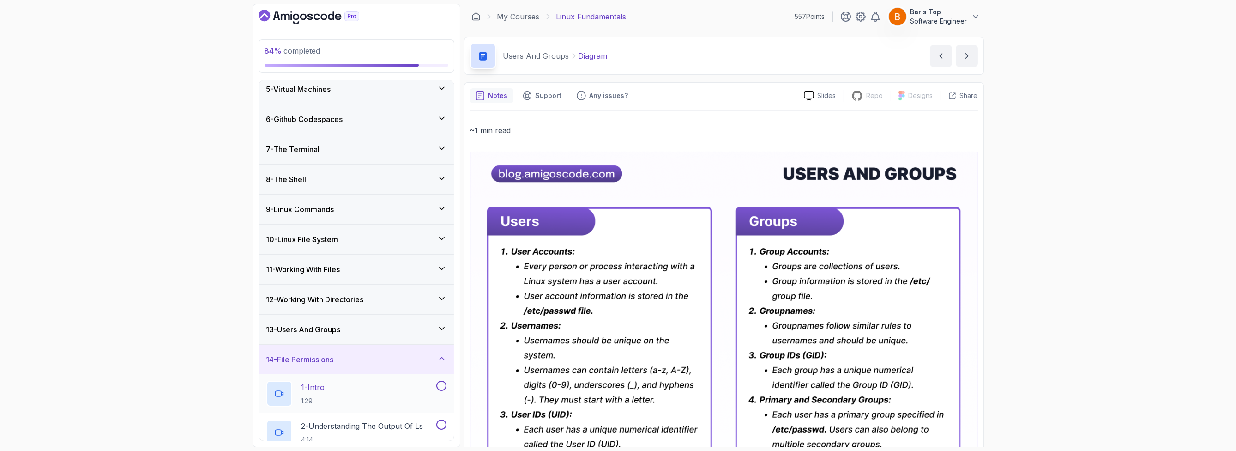
scroll to position [254, 0]
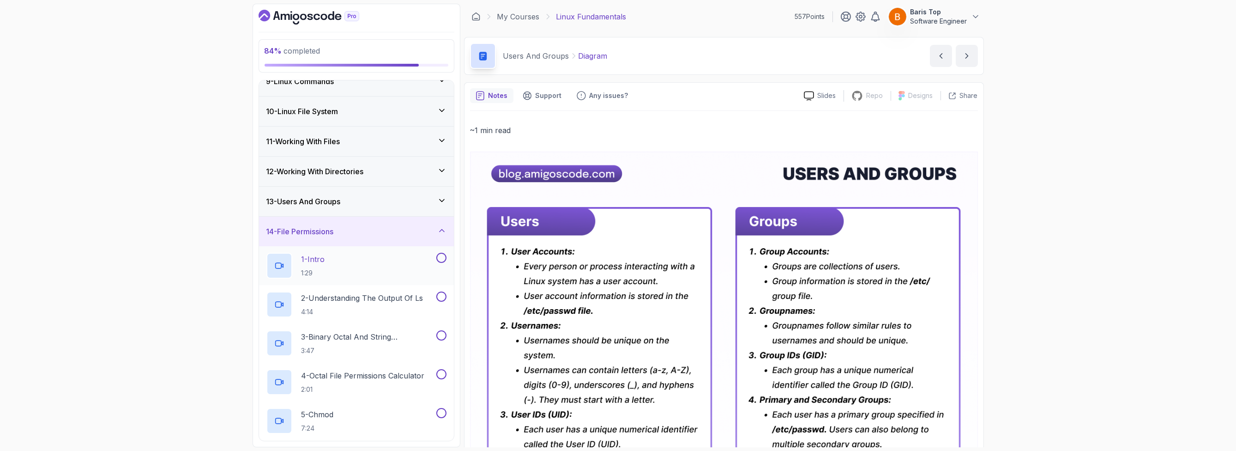
click at [440, 257] on button at bounding box center [441, 258] width 10 height 10
click at [440, 296] on button at bounding box center [441, 296] width 10 height 10
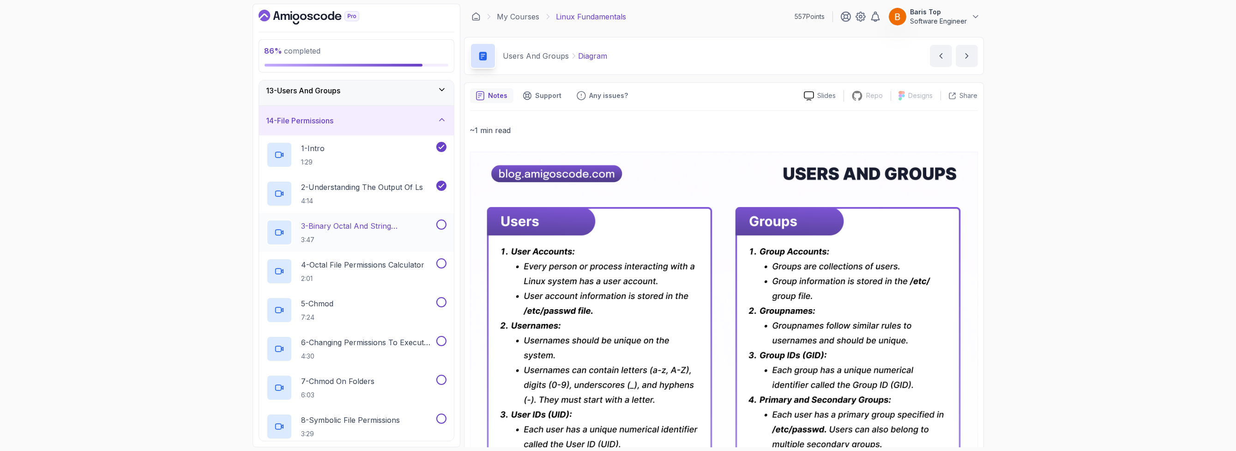
click at [442, 223] on button at bounding box center [441, 224] width 10 height 10
click at [440, 260] on button at bounding box center [441, 263] width 10 height 10
click at [440, 305] on button at bounding box center [441, 302] width 10 height 10
click at [440, 340] on button at bounding box center [441, 341] width 10 height 10
click at [443, 379] on button at bounding box center [441, 379] width 10 height 10
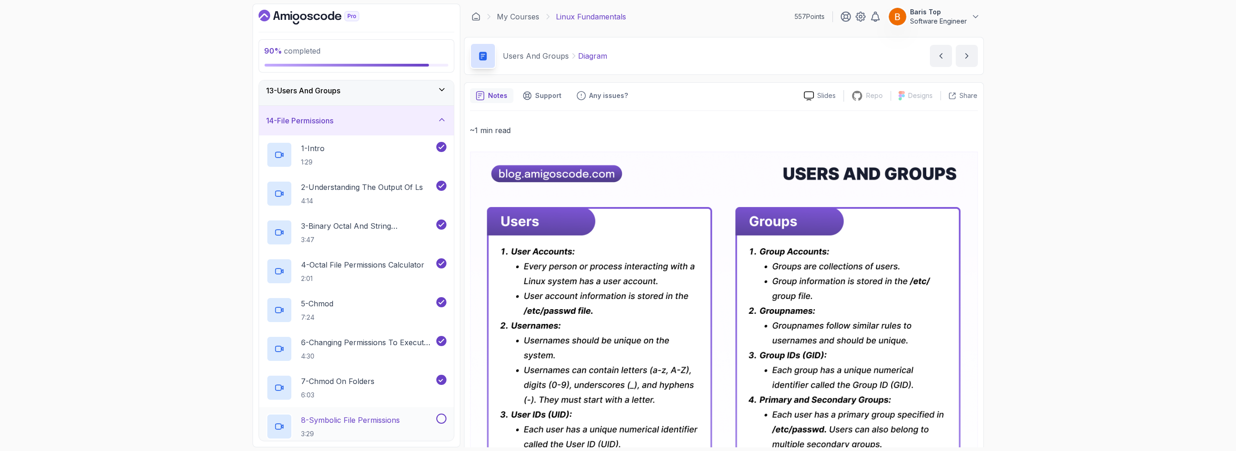
click at [433, 418] on div "8 - Symbolic File Permissions 3:29" at bounding box center [350, 426] width 168 height 26
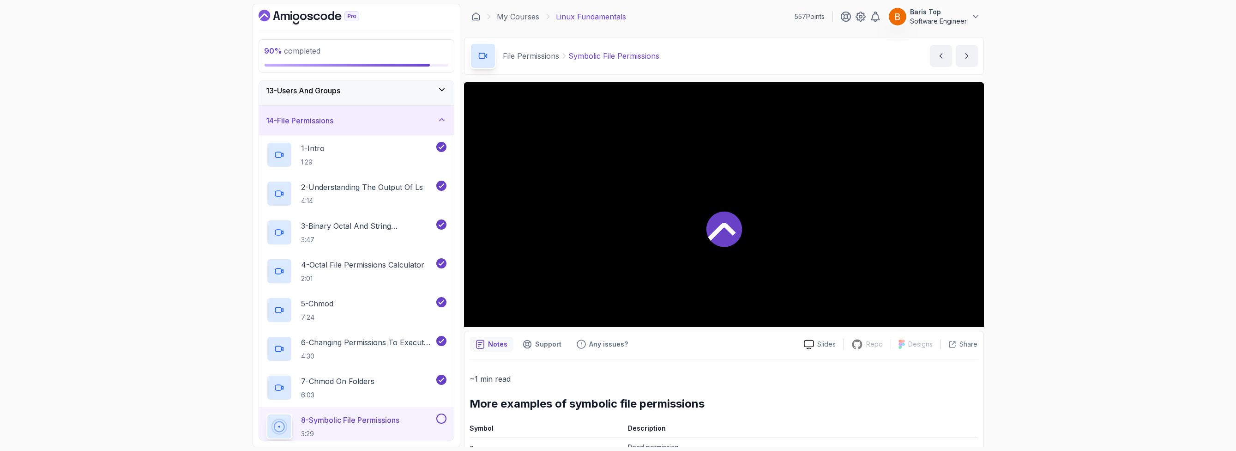
click at [439, 416] on button at bounding box center [441, 418] width 10 height 10
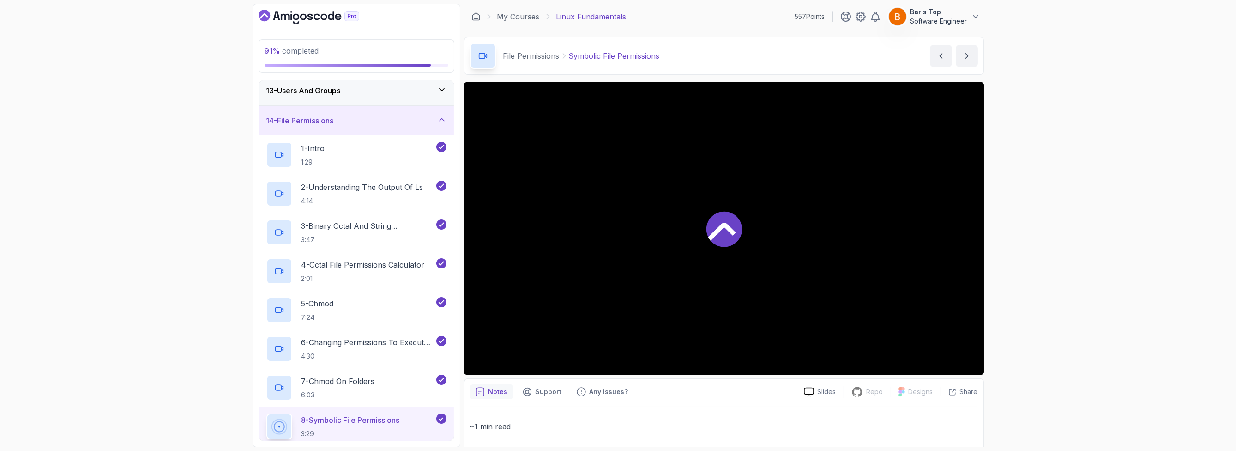
scroll to position [586, 0]
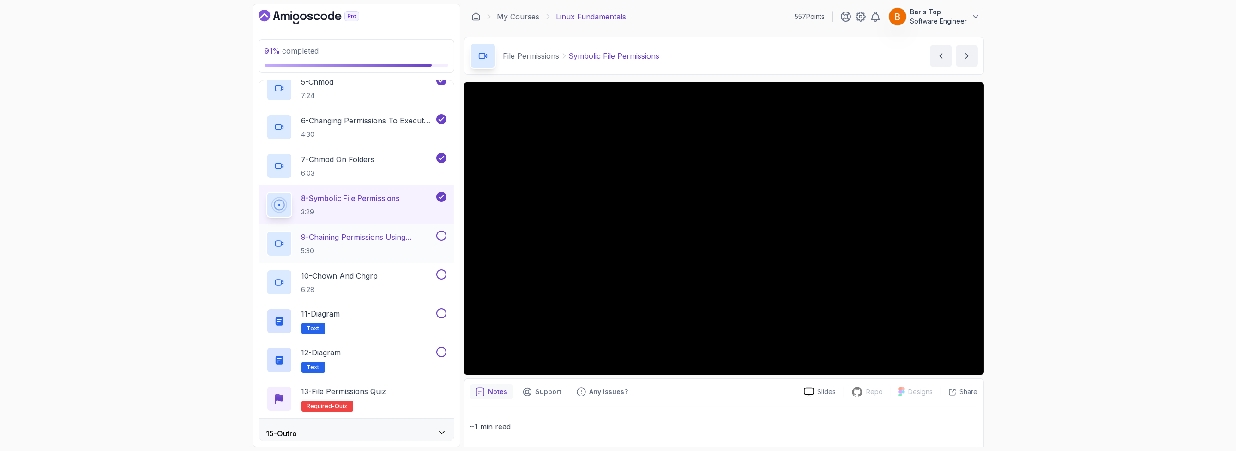
click at [445, 235] on button at bounding box center [441, 235] width 10 height 10
click at [441, 271] on button at bounding box center [441, 274] width 10 height 10
click at [440, 309] on button at bounding box center [441, 313] width 10 height 10
click at [440, 347] on button at bounding box center [441, 352] width 10 height 10
click at [400, 314] on div "11 - Diagram Text" at bounding box center [350, 321] width 168 height 26
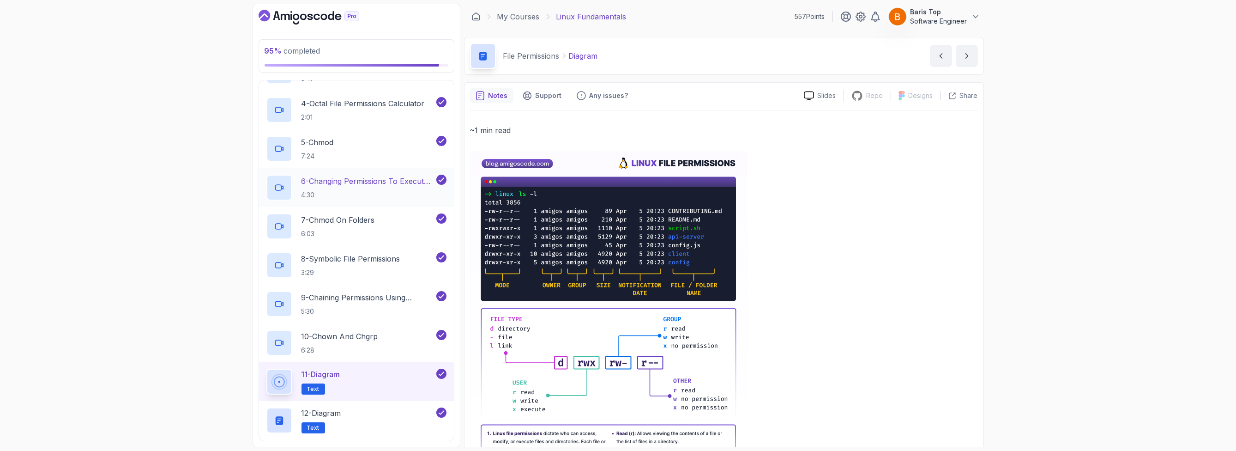
scroll to position [420, 0]
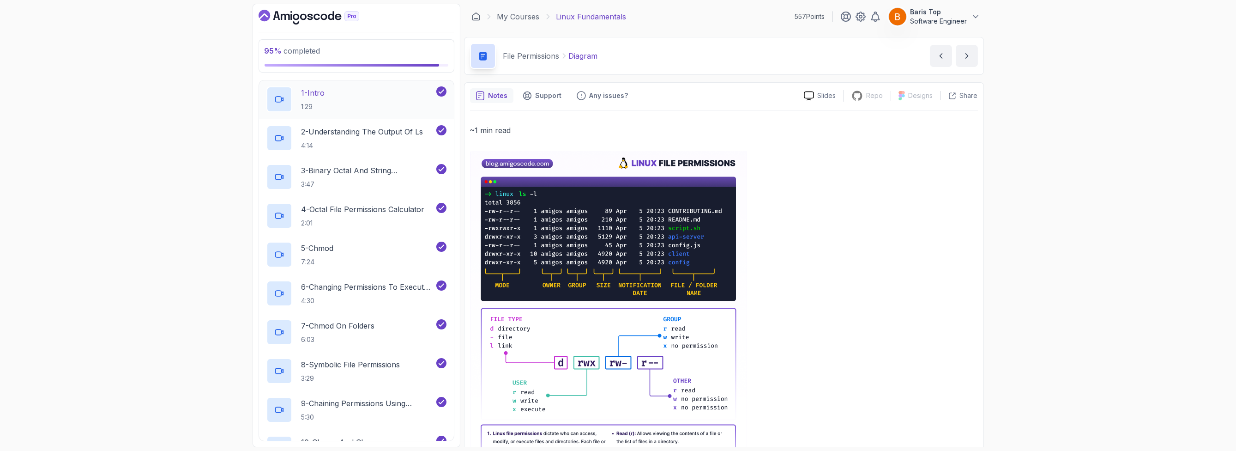
click at [378, 109] on div "1 - Intro 1:29" at bounding box center [350, 99] width 168 height 26
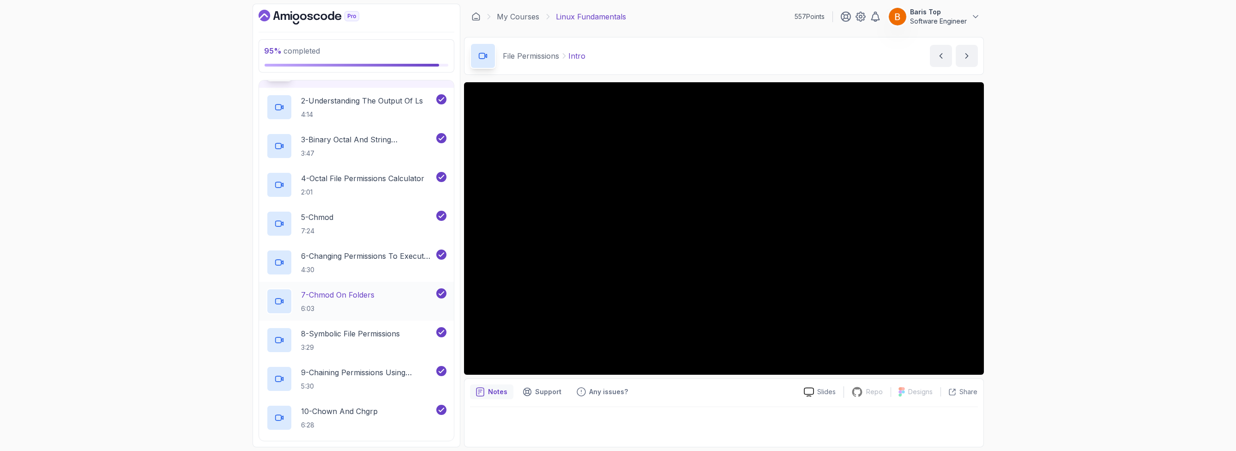
scroll to position [531, 0]
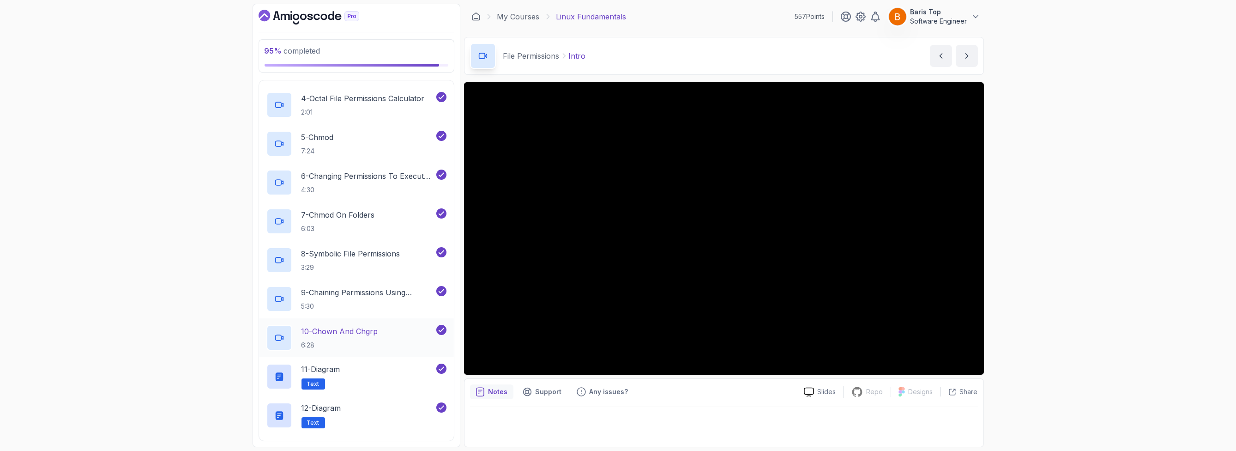
click at [369, 335] on h2 "10 - chown And chgrp 6:28" at bounding box center [339, 337] width 77 height 24
click at [366, 363] on div "11 - Diagram Text" at bounding box center [350, 376] width 168 height 26
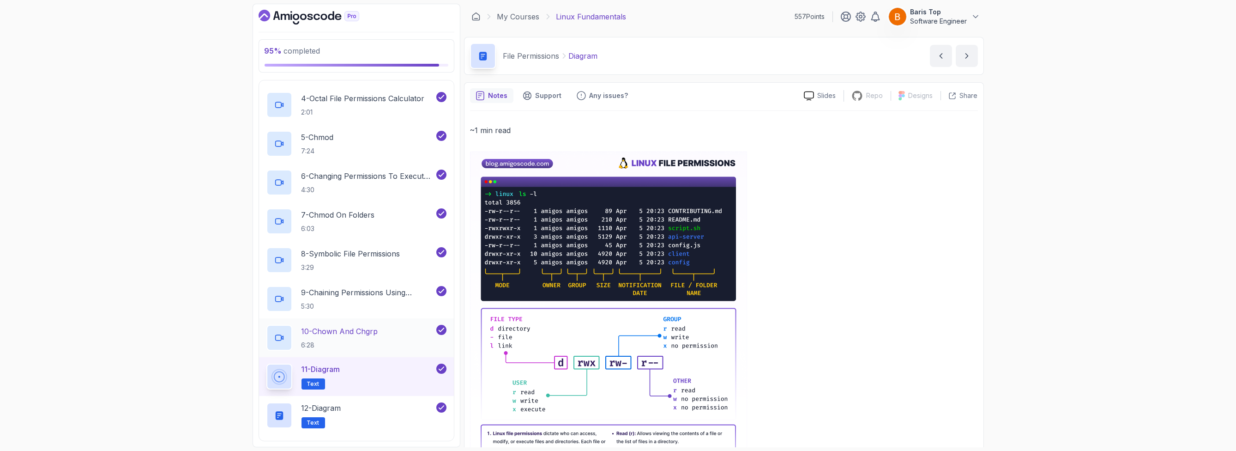
click at [398, 336] on div "10 - chown And chgrp 6:28" at bounding box center [350, 338] width 168 height 26
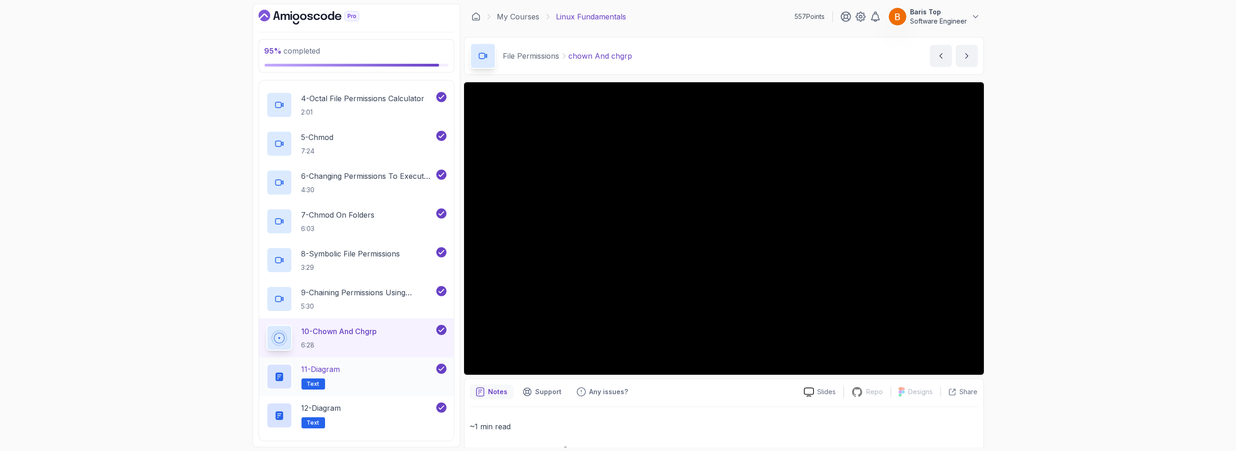
click at [365, 383] on div "11 - Diagram Text" at bounding box center [350, 376] width 168 height 26
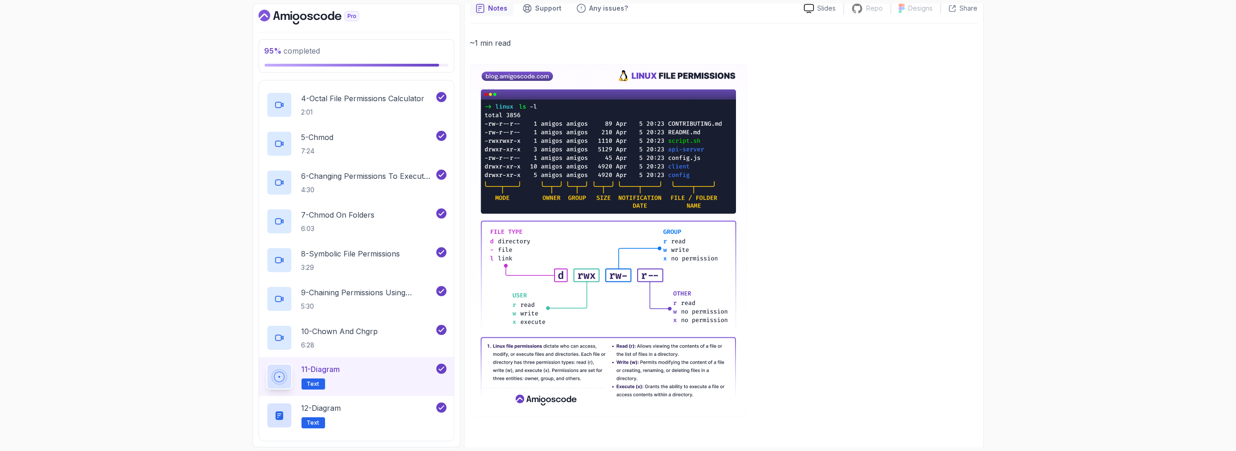
scroll to position [90, 0]
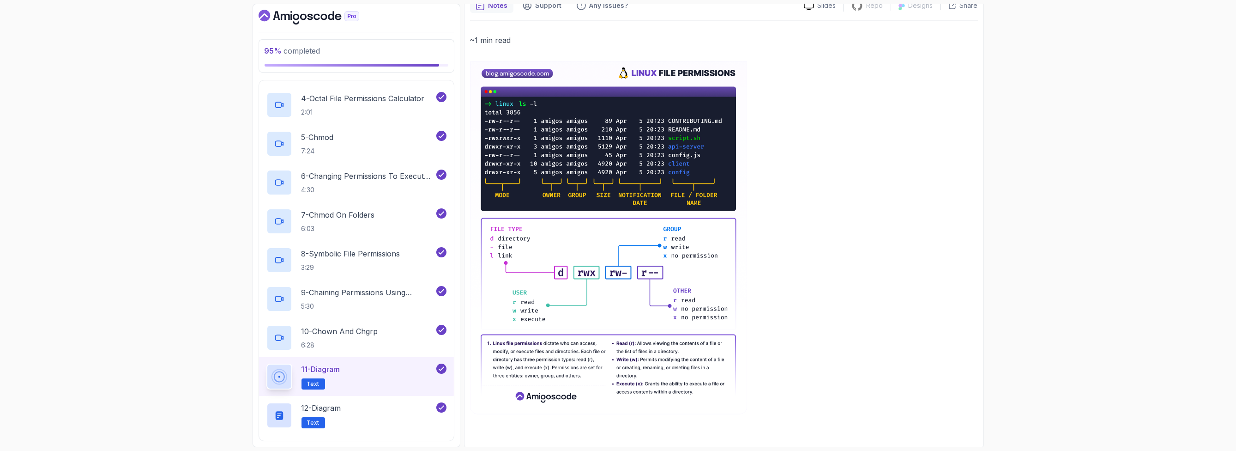
click at [545, 393] on img at bounding box center [608, 237] width 277 height 353
click at [389, 404] on div "12 - Diagram Text" at bounding box center [350, 415] width 168 height 26
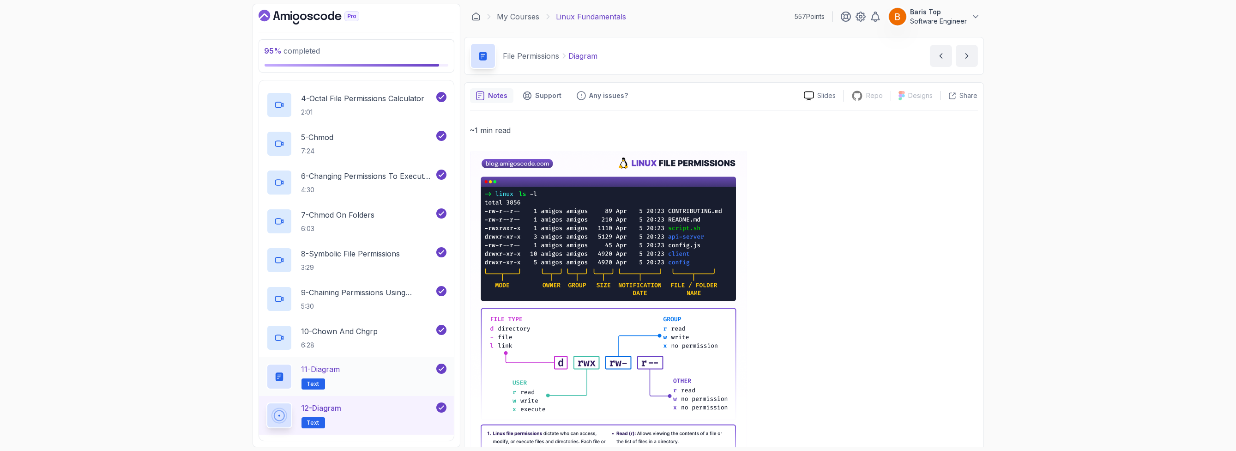
click at [396, 378] on div "11 - Diagram Text" at bounding box center [350, 376] width 168 height 26
click at [386, 411] on div "12 - Diagram Text" at bounding box center [350, 415] width 168 height 26
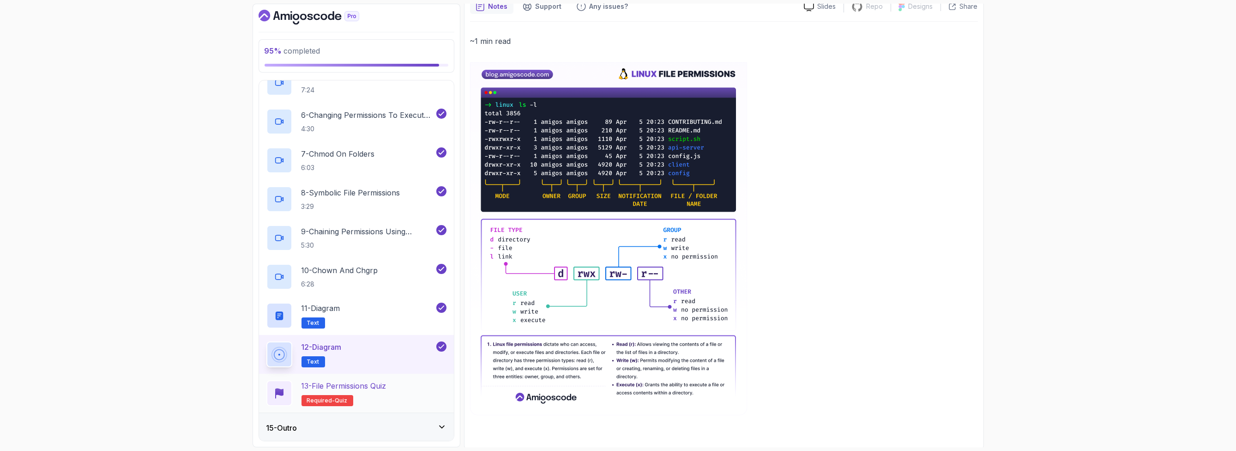
scroll to position [90, 0]
click at [418, 397] on div "13 - File Permissions Quiz Required- quiz" at bounding box center [356, 393] width 180 height 26
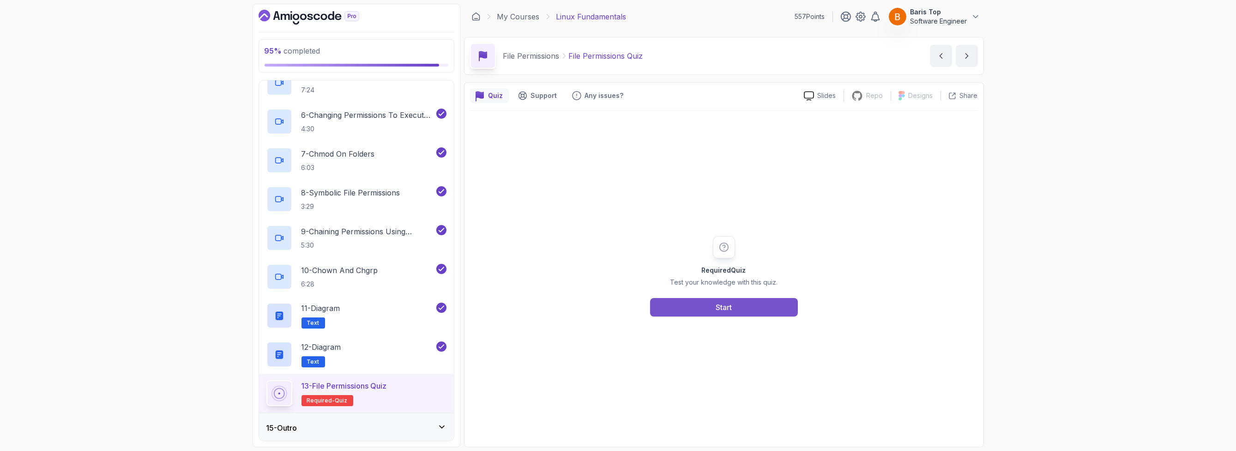
click at [707, 301] on button "Start" at bounding box center [724, 307] width 148 height 18
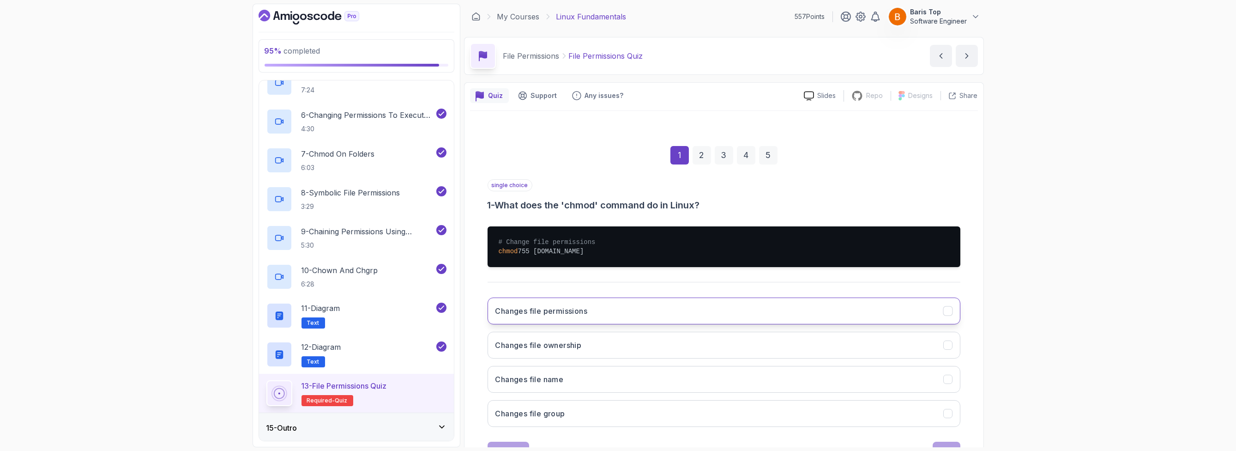
click at [607, 309] on button "Changes file permissions" at bounding box center [724, 310] width 473 height 27
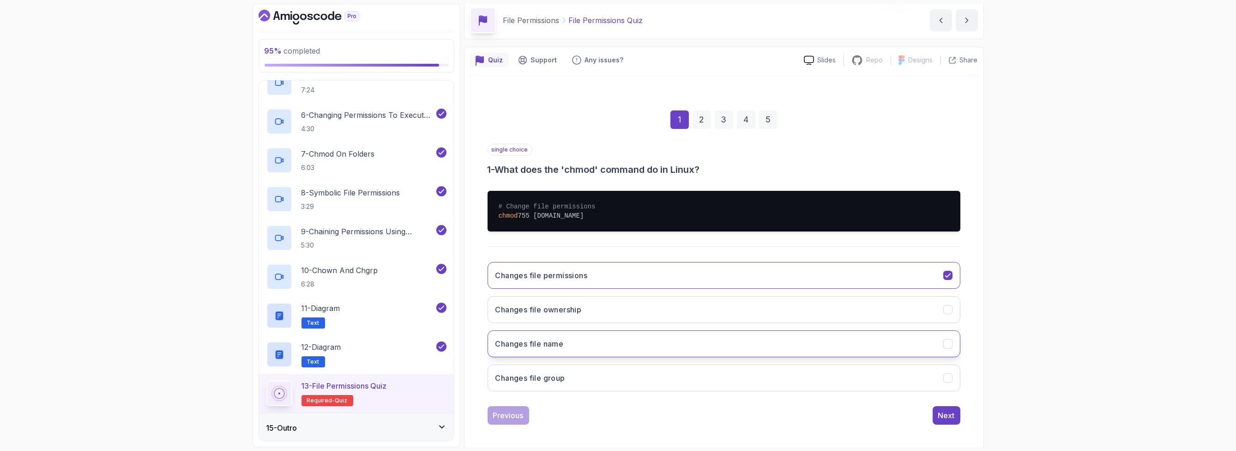
scroll to position [37, 0]
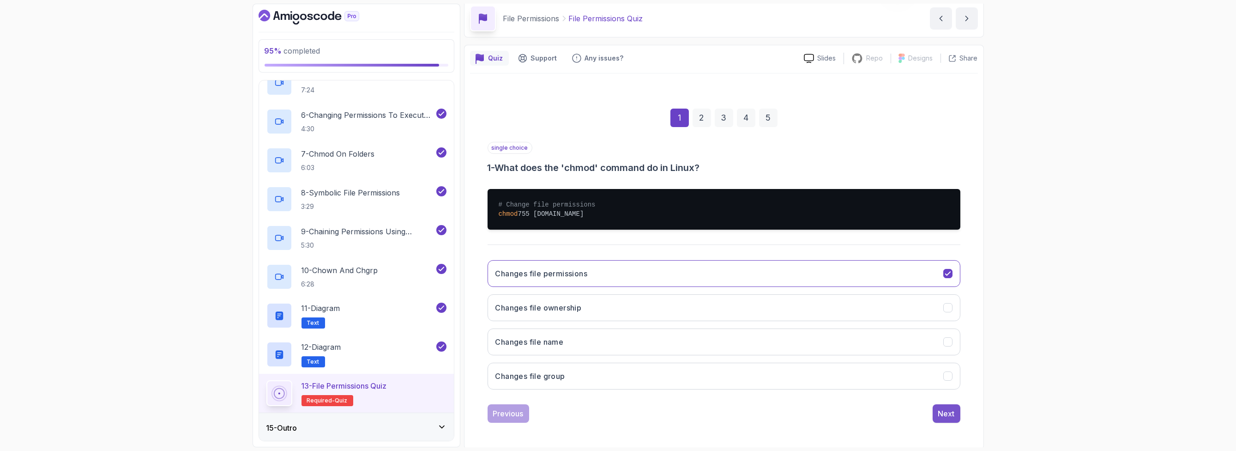
click at [946, 411] on div "Next" at bounding box center [946, 413] width 17 height 11
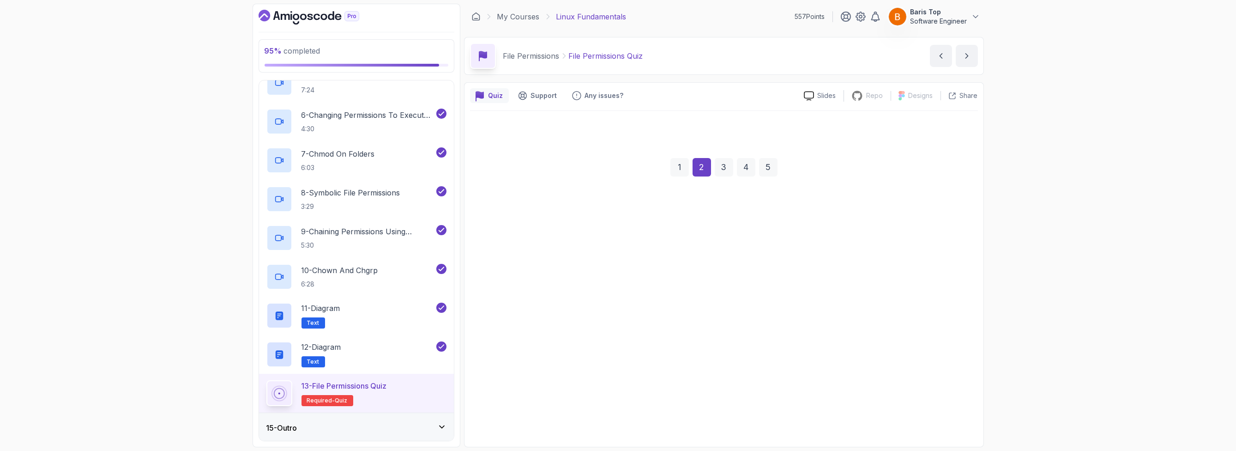
scroll to position [0, 0]
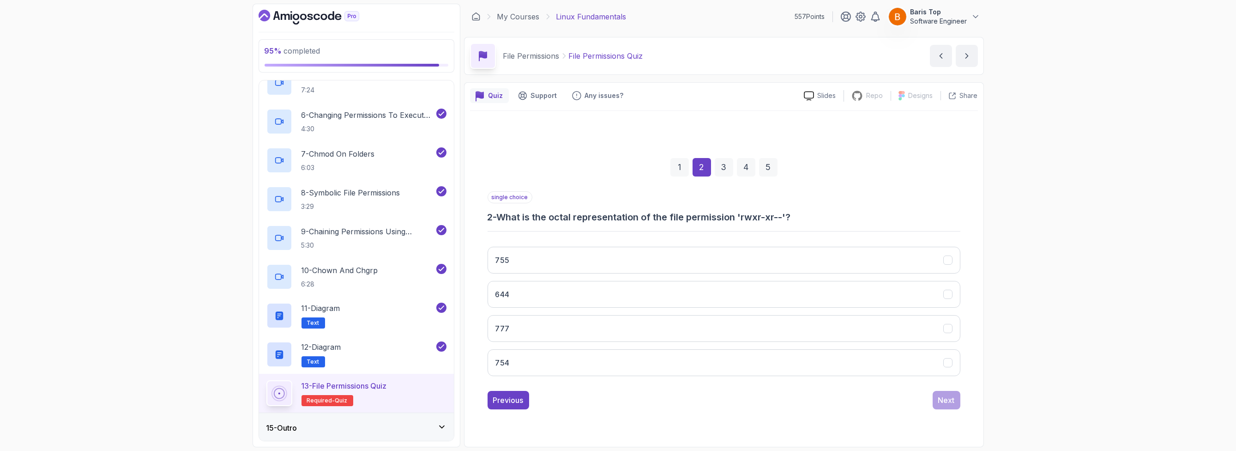
click at [569, 213] on h3 "2 - What is the octal representation of the file permission 'rwxr-xr--'?" at bounding box center [724, 217] width 473 height 13
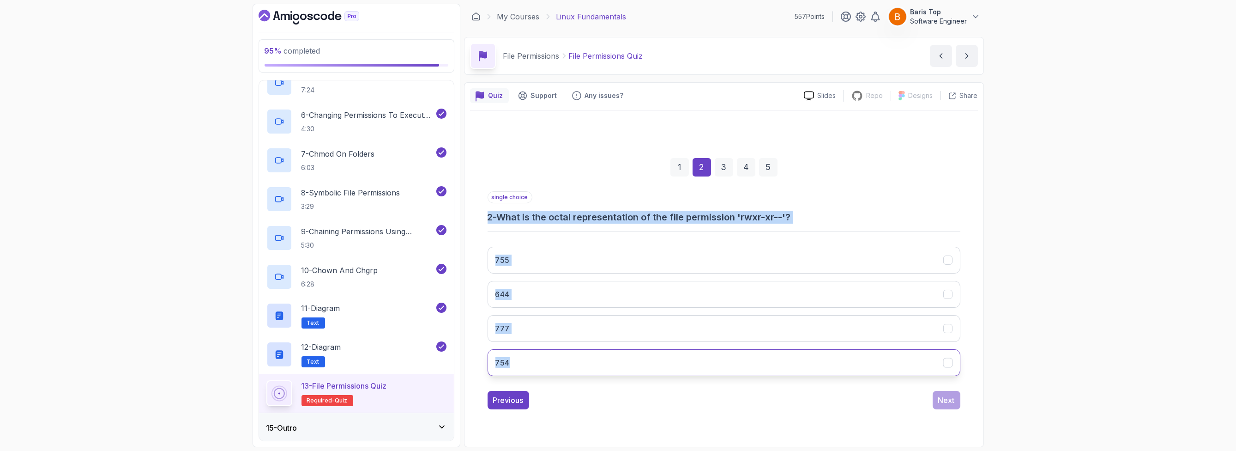
drag, startPoint x: 487, startPoint y: 218, endPoint x: 522, endPoint y: 355, distance: 141.4
click at [545, 365] on div "single choice 2 - What is the octal representation of the file permission 'rwxr…" at bounding box center [724, 287] width 473 height 192
copy div "2 - What is the octal representation of the file permission 'rwxr-xr--'? 755 64…"
click at [552, 351] on button "754" at bounding box center [724, 362] width 473 height 27
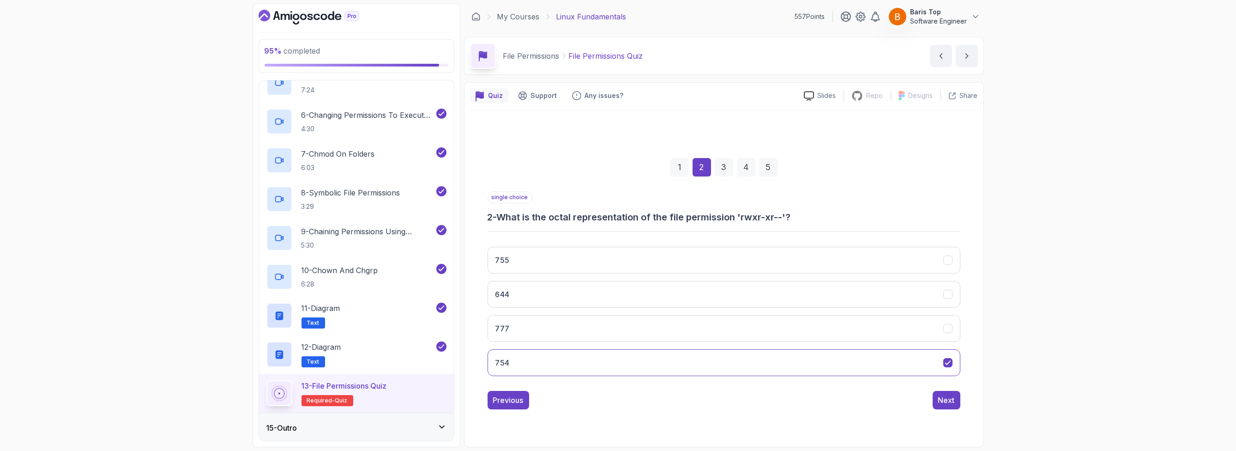
click at [547, 411] on div "1 2 3 4 5 single choice 2 - What is the octal representation of the file permis…" at bounding box center [724, 276] width 508 height 281
click at [947, 405] on button "Next" at bounding box center [947, 400] width 28 height 18
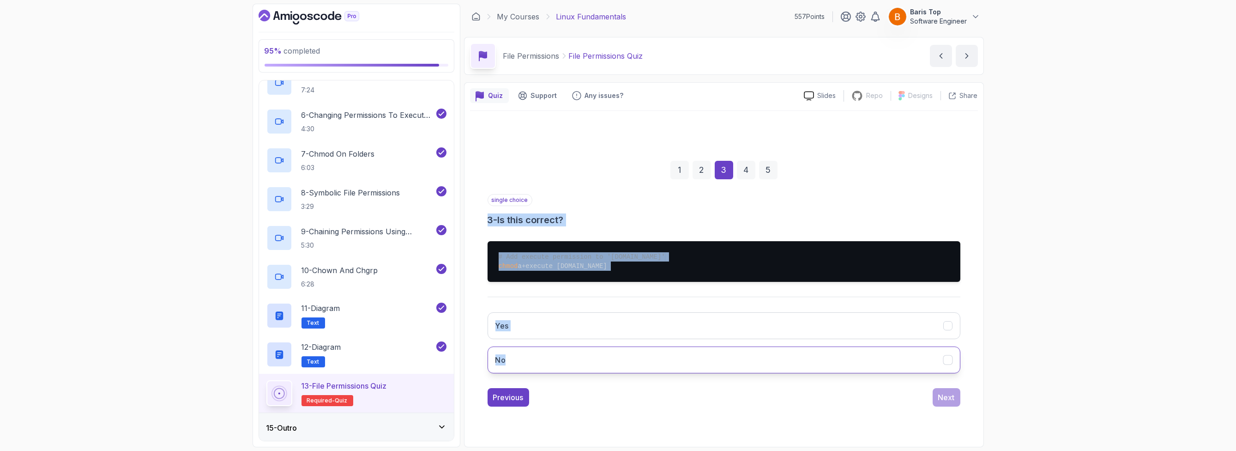
drag, startPoint x: 491, startPoint y: 239, endPoint x: 529, endPoint y: 355, distance: 122.9
click at [529, 355] on div "1 2 3 4 5 single choice 3 - Is this correct? # Add execute permission to 'scrip…" at bounding box center [724, 276] width 508 height 275
copy div "3 - Is this correct? # Add execute permission to 'script.sh' chmod a+execute sc…"
click at [569, 327] on button "Yes" at bounding box center [724, 325] width 473 height 27
click at [582, 379] on div "Yes No" at bounding box center [724, 343] width 473 height 76
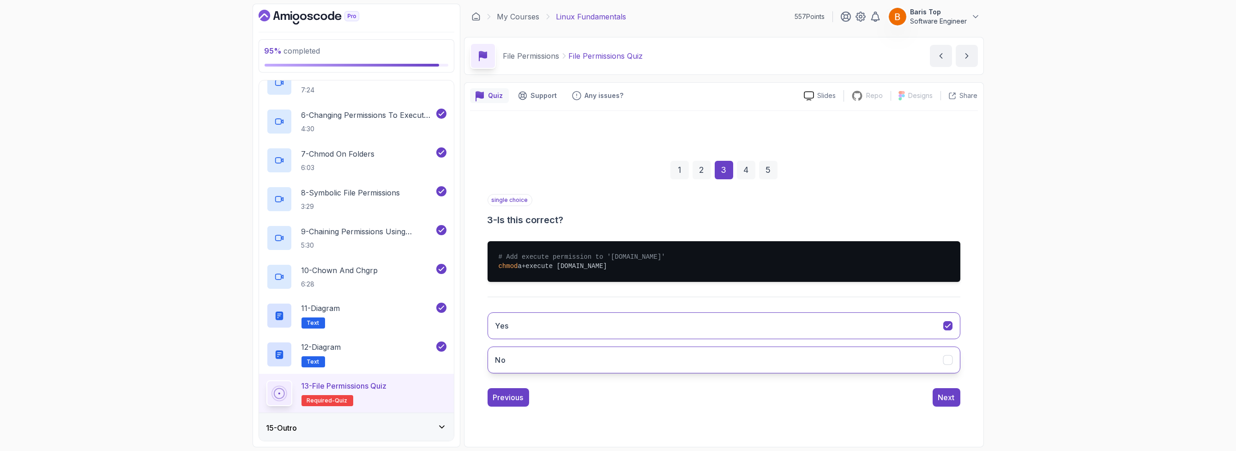
click at [563, 355] on button "No" at bounding box center [724, 359] width 473 height 27
click at [676, 390] on div "Previous Next" at bounding box center [724, 397] width 473 height 18
click at [947, 399] on div "Next" at bounding box center [946, 397] width 17 height 11
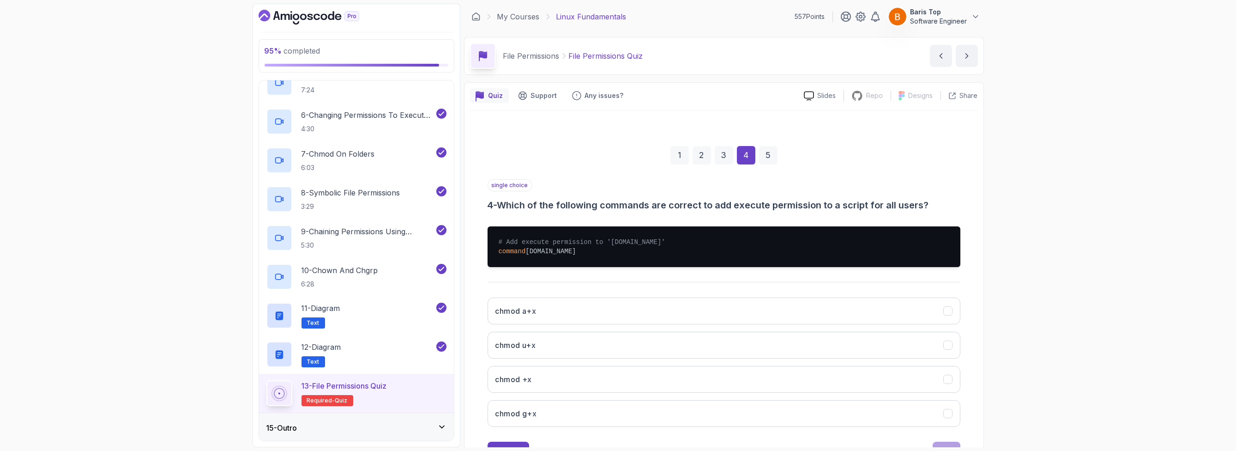
click at [630, 195] on div "single choice 4 - Which of the following commands are correct to add execute pe…" at bounding box center [724, 195] width 473 height 32
click at [572, 314] on button "chmod a+x" at bounding box center [724, 310] width 473 height 27
click at [946, 443] on button "Next" at bounding box center [947, 450] width 28 height 18
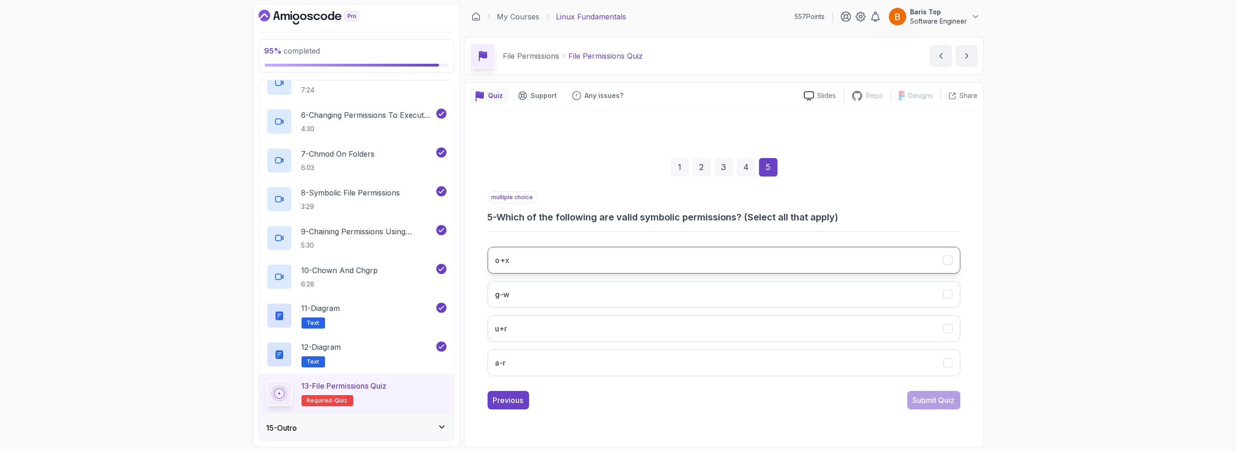
click at [564, 252] on button "o+x" at bounding box center [724, 260] width 473 height 27
click at [939, 401] on div "Submit Quiz" at bounding box center [934, 399] width 42 height 11
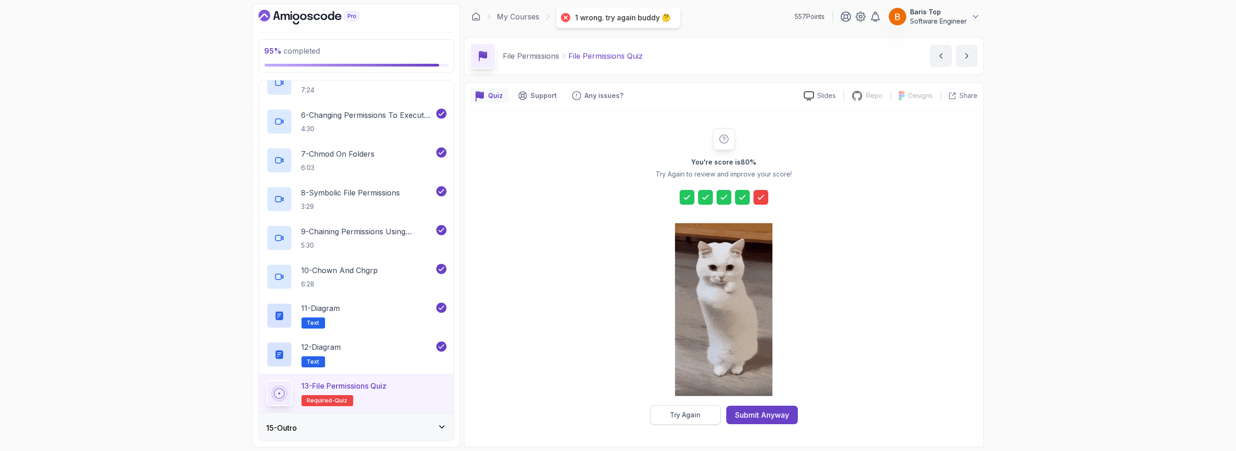
click at [689, 414] on div "Try Again" at bounding box center [685, 414] width 30 height 9
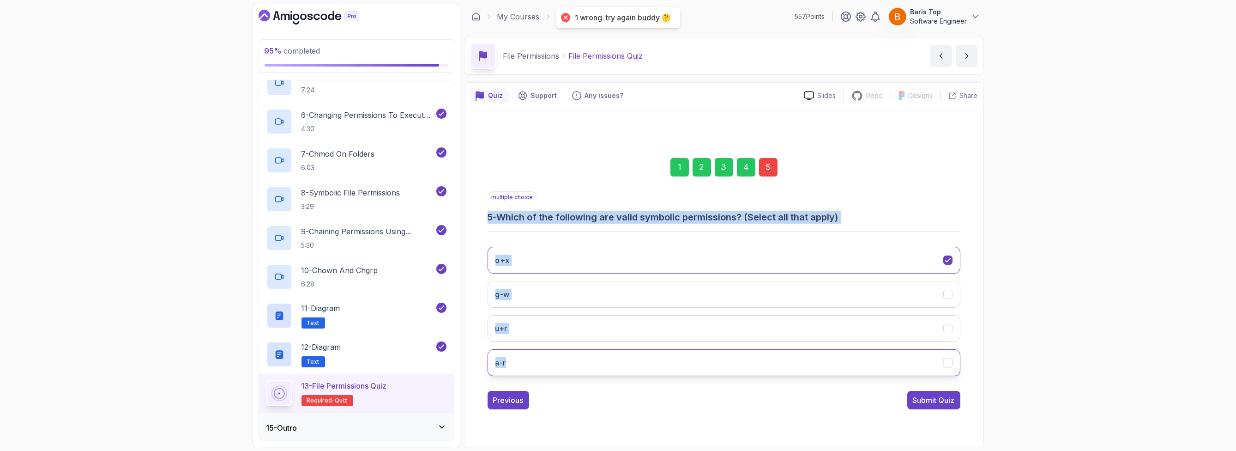
drag, startPoint x: 484, startPoint y: 217, endPoint x: 536, endPoint y: 361, distance: 152.8
click at [536, 361] on div "1 2 3 4 5 multiple choice 5 - Which of the following are valid symbolic permiss…" at bounding box center [724, 276] width 508 height 281
copy div "5 - Which of the following are valid symbolic permissions? (Select all that app…"
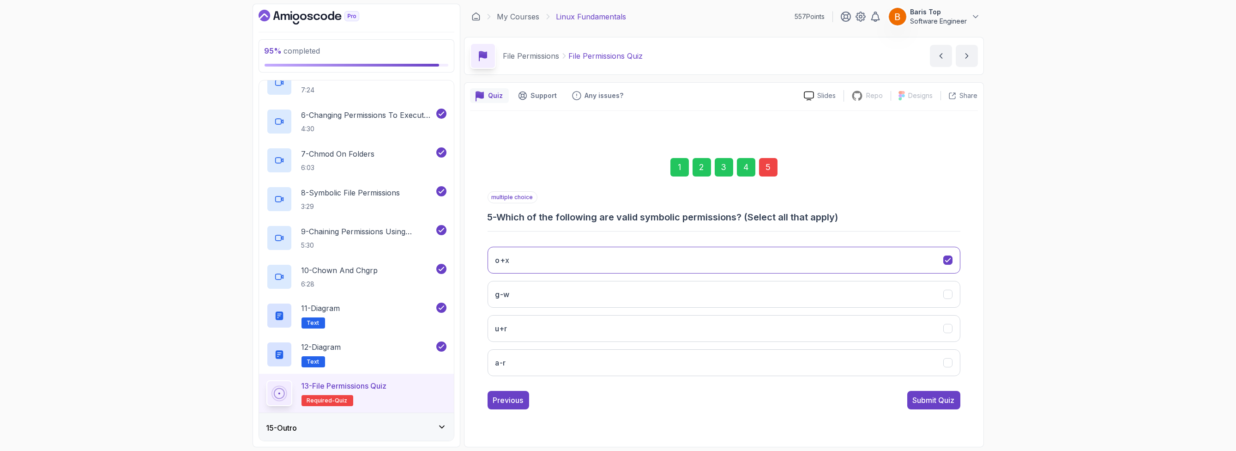
click at [640, 403] on div "Previous Submit Quiz" at bounding box center [724, 400] width 473 height 18
click at [567, 319] on button "u+r" at bounding box center [724, 328] width 473 height 27
click at [482, 297] on div "1 2 3 4 5 multiple choice 5 - Which of the following are valid symbolic permiss…" at bounding box center [724, 276] width 508 height 281
click at [501, 295] on h3 "g-w" at bounding box center [502, 294] width 14 height 11
click at [623, 363] on button "a-r" at bounding box center [724, 362] width 473 height 27
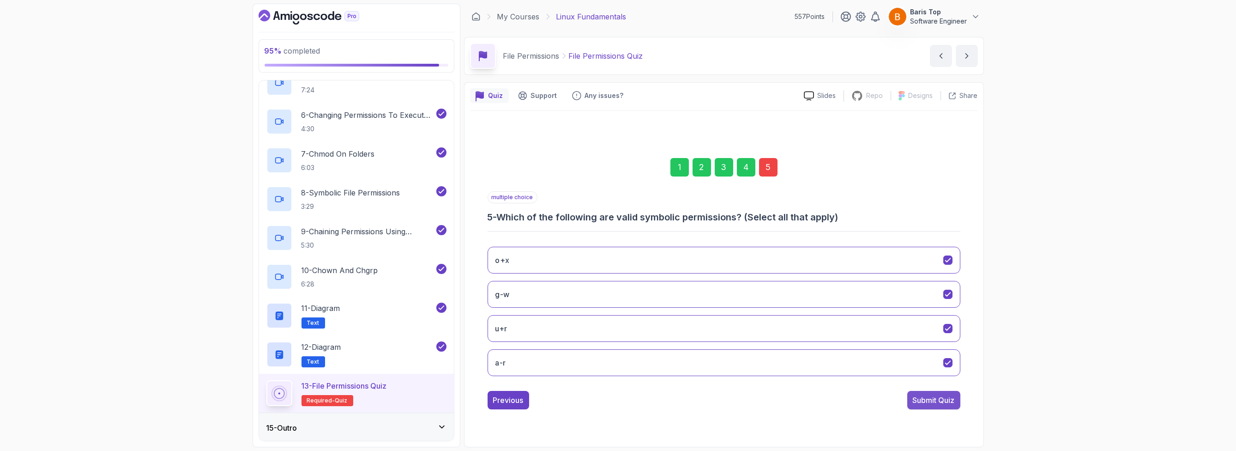
click at [915, 398] on div "Submit Quiz" at bounding box center [934, 399] width 42 height 11
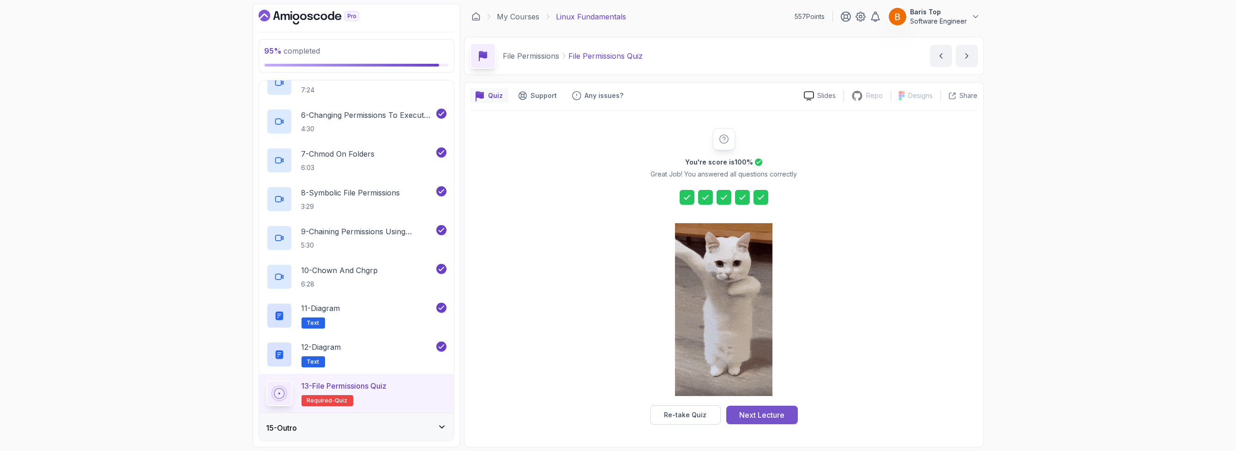
click at [756, 413] on div "Next Lecture" at bounding box center [761, 414] width 45 height 11
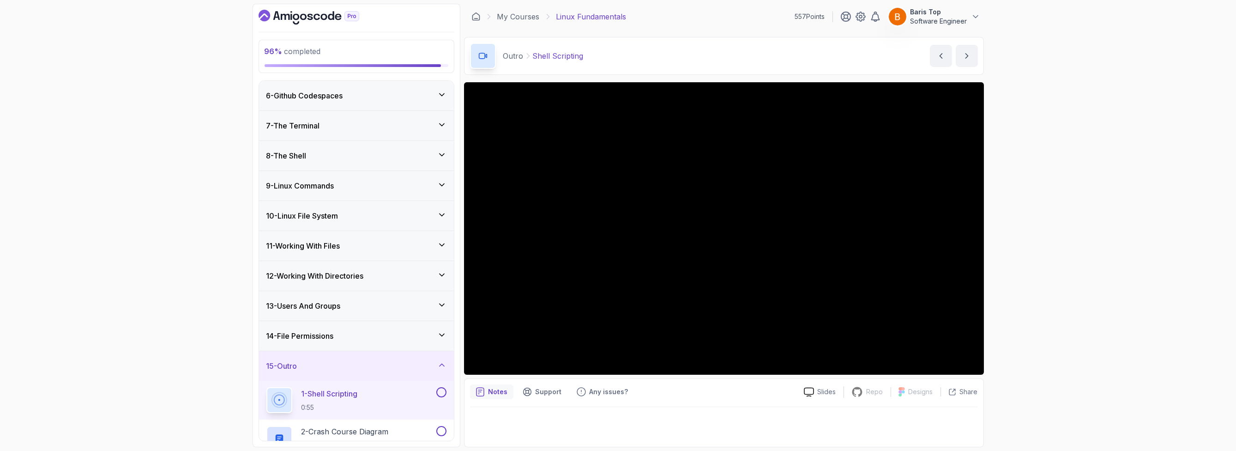
scroll to position [199, 0]
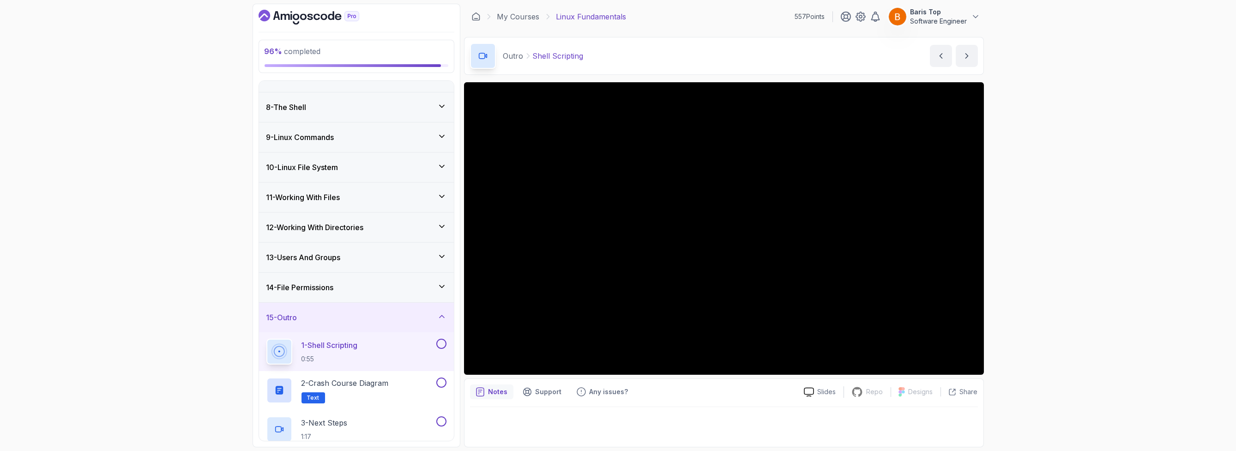
click at [438, 342] on button at bounding box center [441, 343] width 10 height 10
click at [440, 378] on button at bounding box center [441, 382] width 10 height 10
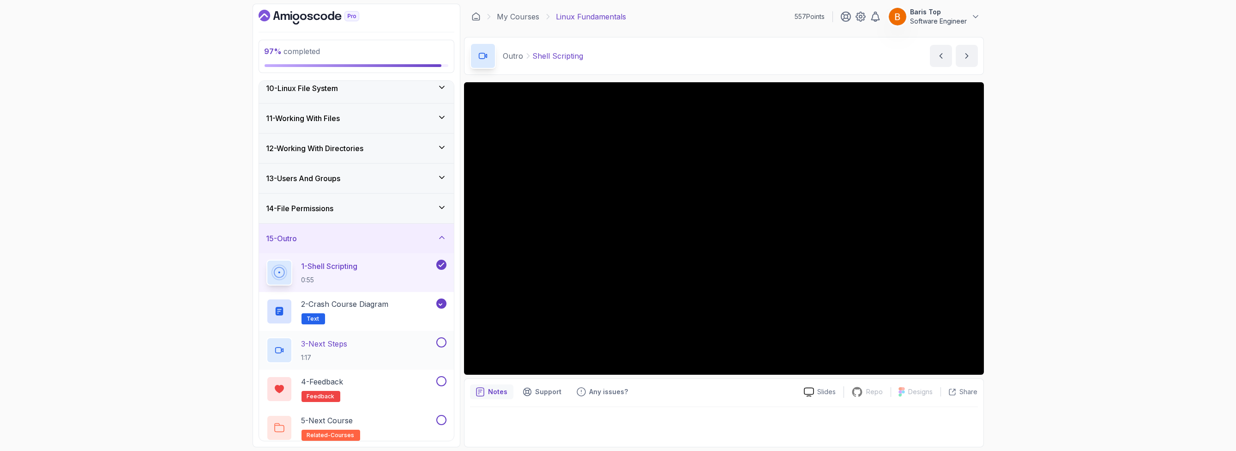
scroll to position [282, 0]
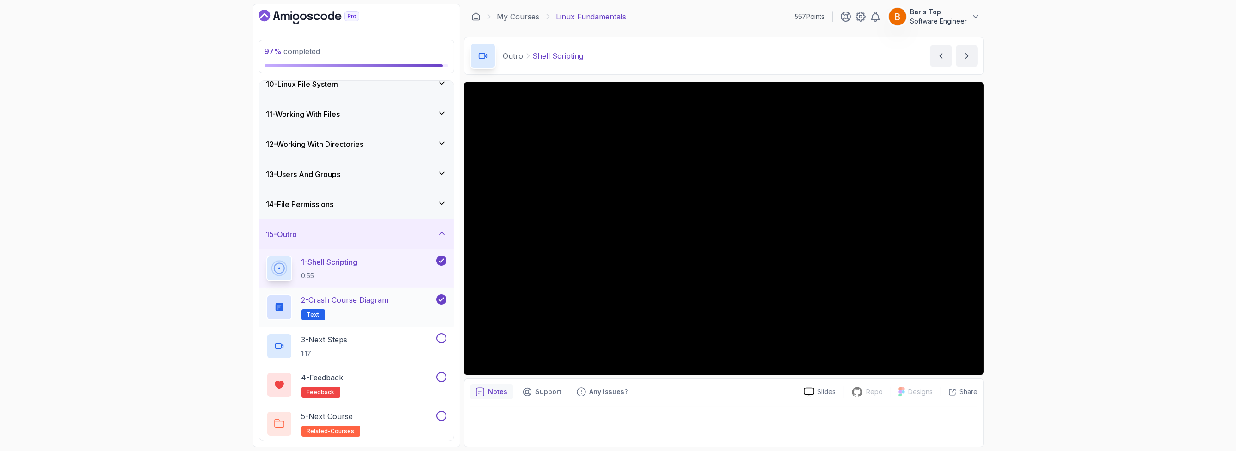
click at [403, 308] on div "2 - Crash Course Diagram Text" at bounding box center [350, 307] width 168 height 26
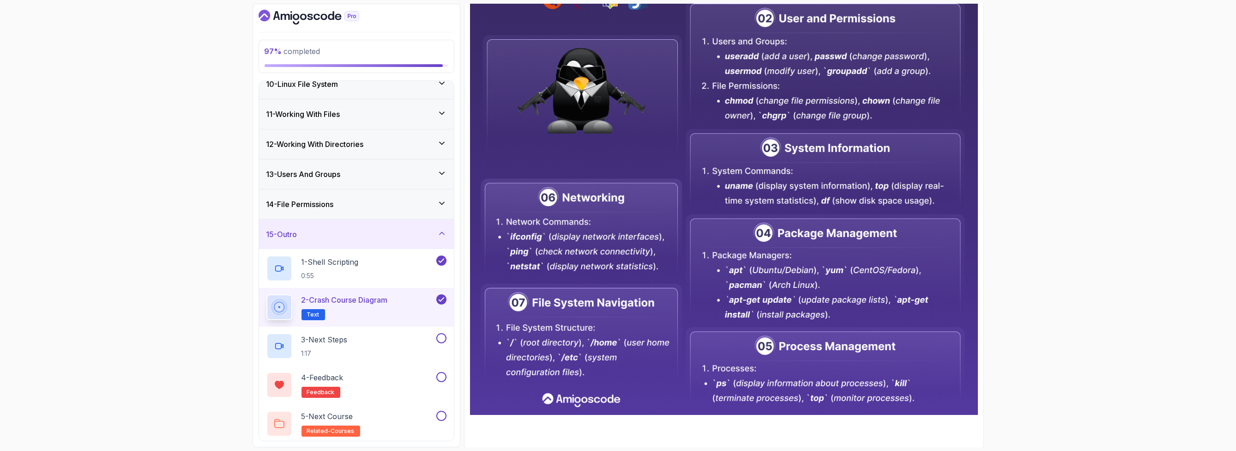
scroll to position [367, 0]
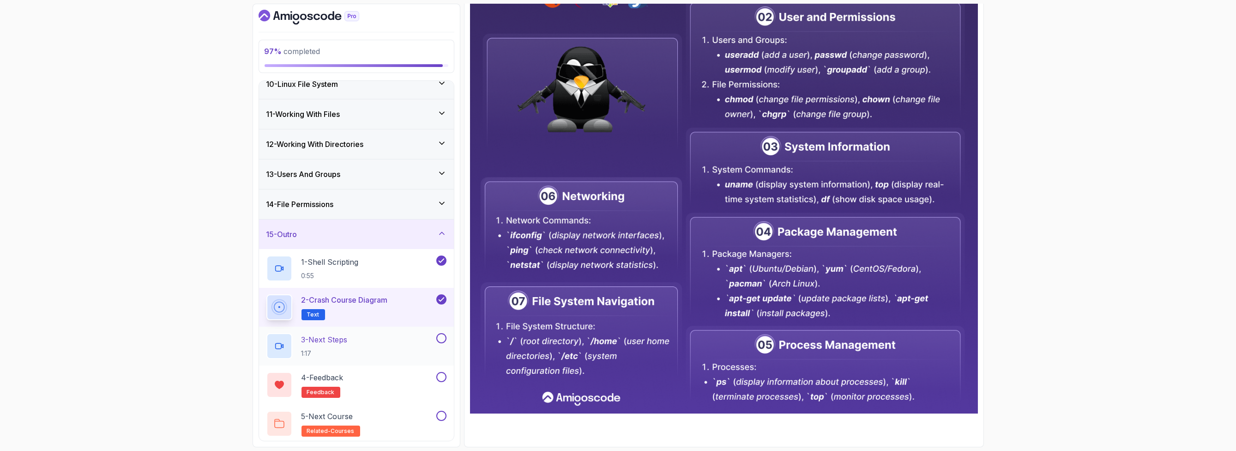
click at [414, 334] on div "3 - Next Steps 1:17" at bounding box center [350, 346] width 168 height 26
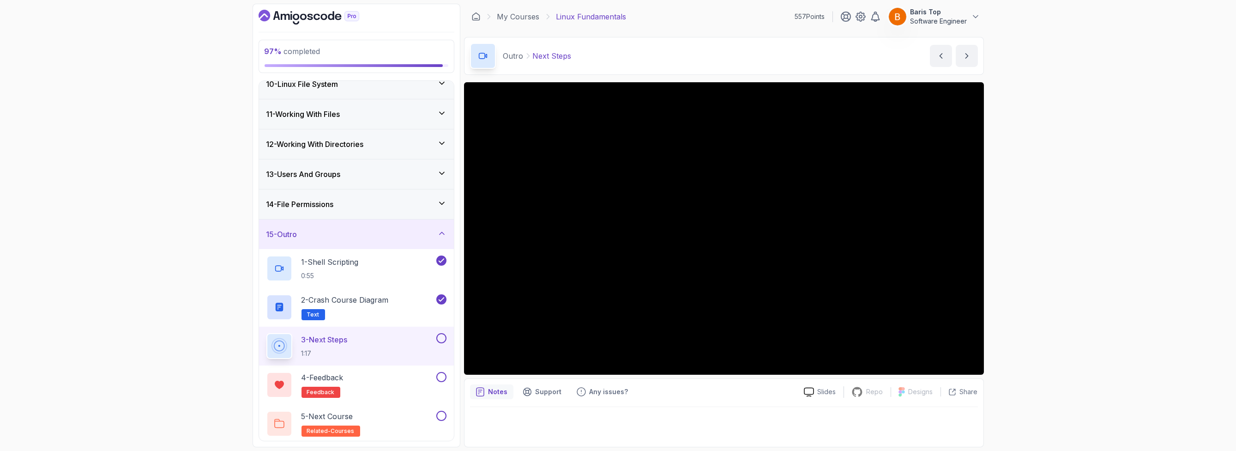
click at [443, 337] on button at bounding box center [441, 338] width 10 height 10
click at [439, 375] on button at bounding box center [441, 377] width 10 height 10
click at [410, 411] on div "5 - Next Course related-courses" at bounding box center [350, 423] width 168 height 26
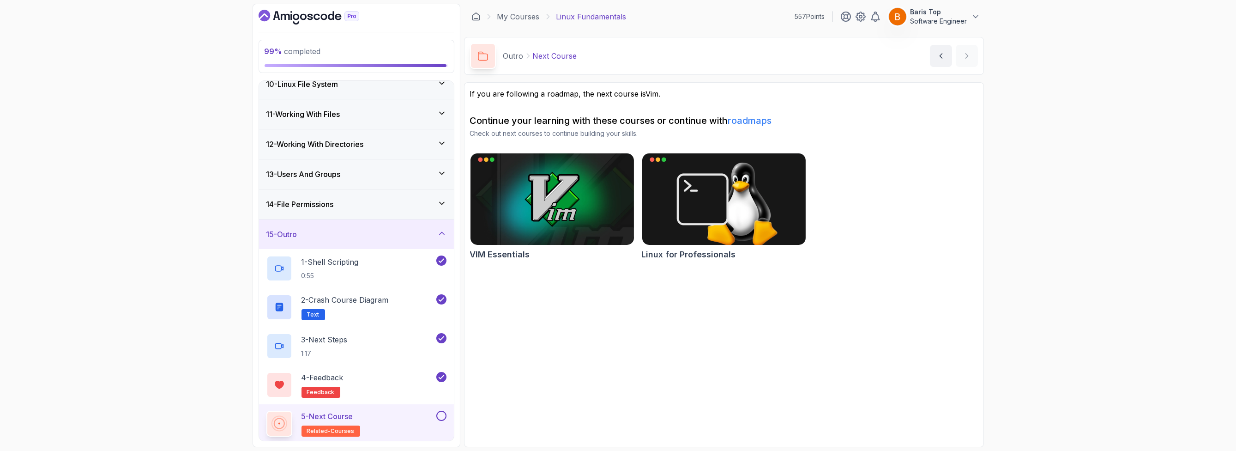
click at [440, 412] on button at bounding box center [441, 415] width 10 height 10
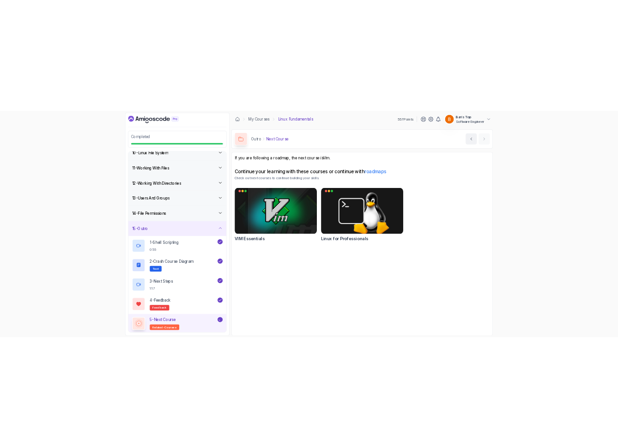
scroll to position [279, 0]
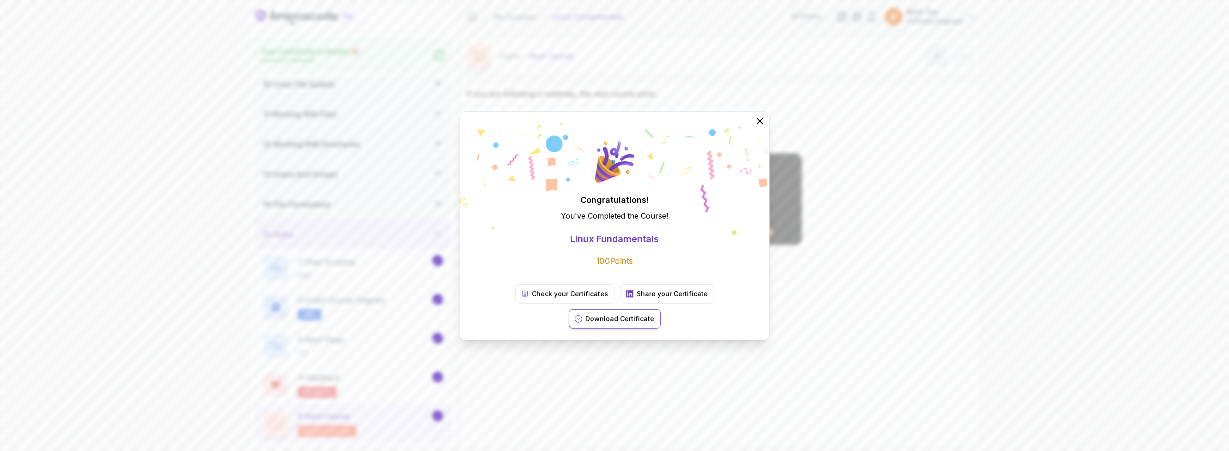
click at [655, 314] on p "Download Certificate" at bounding box center [620, 318] width 69 height 9
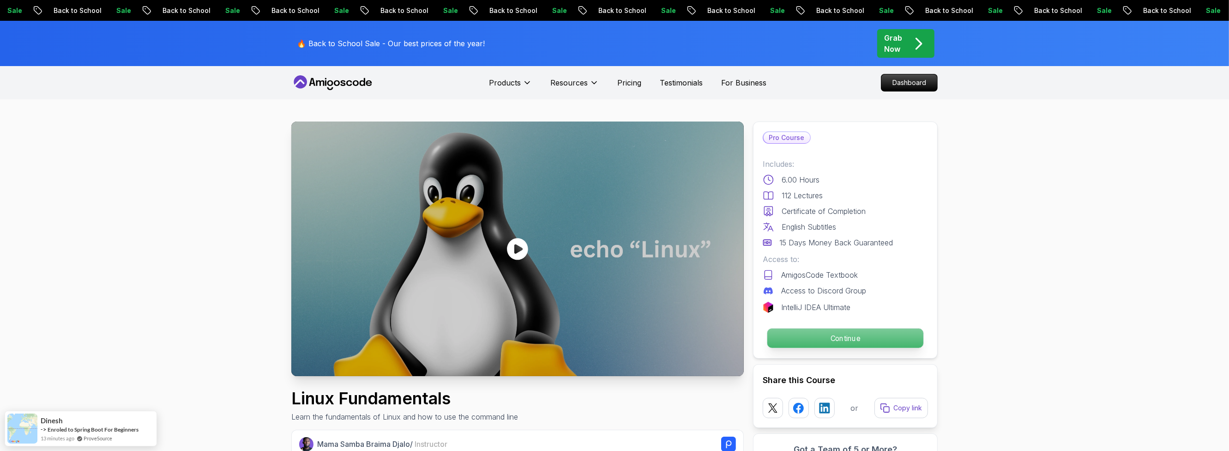
click at [827, 339] on p "Continue" at bounding box center [845, 337] width 156 height 19
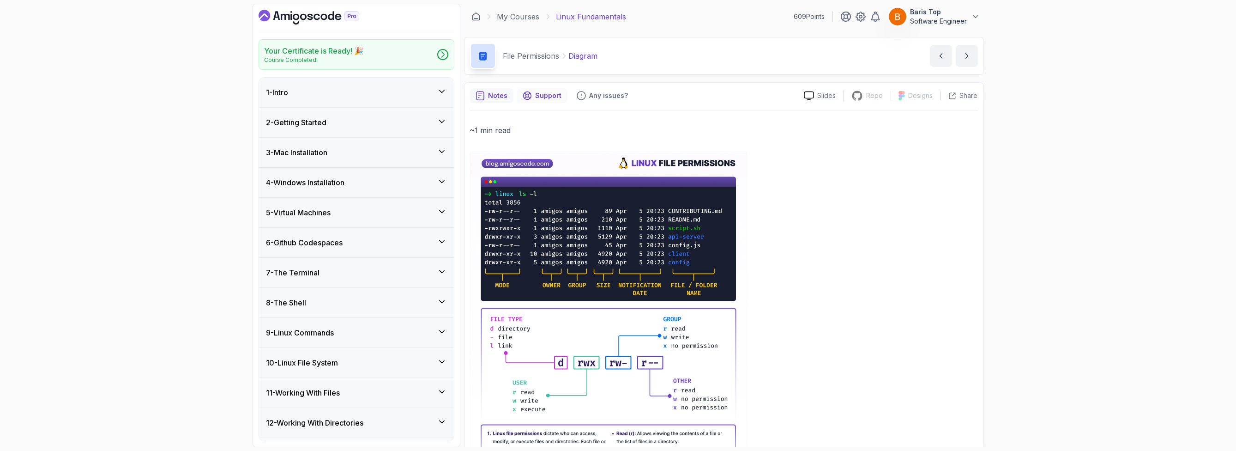
click at [539, 96] on p "Support" at bounding box center [549, 95] width 26 height 9
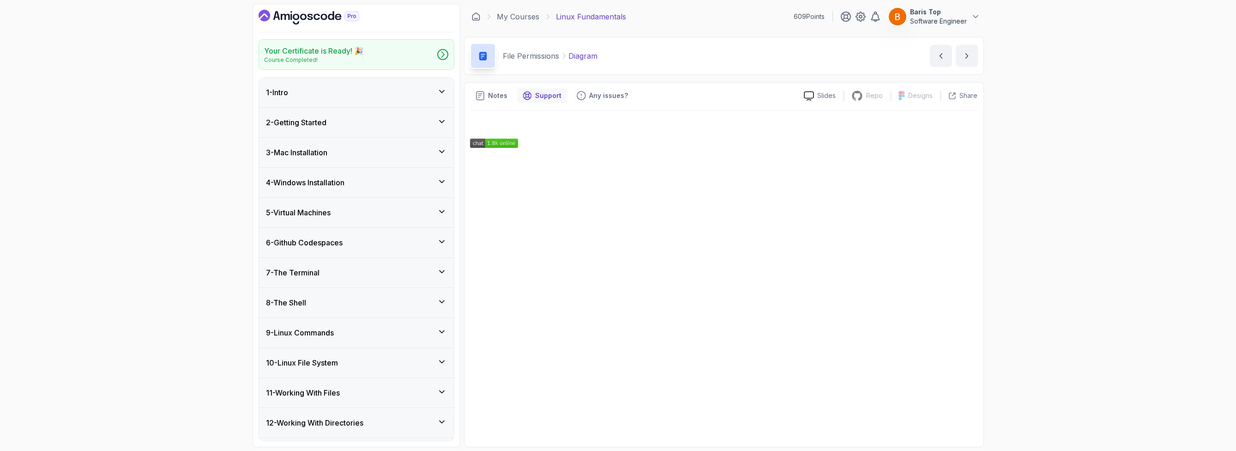
click at [945, 19] on p "Software Engineer" at bounding box center [938, 21] width 57 height 9
click at [899, 45] on p "View Profile" at bounding box center [915, 41] width 42 height 11
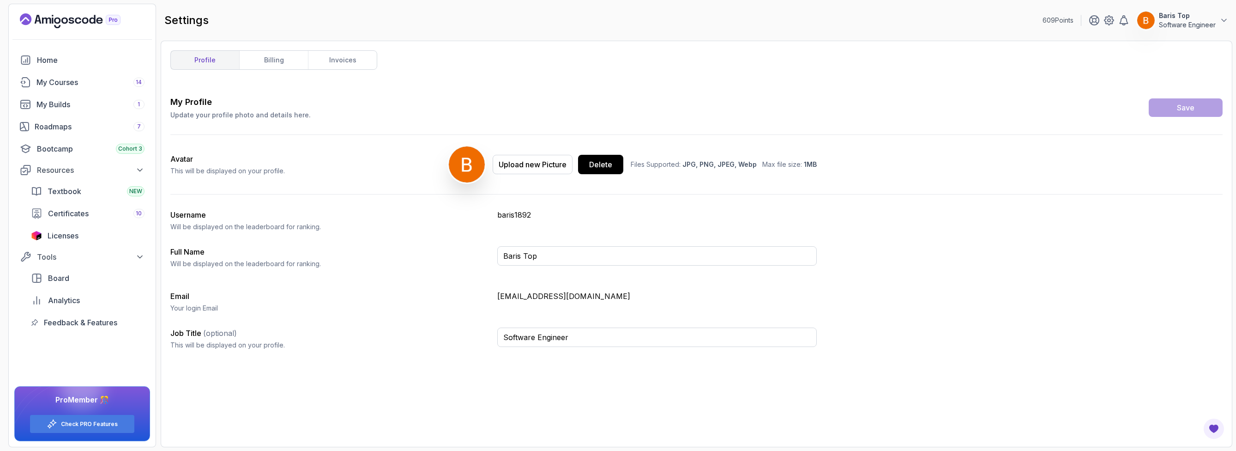
click at [82, 12] on div "609 Points Baris Top Software Engineer Home My Courses 14 My Builds 1 Roadmaps …" at bounding box center [82, 225] width 148 height 443
click at [82, 18] on icon "Landing page" at bounding box center [70, 20] width 101 height 15
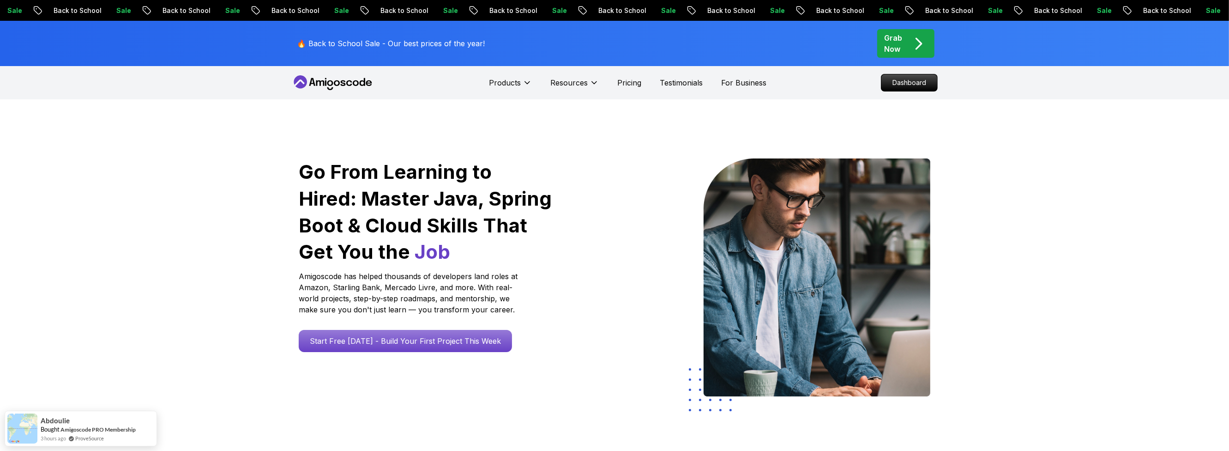
click at [917, 91] on div "Dashboard" at bounding box center [909, 83] width 57 height 18
click at [916, 84] on p "Dashboard" at bounding box center [909, 83] width 53 height 16
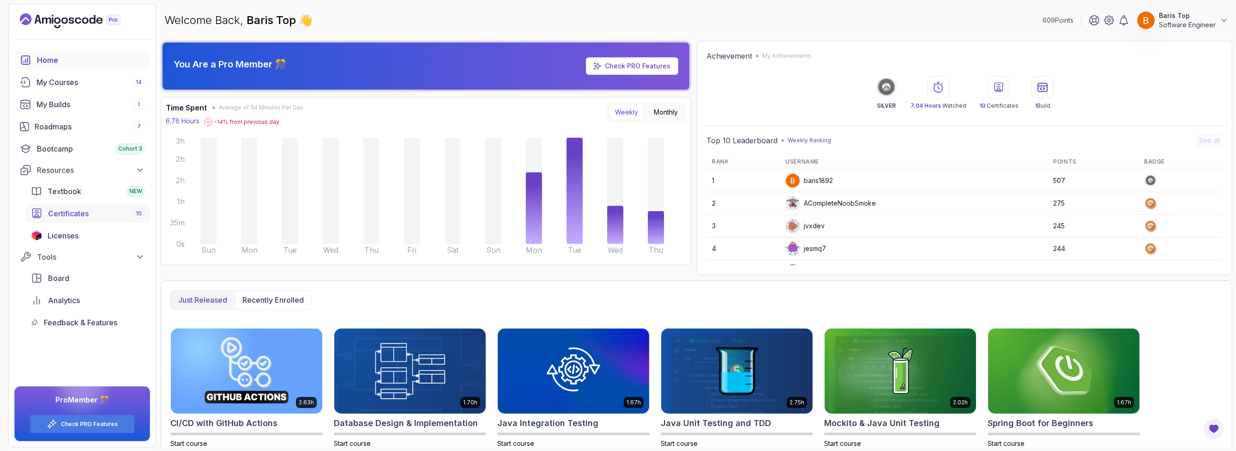
click at [105, 211] on div "Certificates 10" at bounding box center [96, 213] width 96 height 11
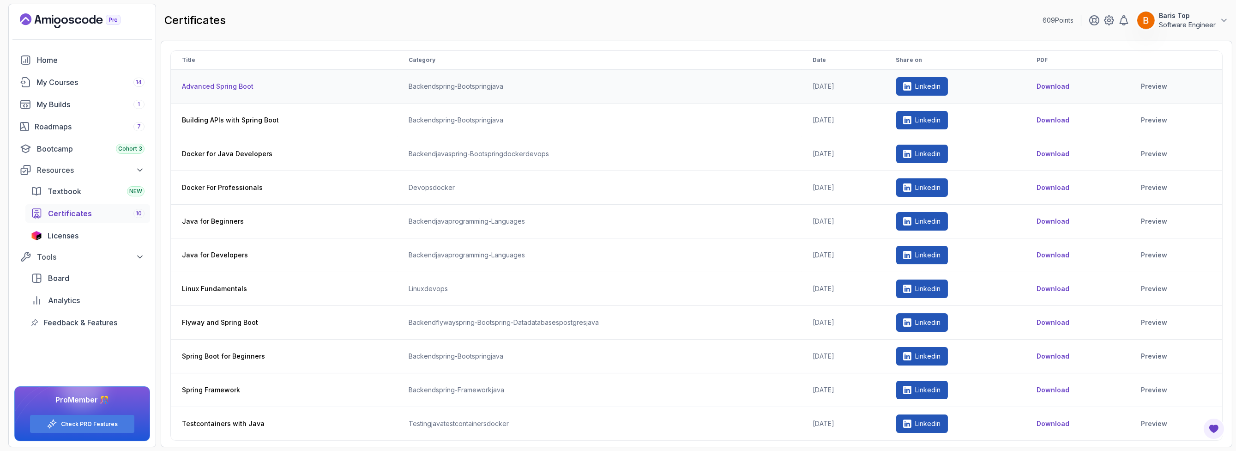
click at [801, 84] on td "2025-09-30" at bounding box center [843, 87] width 84 height 34
click at [516, 323] on td "backend flyway spring-boot spring-data databases postgres java" at bounding box center [600, 323] width 404 height 34
click at [809, 424] on td "2025-09-30" at bounding box center [843, 424] width 84 height 34
click at [806, 383] on td "2025-09-29" at bounding box center [843, 390] width 84 height 34
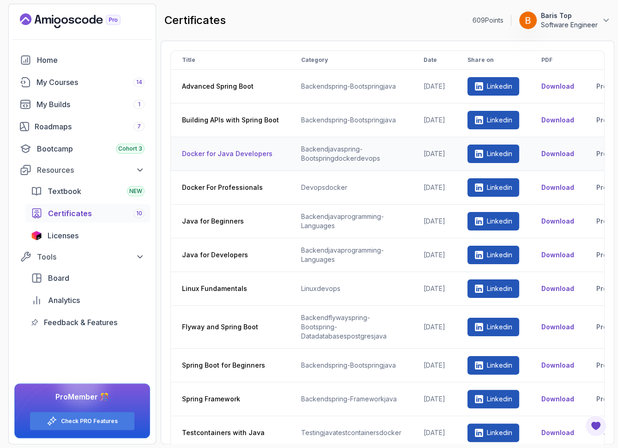
click at [566, 151] on button "Download" at bounding box center [557, 153] width 33 height 9
click at [187, 61] on th "Title" at bounding box center [230, 60] width 119 height 19
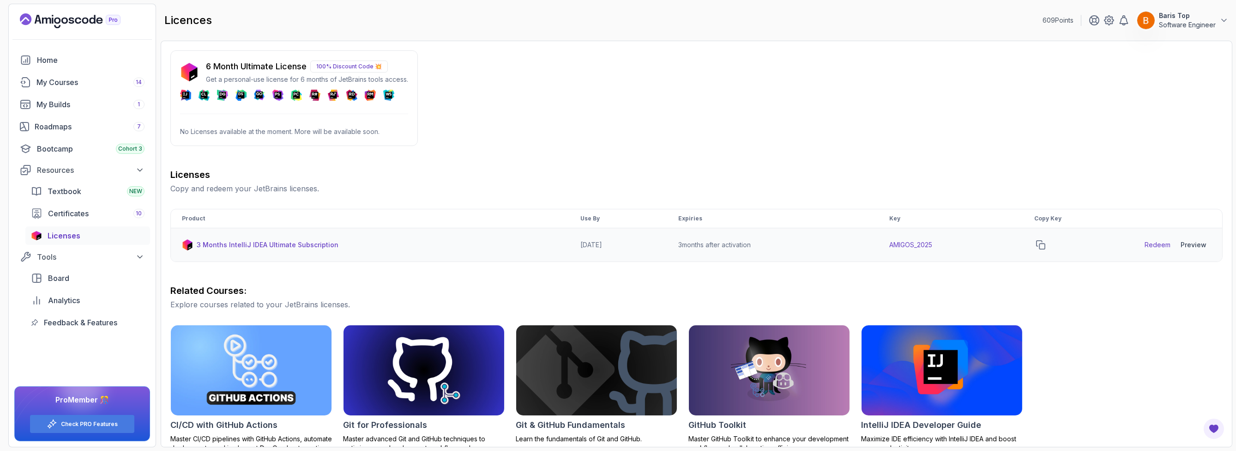
click at [916, 244] on td "AMIGOS_2025" at bounding box center [950, 245] width 145 height 34
click at [960, 233] on td "AMIGOS_2025" at bounding box center [950, 245] width 145 height 34
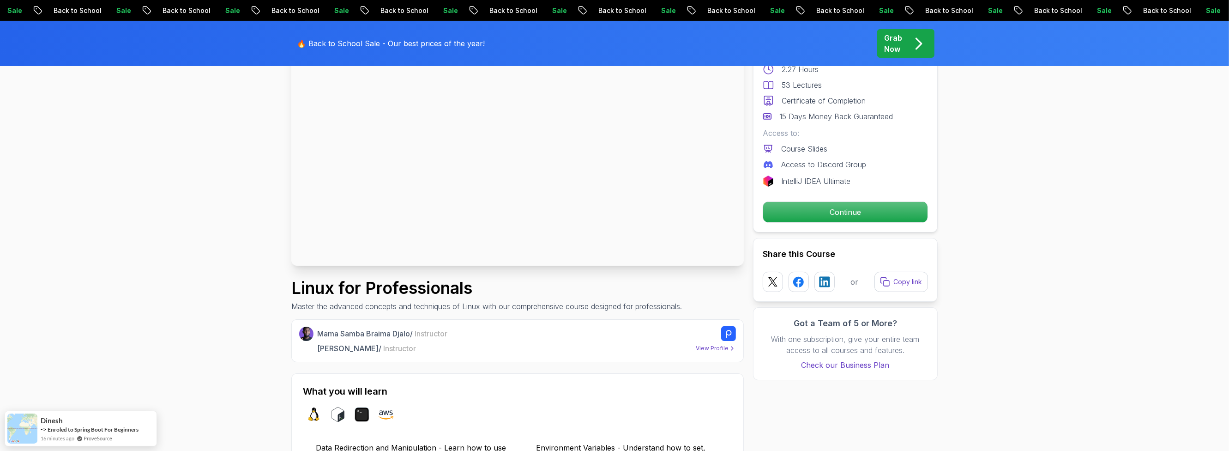
scroll to position [111, 0]
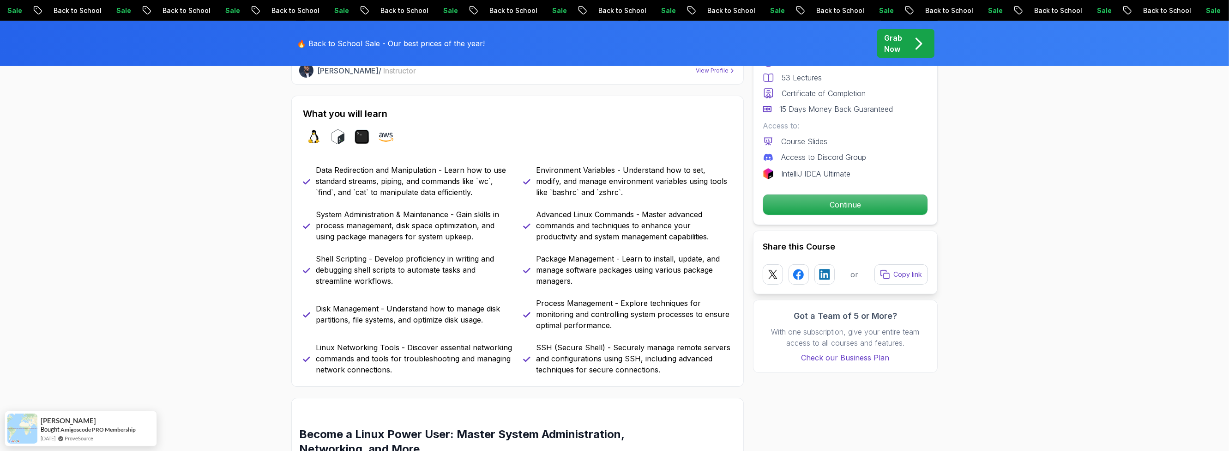
scroll to position [387, 0]
click at [610, 209] on p "Continue" at bounding box center [845, 204] width 156 height 19
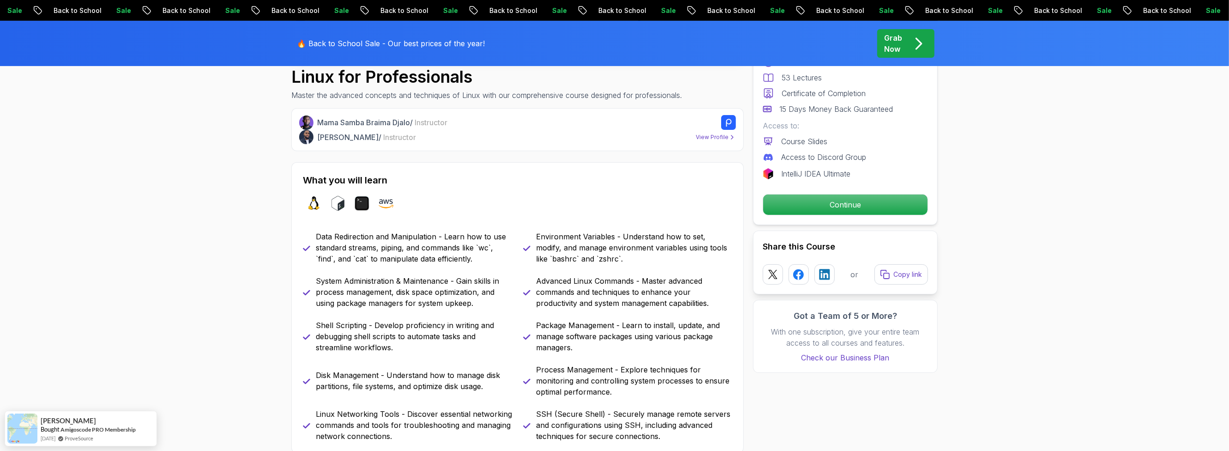
scroll to position [166, 0]
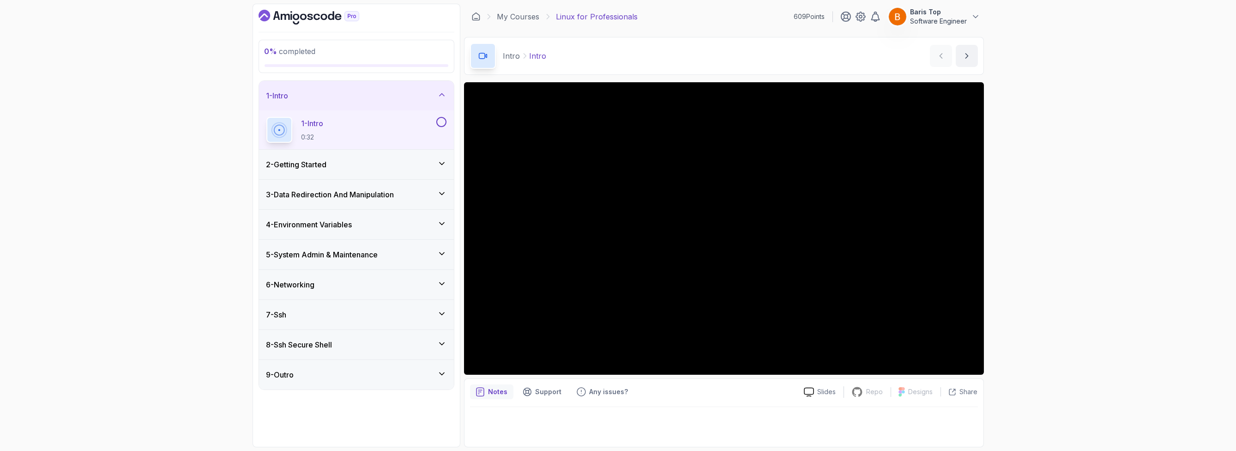
click at [441, 120] on button at bounding box center [441, 122] width 10 height 10
click at [375, 177] on div "2 - Getting Started" at bounding box center [356, 165] width 195 height 30
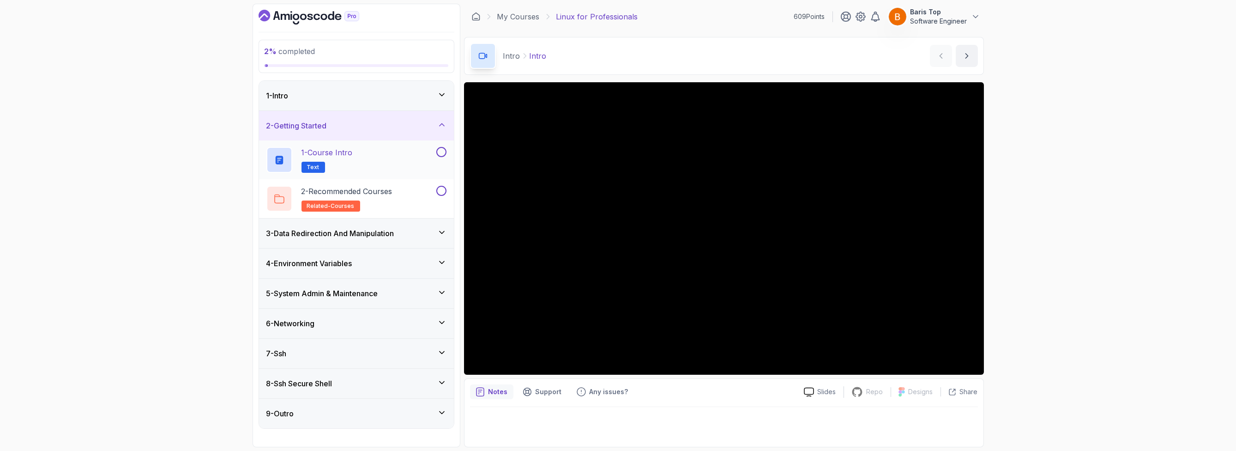
click at [392, 157] on div "1 - Course Intro Text" at bounding box center [350, 160] width 168 height 26
